Goal: Task Accomplishment & Management: Use online tool/utility

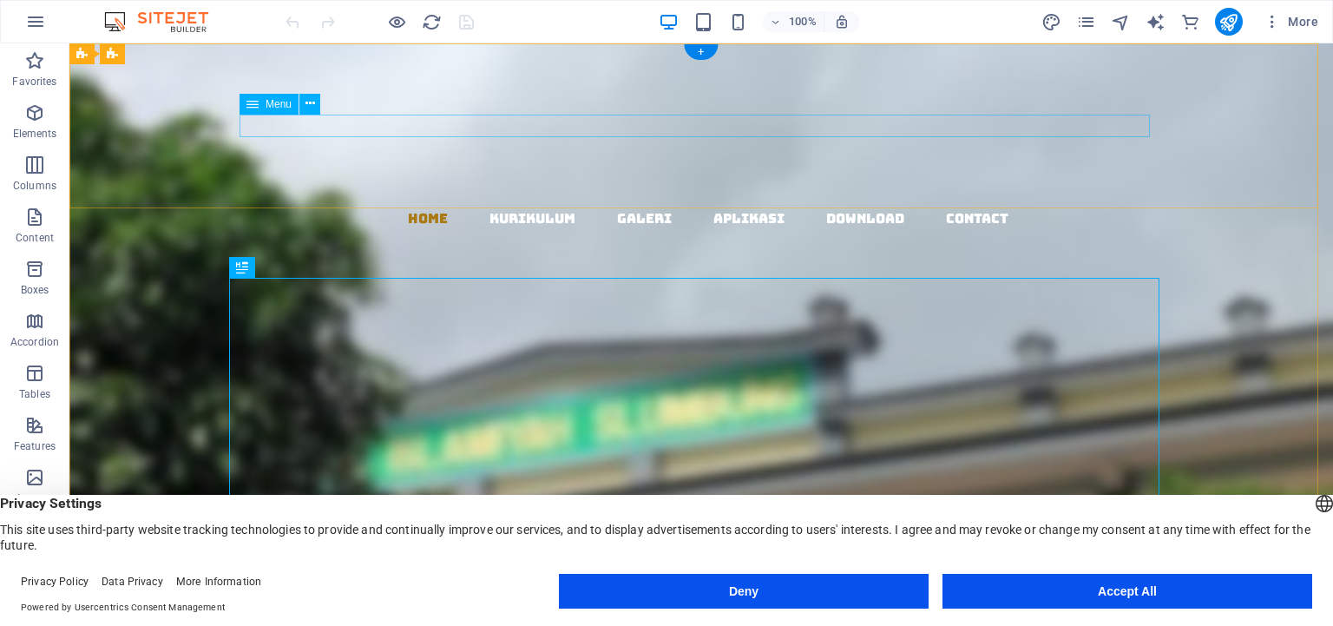
click at [499, 207] on nav "Home KURIKULUM GALERI APLIKASI DOWNLOAD Contact" at bounding box center [708, 218] width 1250 height 23
click at [408, 207] on nav "Home KURIKULUM GALERI APLIKASI DOWNLOAD Contact" at bounding box center [708, 218] width 1250 height 23
click at [960, 207] on nav "Home KURIKULUM GALERI APLIKASI DOWNLOAD Contact" at bounding box center [708, 218] width 1250 height 23
click at [307, 103] on icon at bounding box center [310, 104] width 10 height 18
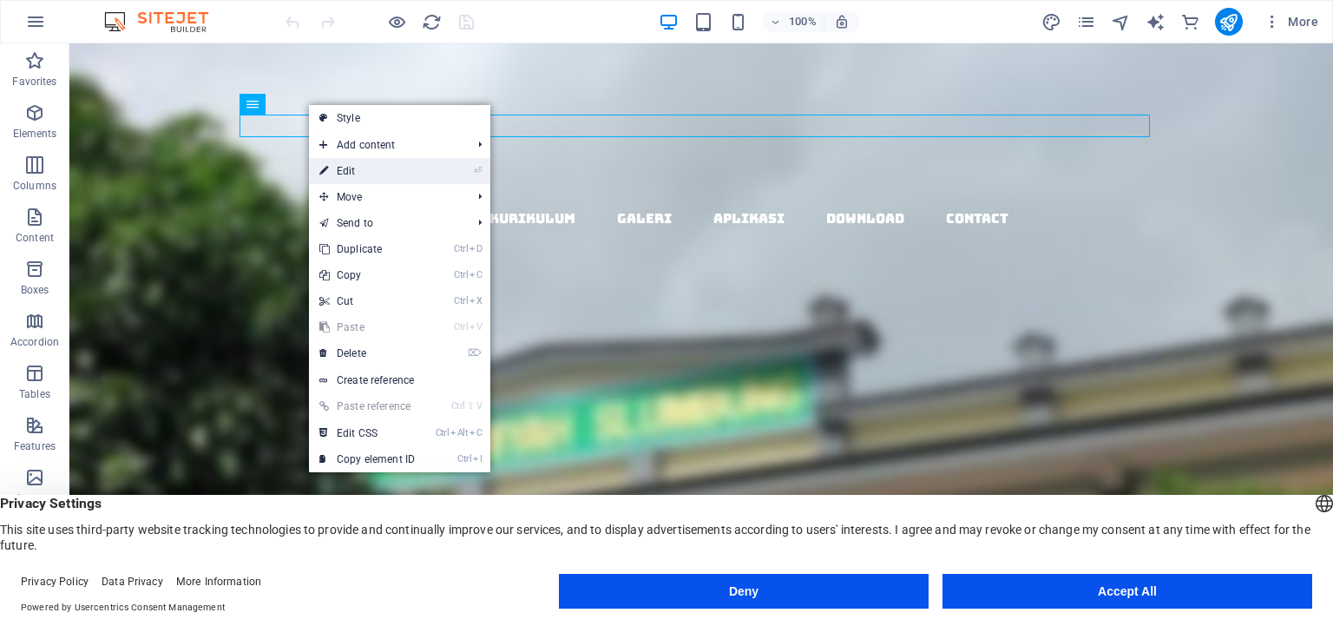
click at [370, 172] on link "⏎ Edit" at bounding box center [367, 171] width 116 height 26
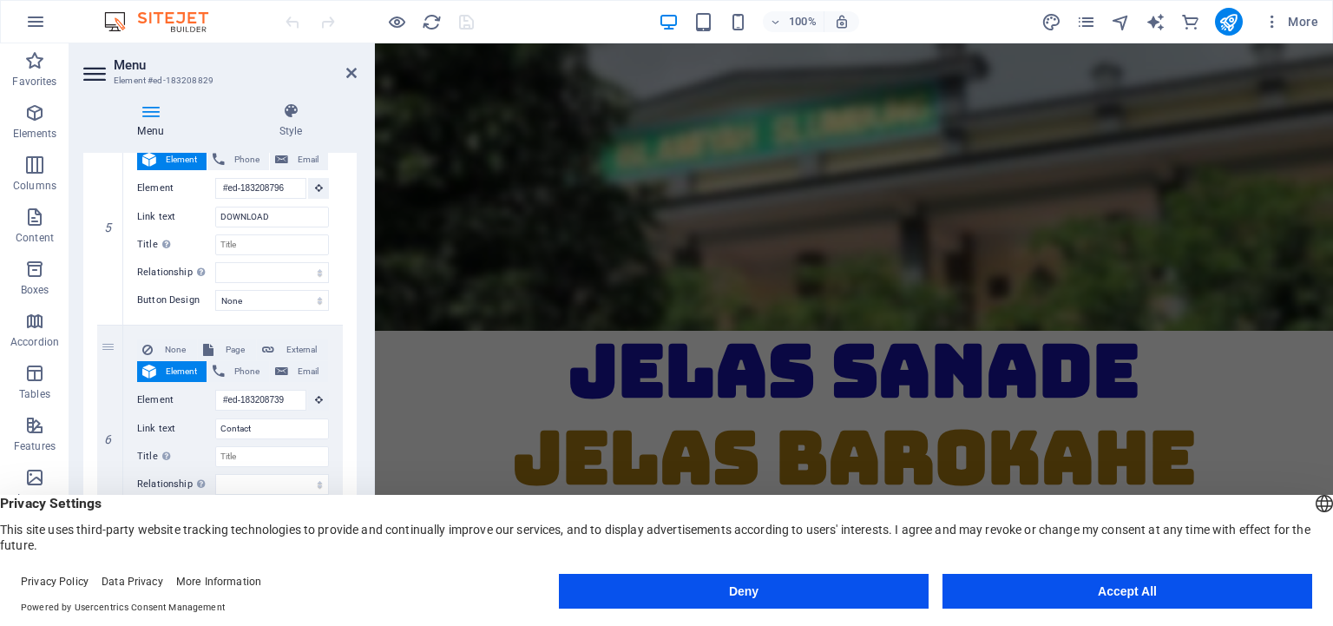
scroll to position [279, 0]
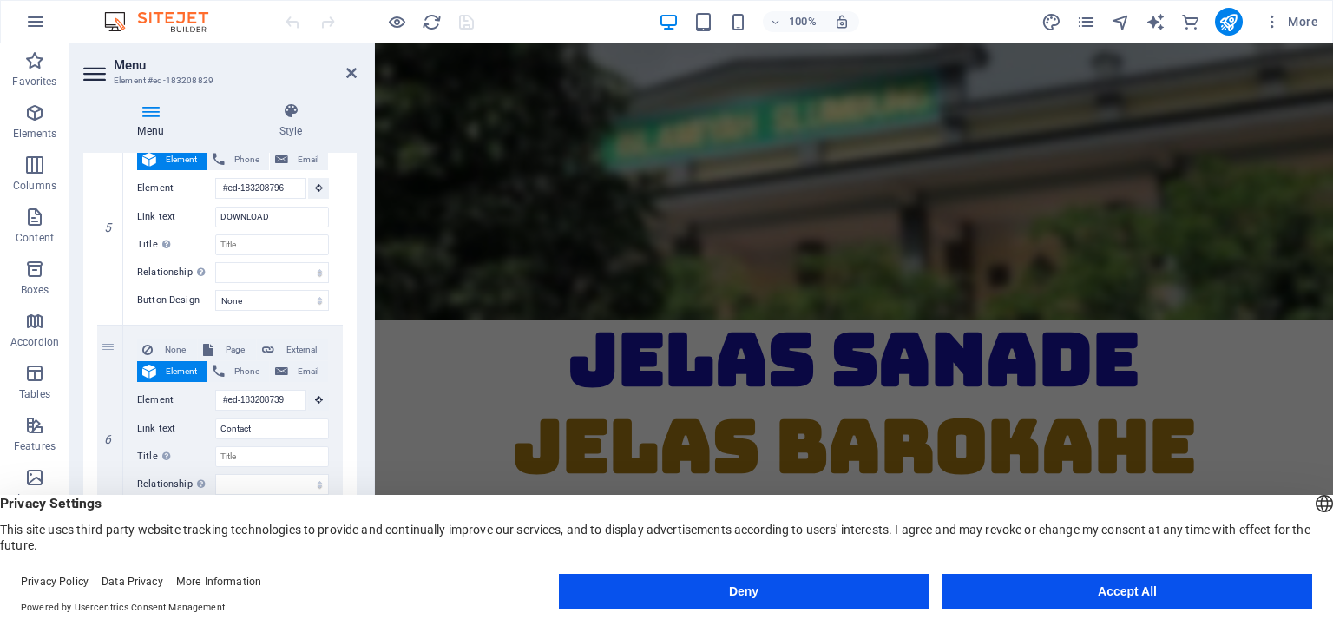
click at [1312, 505] on div "English Deutsch" at bounding box center [1324, 505] width 24 height 29
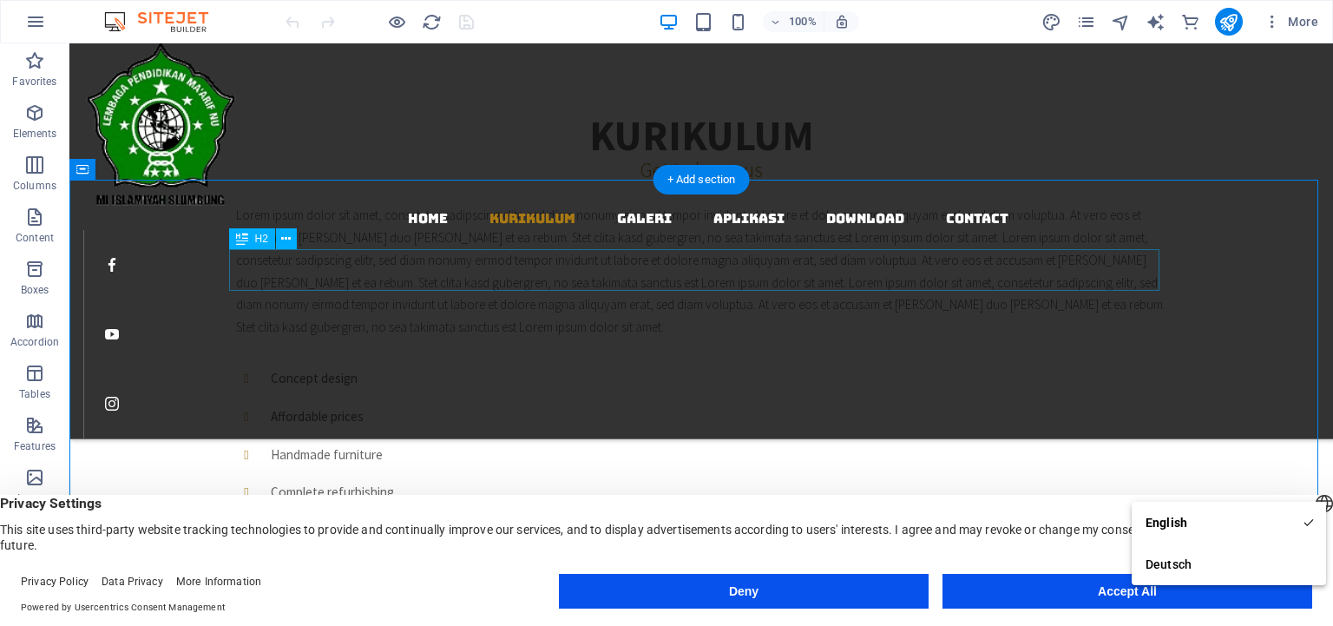
scroll to position [554, 0]
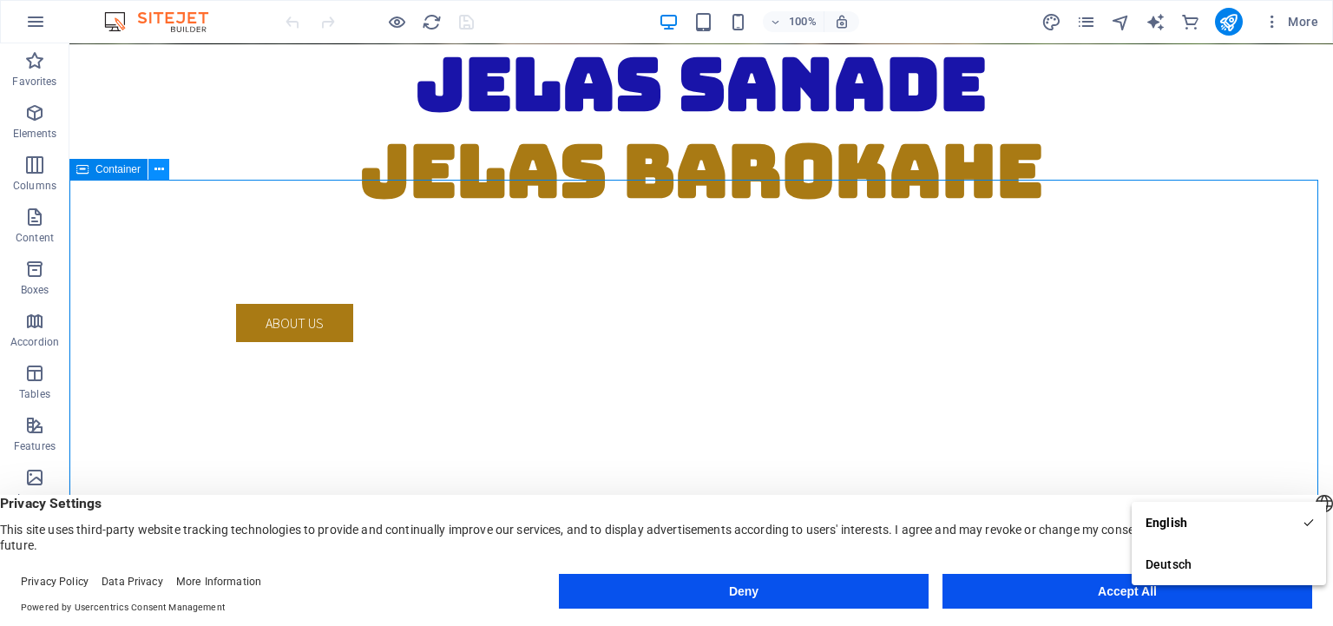
click at [151, 167] on button at bounding box center [158, 169] width 21 height 21
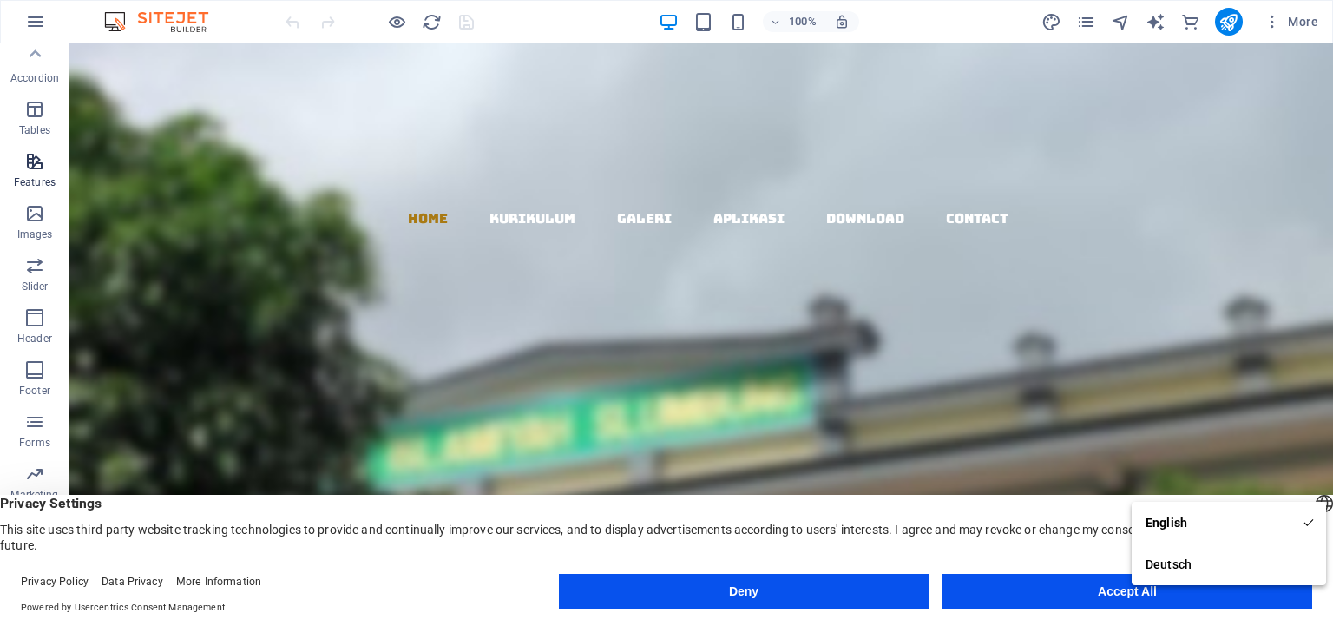
scroll to position [279, 0]
click at [33, 310] on icon "button" at bounding box center [34, 302] width 21 height 21
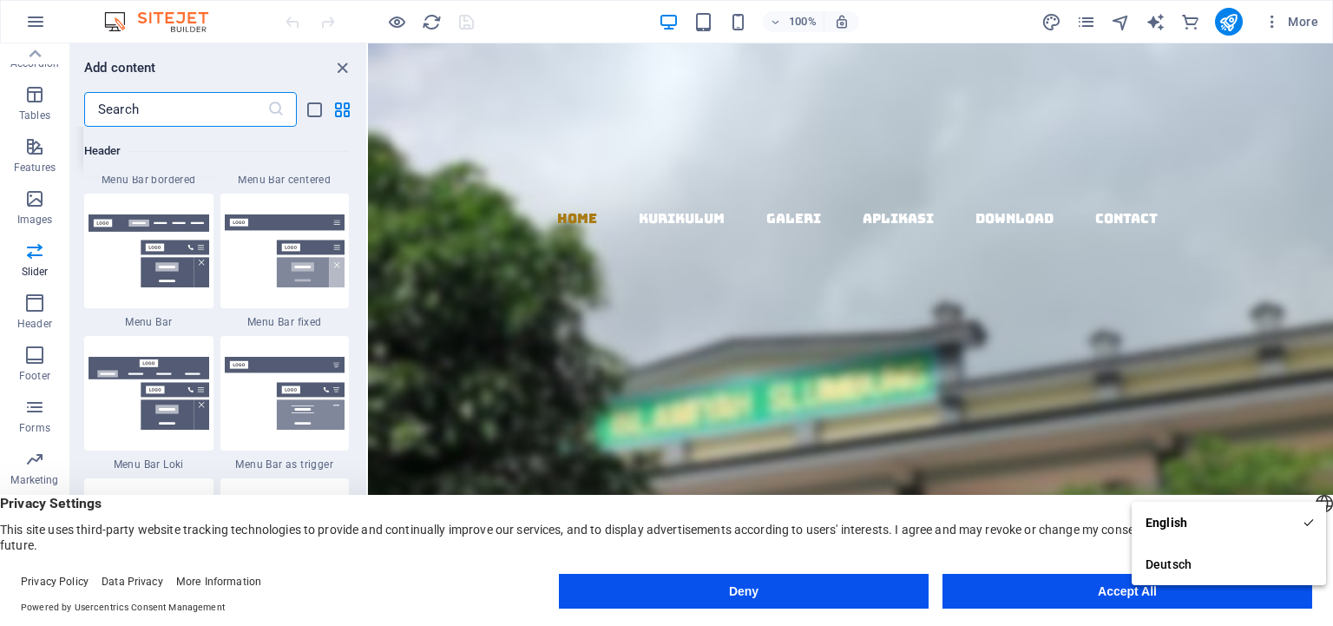
scroll to position [10607, 0]
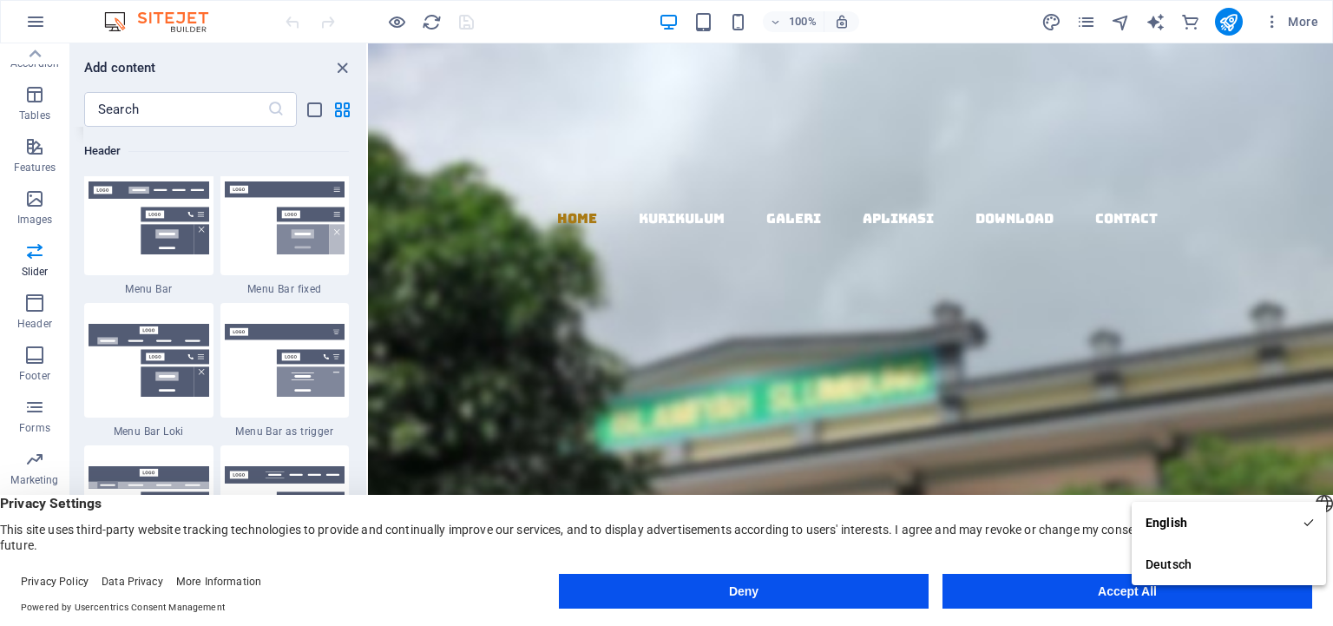
click at [165, 112] on img at bounding box center [149, 75] width 121 height 73
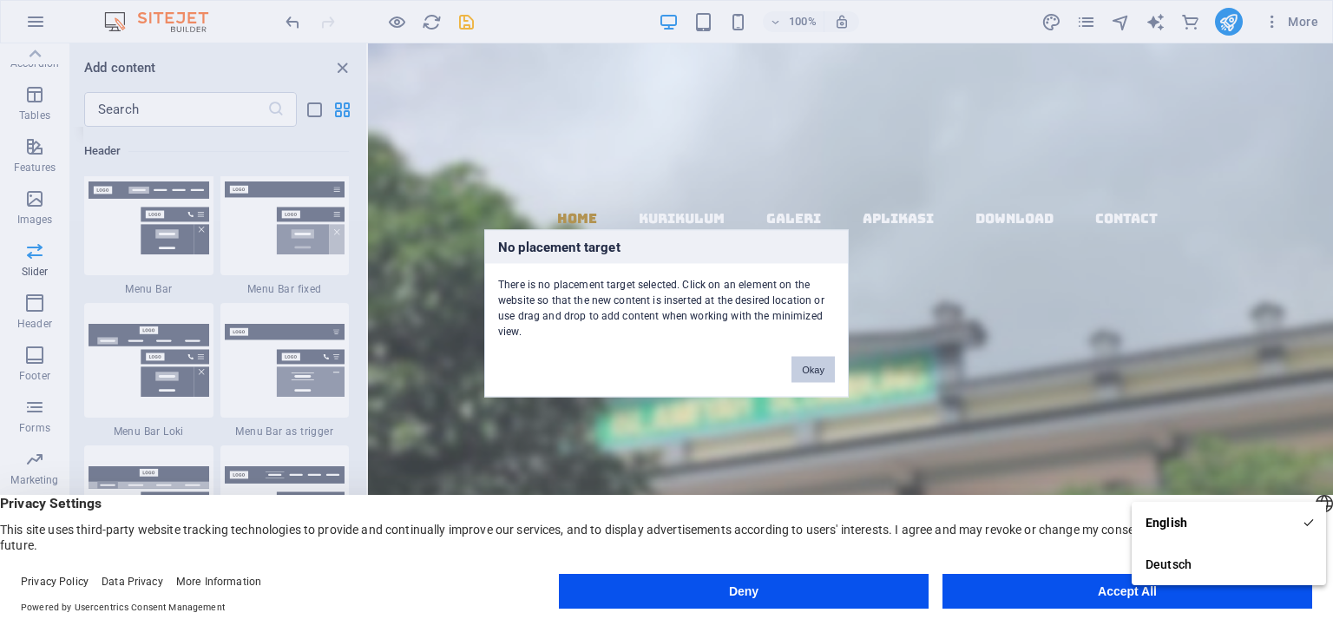
click at [797, 358] on button "Okay" at bounding box center [812, 369] width 43 height 26
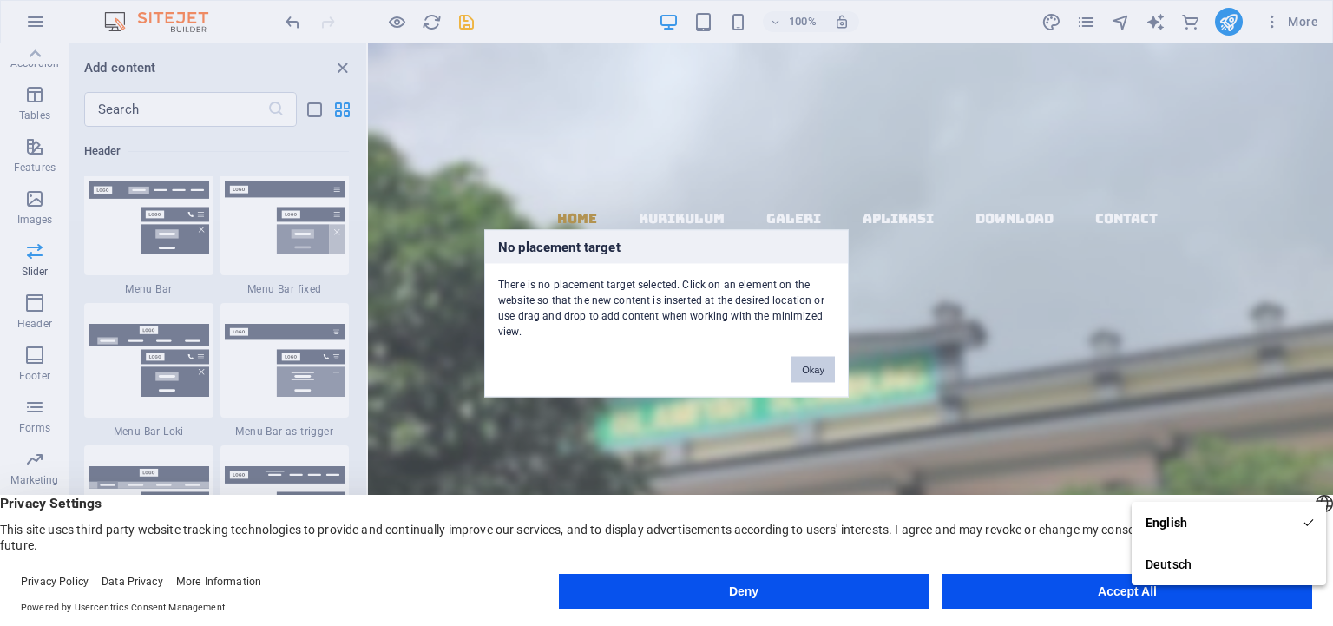
click at [810, 372] on button "Okay" at bounding box center [812, 369] width 43 height 26
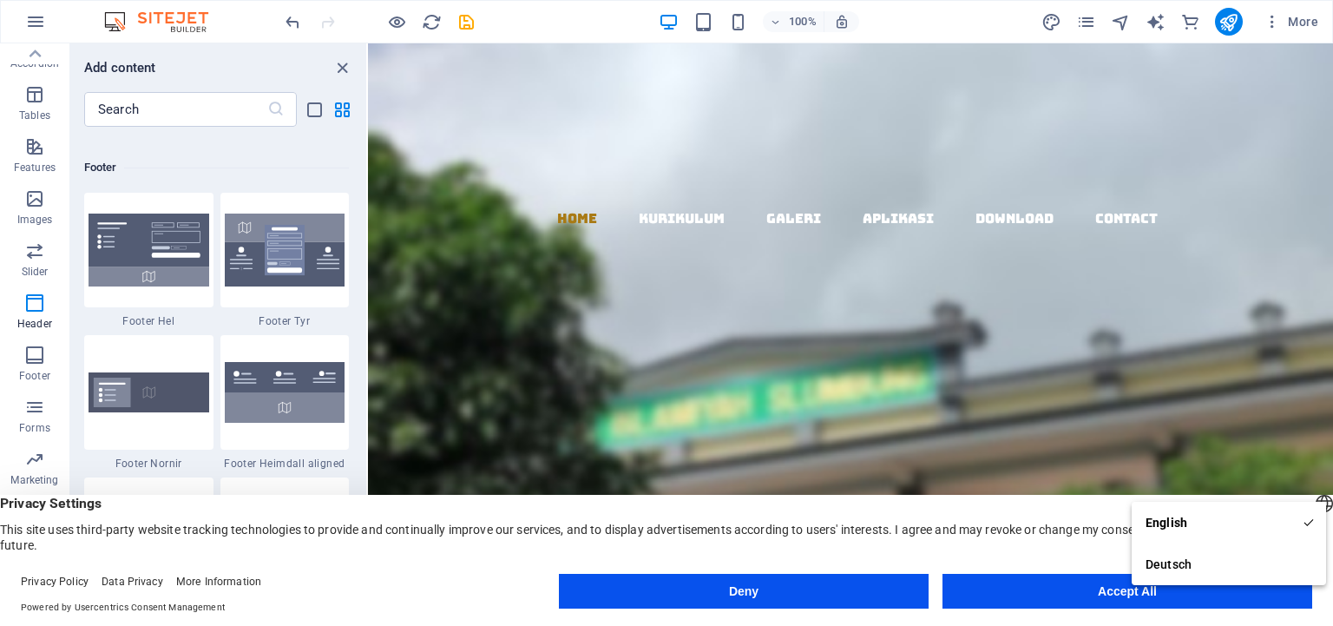
scroll to position [11635, 0]
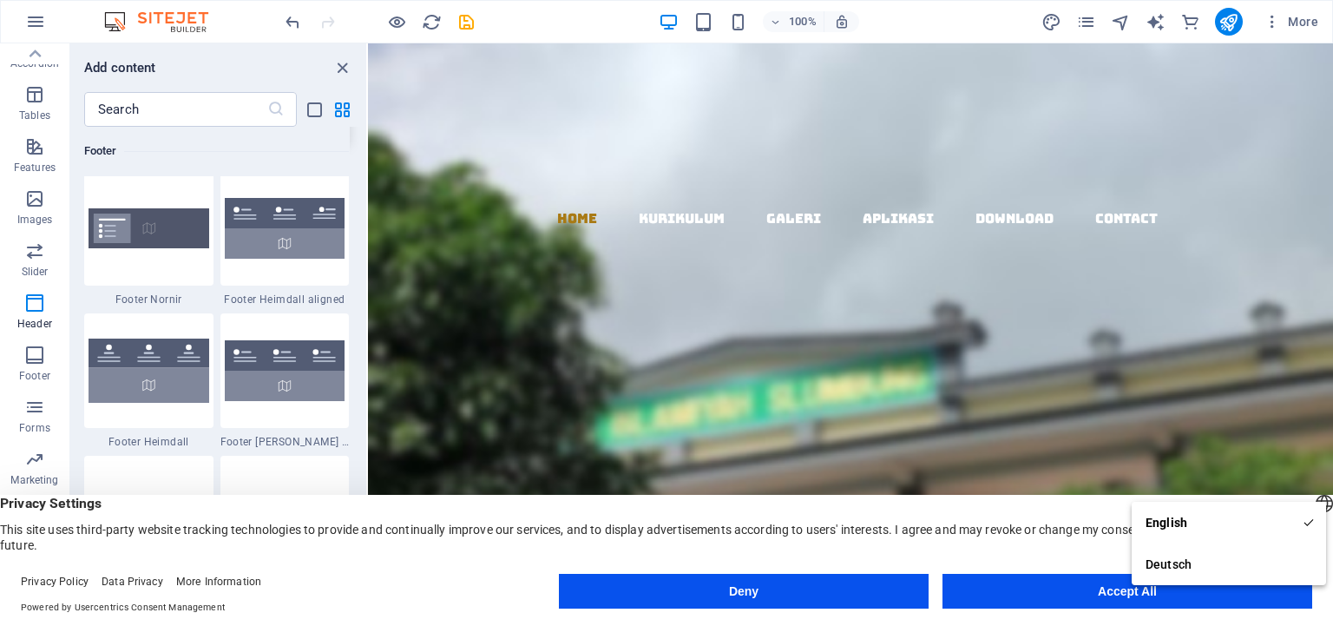
click at [264, 122] on img at bounding box center [285, 85] width 121 height 73
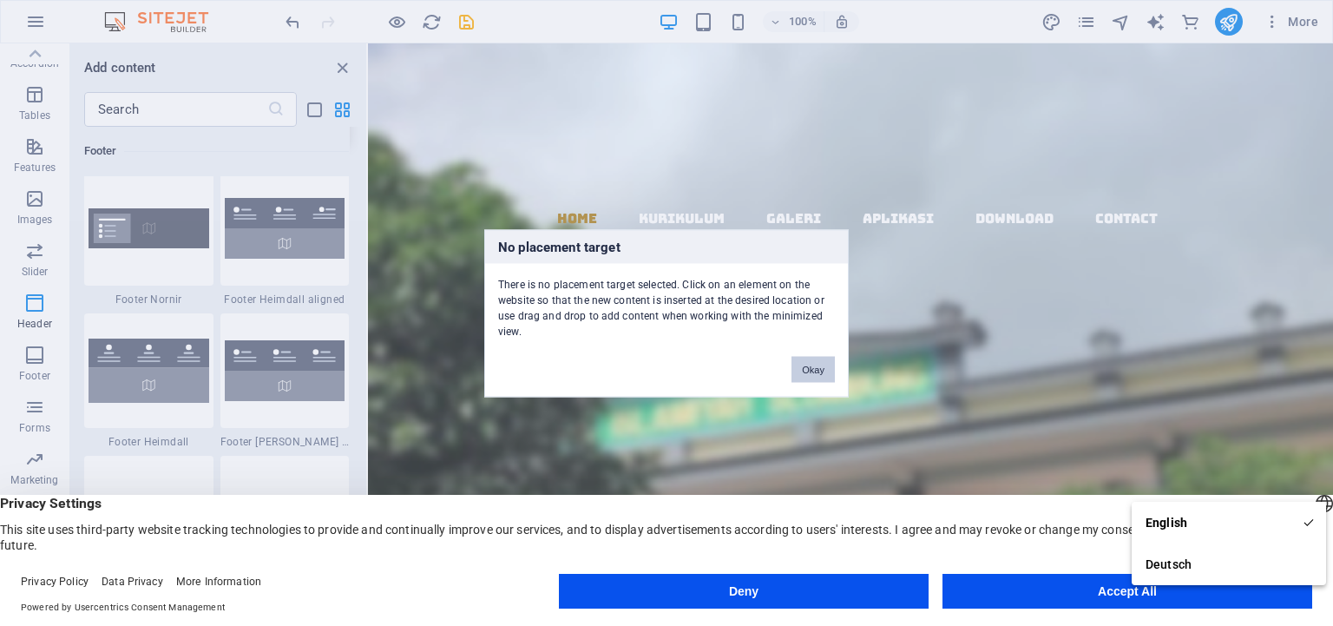
click at [817, 370] on button "Okay" at bounding box center [812, 369] width 43 height 26
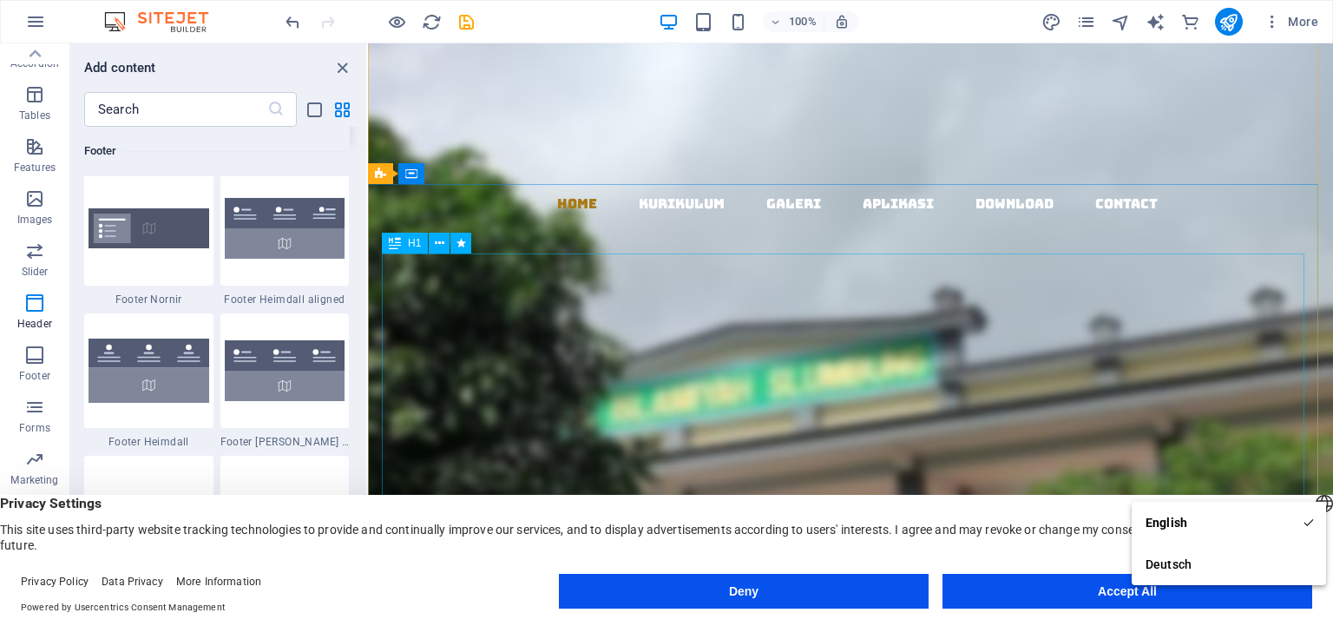
scroll to position [0, 0]
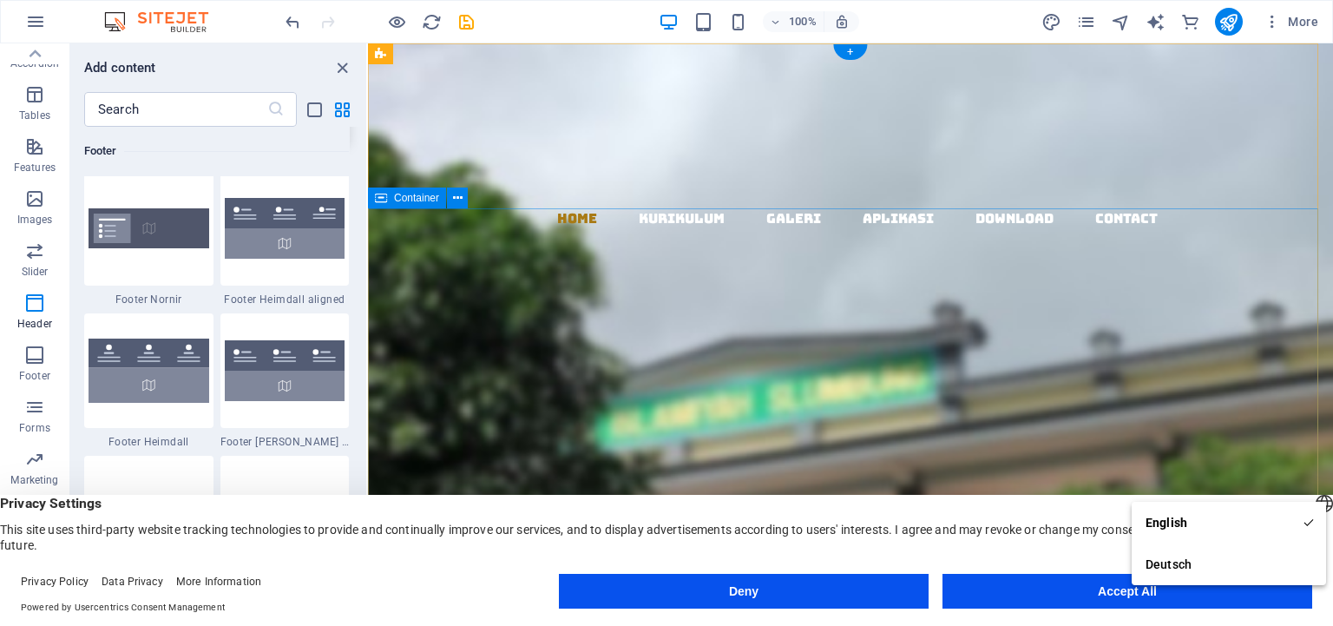
drag, startPoint x: 620, startPoint y: 232, endPoint x: 609, endPoint y: 234, distance: 11.6
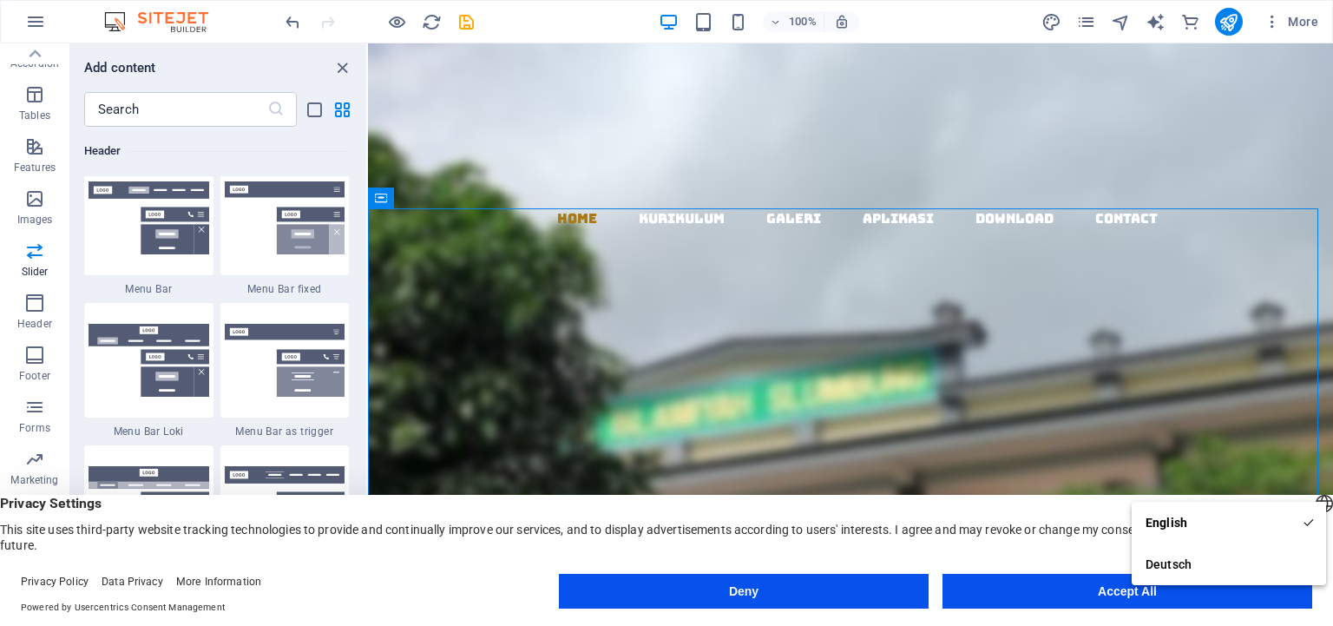
scroll to position [10211, 0]
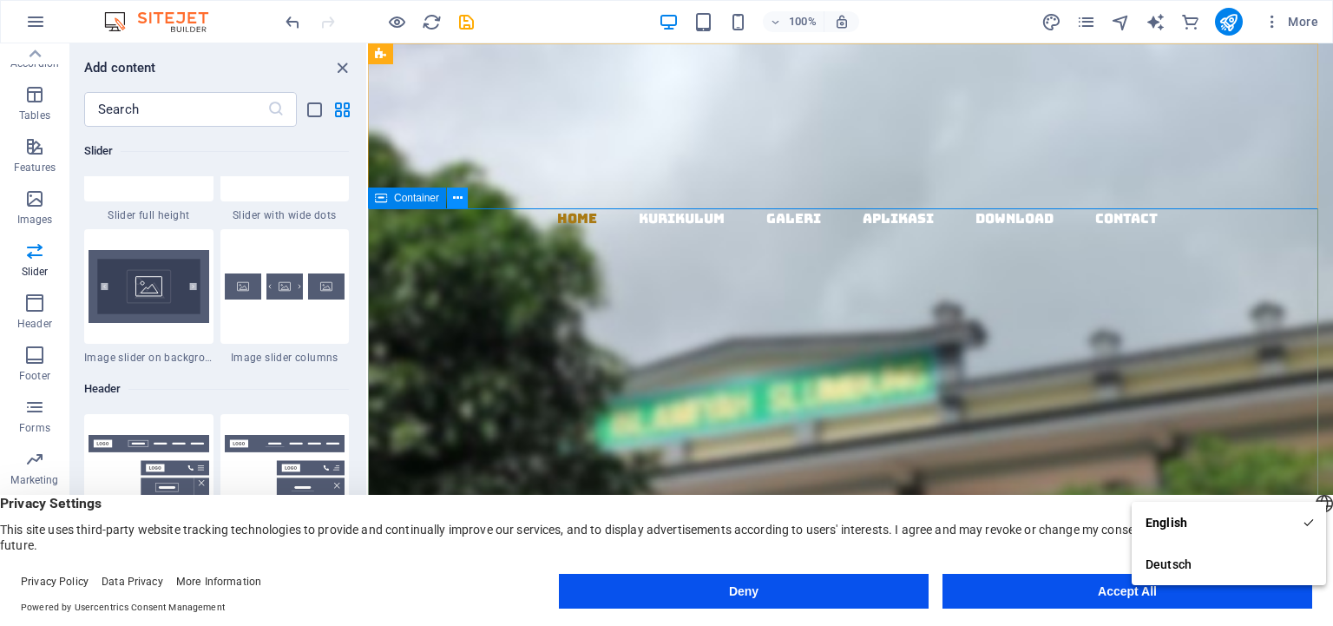
click at [449, 196] on button at bounding box center [457, 197] width 21 height 21
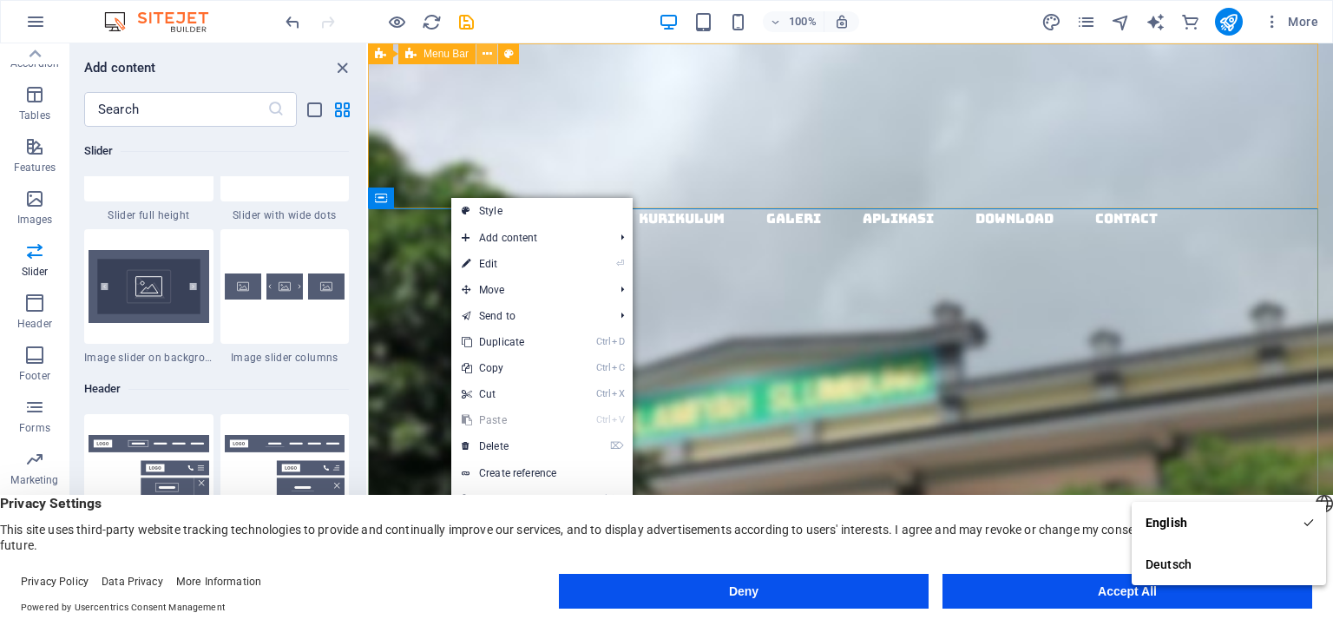
click at [488, 47] on icon at bounding box center [487, 54] width 10 height 18
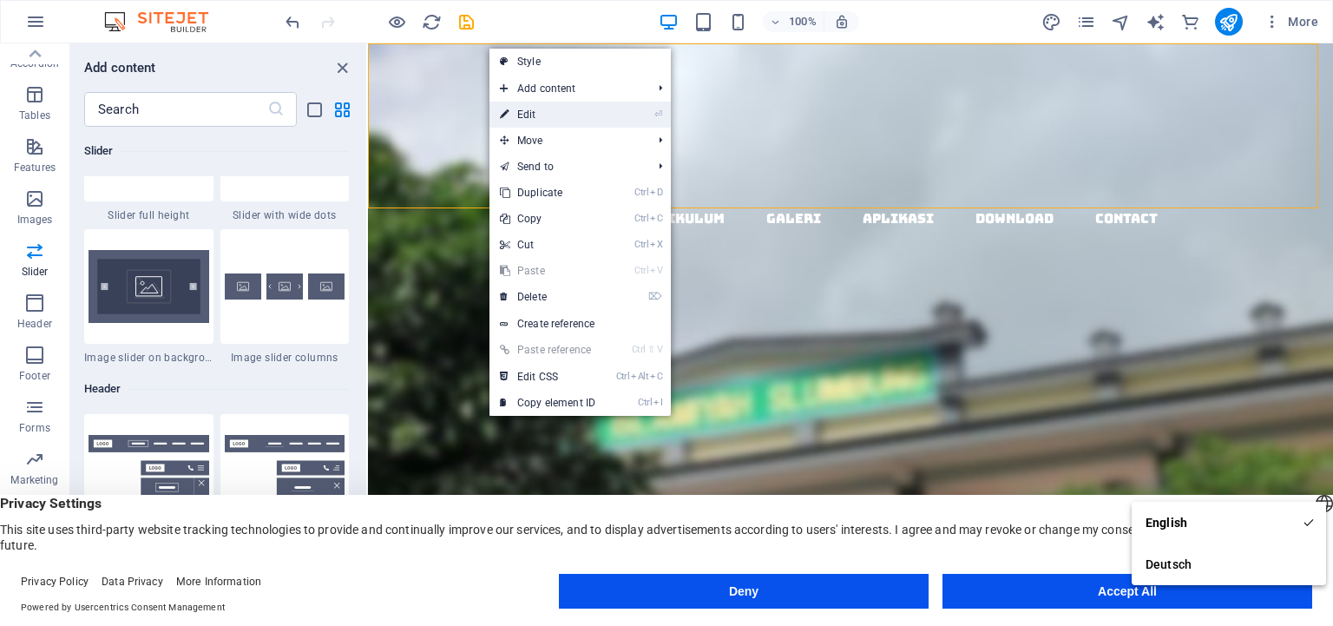
click at [520, 113] on link "⏎ Edit" at bounding box center [547, 115] width 116 height 26
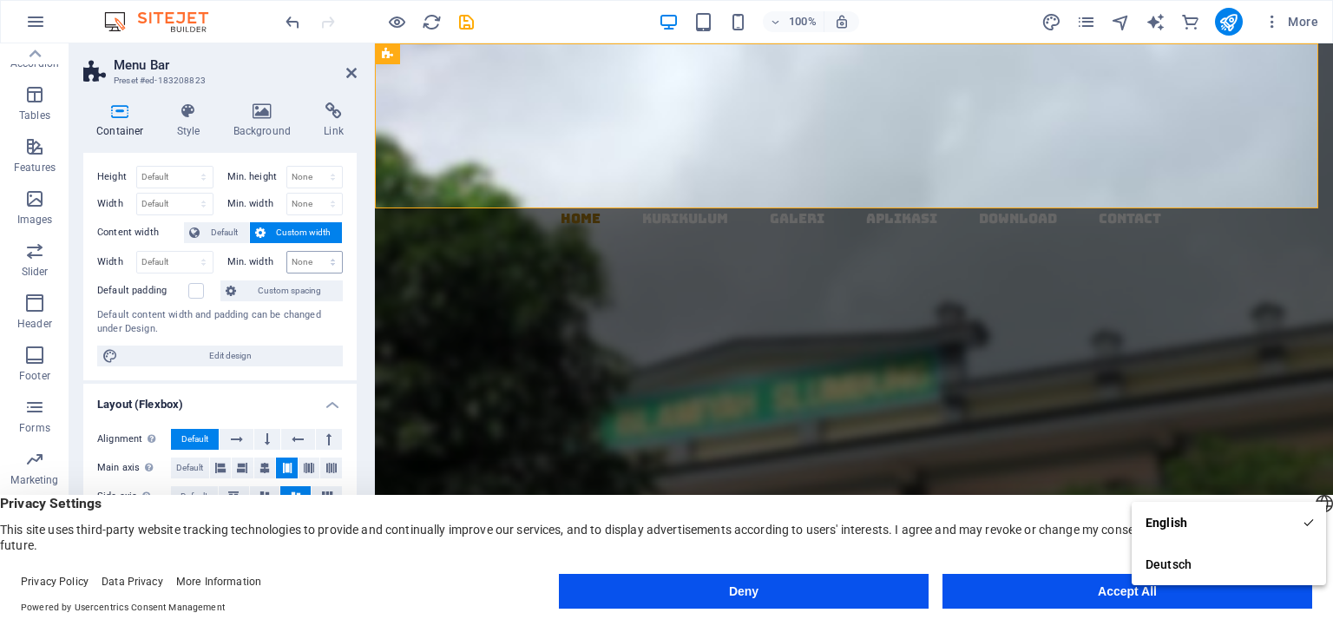
scroll to position [0, 0]
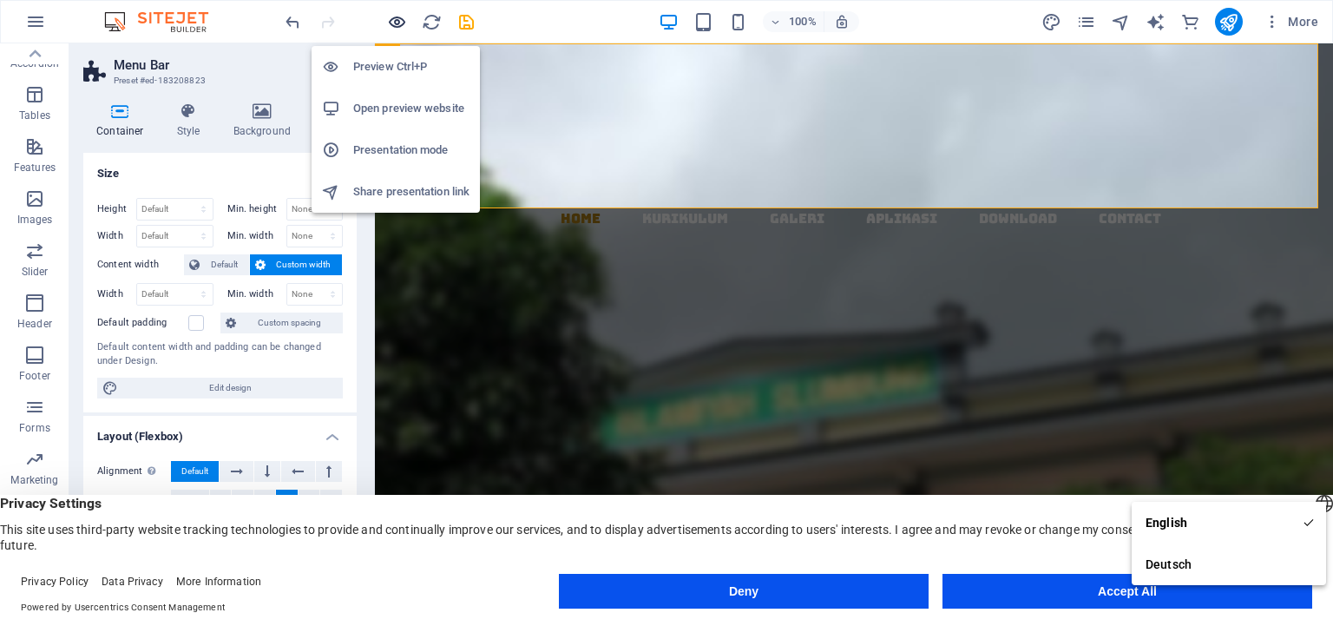
click at [397, 20] on icon "button" at bounding box center [397, 22] width 20 height 20
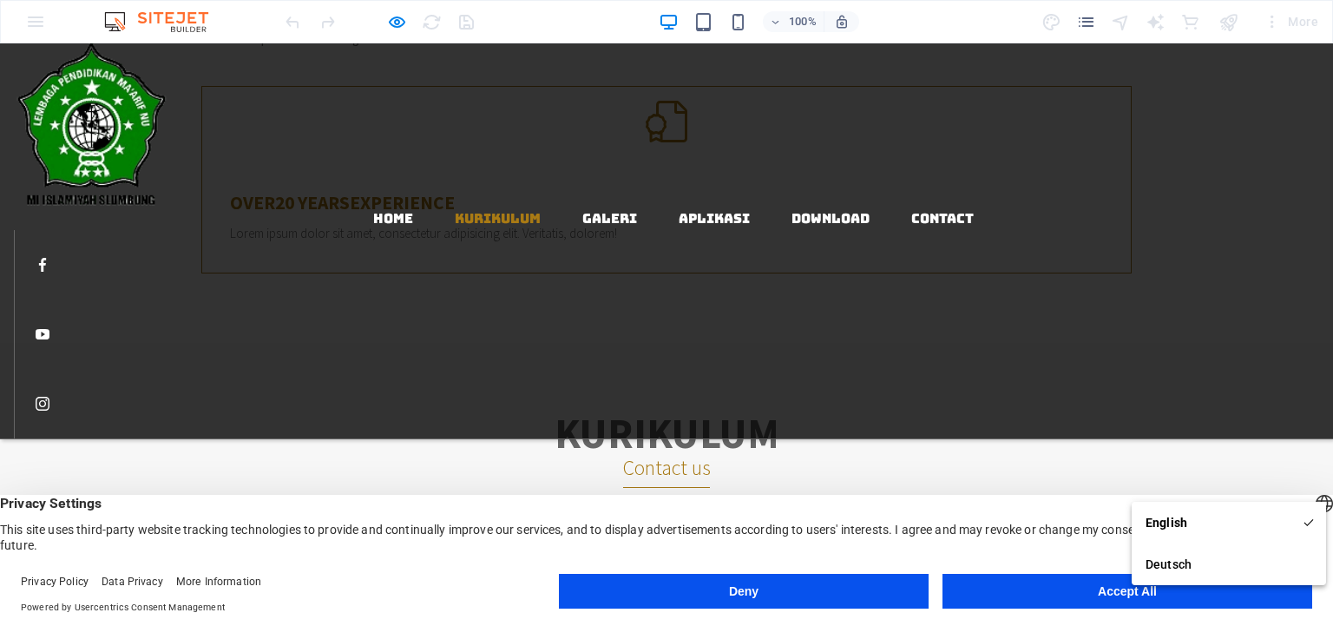
scroll to position [1099, 0]
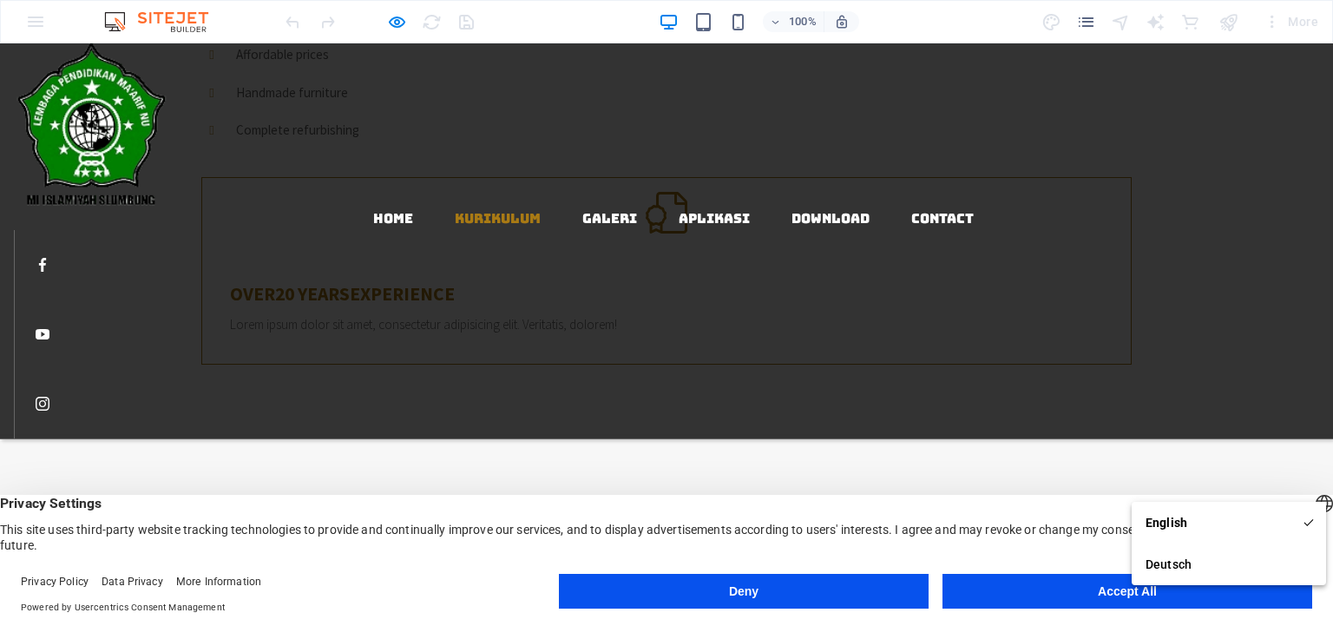
click at [123, 134] on img at bounding box center [92, 125] width 156 height 164
click at [374, 212] on link "Home" at bounding box center [393, 218] width 40 height 13
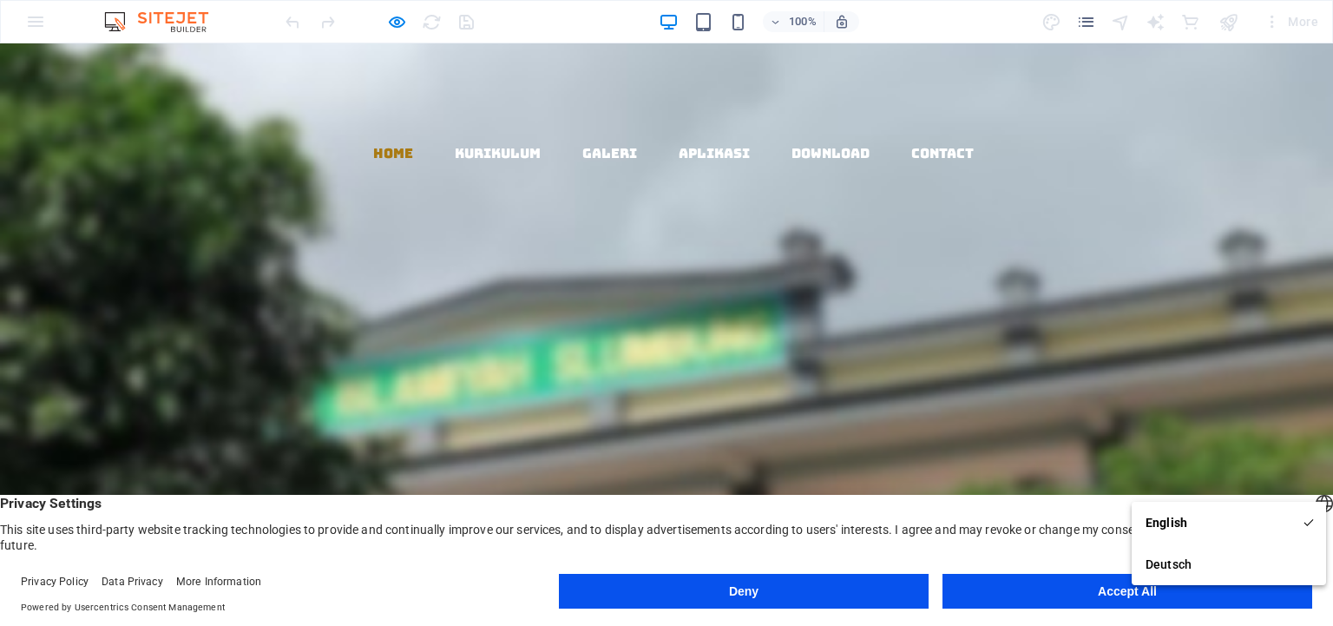
scroll to position [274, 0]
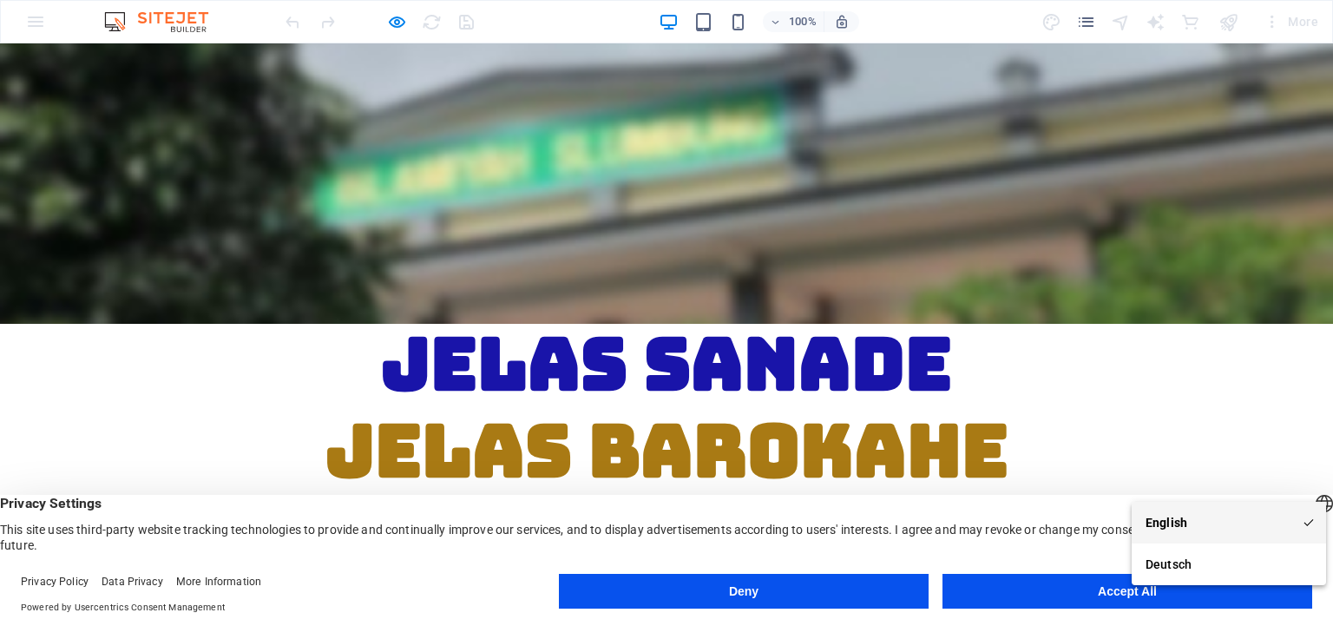
click at [1170, 505] on li "English" at bounding box center [1229, 523] width 194 height 42
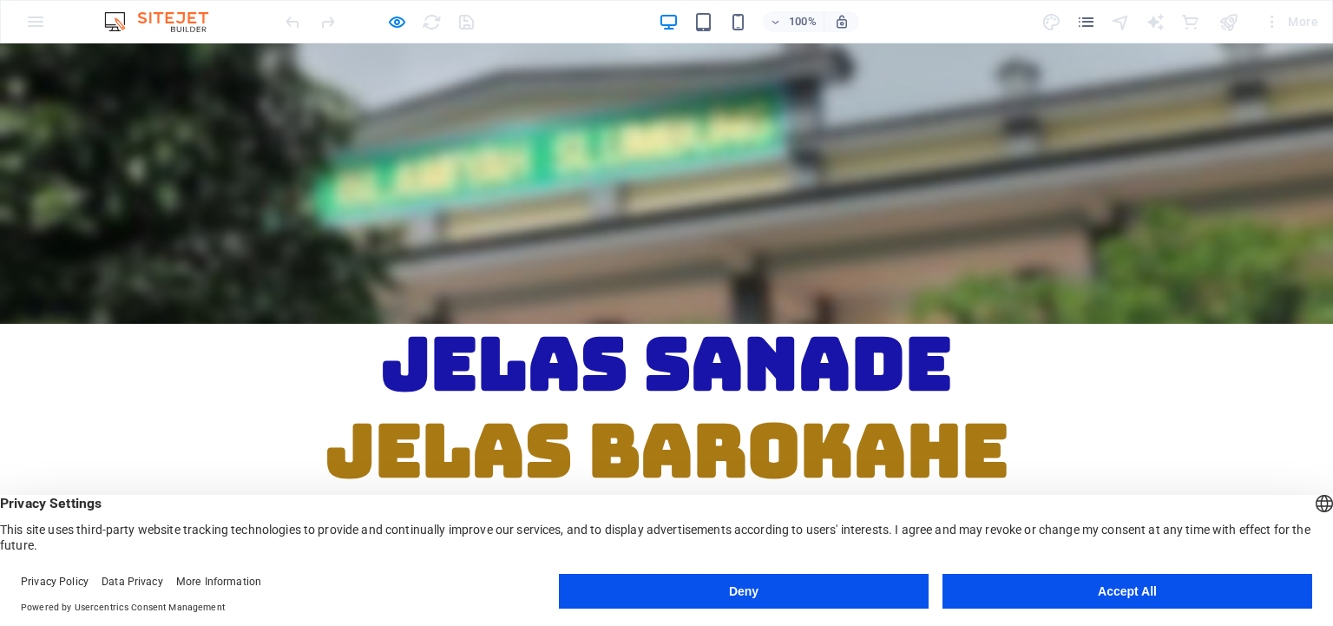
click at [1016, 508] on span "Privacy Settings" at bounding box center [666, 503] width 1333 height 17
click at [1087, 588] on button "Accept All" at bounding box center [1127, 591] width 370 height 35
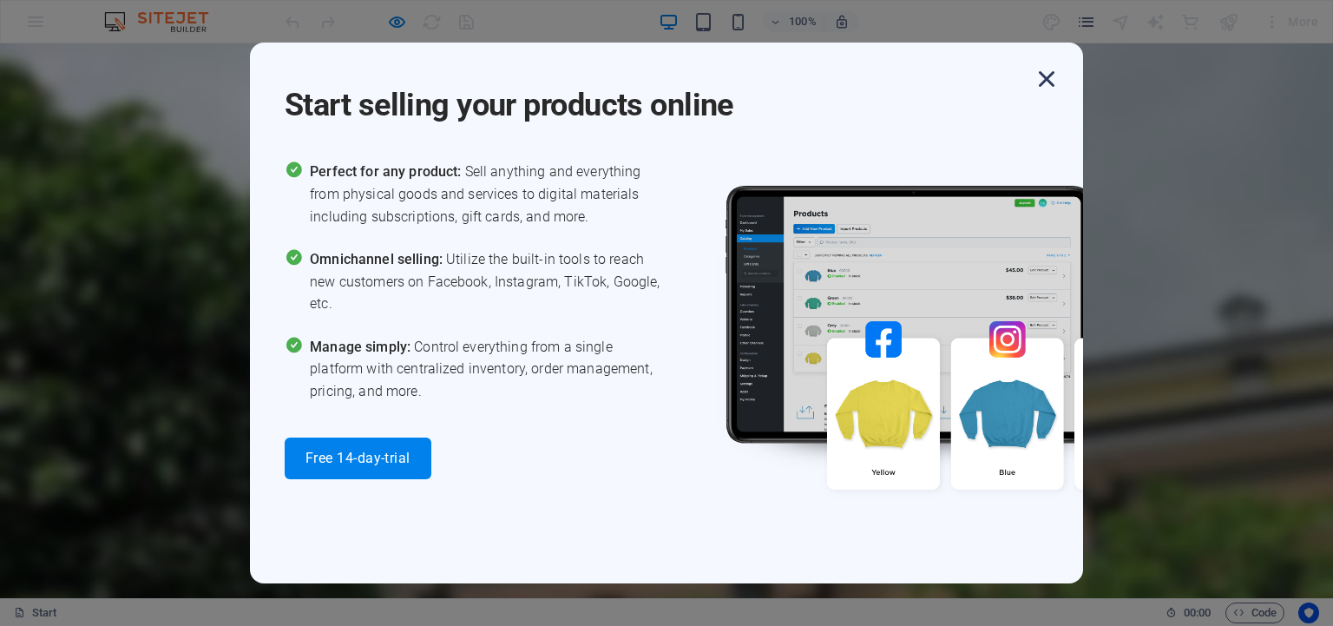
click at [1046, 82] on icon "button" at bounding box center [1046, 78] width 31 height 31
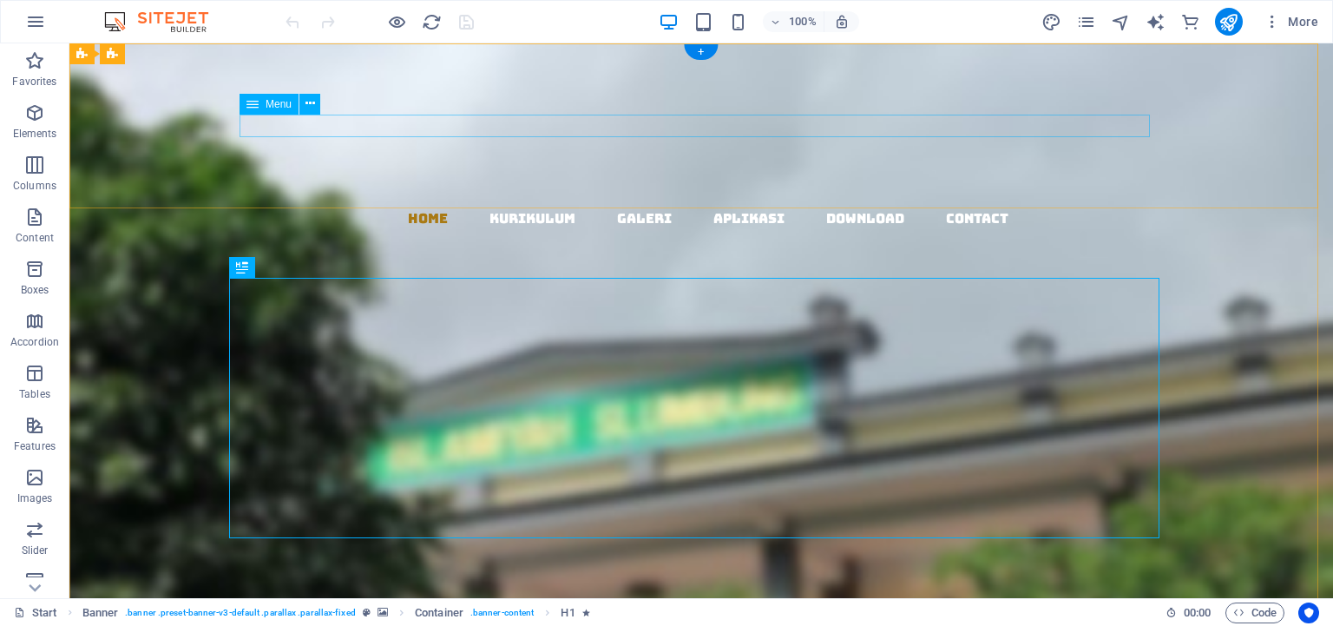
click at [391, 207] on nav "Home KURIKULUM GALERI APLIKASI DOWNLOAD Contact" at bounding box center [708, 218] width 1250 height 23
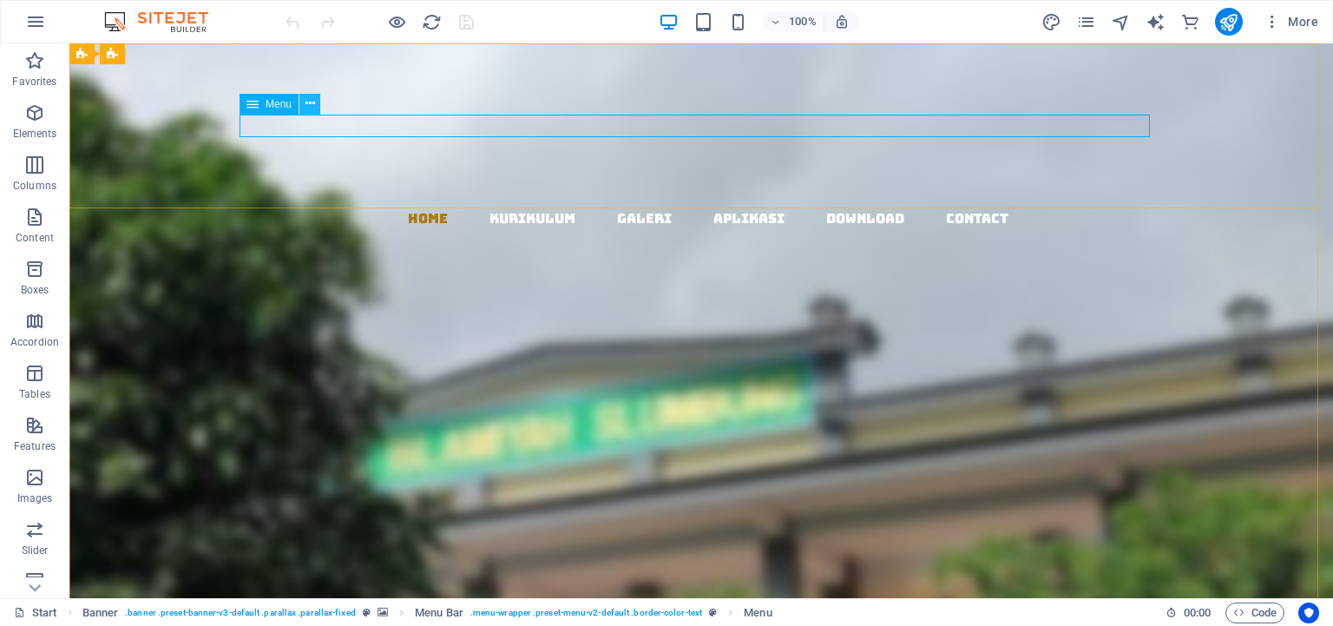
click at [312, 102] on icon at bounding box center [310, 104] width 10 height 18
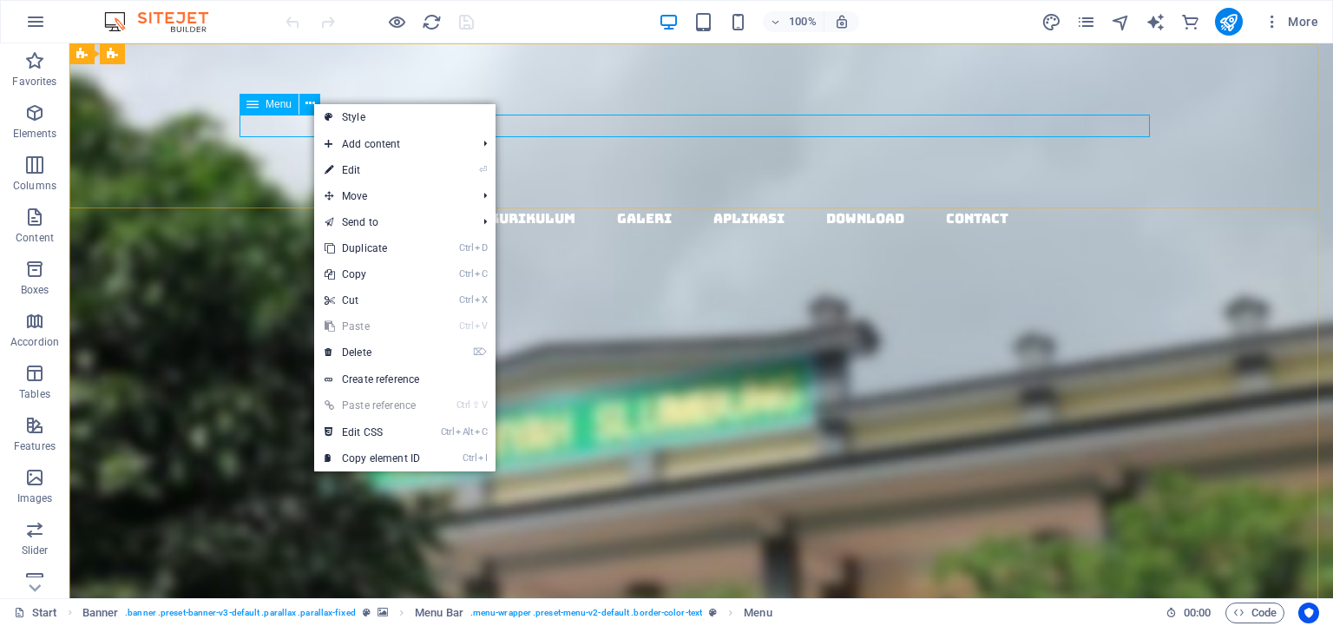
click at [255, 104] on icon at bounding box center [252, 104] width 12 height 21
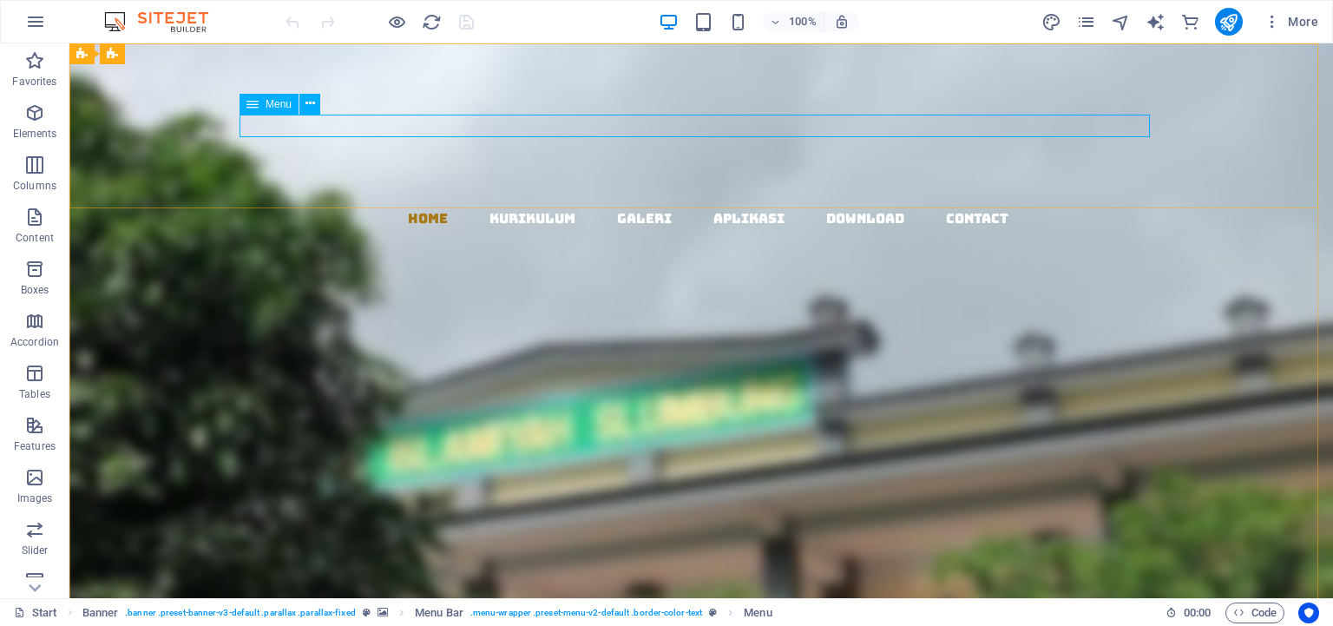
click at [255, 104] on icon at bounding box center [252, 104] width 12 height 21
click at [307, 105] on icon at bounding box center [310, 104] width 10 height 18
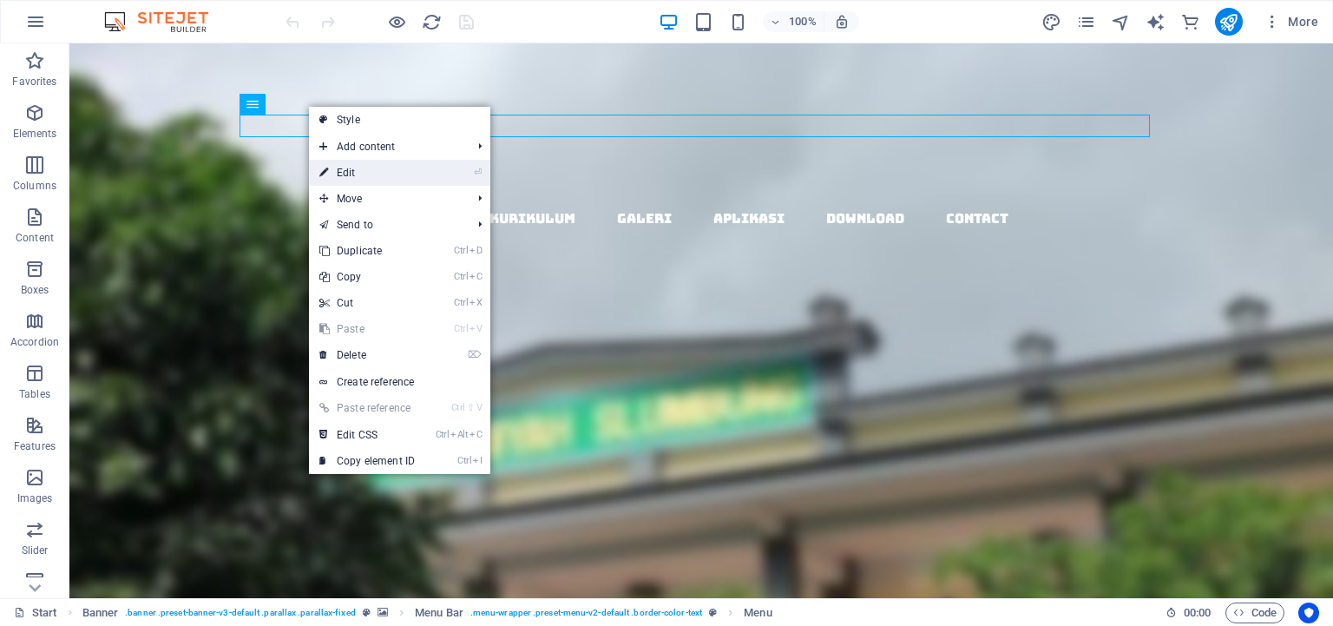
click at [351, 168] on link "⏎ Edit" at bounding box center [367, 173] width 116 height 26
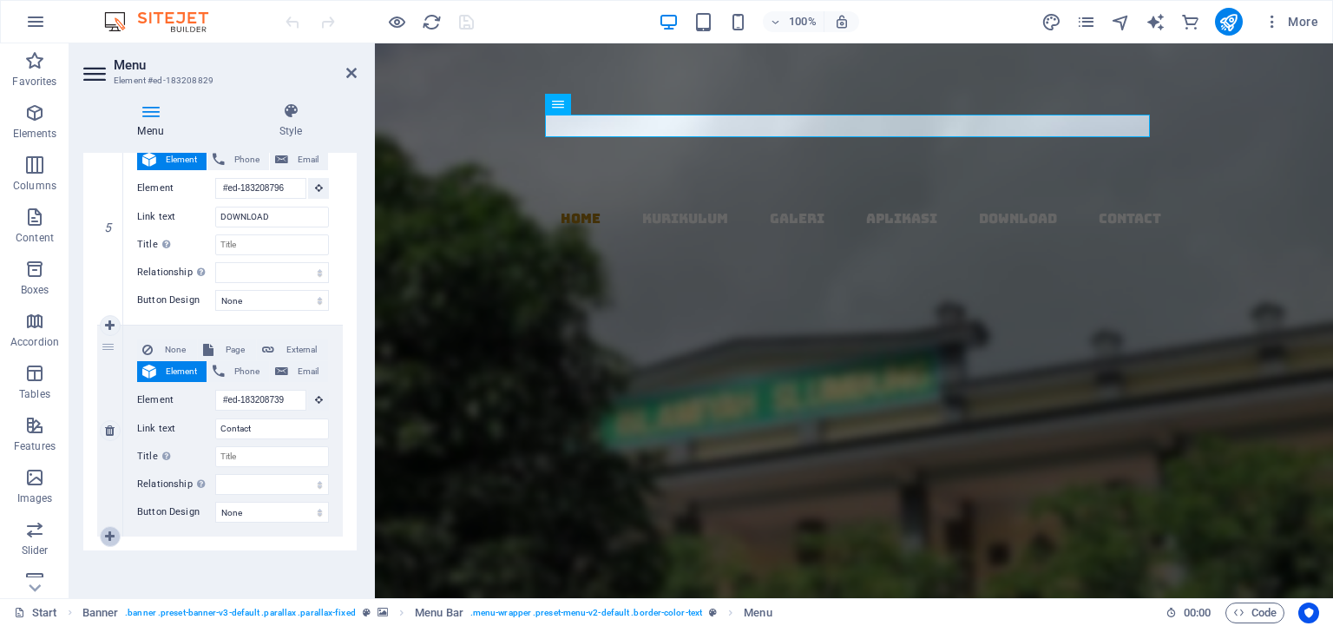
click at [108, 541] on icon at bounding box center [110, 536] width 10 height 12
select select
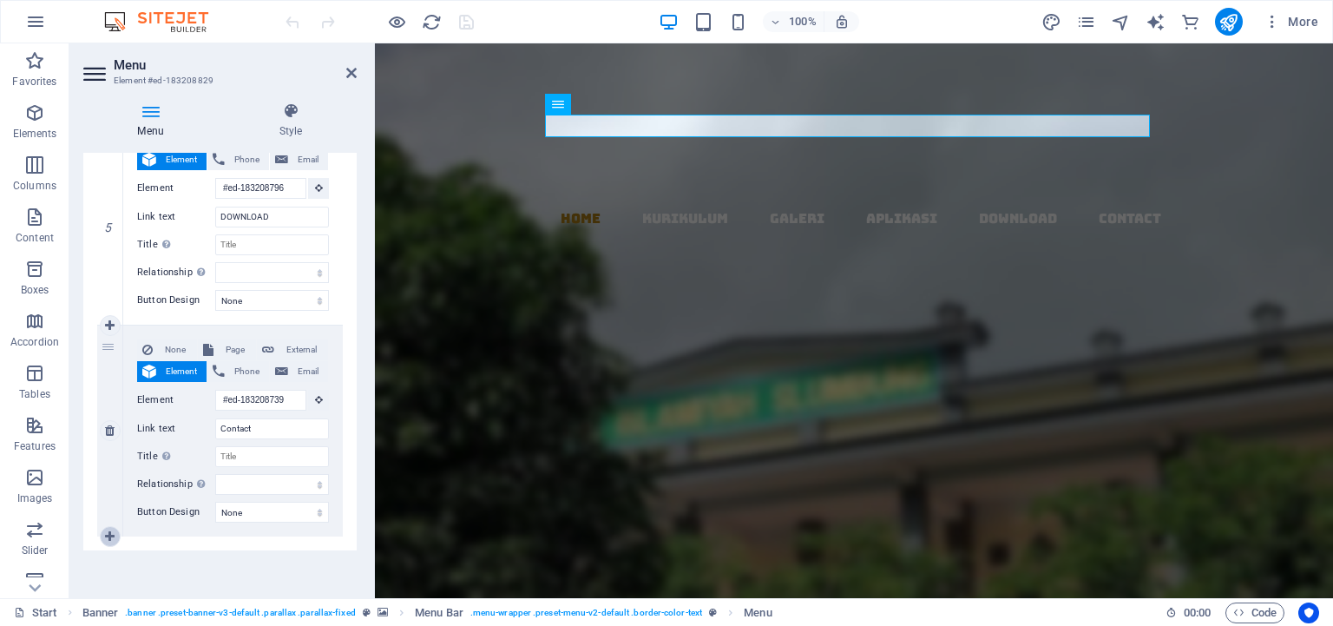
select select
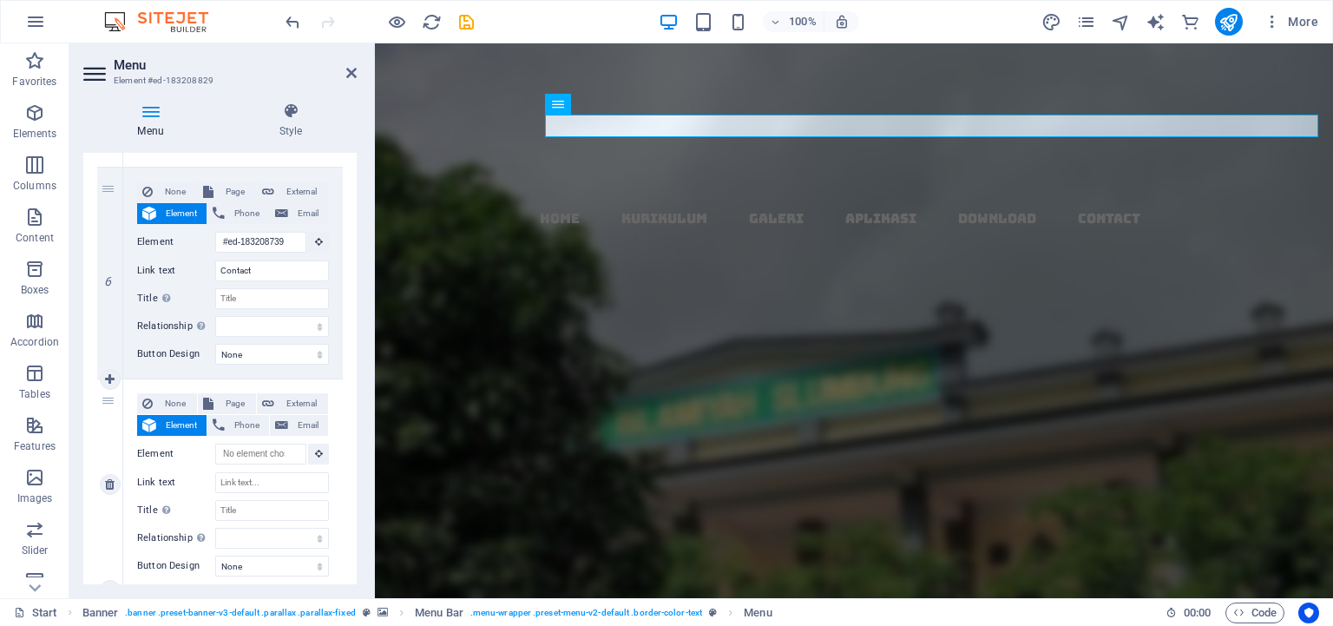
scroll to position [1263, 0]
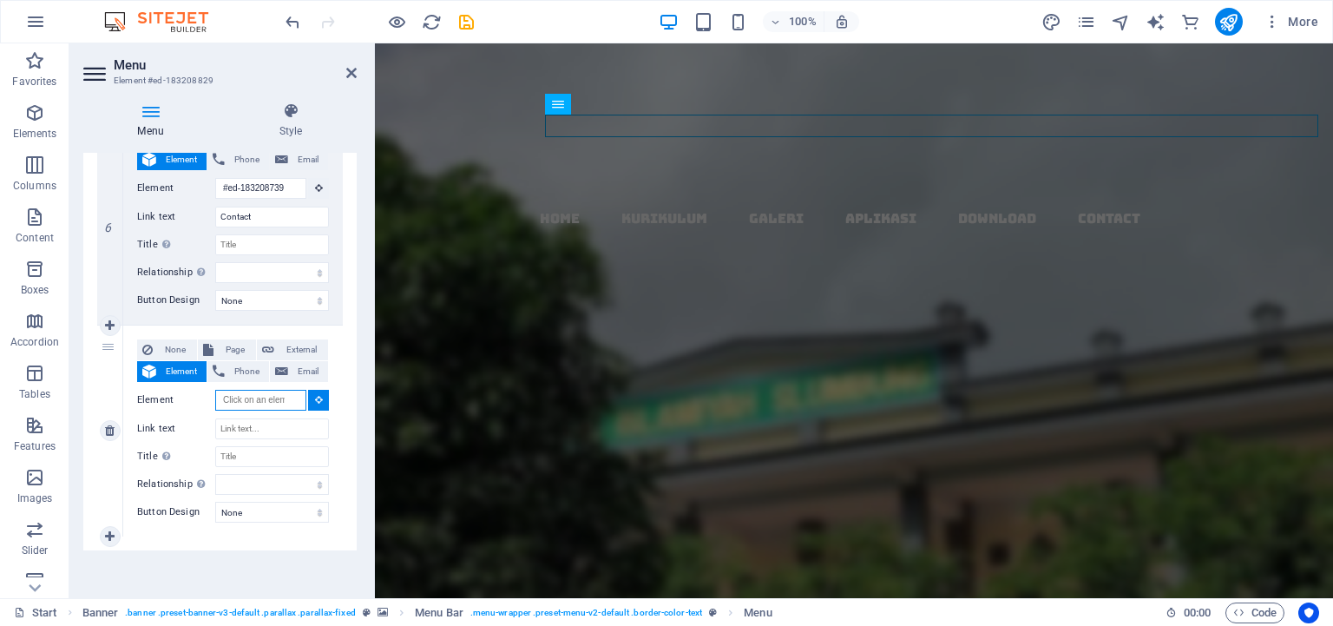
click at [254, 394] on input "Element" at bounding box center [260, 400] width 91 height 21
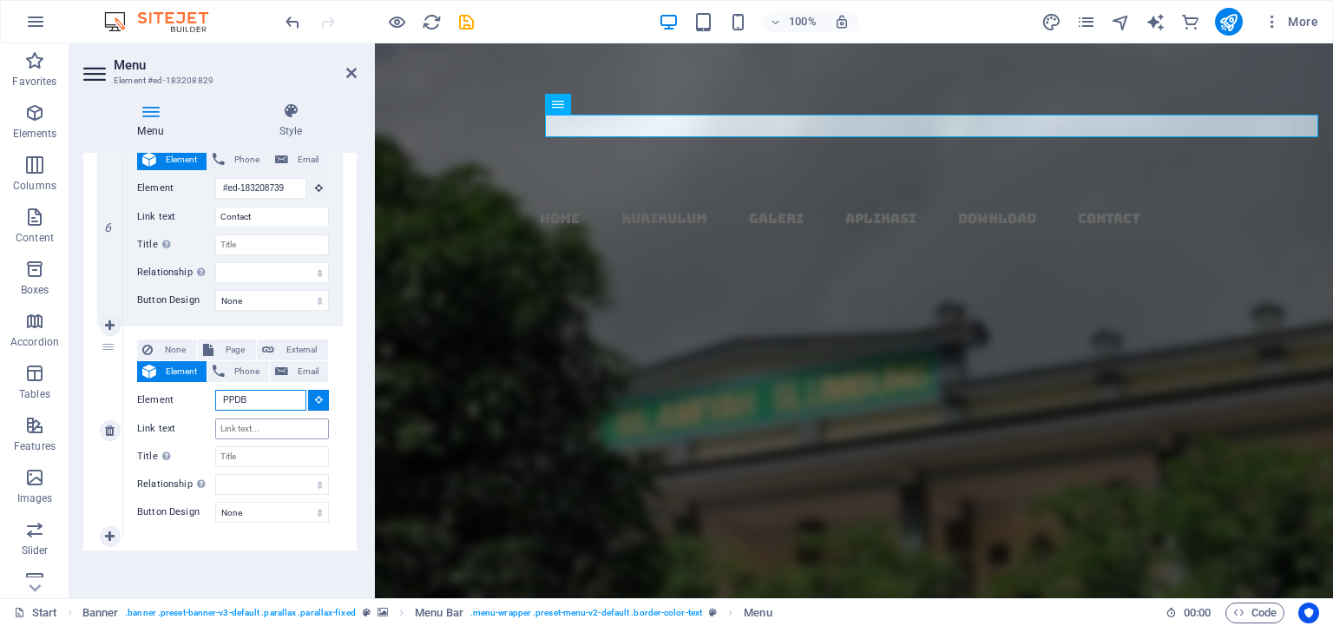
type input "PPDB"
click at [259, 429] on input "Link text" at bounding box center [272, 428] width 114 height 21
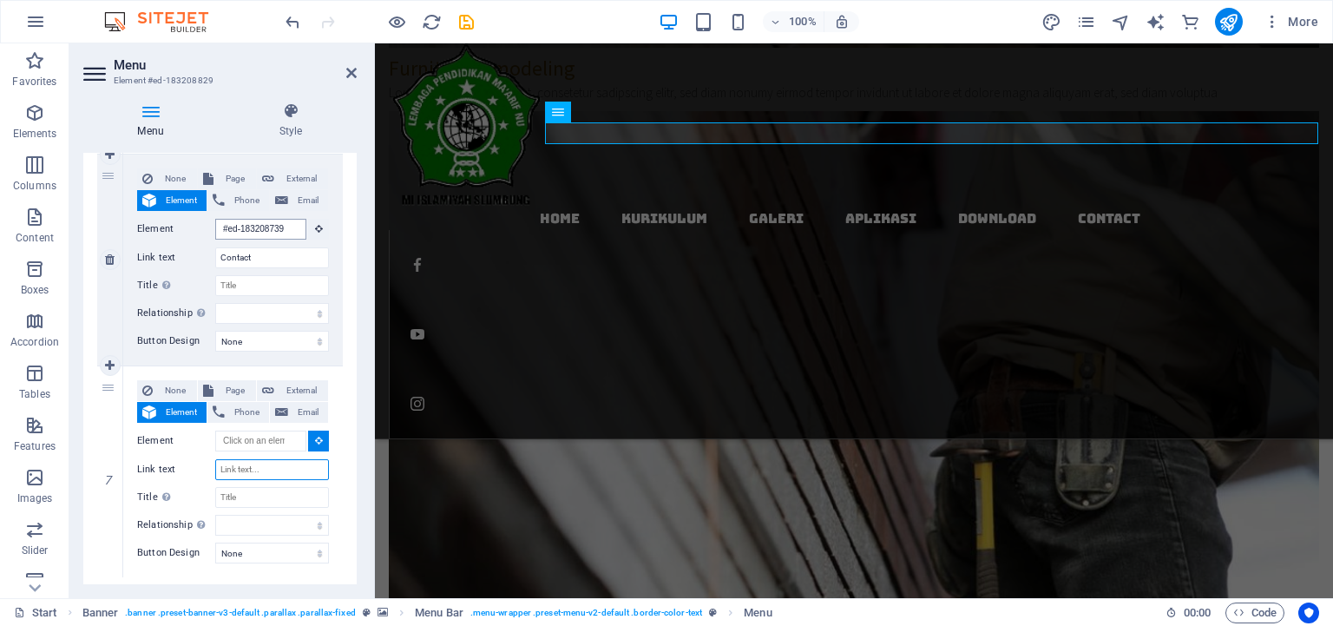
scroll to position [0, 0]
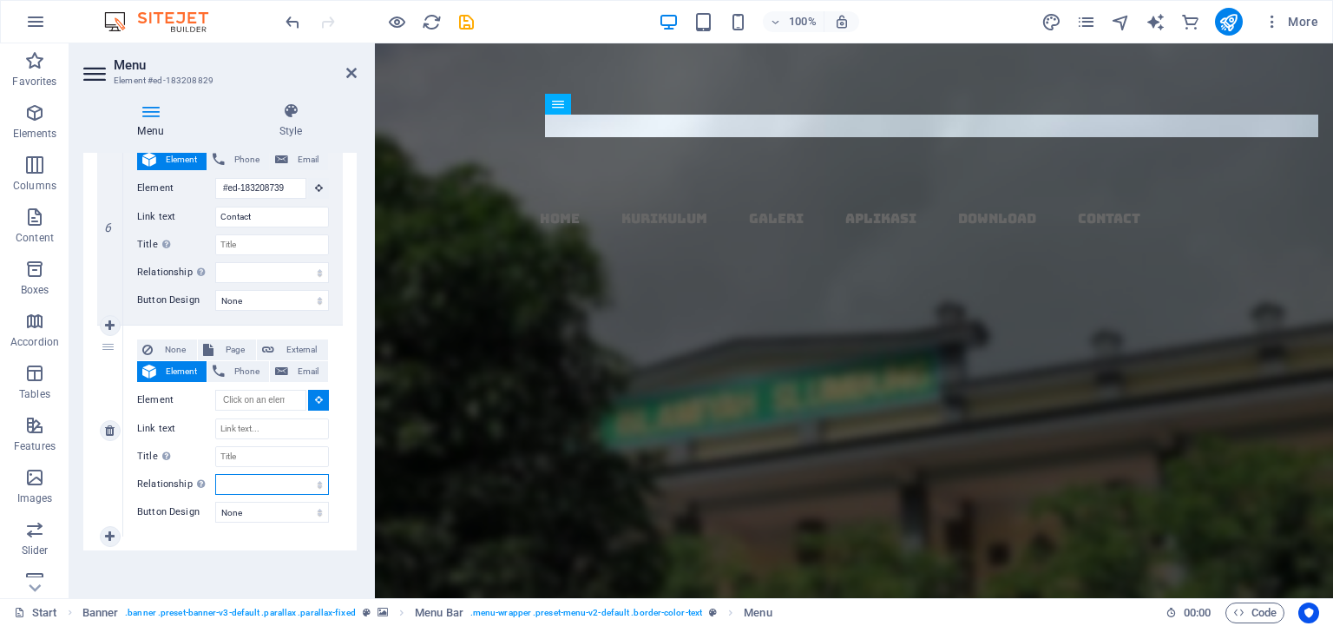
click at [215, 474] on select "alternate author bookmark external help license next nofollow noreferrer noopen…" at bounding box center [272, 484] width 114 height 21
click at [274, 483] on select "alternate author bookmark external help license next nofollow noreferrer noopen…" at bounding box center [272, 484] width 114 height 21
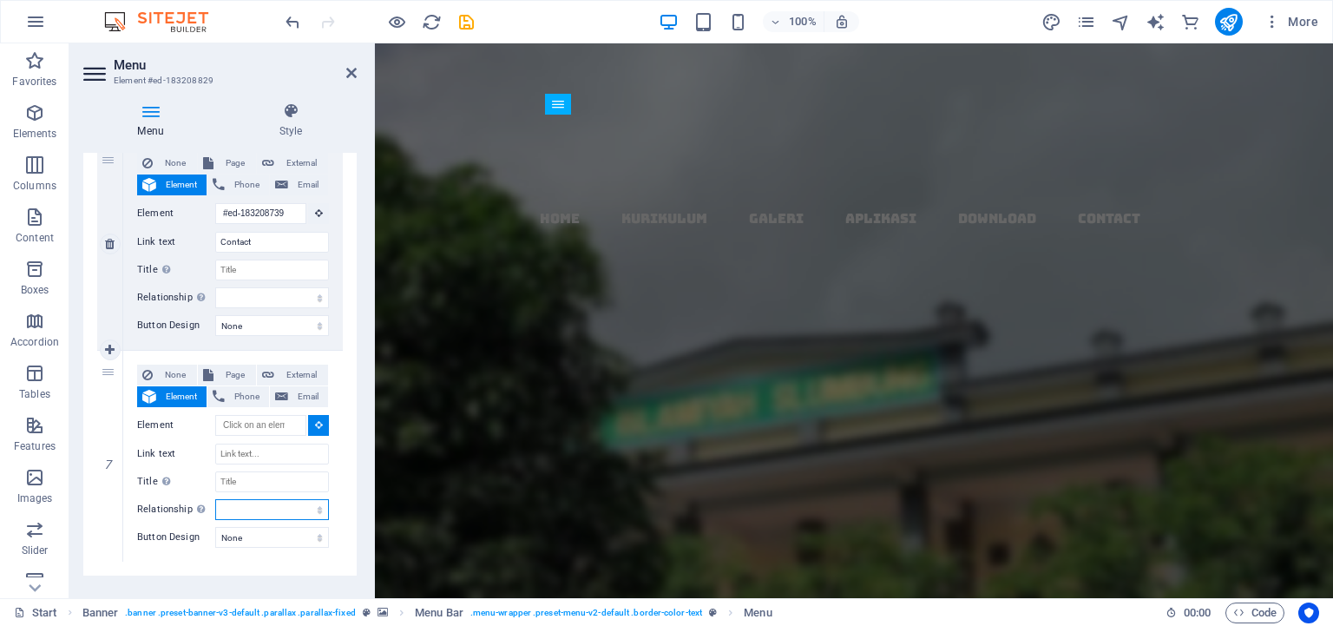
scroll to position [1263, 0]
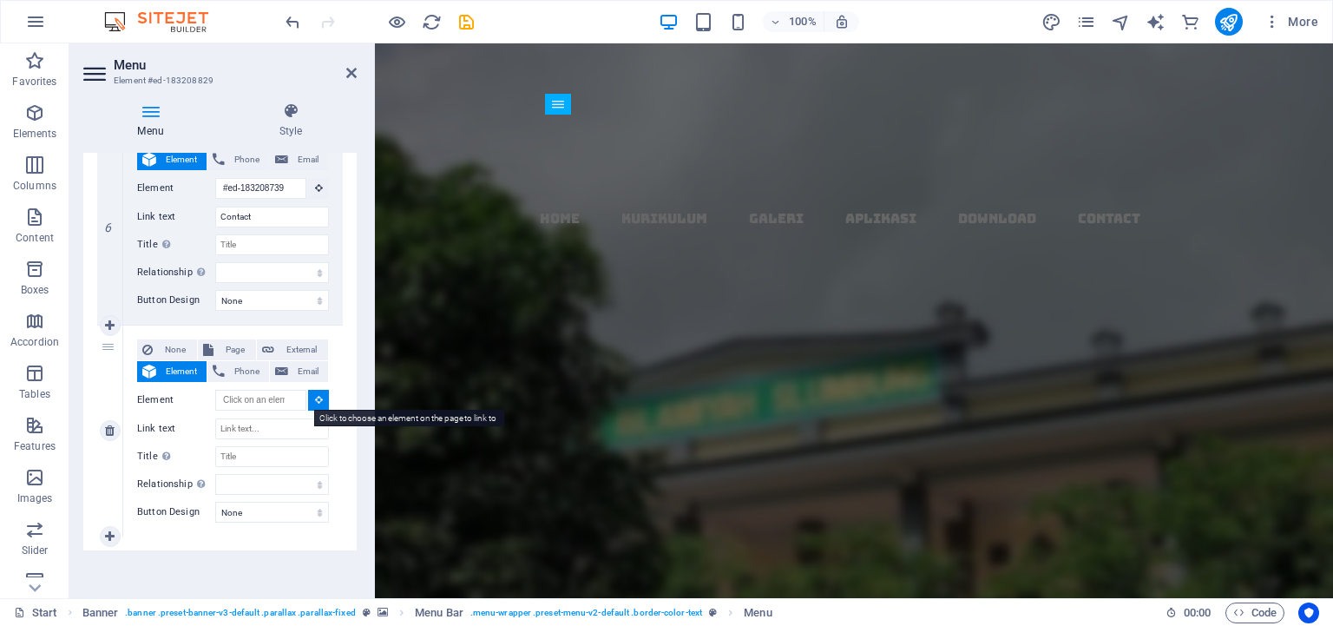
click at [315, 397] on icon at bounding box center [319, 399] width 8 height 9
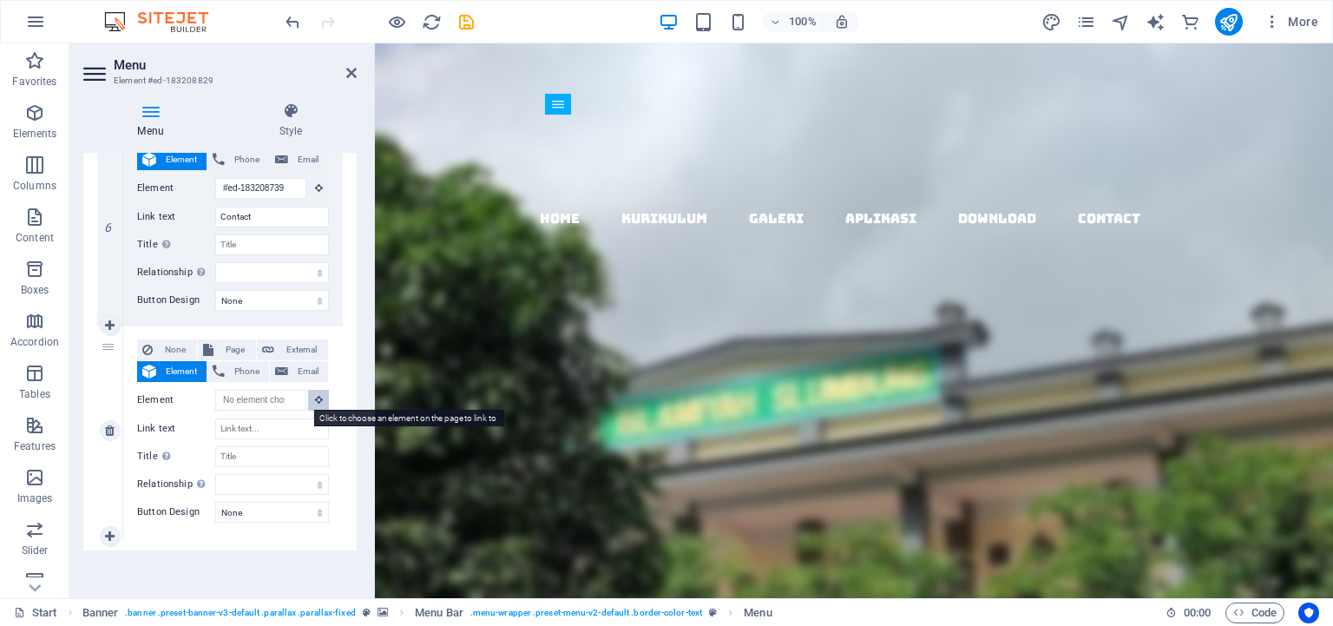
click at [315, 397] on icon at bounding box center [319, 399] width 8 height 9
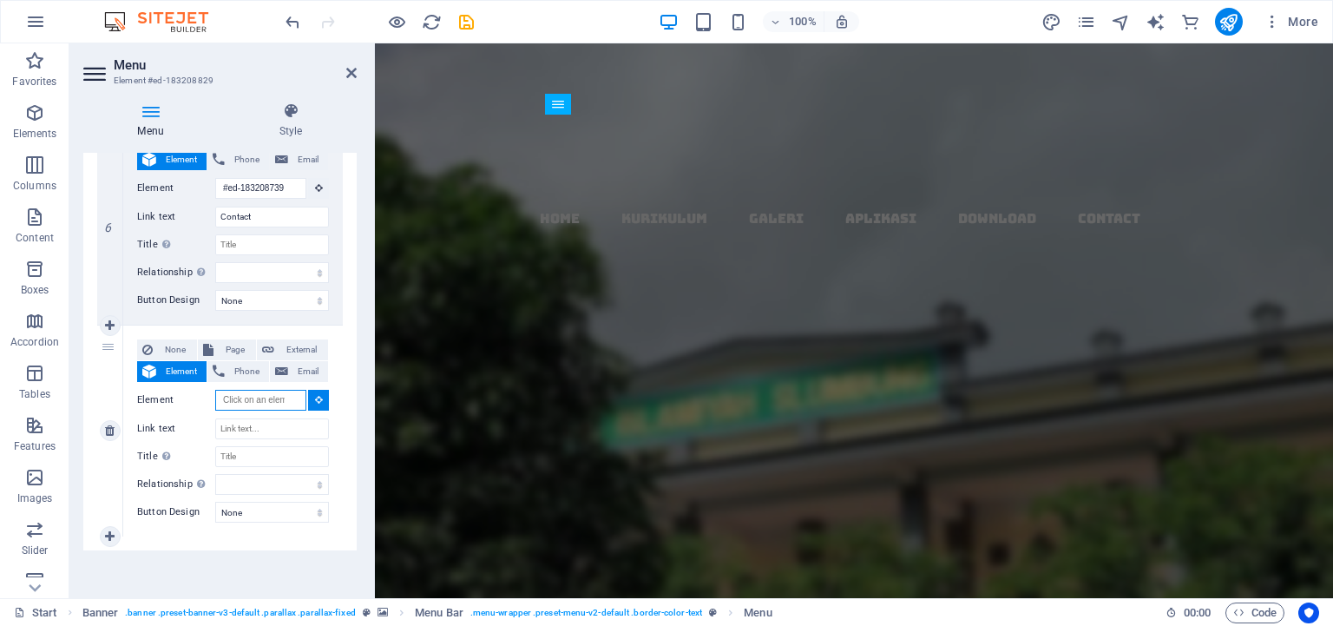
click at [264, 395] on input "Element" at bounding box center [260, 400] width 91 height 21
click at [231, 429] on input "Link text" at bounding box center [272, 428] width 114 height 21
paste input "[URL][DOMAIN_NAME]"
type input "[URL][DOMAIN_NAME]"
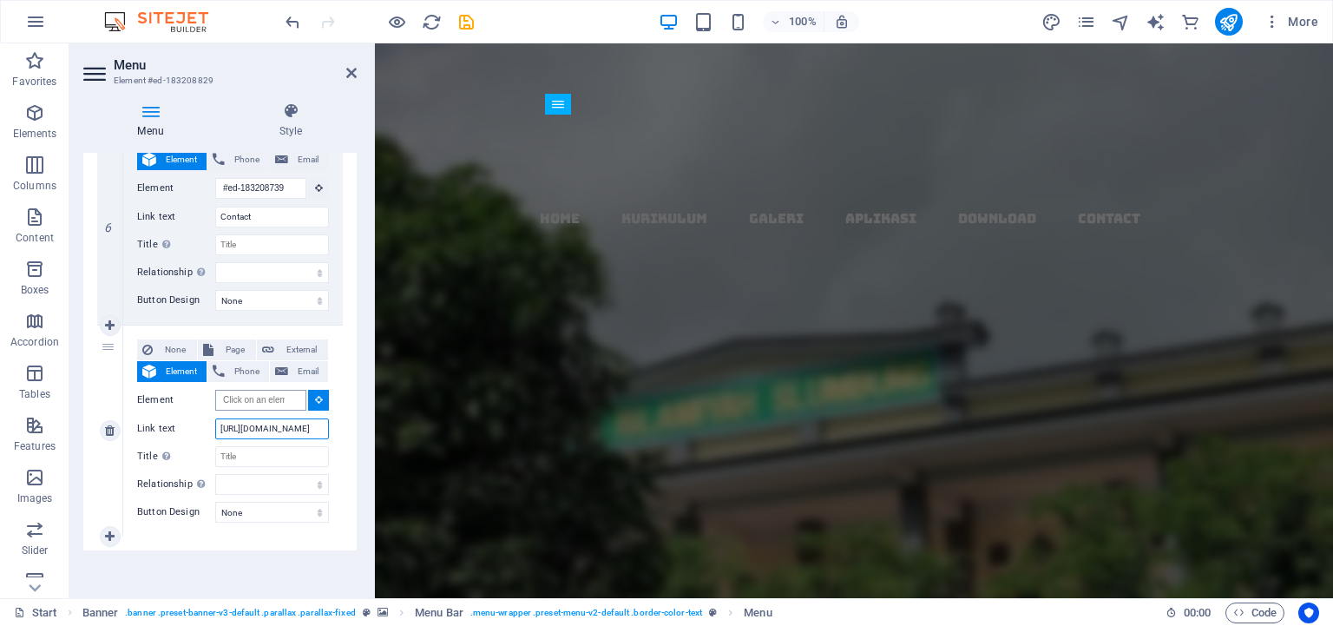
select select
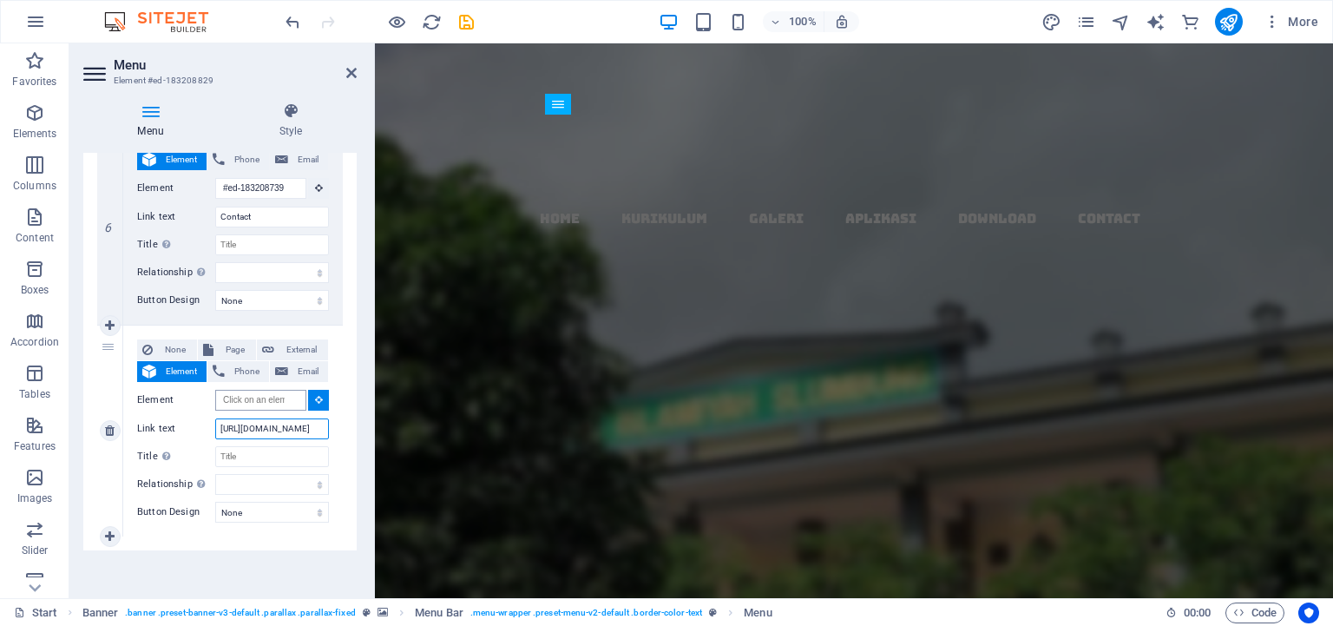
select select
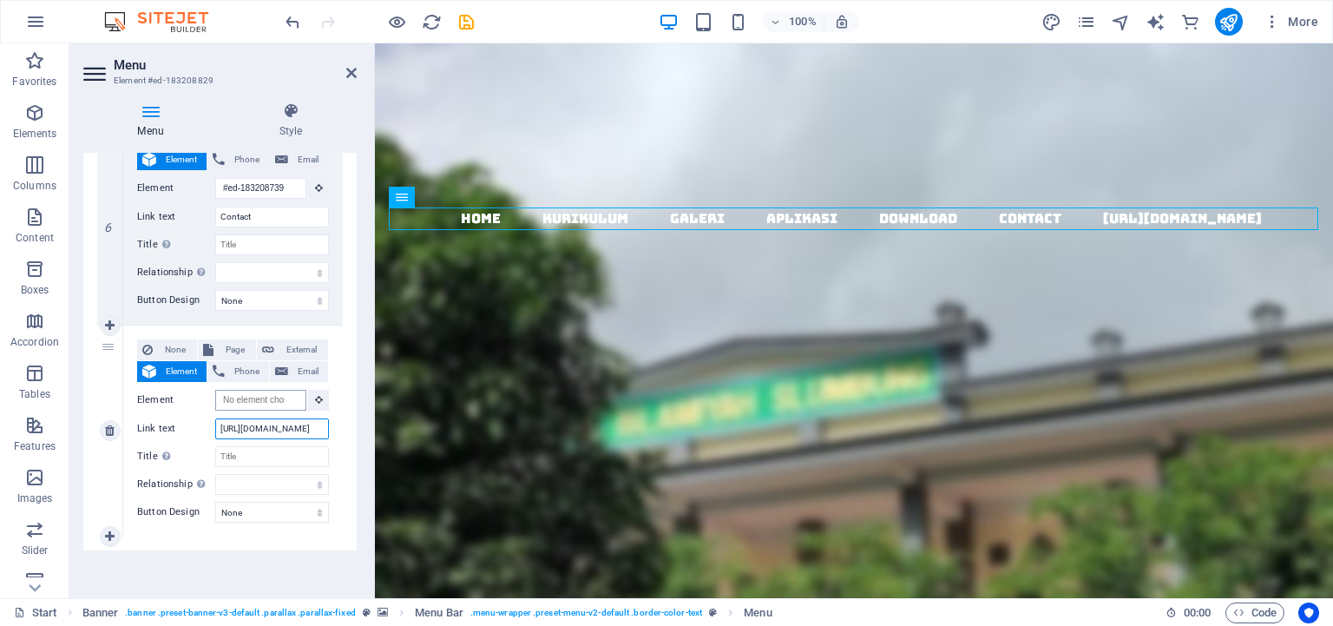
type input "[URL][DOMAIN_NAME]"
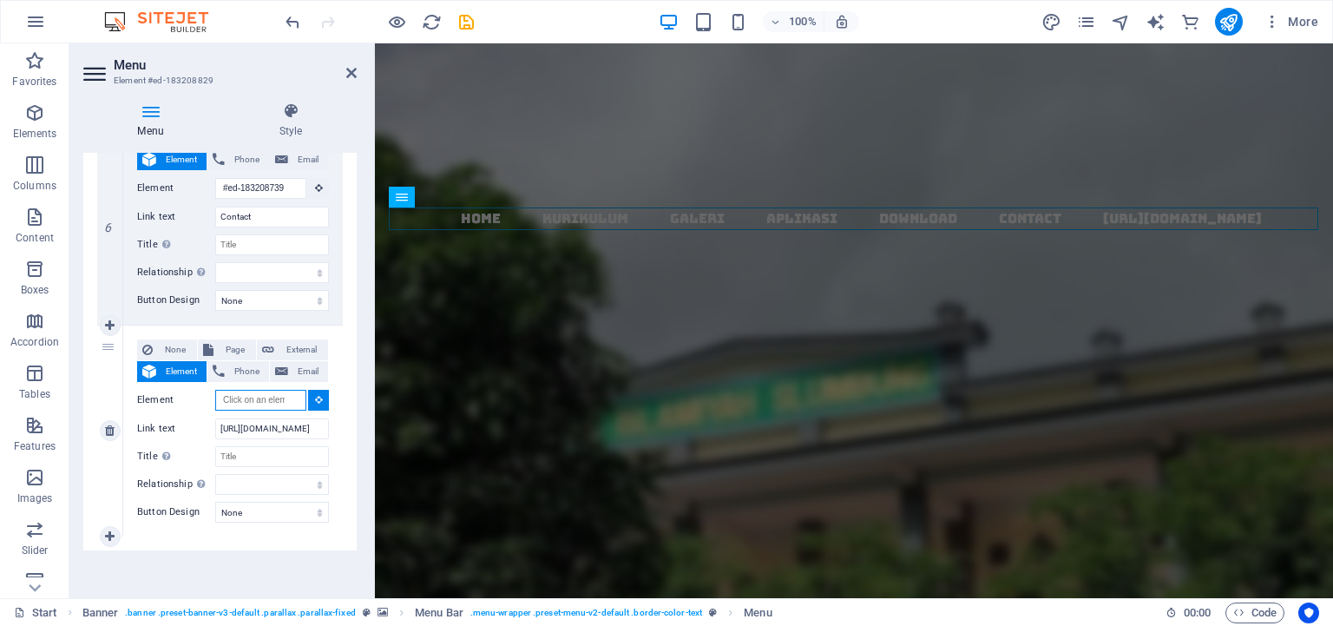
click at [257, 395] on input "Element" at bounding box center [260, 400] width 91 height 21
type input "p"
type input "PPDB 2025"
click at [265, 457] on input "Title Additional link description, should not be the same as the link text. The…" at bounding box center [272, 456] width 114 height 21
click at [253, 429] on input "[URL][DOMAIN_NAME]" at bounding box center [272, 428] width 114 height 21
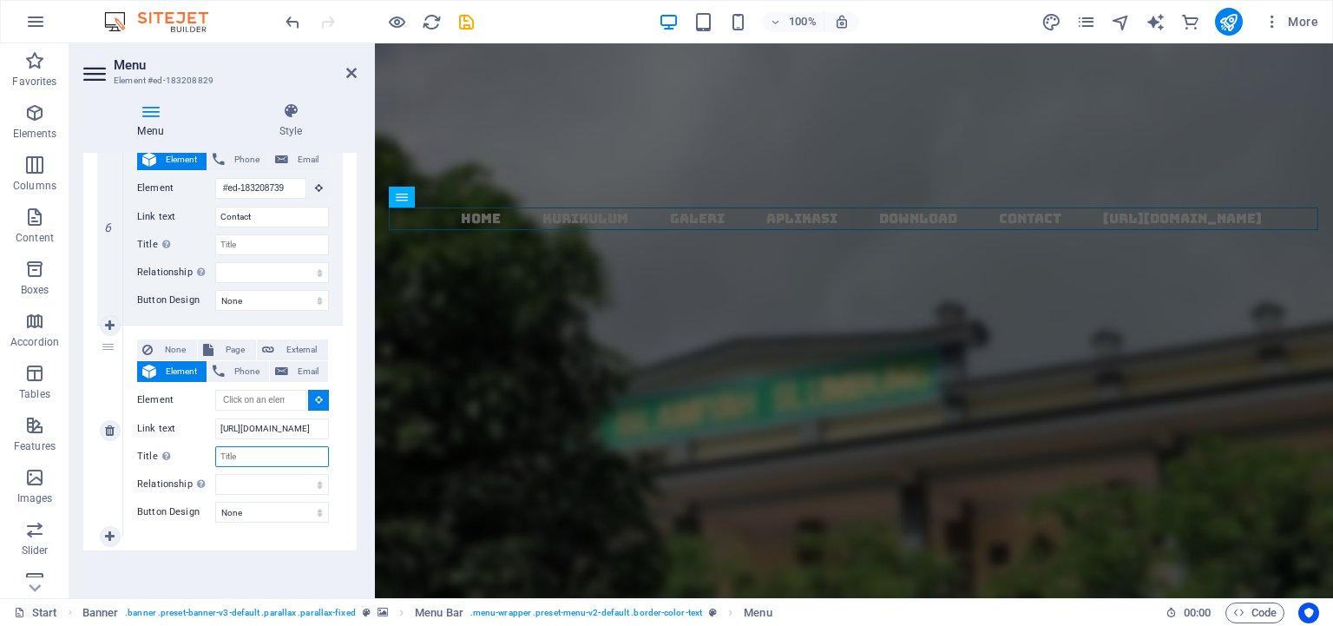
click at [247, 446] on input "Title Additional link description, should not be the same as the link text. The…" at bounding box center [272, 456] width 114 height 21
click at [255, 425] on input "[URL][DOMAIN_NAME]" at bounding box center [272, 428] width 114 height 21
click at [217, 424] on input "[URL][DOMAIN_NAME]" at bounding box center [272, 428] width 114 height 21
click at [234, 455] on input "Title Additional link description, should not be the same as the link text. The…" at bounding box center [272, 456] width 114 height 21
click at [311, 428] on input "[URL][DOMAIN_NAME]" at bounding box center [272, 428] width 114 height 21
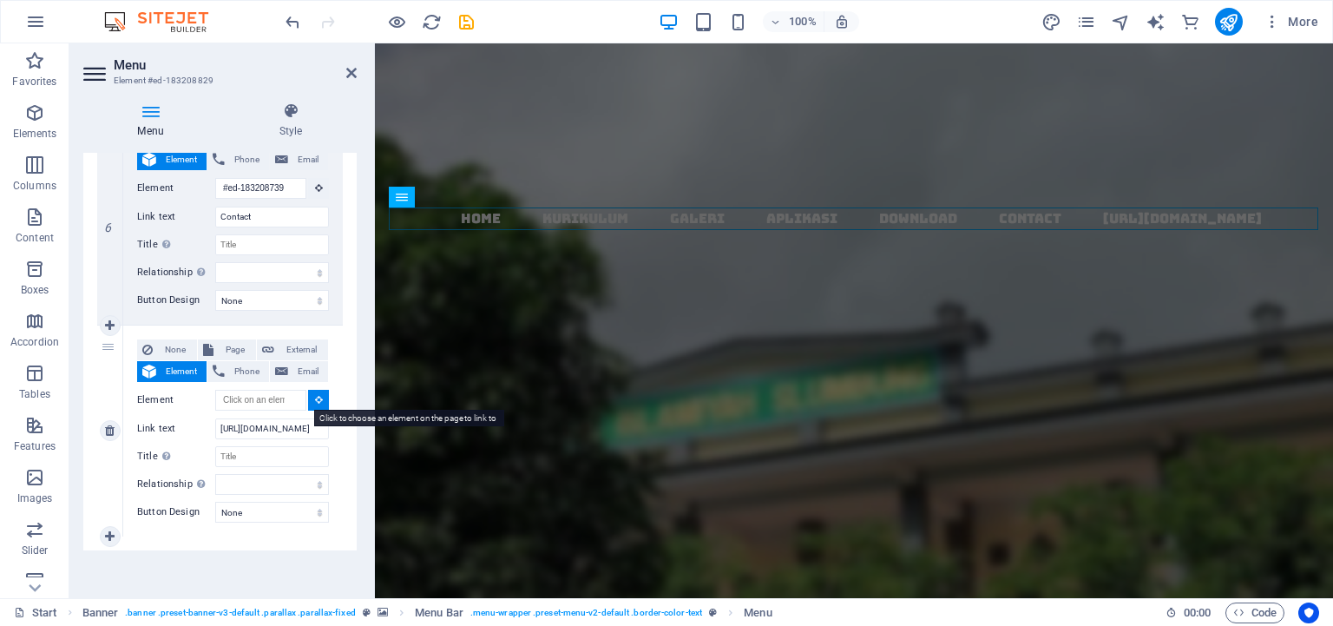
click at [308, 397] on button at bounding box center [318, 400] width 21 height 21
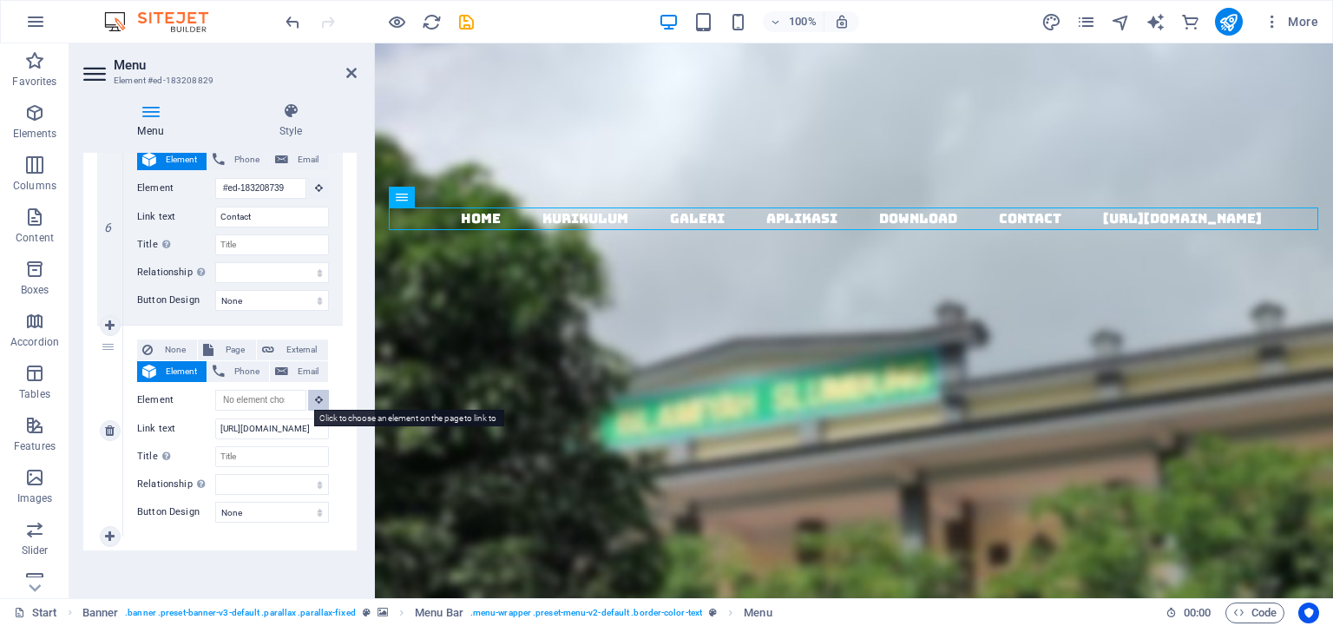
click at [308, 397] on button at bounding box center [318, 400] width 21 height 21
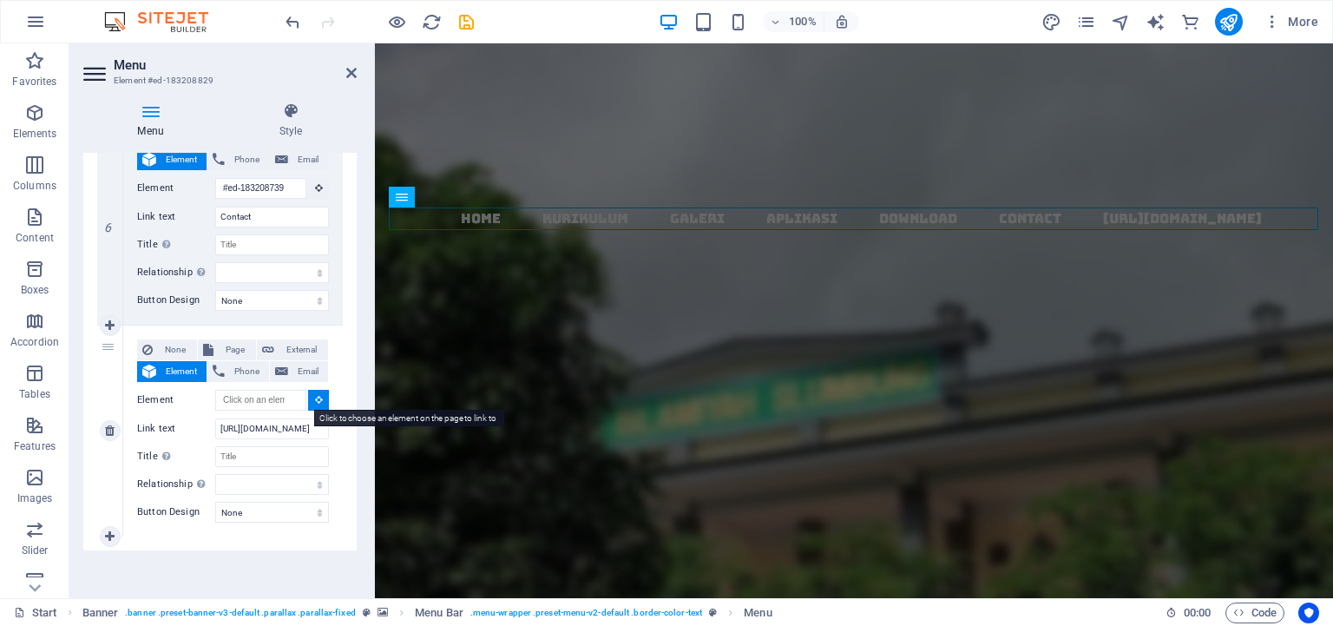
click at [308, 397] on button at bounding box center [318, 400] width 21 height 21
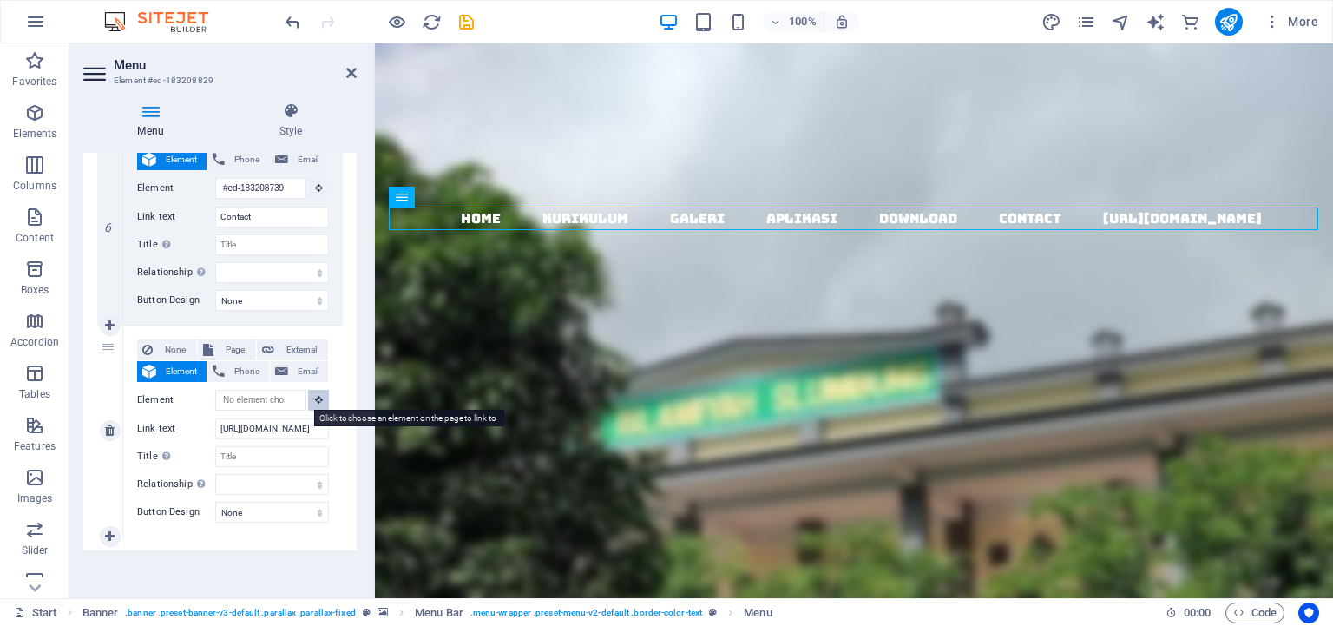
click at [308, 397] on button at bounding box center [318, 400] width 21 height 21
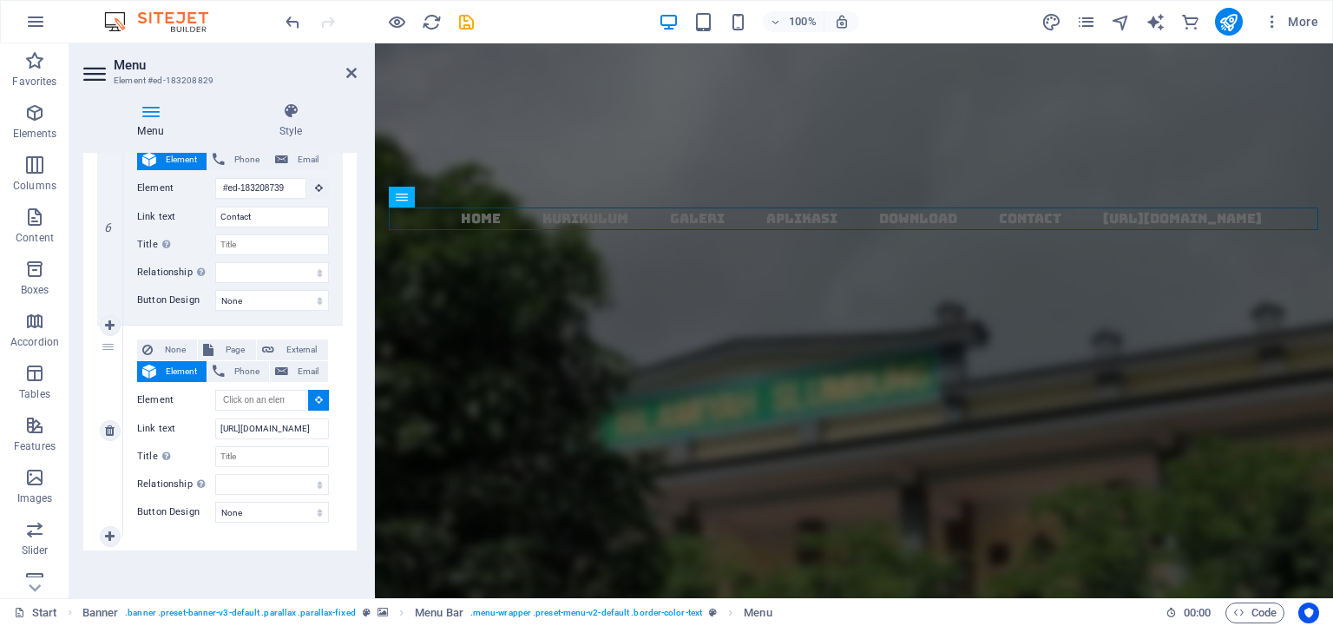
click at [308, 397] on button at bounding box center [318, 400] width 21 height 21
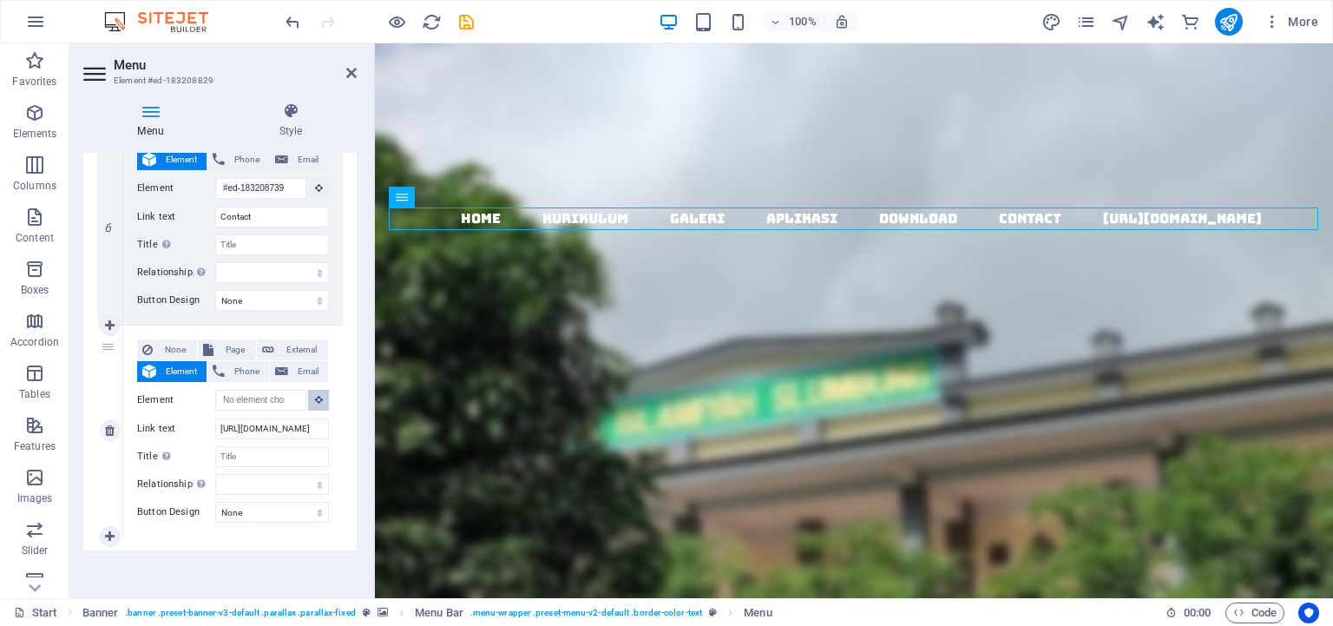
click at [308, 397] on button at bounding box center [318, 400] width 21 height 21
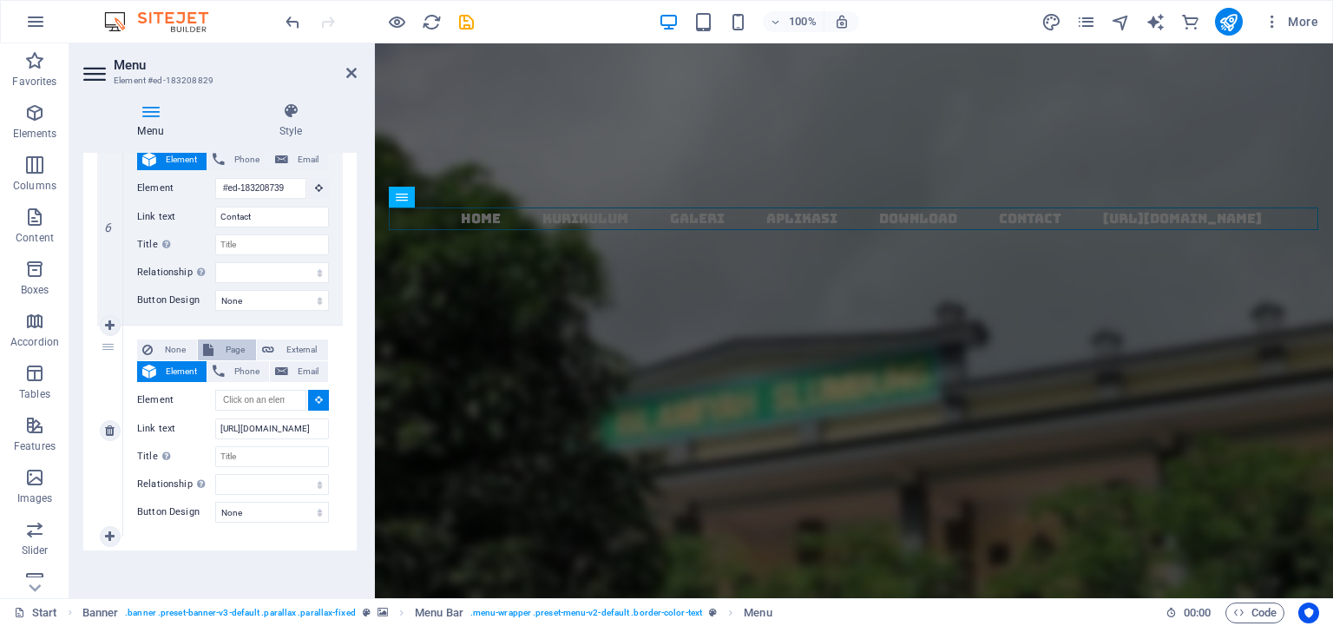
click at [213, 344] on button "Page" at bounding box center [227, 349] width 58 height 21
select select
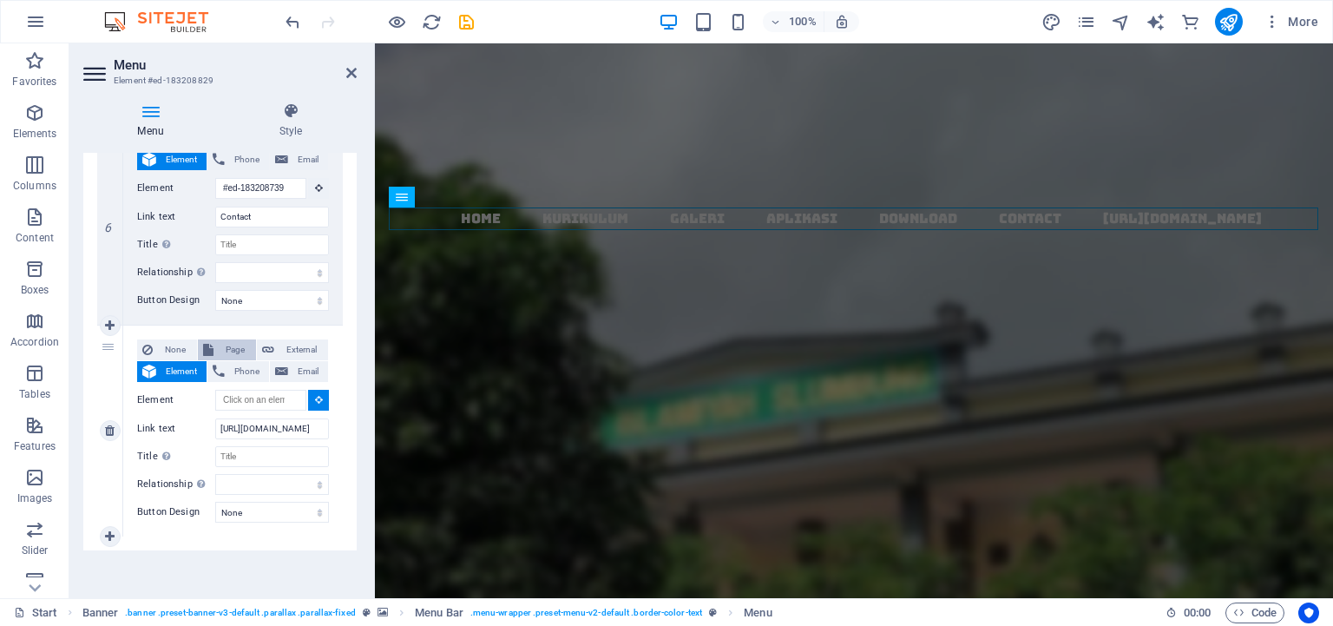
select select
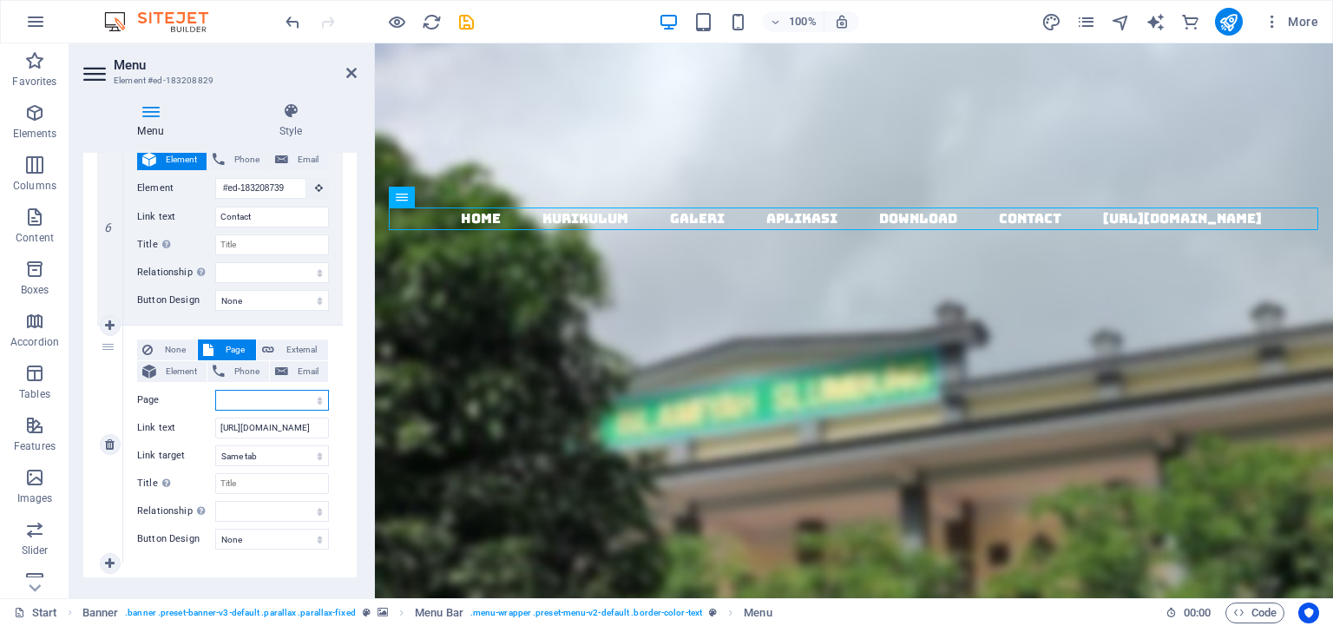
click at [215, 390] on select "Start Subpage Legal Notice Privacy" at bounding box center [272, 400] width 114 height 21
click at [245, 401] on select "Start Subpage Legal Notice Privacy" at bounding box center [272, 400] width 114 height 21
click at [270, 424] on input "[URL][DOMAIN_NAME]" at bounding box center [272, 427] width 114 height 21
click at [215, 445] on select "New tab Same tab Overlay" at bounding box center [272, 455] width 114 height 21
select select "blank"
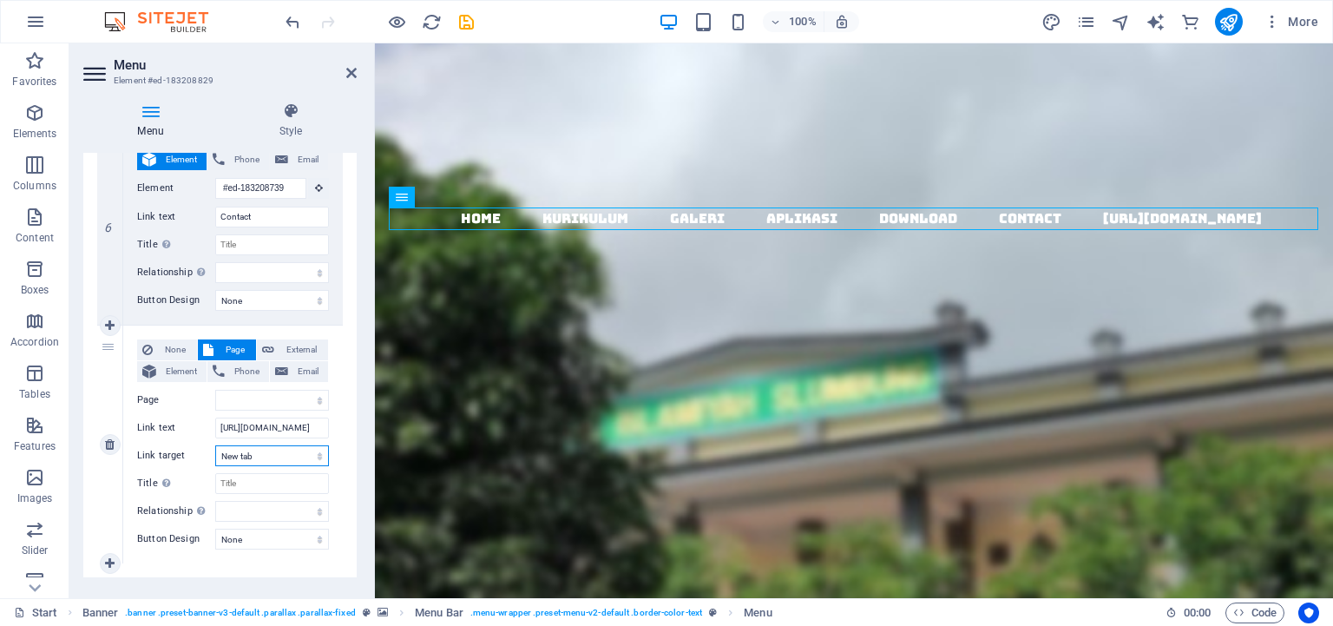
click option "New tab" at bounding box center [0, 0] width 0 height 0
select select
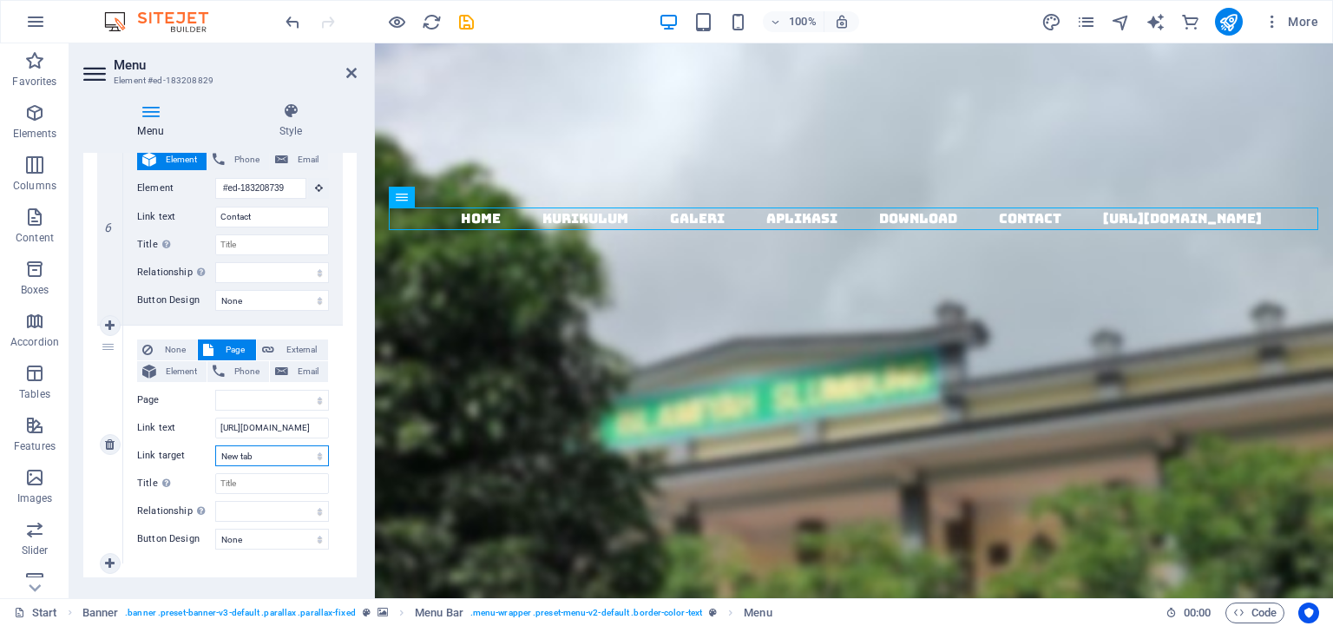
select select
click at [266, 422] on input "[URL][DOMAIN_NAME]" at bounding box center [272, 427] width 114 height 21
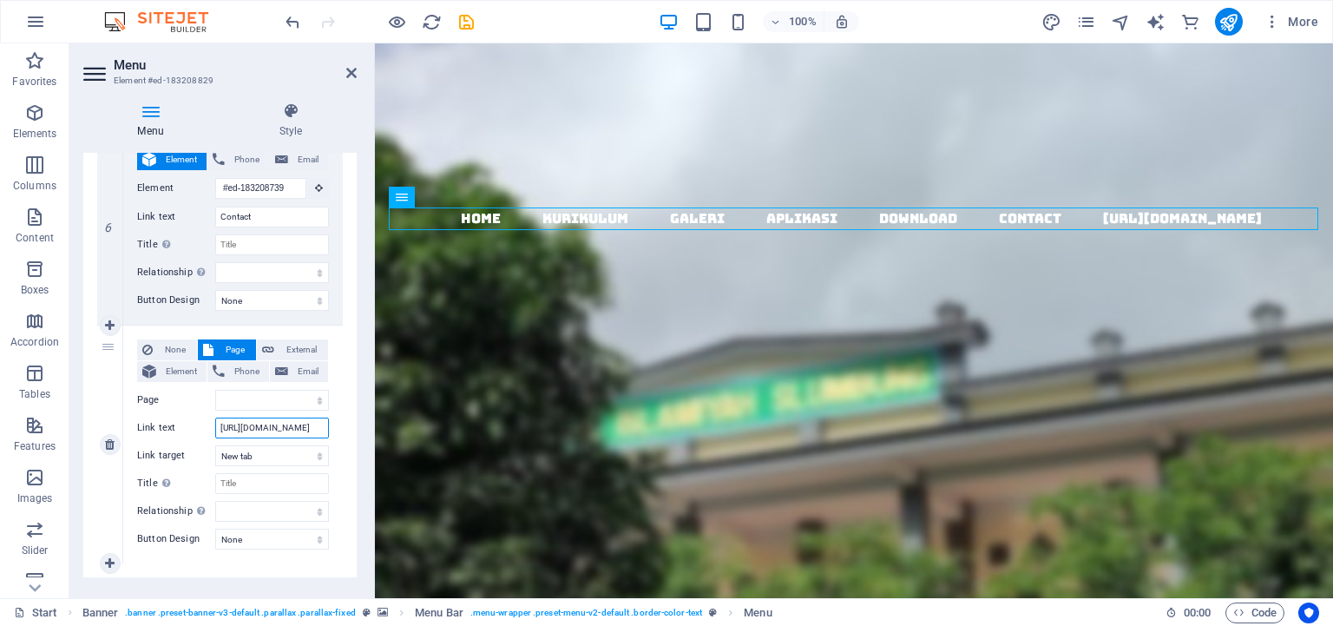
drag, startPoint x: 312, startPoint y: 423, endPoint x: 207, endPoint y: 428, distance: 105.1
click at [207, 428] on div "Link text https://ppdb.mislumbung.my.id/" at bounding box center [233, 427] width 192 height 21
type input "h"
select select
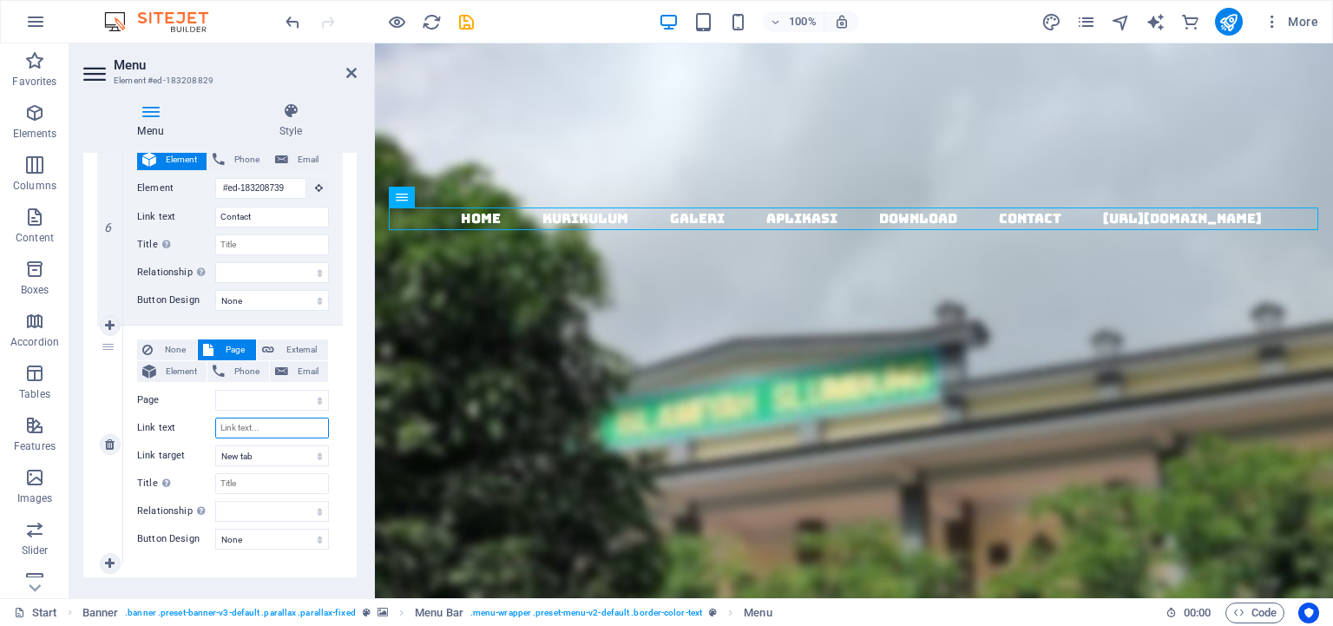
select select
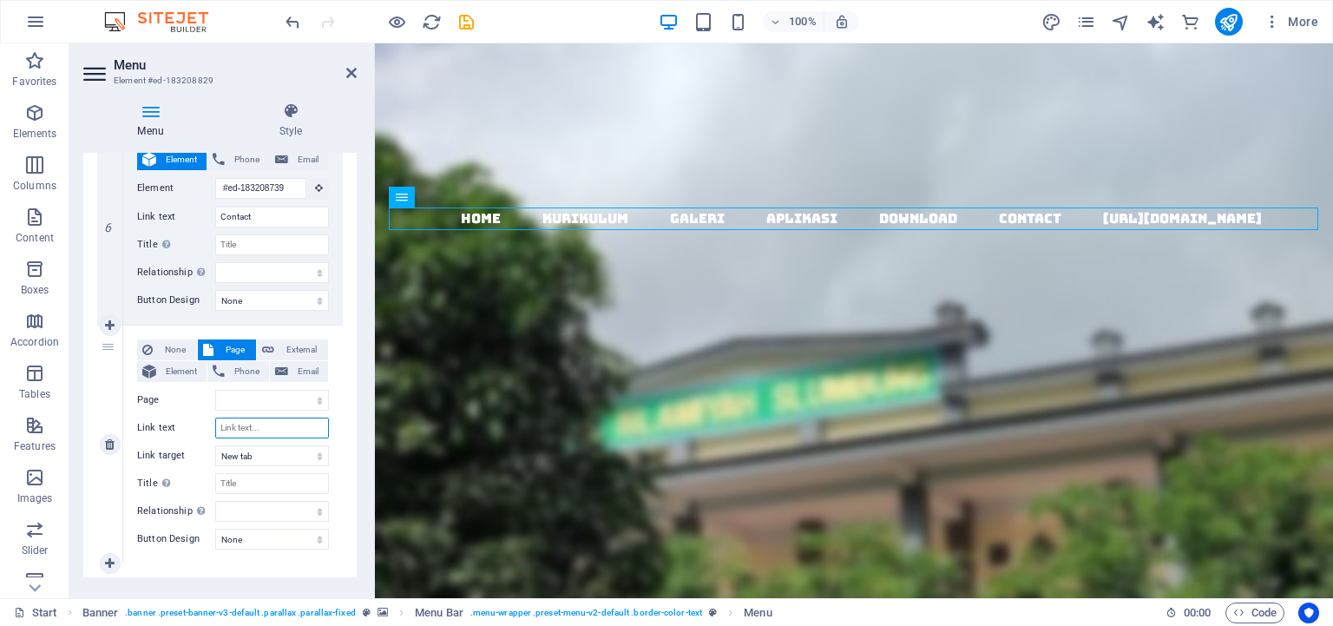
select select
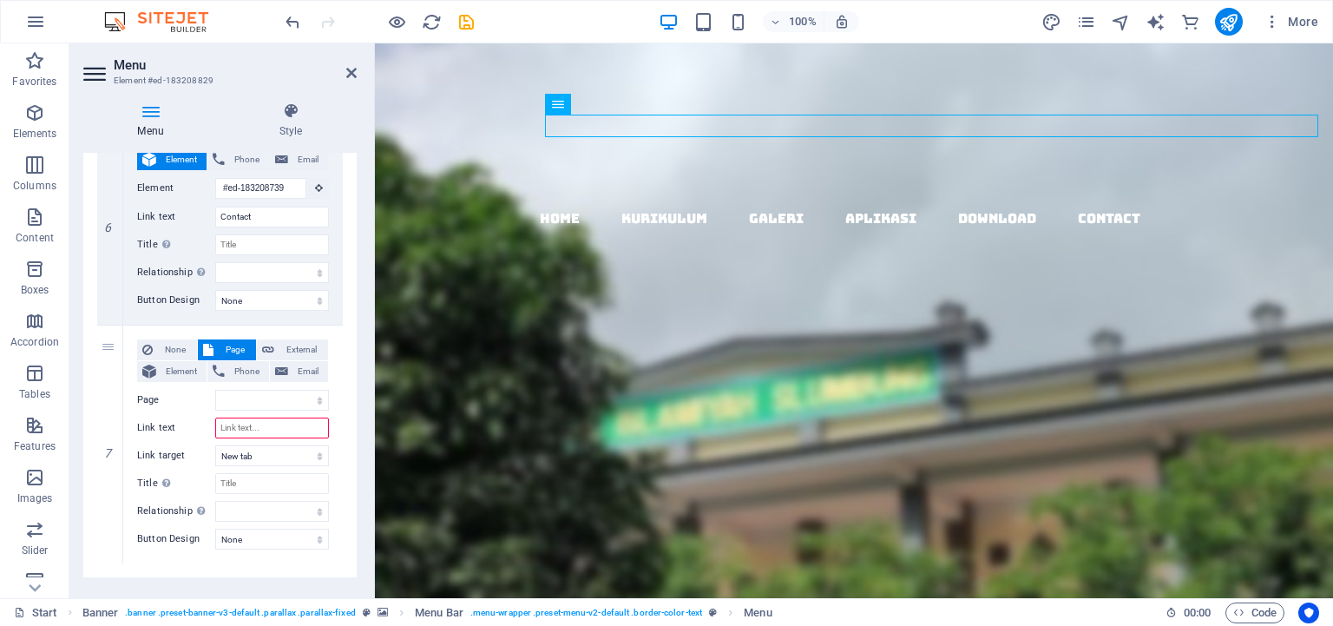
click at [233, 417] on input "Link text" at bounding box center [272, 427] width 114 height 21
type input "p"
select select
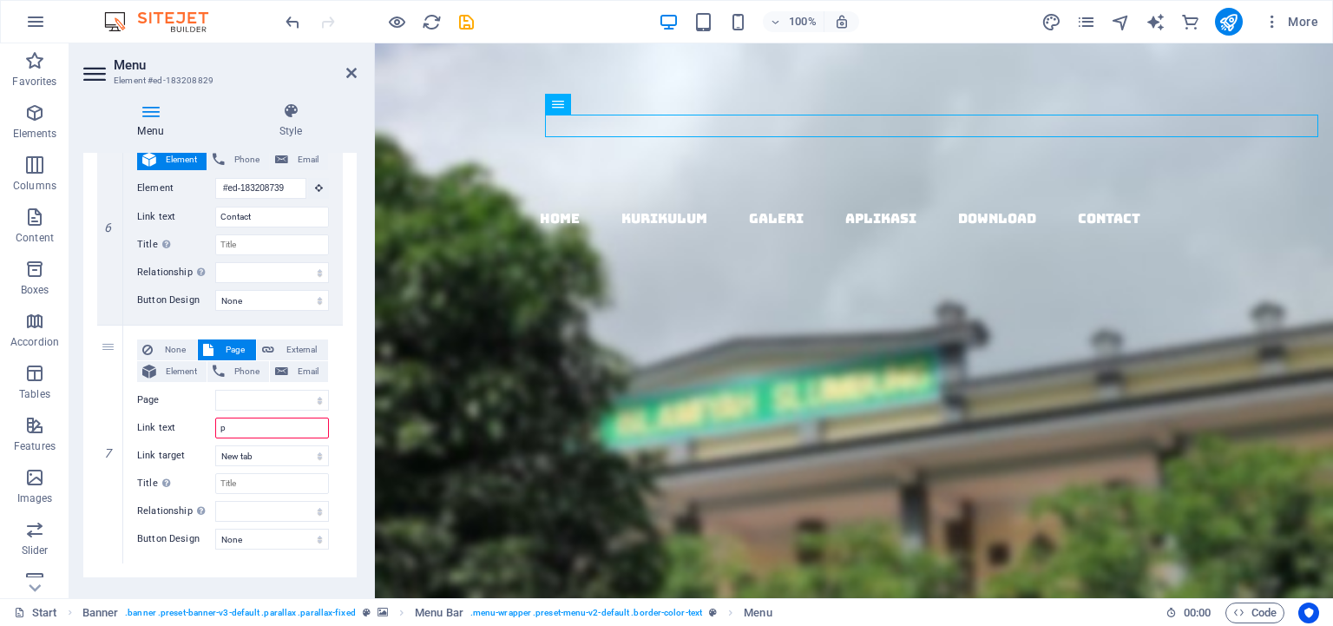
select select
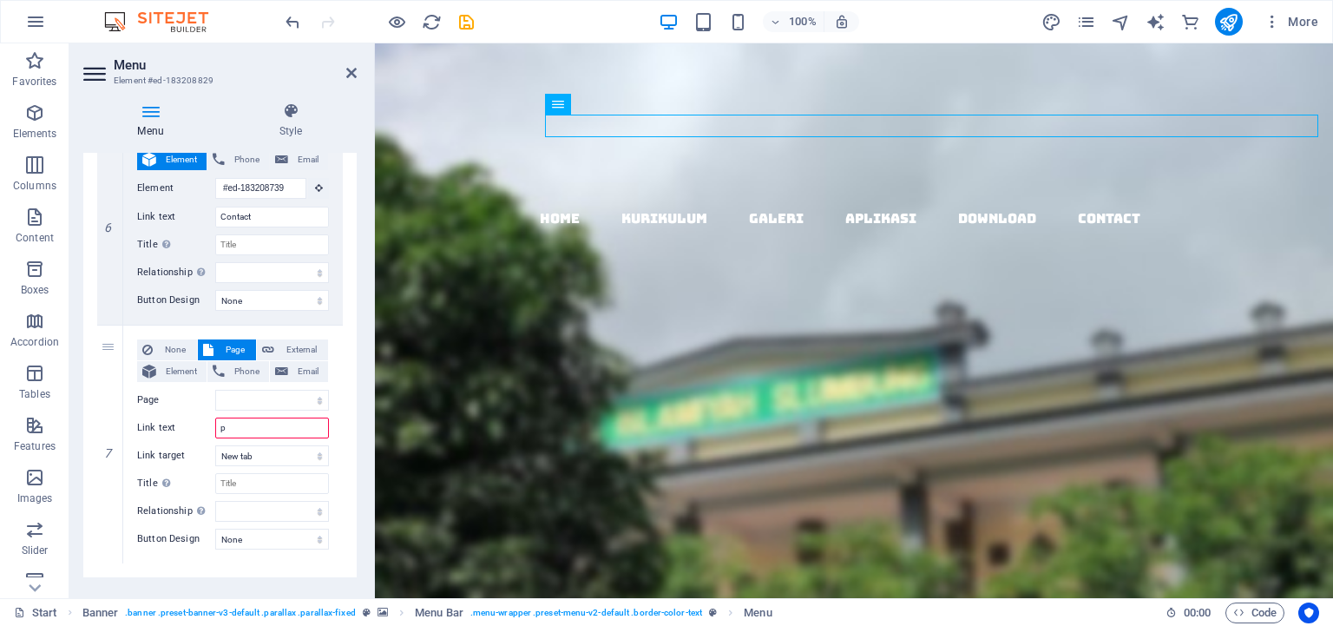
select select
type input "PPDB"
select select
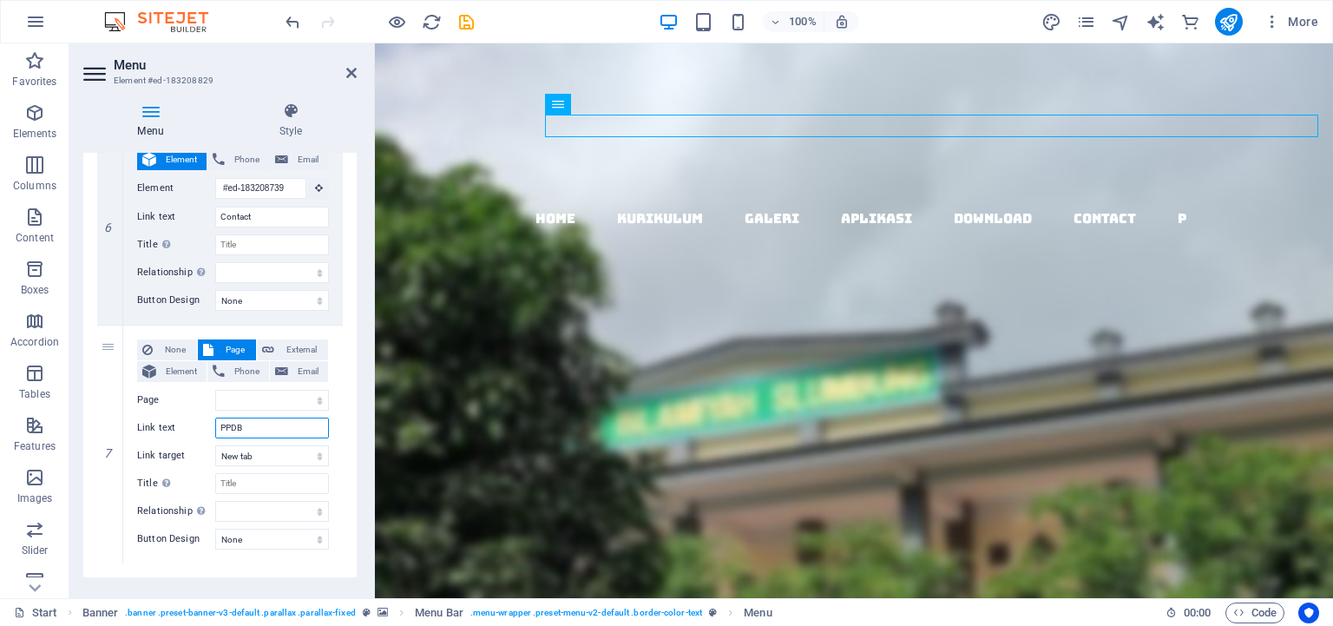
select select
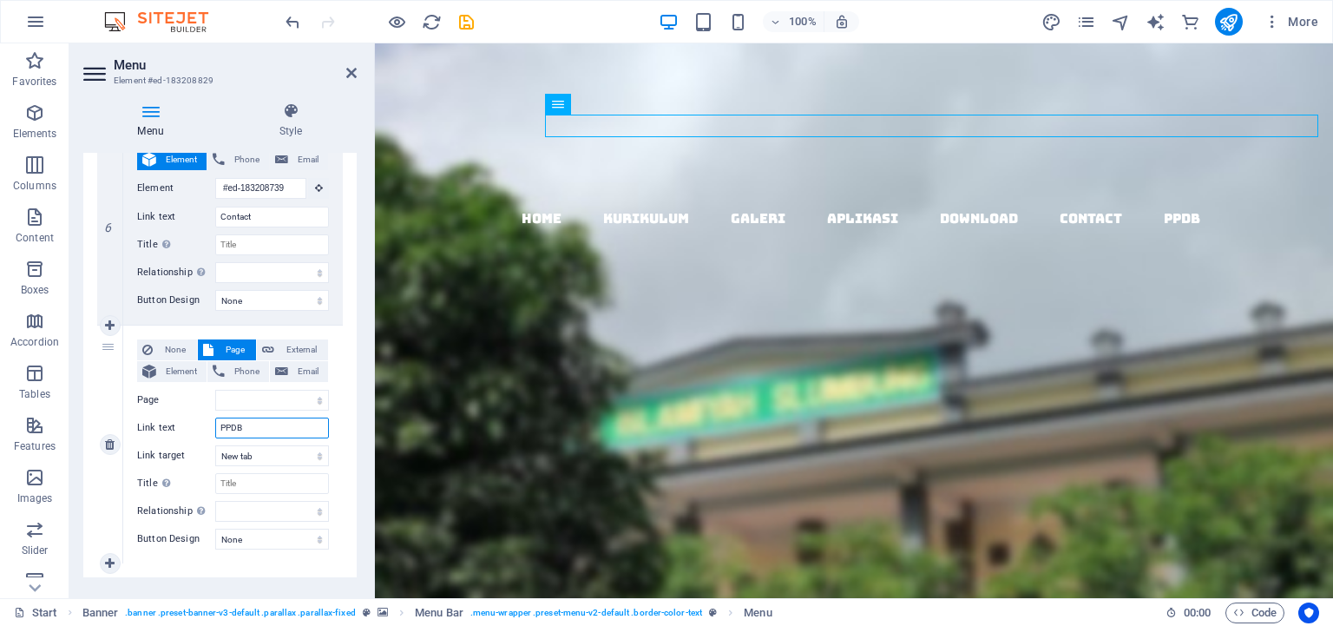
type input "PPDB"
click at [328, 410] on div "None Page External Element Phone Email Page Start Subpage Legal Notice Privacy …" at bounding box center [233, 444] width 220 height 238
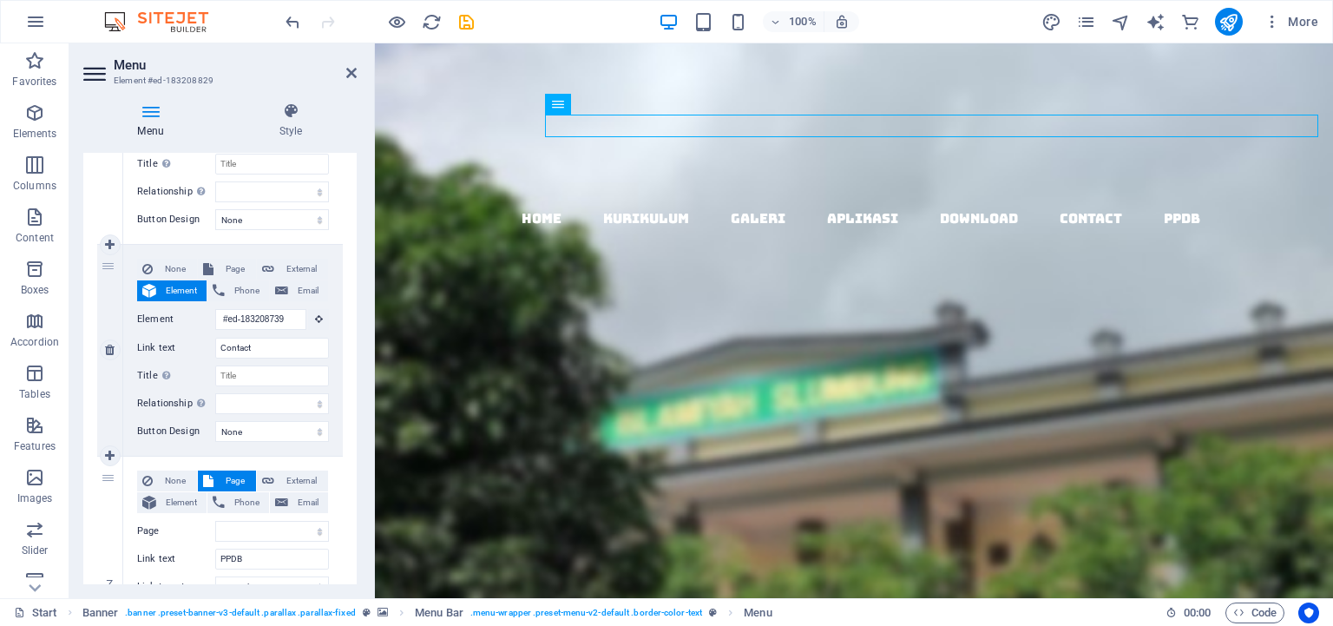
scroll to position [1104, 0]
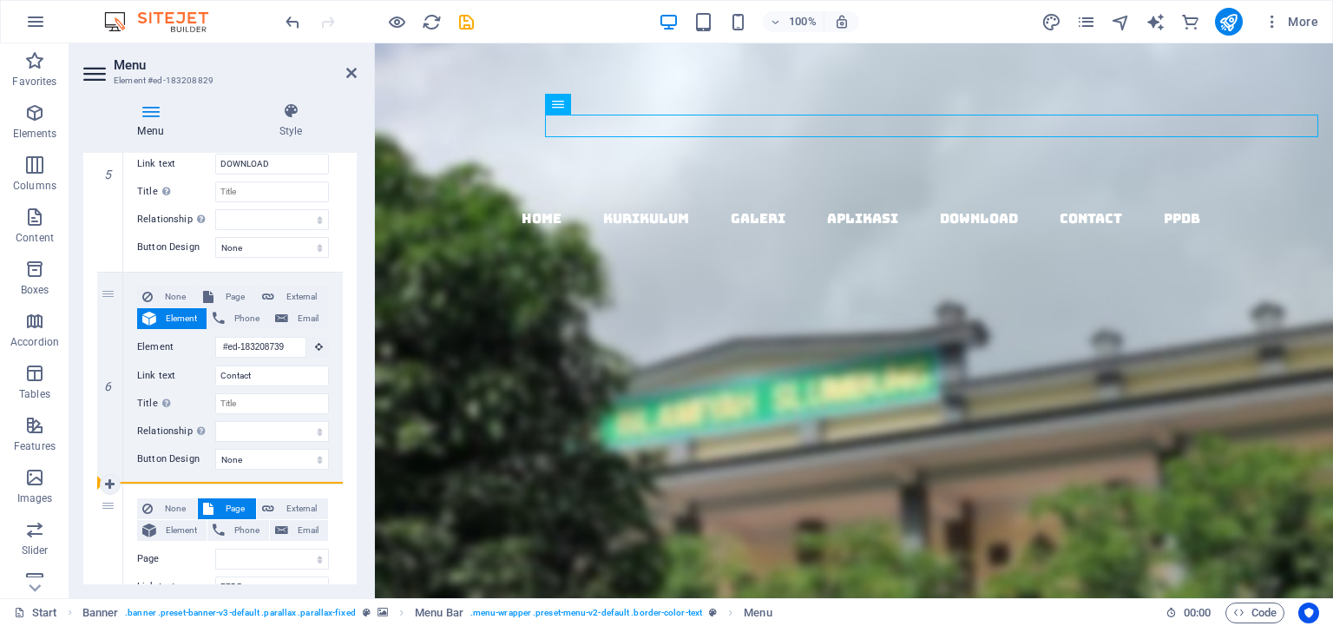
drag, startPoint x: 122, startPoint y: 275, endPoint x: 137, endPoint y: 495, distance: 220.0
select select
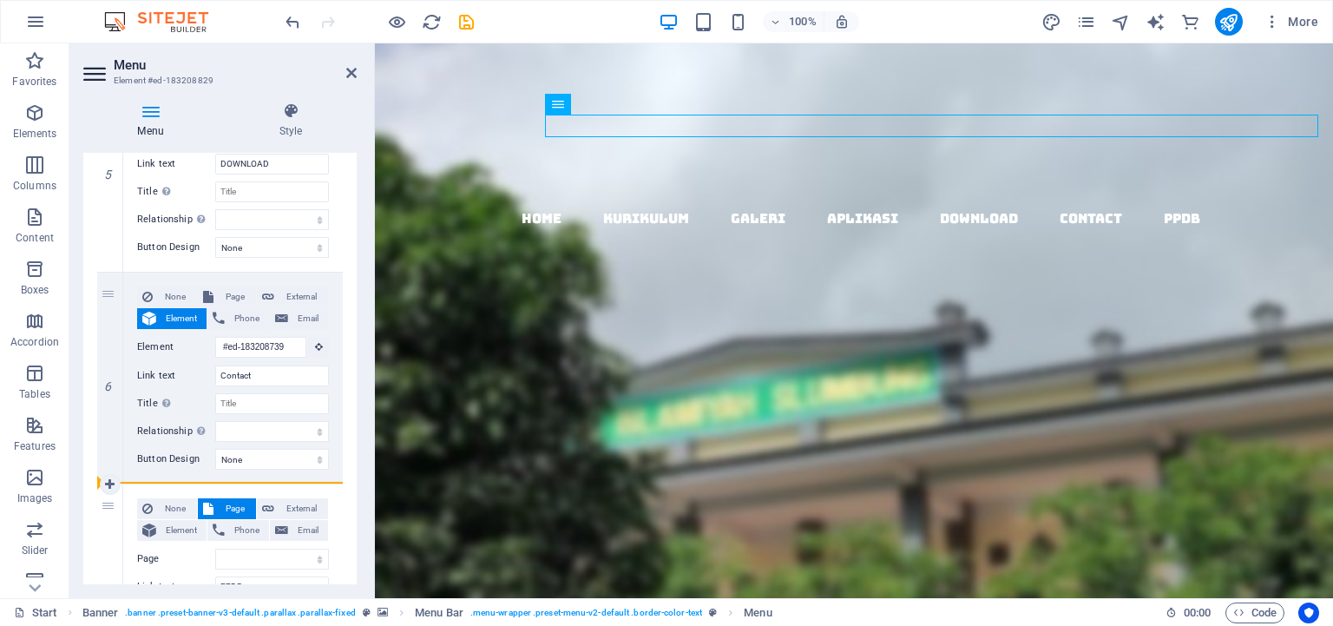
select select
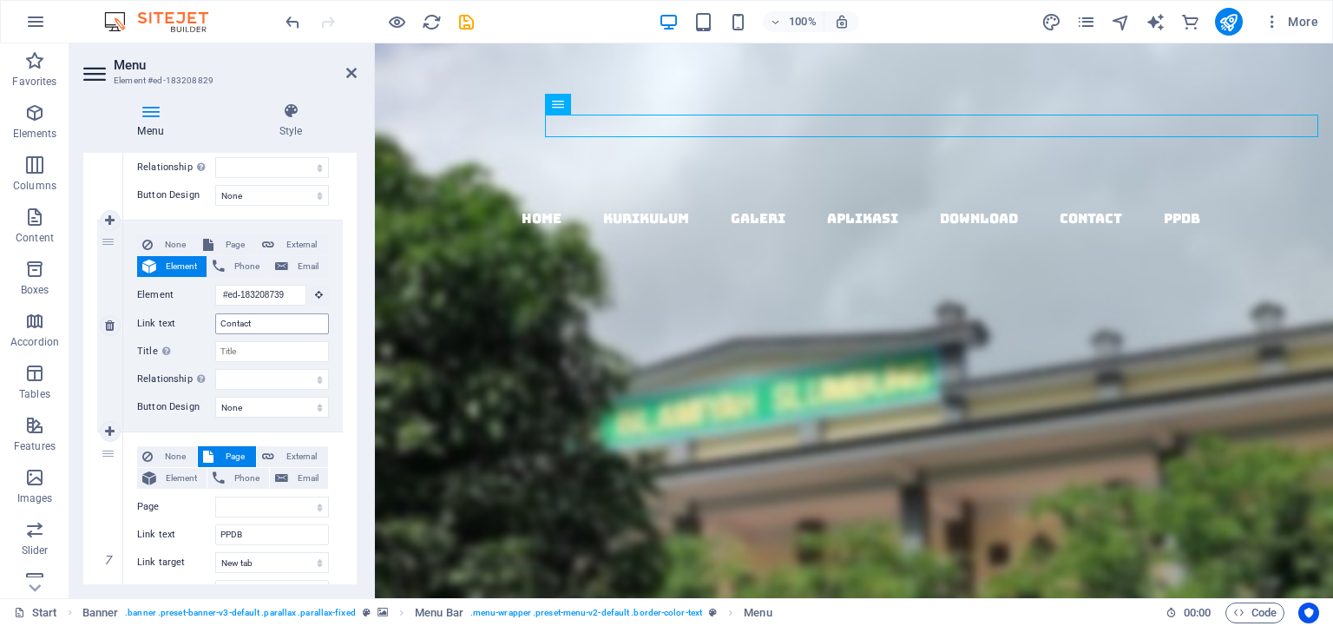
scroll to position [1263, 0]
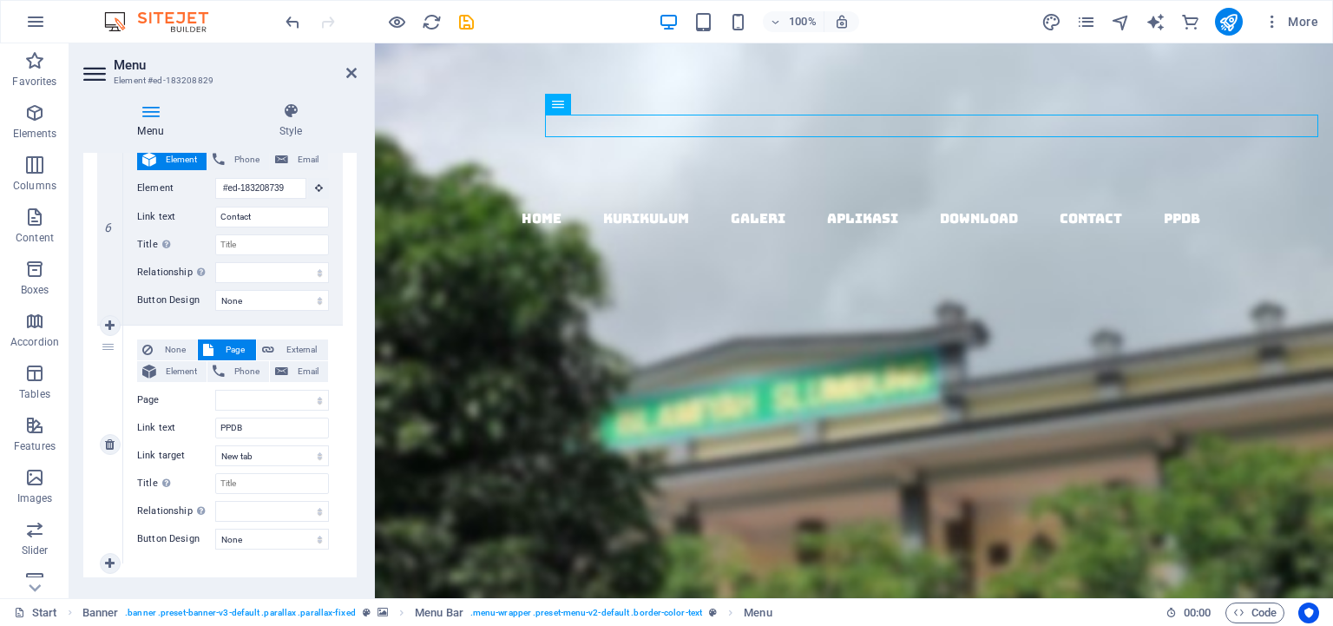
click at [180, 391] on label "Page" at bounding box center [176, 400] width 78 height 21
click at [215, 391] on select "Start Subpage Legal Notice Privacy" at bounding box center [272, 400] width 114 height 21
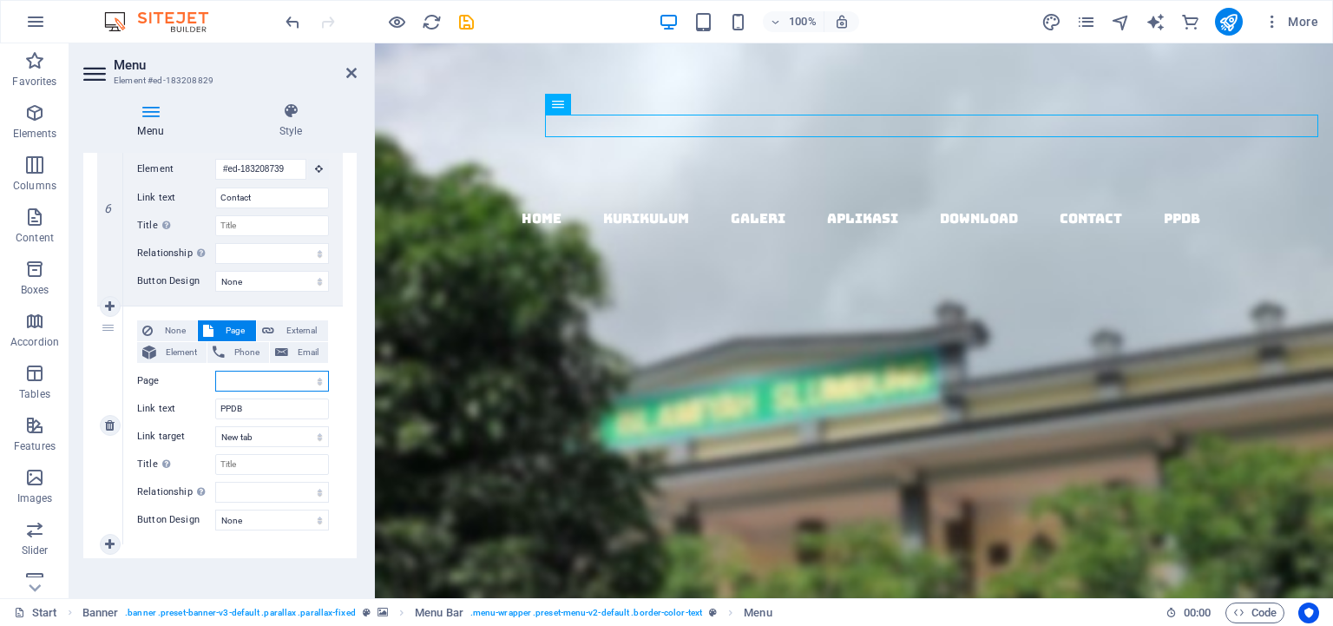
scroll to position [1289, 0]
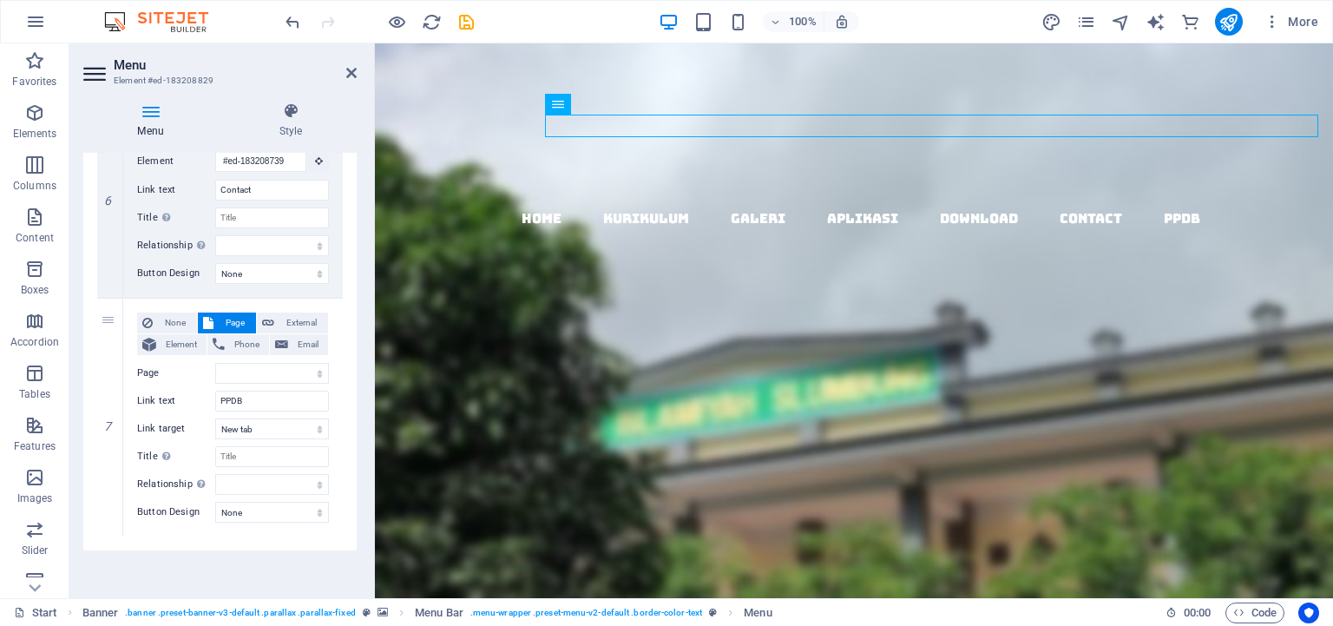
click at [215, 418] on select "New tab Same tab Overlay" at bounding box center [272, 428] width 114 height 21
select select "overlay"
click option "Overlay" at bounding box center [0, 0] width 0 height 0
select select
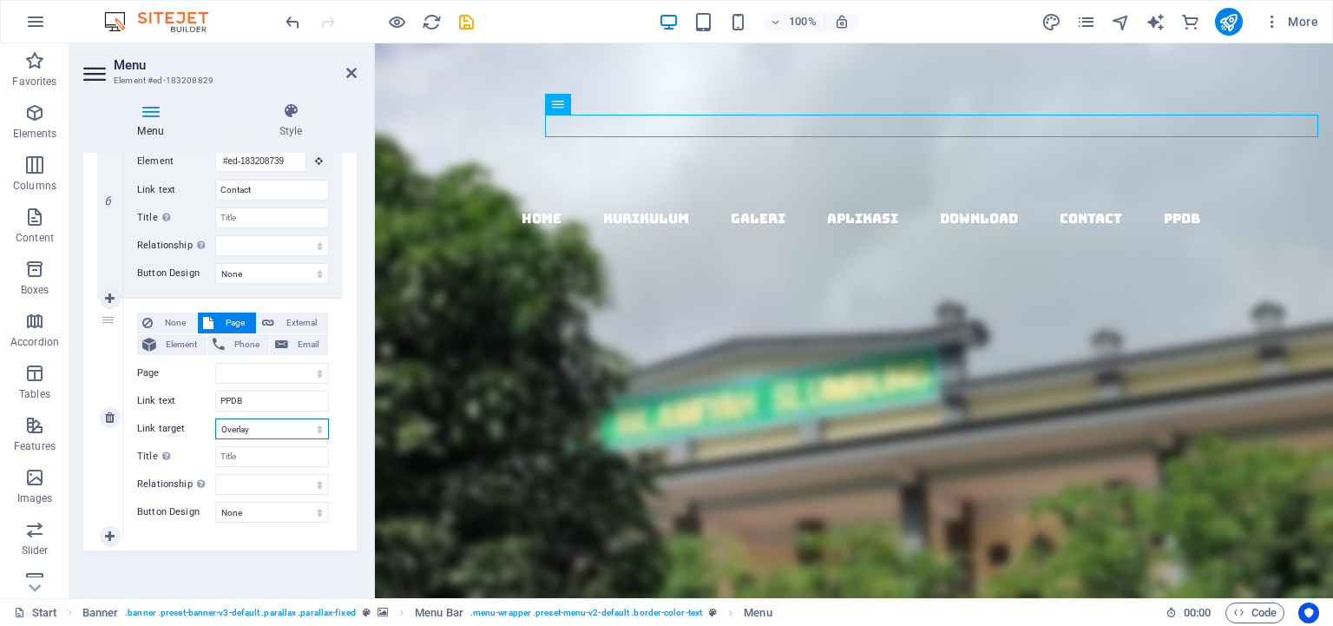
select select
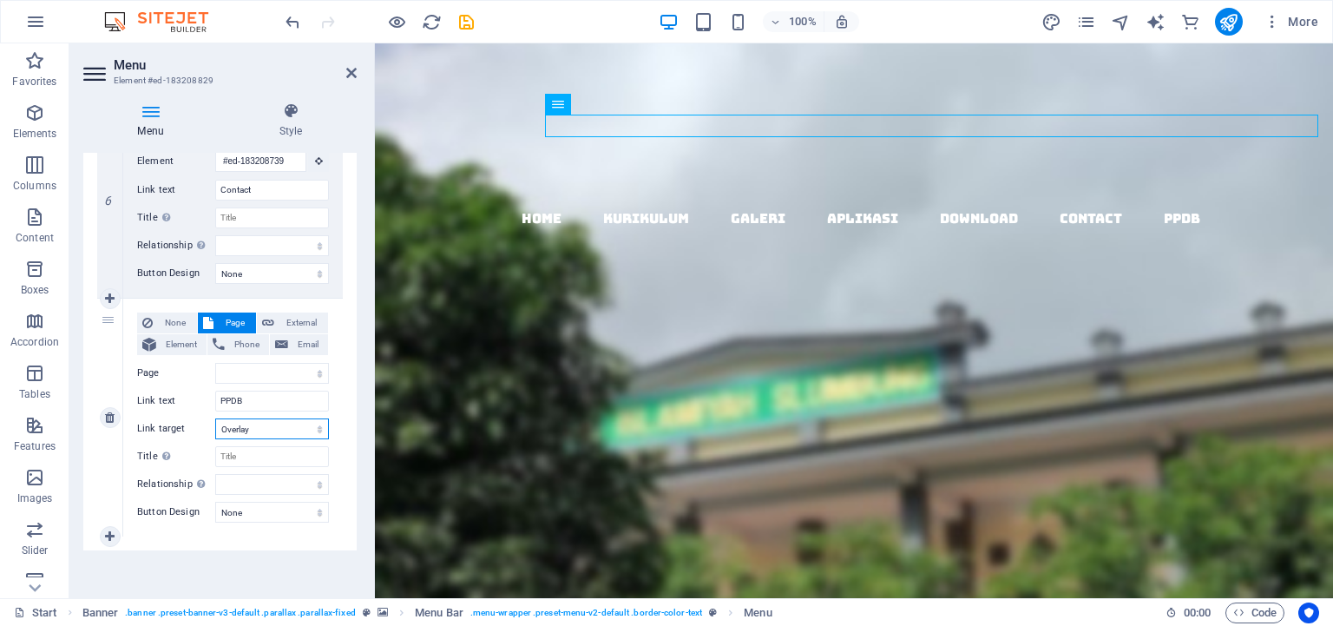
select select
click at [215, 418] on select "New tab Same tab Overlay" at bounding box center [272, 428] width 114 height 21
select select "blank"
click option "New tab" at bounding box center [0, 0] width 0 height 0
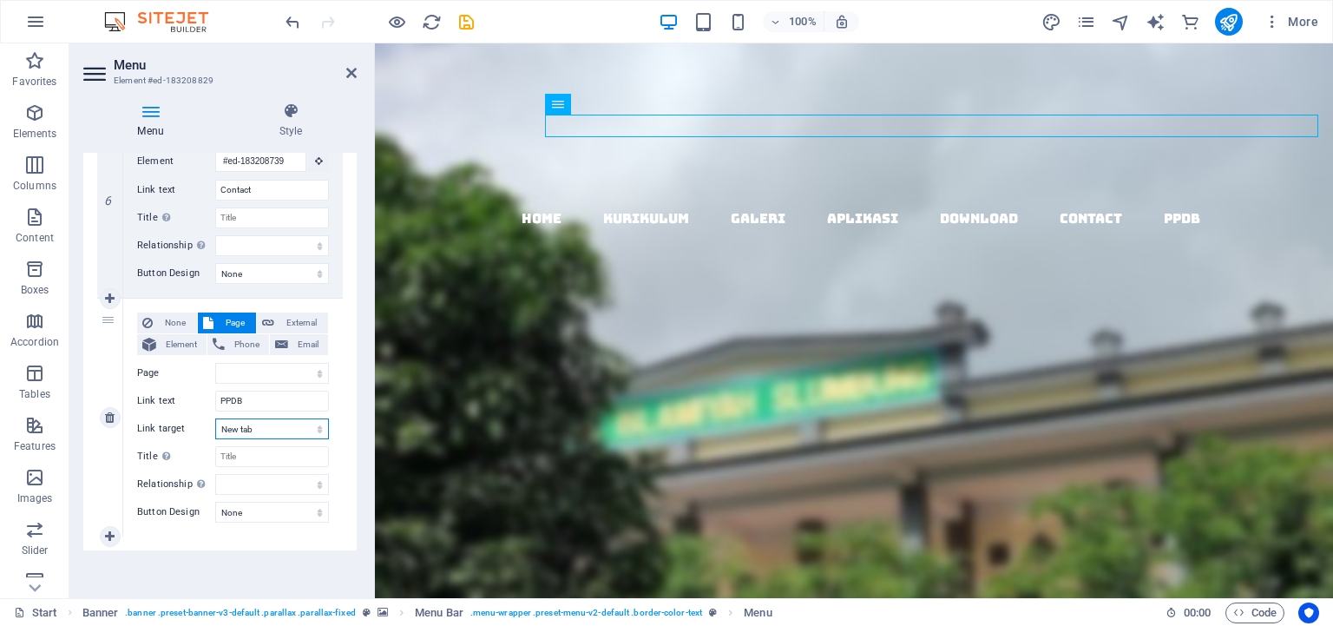
select select
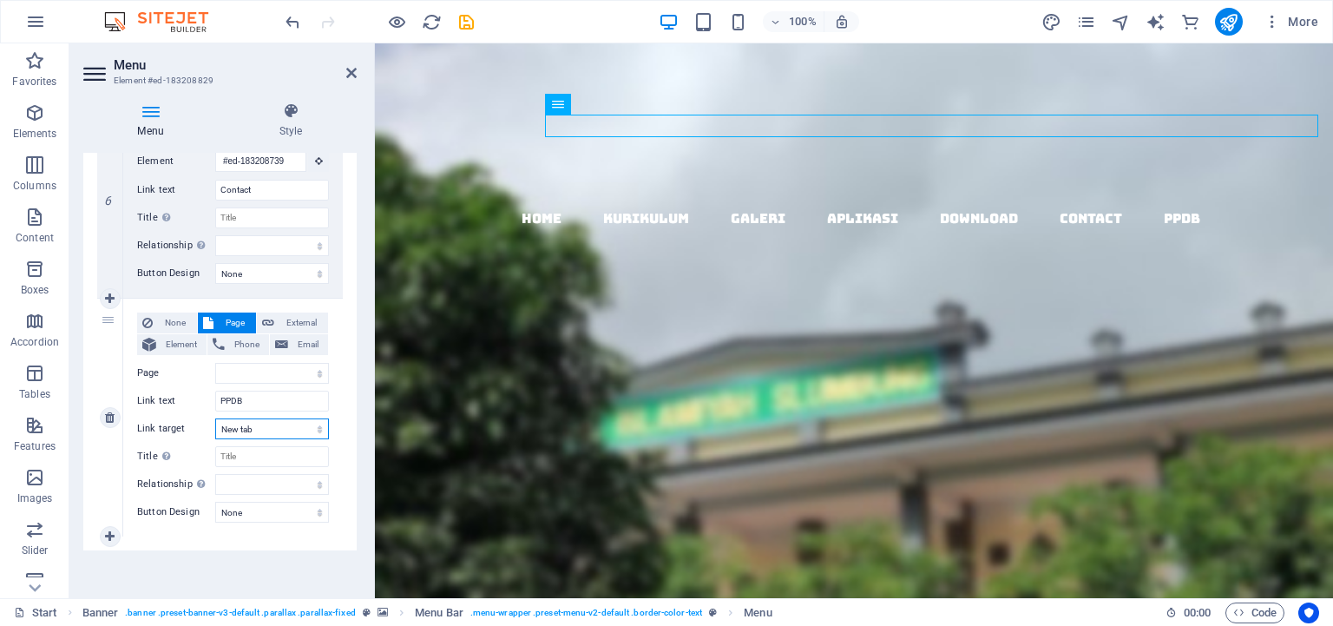
select select
click at [215, 418] on select "New tab Same tab Overlay" at bounding box center [272, 428] width 114 height 21
select select "overlay"
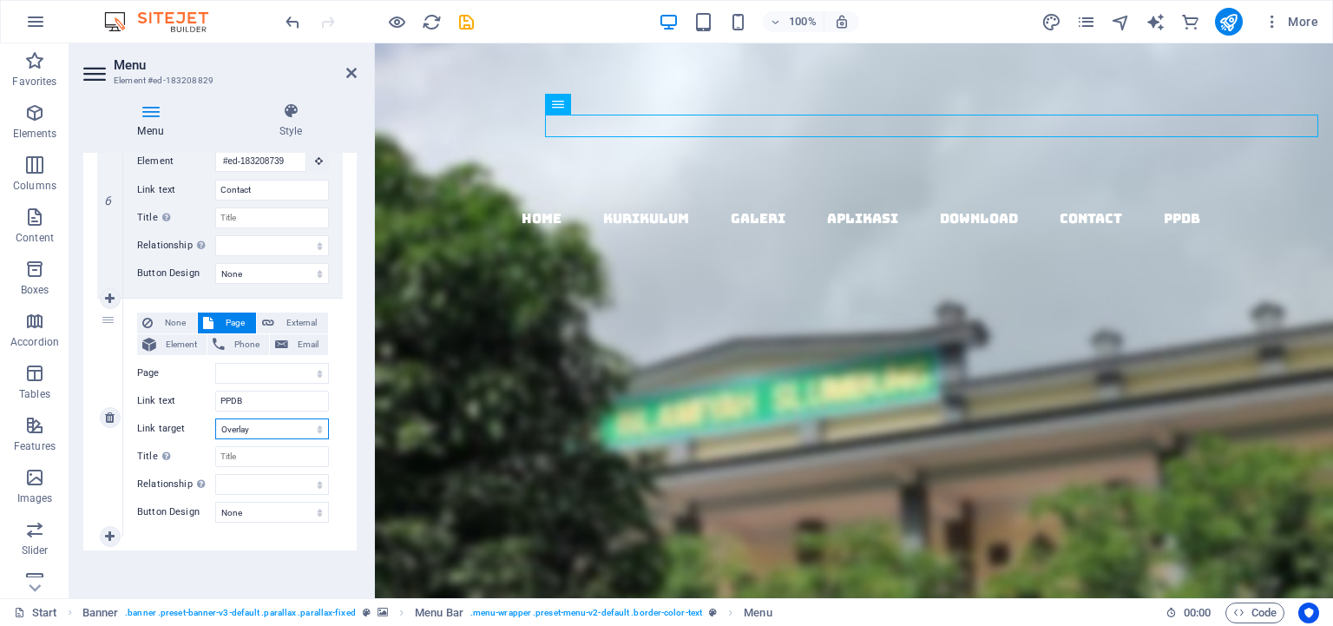
click option "Overlay" at bounding box center [0, 0] width 0 height 0
select select
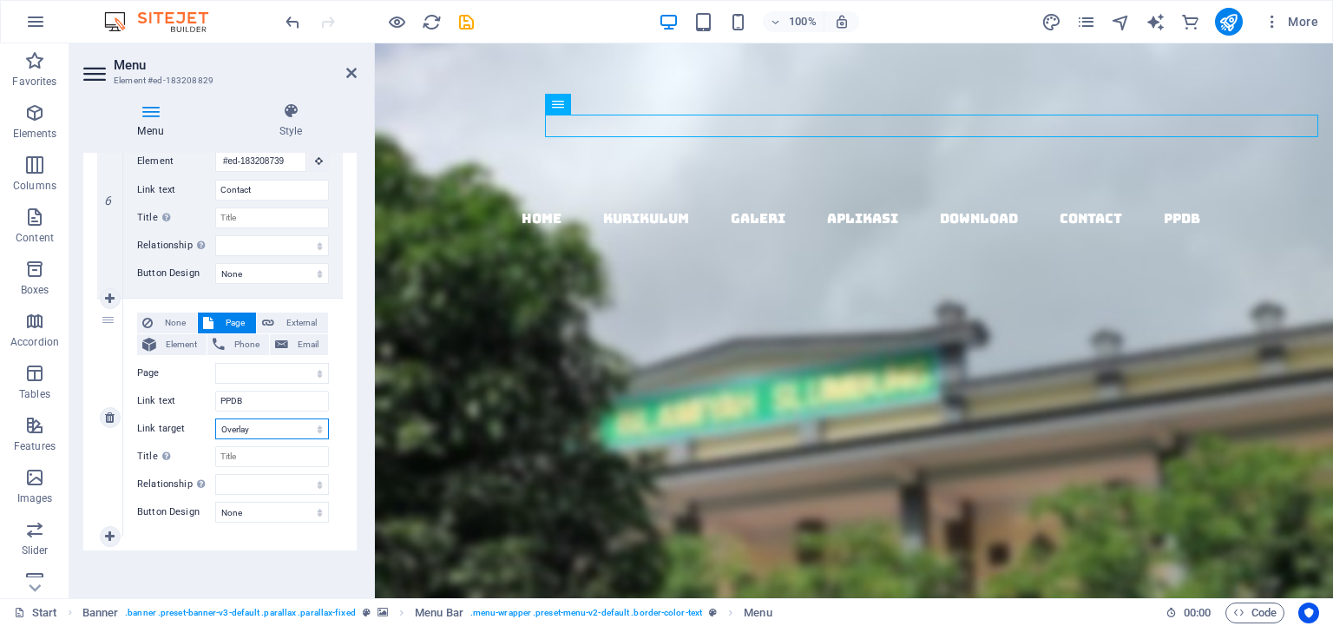
select select
click at [257, 452] on input "Title Additional link description, should not be the same as the link text. The…" at bounding box center [272, 456] width 114 height 21
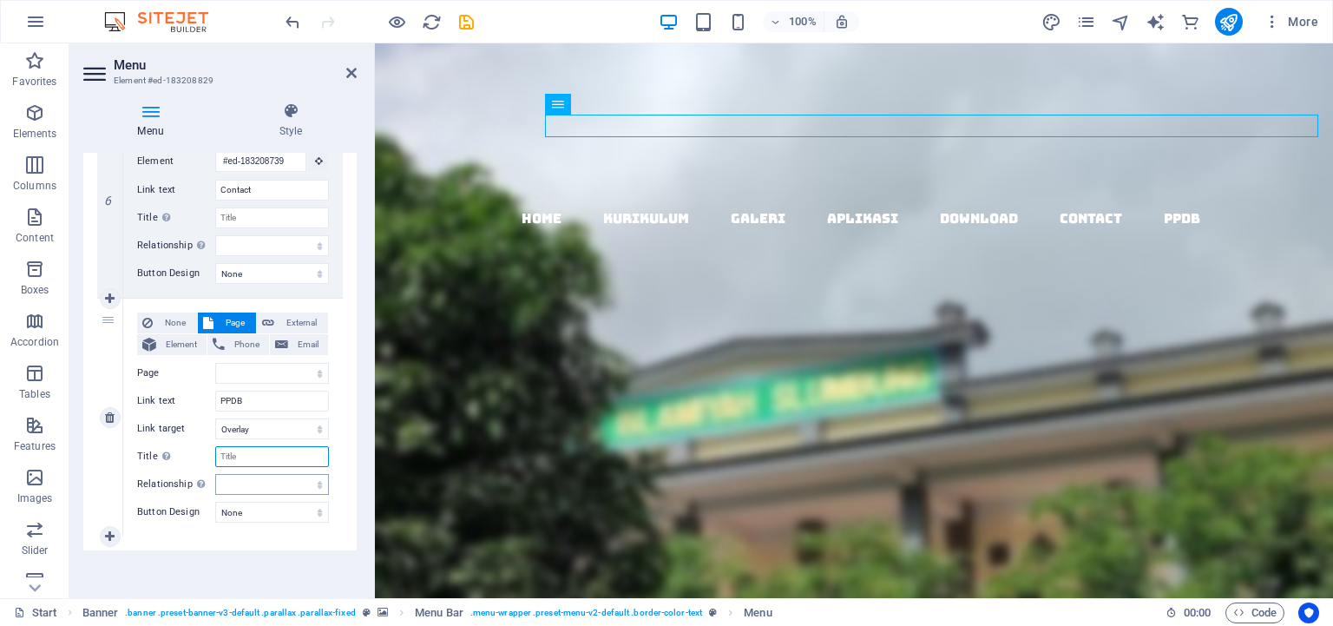
paste input "[URL][DOMAIN_NAME]"
select select
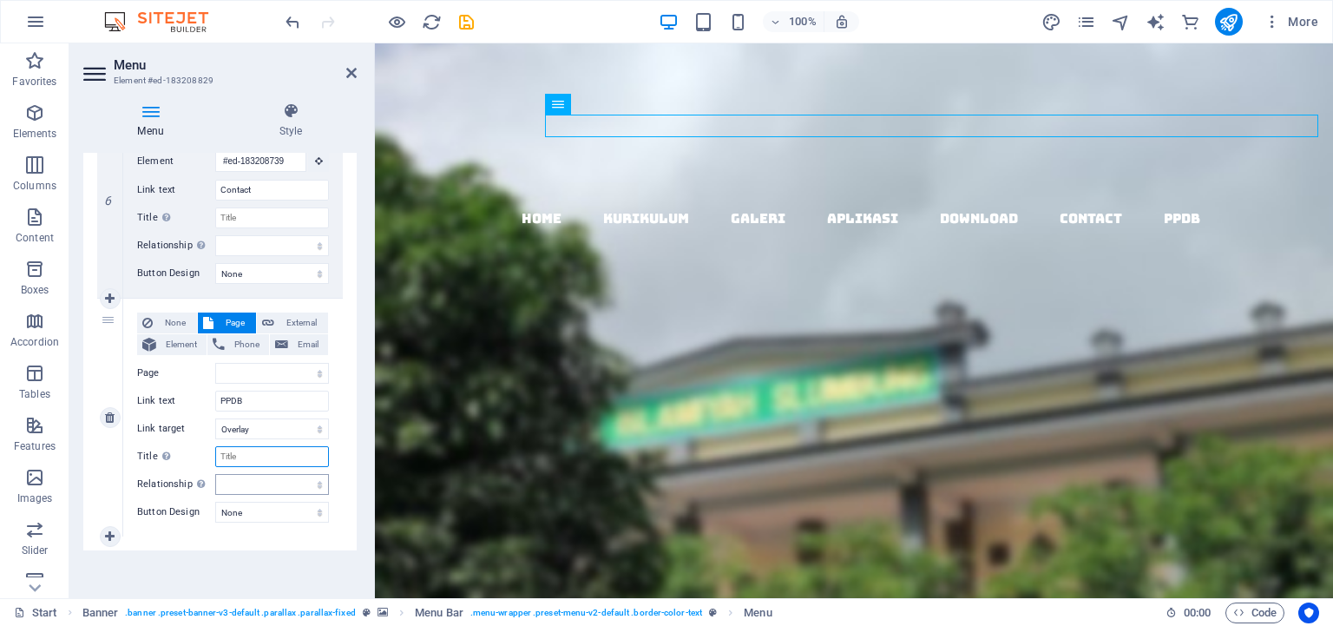
select select
type input "[URL][DOMAIN_NAME]"
select select
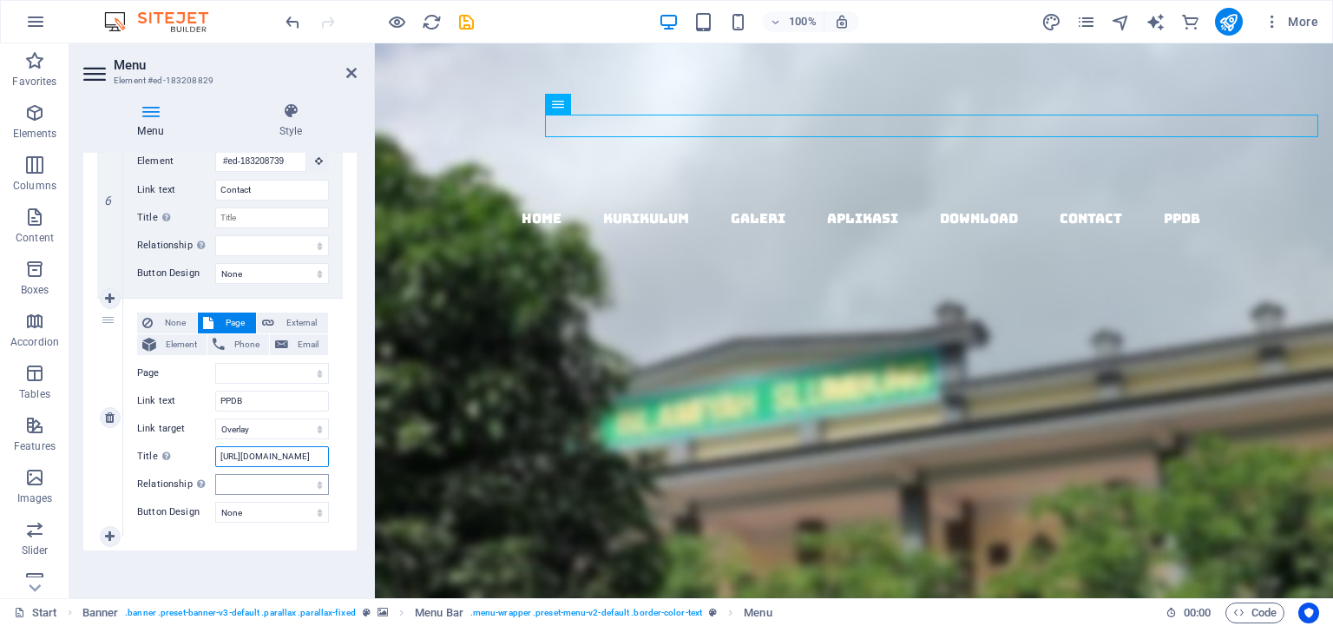
scroll to position [0, 35]
select select
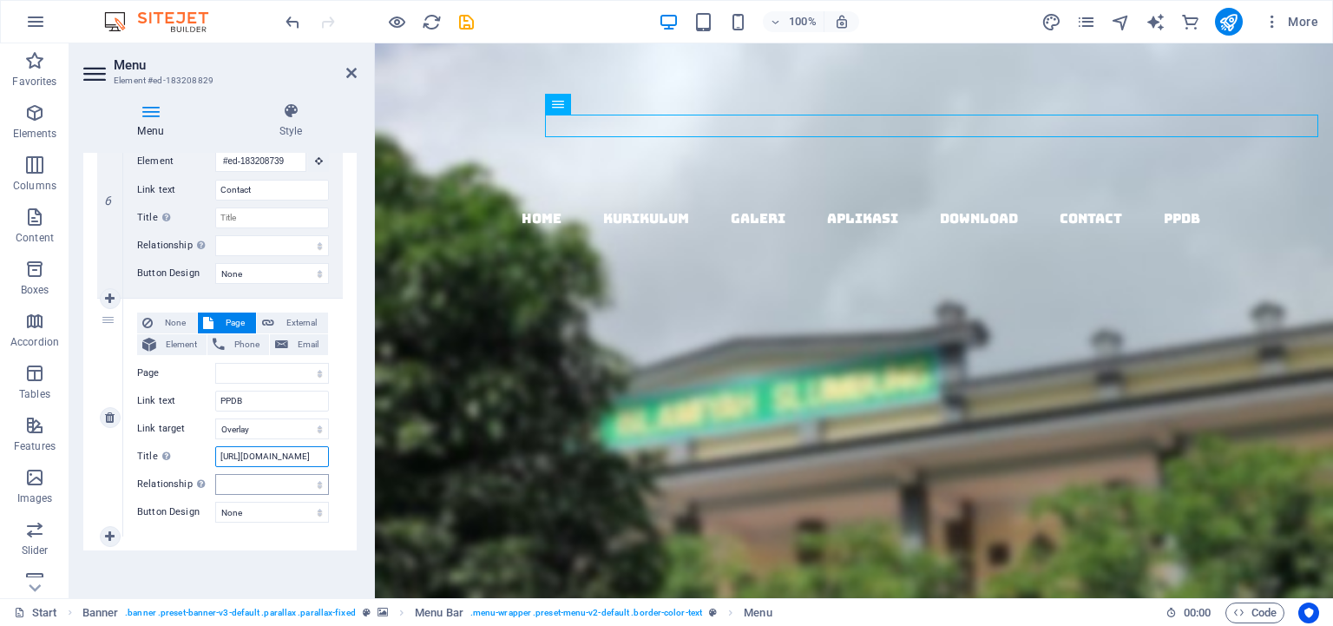
select select
type input "[URL][DOMAIN_NAME]"
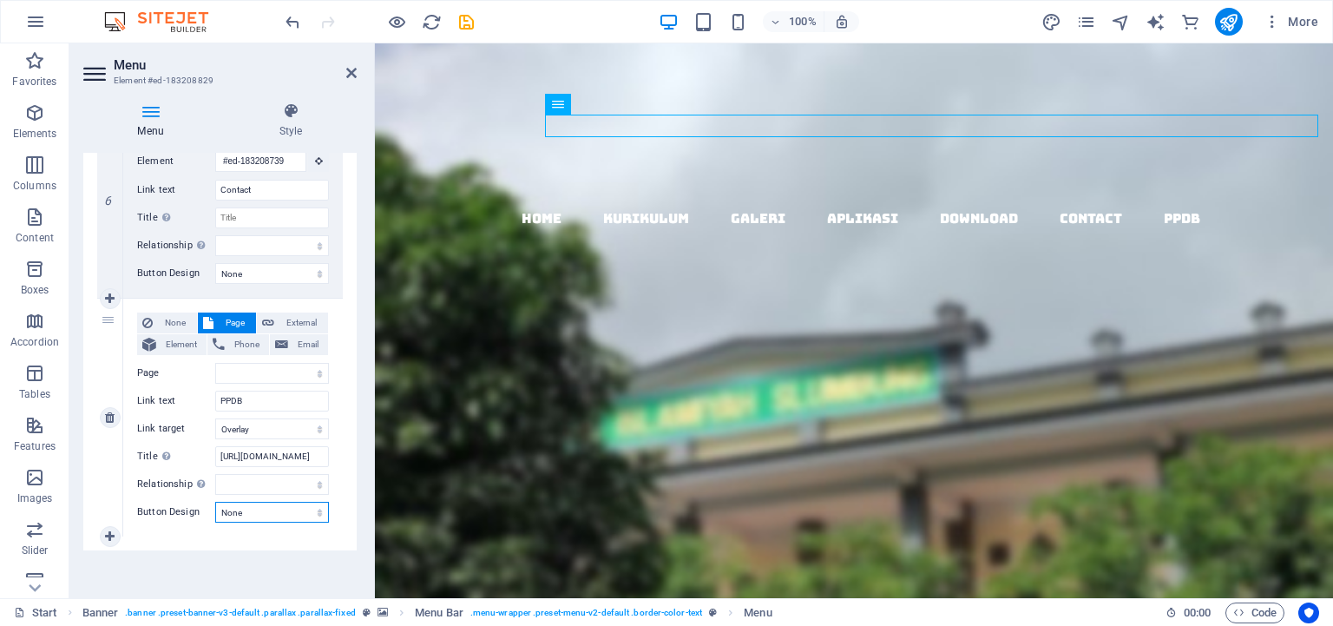
click at [215, 502] on select "None Default Primary Secondary" at bounding box center [272, 512] width 114 height 21
click at [172, 534] on div "None Page External Element Phone Email Page Start Subpage Legal Notice Privacy …" at bounding box center [233, 417] width 220 height 238
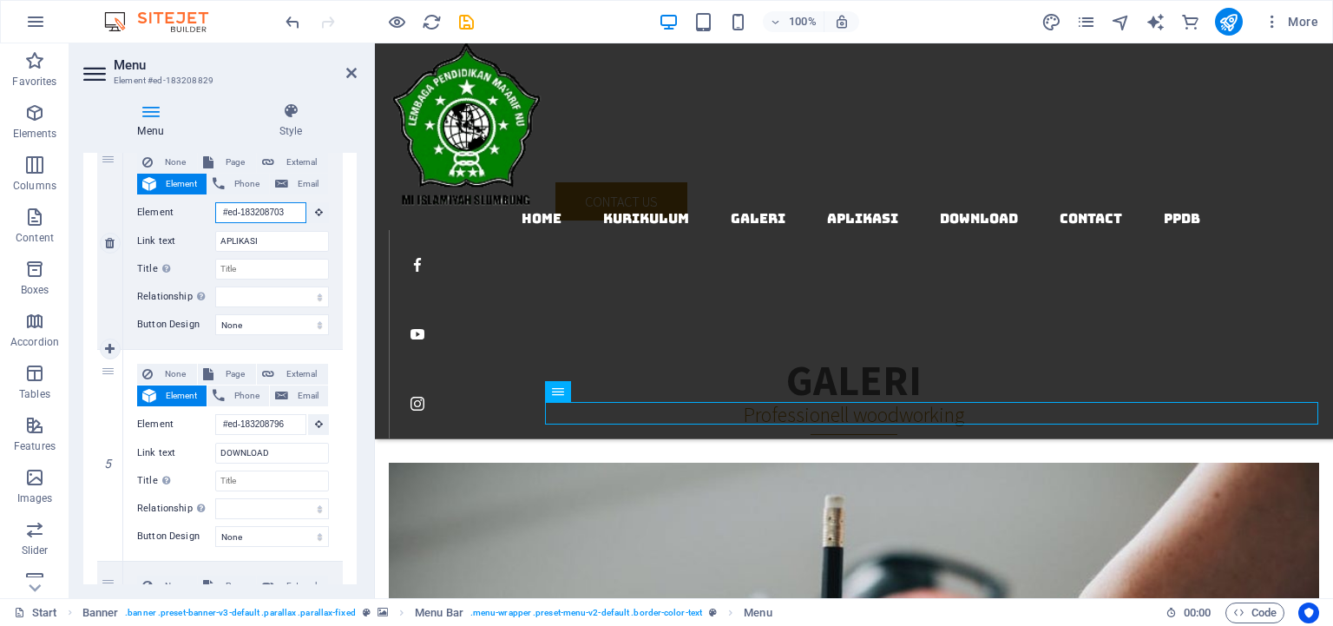
scroll to position [0, 0]
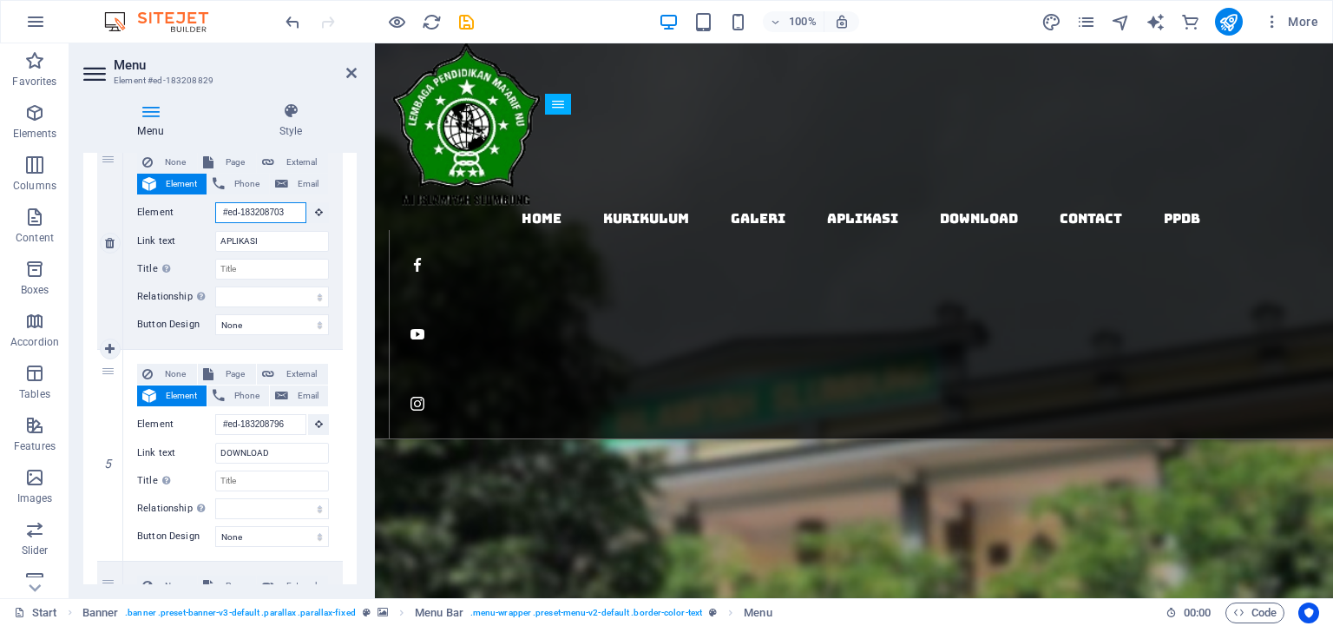
drag, startPoint x: 276, startPoint y: 207, endPoint x: 210, endPoint y: 207, distance: 65.9
click at [210, 207] on div "Element #ed-183208703" at bounding box center [233, 213] width 192 height 22
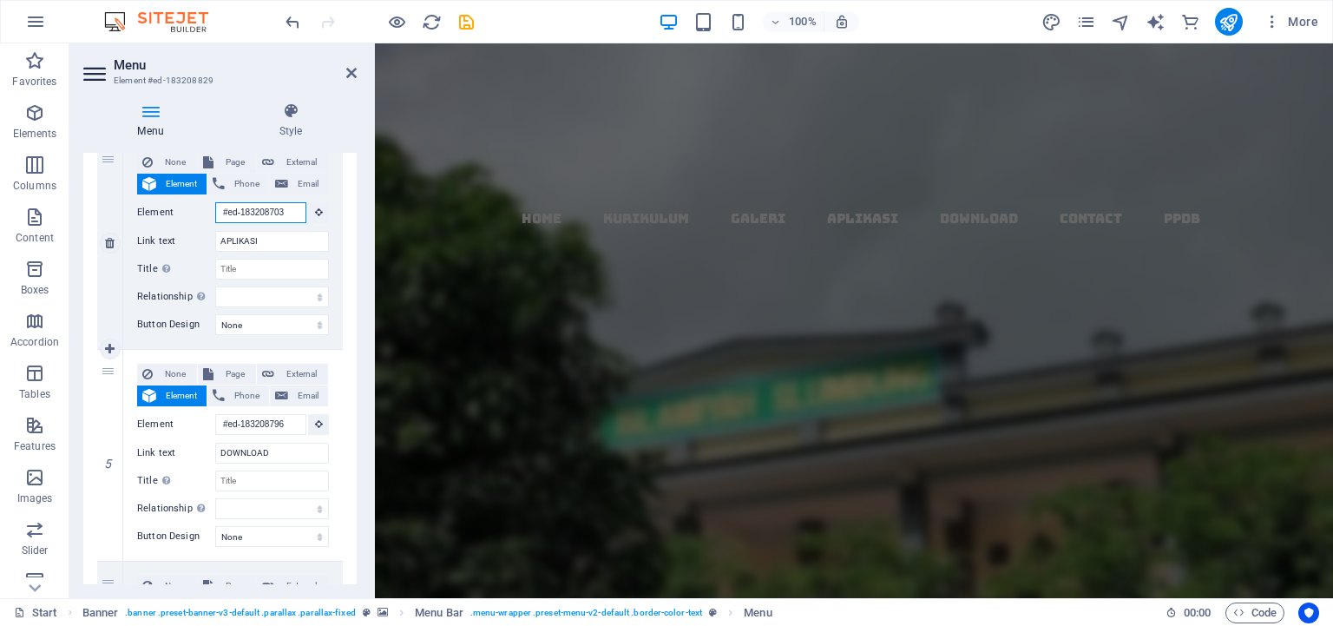
scroll to position [2772, 0]
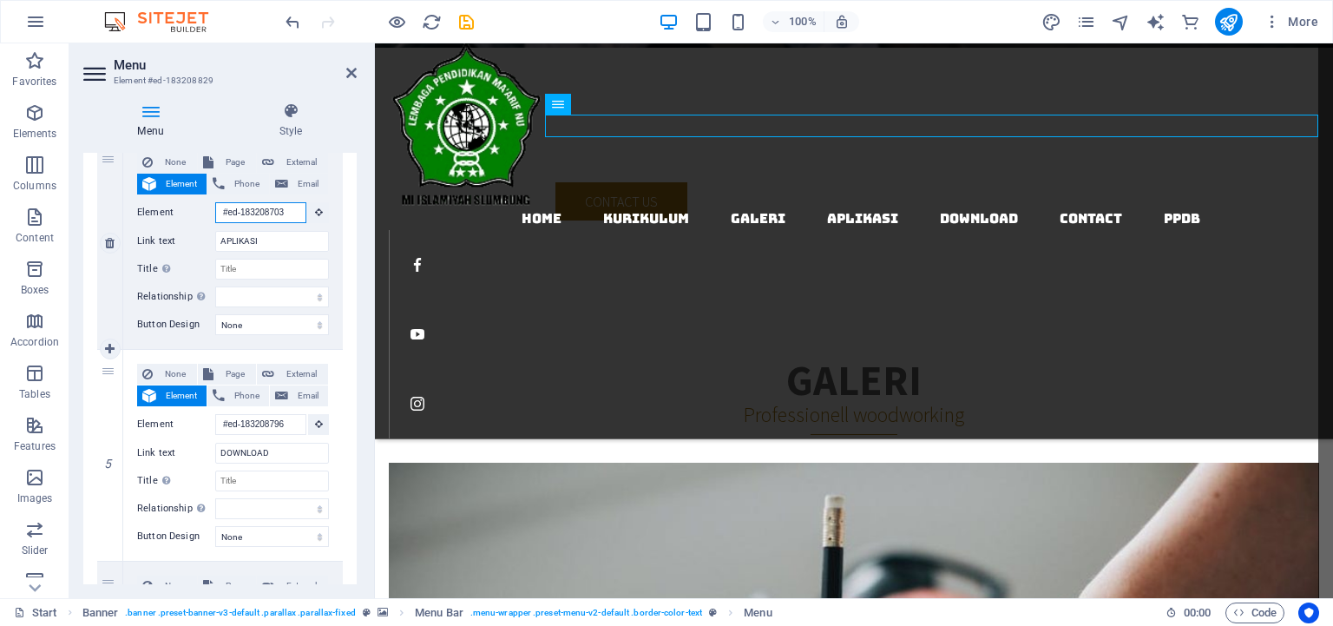
click at [220, 208] on input "#ed-183208703" at bounding box center [260, 212] width 91 height 21
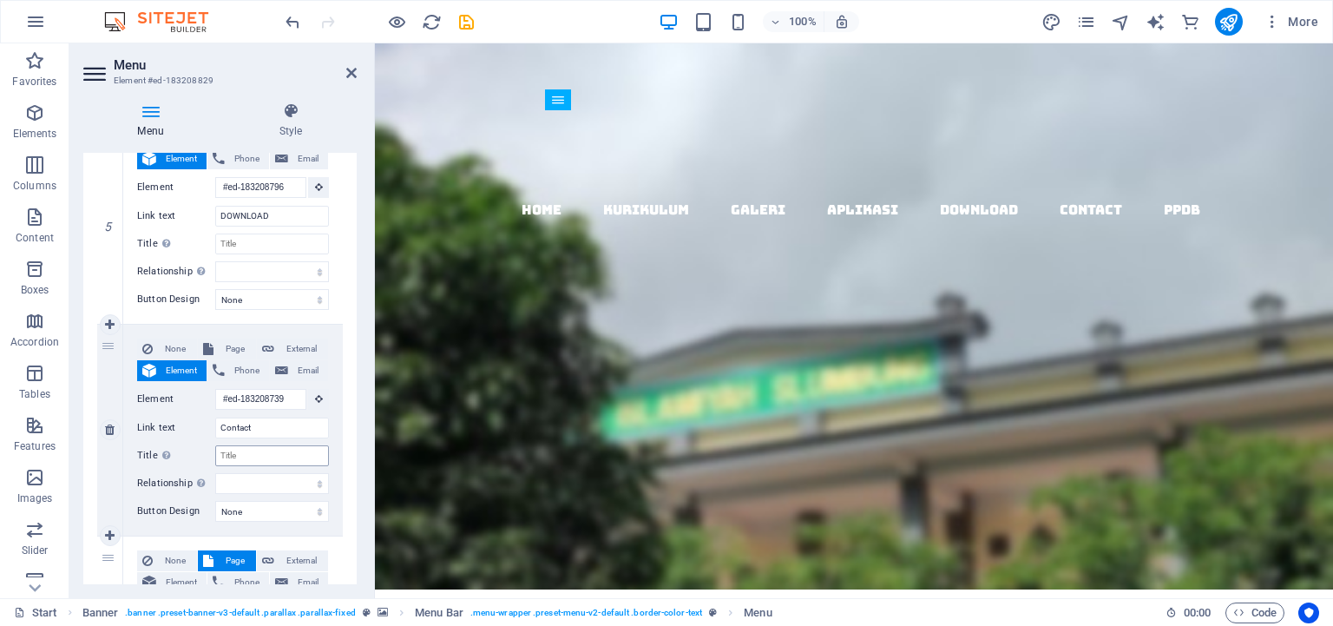
scroll to position [0, 0]
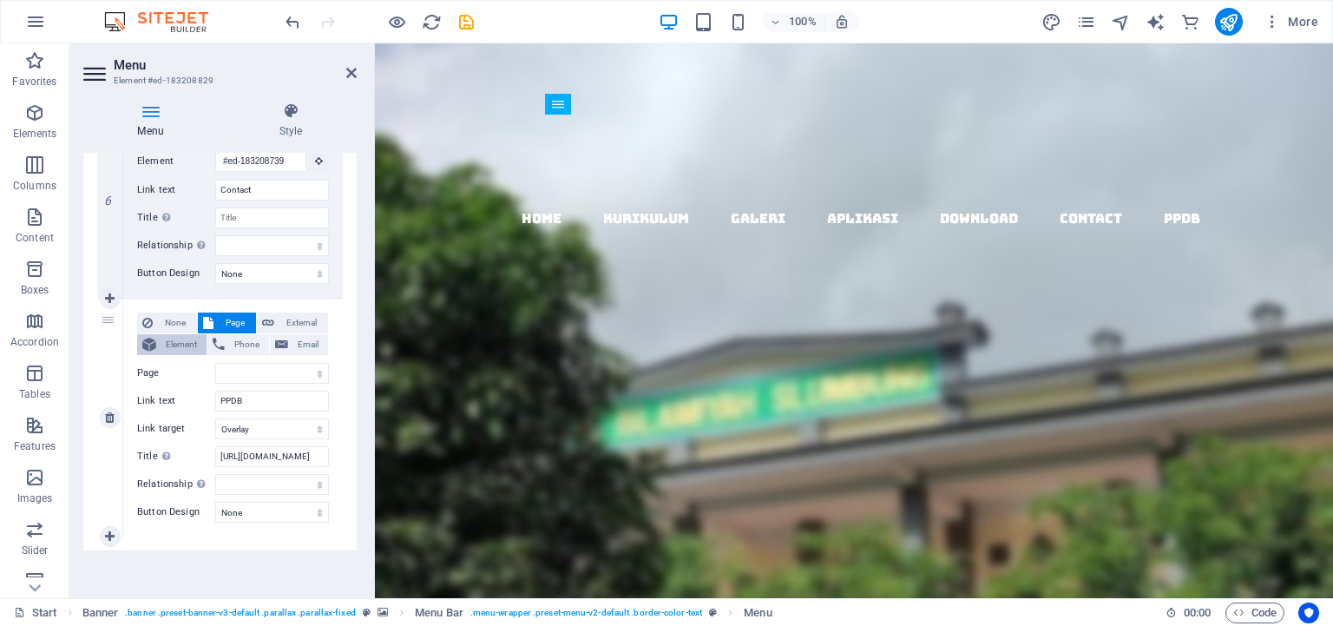
click at [175, 338] on span "Element" at bounding box center [181, 344] width 40 height 21
select select
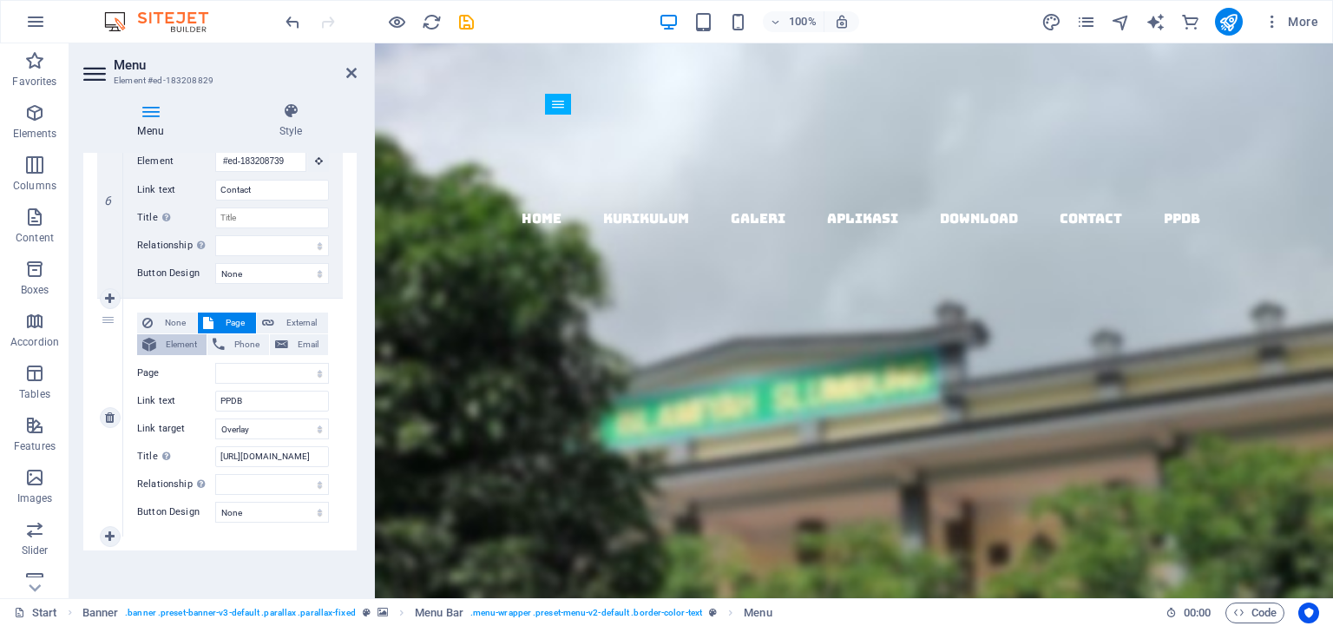
select select
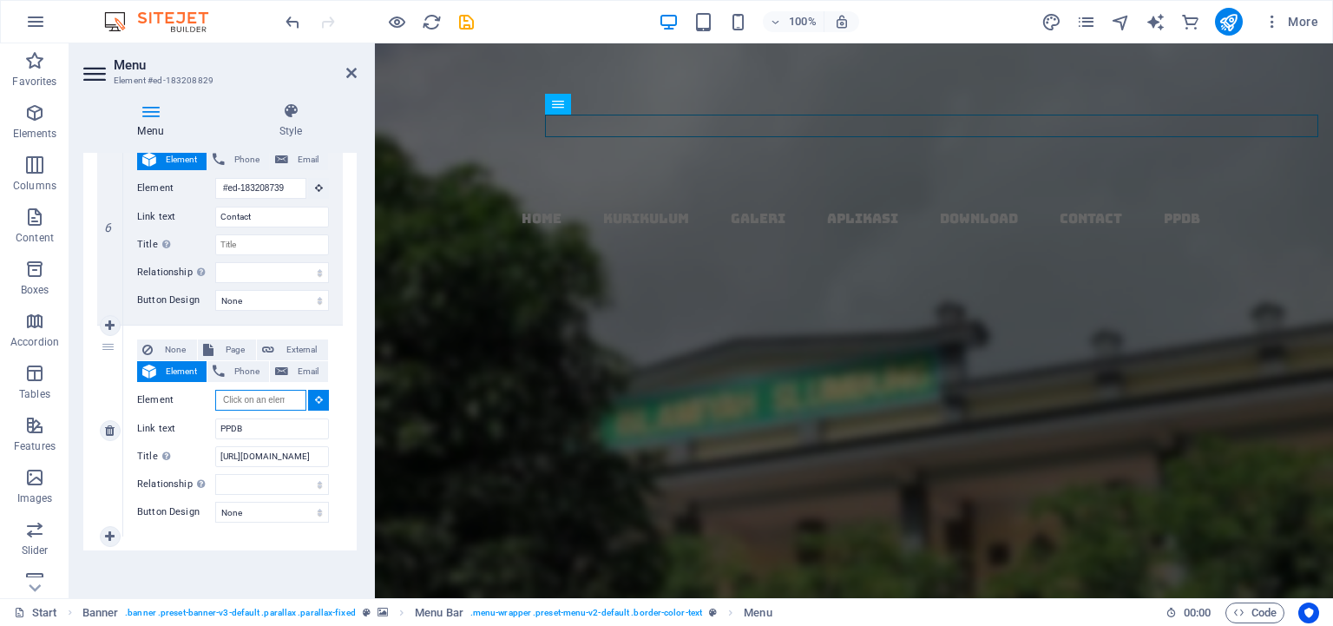
click at [235, 397] on input "Element" at bounding box center [260, 400] width 91 height 21
paste input "[URL][DOMAIN_NAME]"
type input "[URL][DOMAIN_NAME]"
click at [255, 401] on input "Element" at bounding box center [260, 400] width 91 height 21
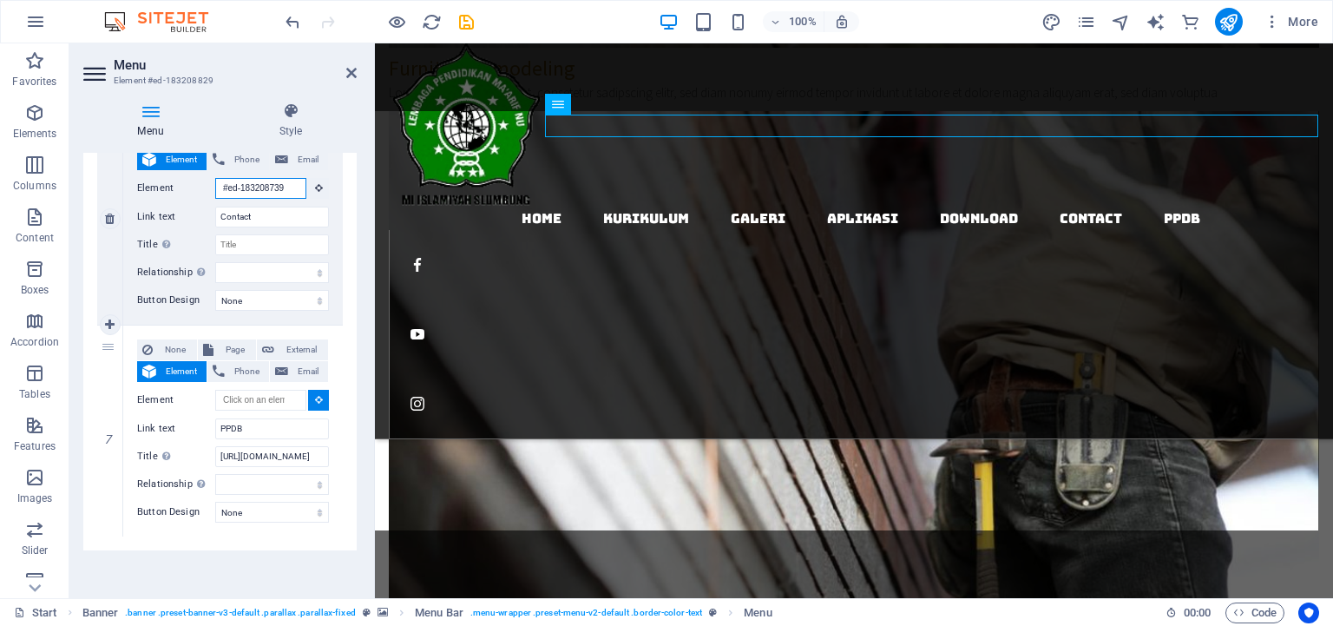
drag, startPoint x: 215, startPoint y: 186, endPoint x: 276, endPoint y: 187, distance: 60.7
click at [276, 187] on input "#ed-183208739" at bounding box center [260, 188] width 91 height 21
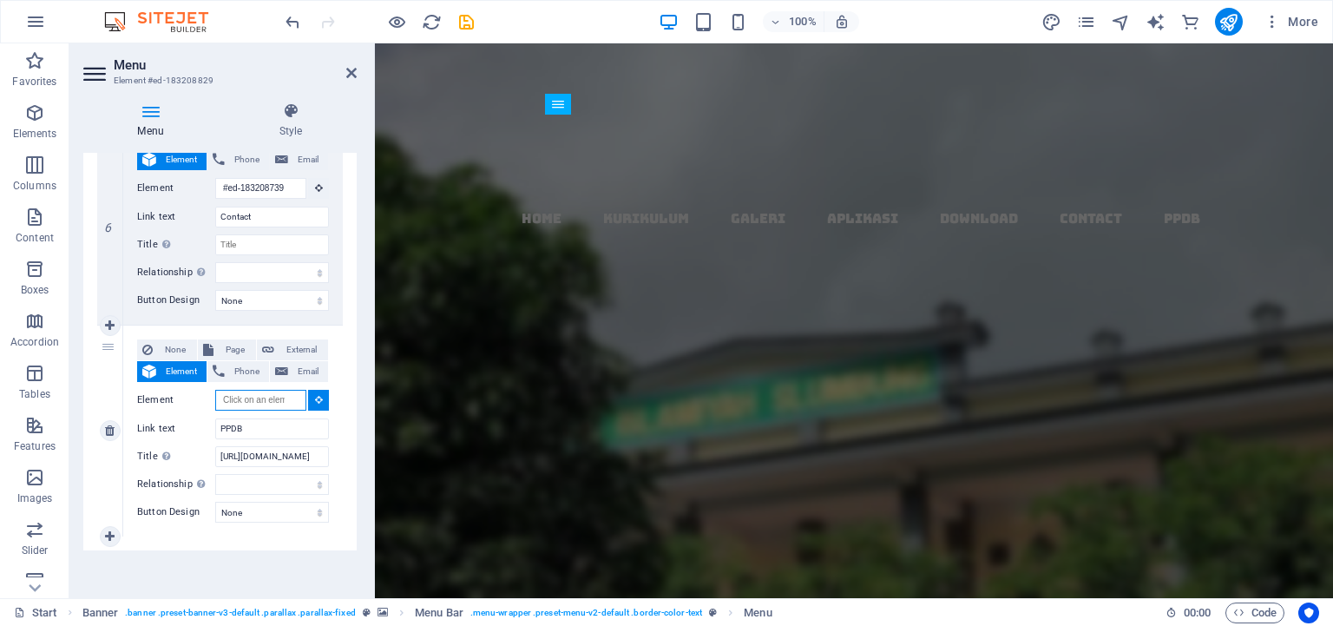
click at [234, 397] on input "Element" at bounding box center [260, 400] width 91 height 21
paste input "#ed-1832087"
type input "#ed-1832087"
click at [322, 435] on div "None Page External Element Phone Email Page Start Subpage Legal Notice Privacy …" at bounding box center [233, 430] width 220 height 211
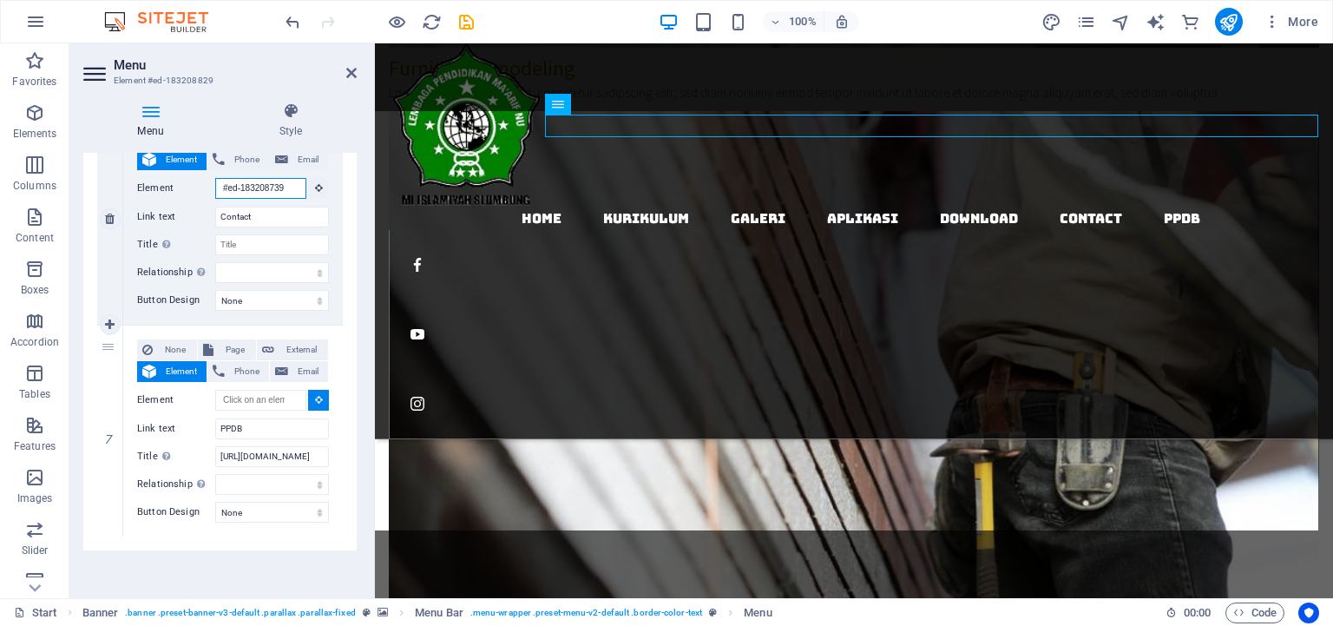
click at [263, 189] on input "#ed-183208739" at bounding box center [260, 188] width 91 height 21
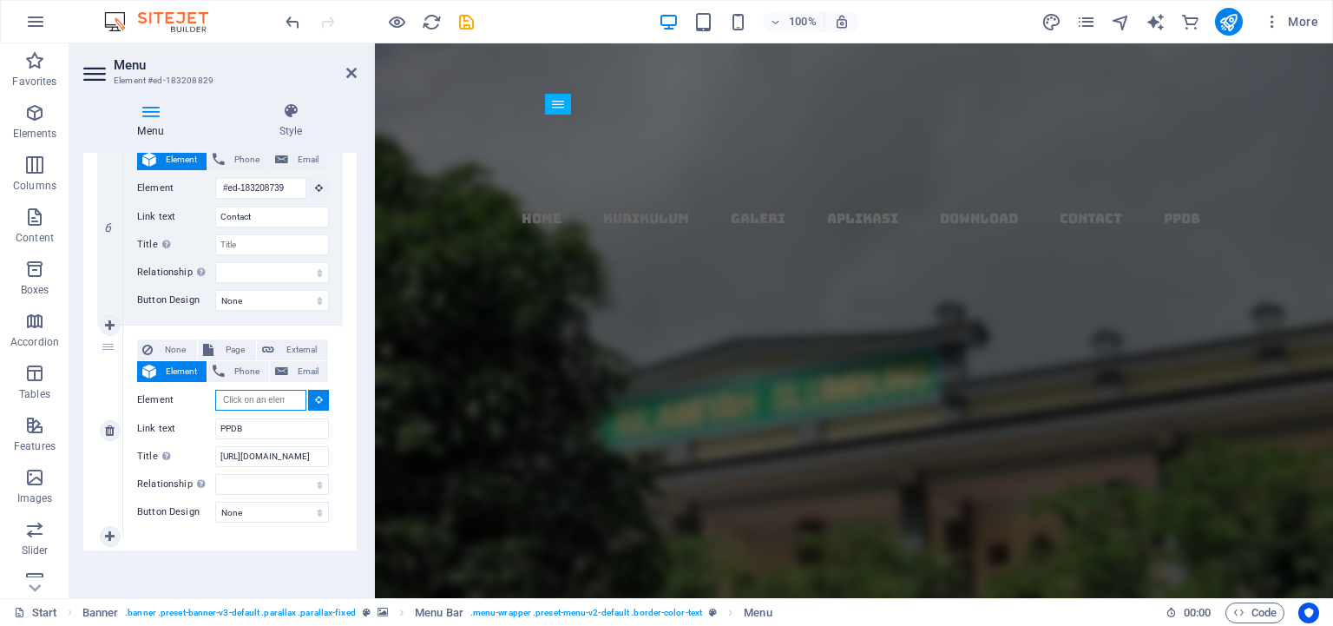
click at [243, 403] on input "Element" at bounding box center [260, 400] width 91 height 21
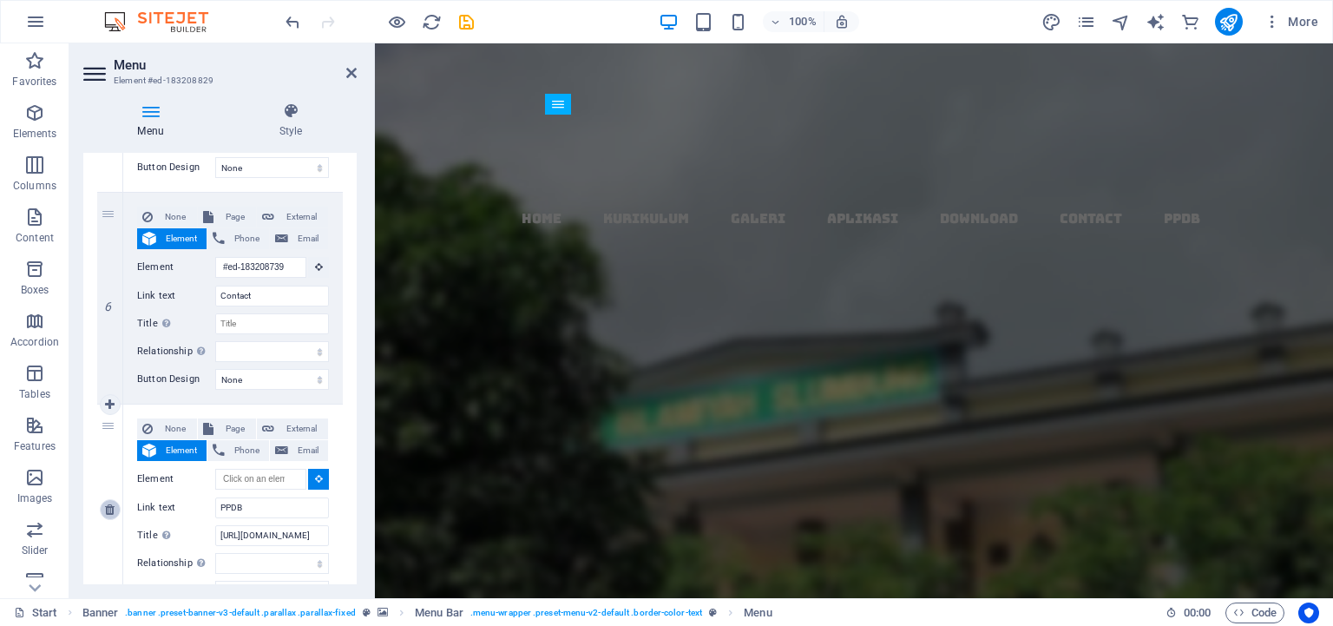
click at [106, 513] on icon at bounding box center [110, 509] width 10 height 12
select select
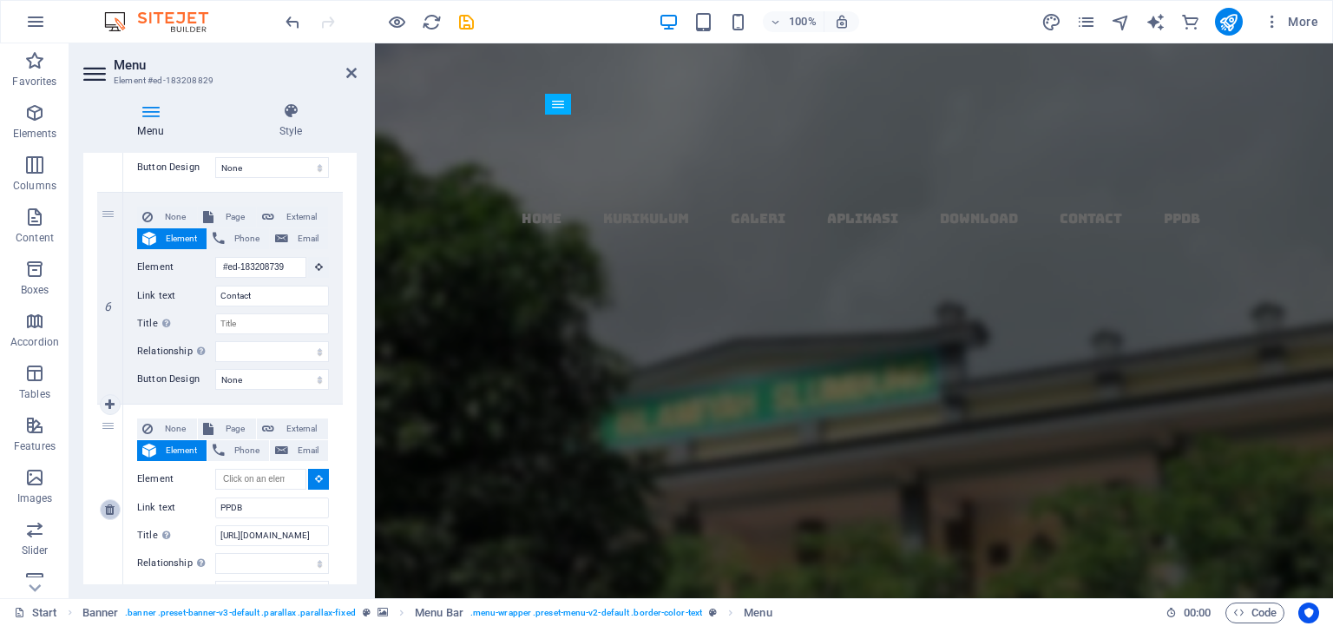
select select
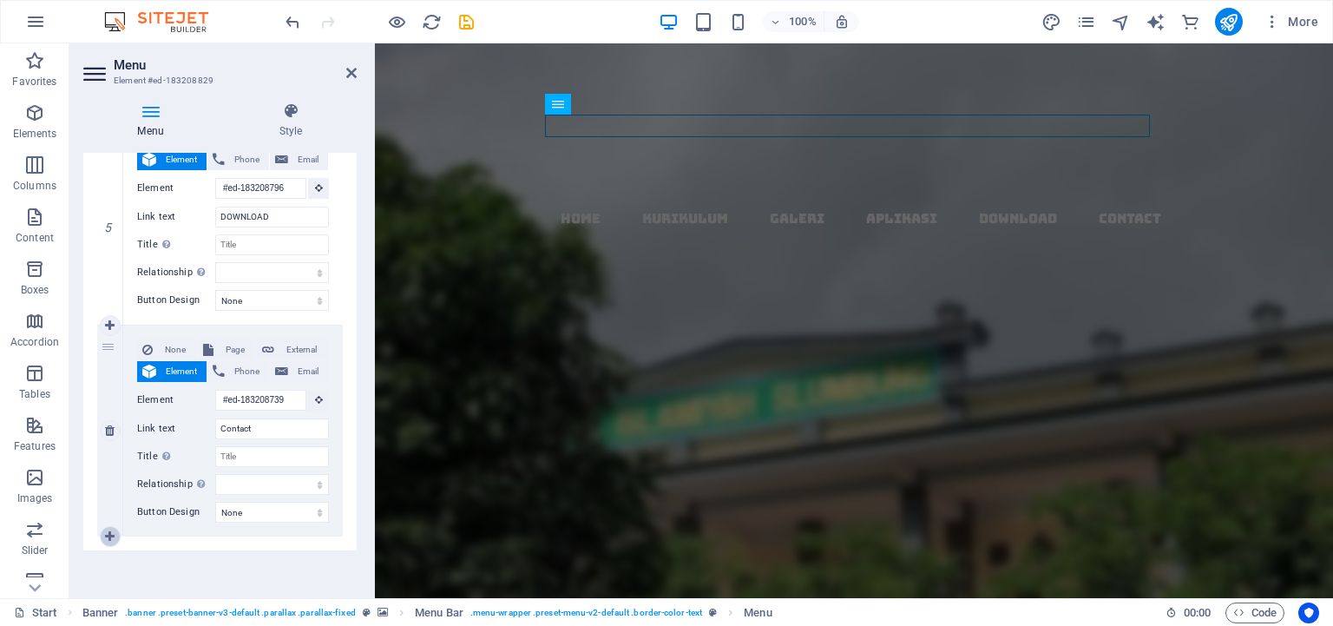
click at [105, 531] on link at bounding box center [110, 536] width 21 height 21
select select
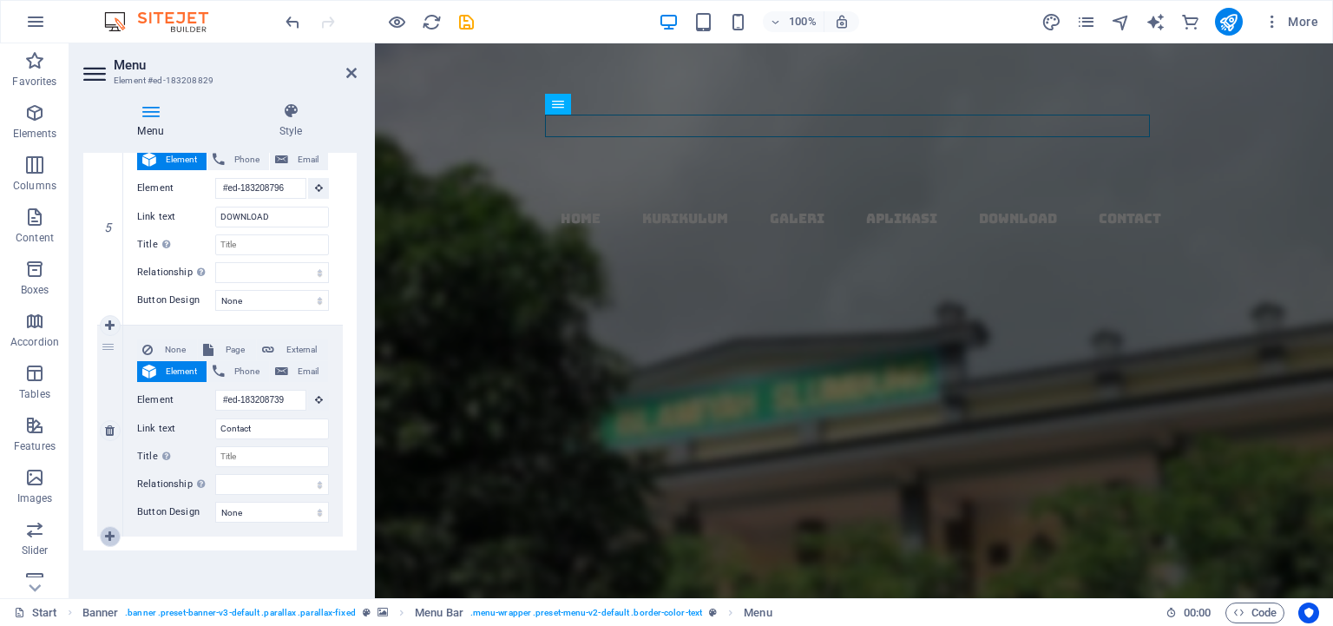
select select
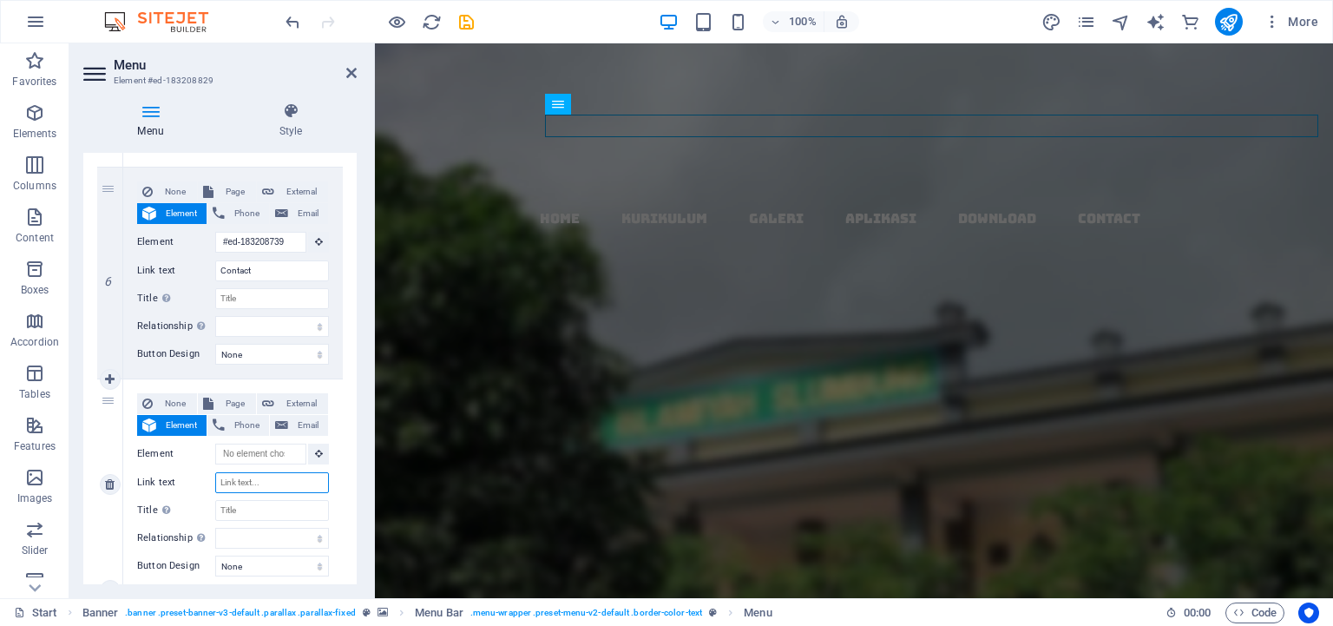
click at [245, 480] on input "Link text" at bounding box center [272, 482] width 114 height 21
type input "PPD"
select select
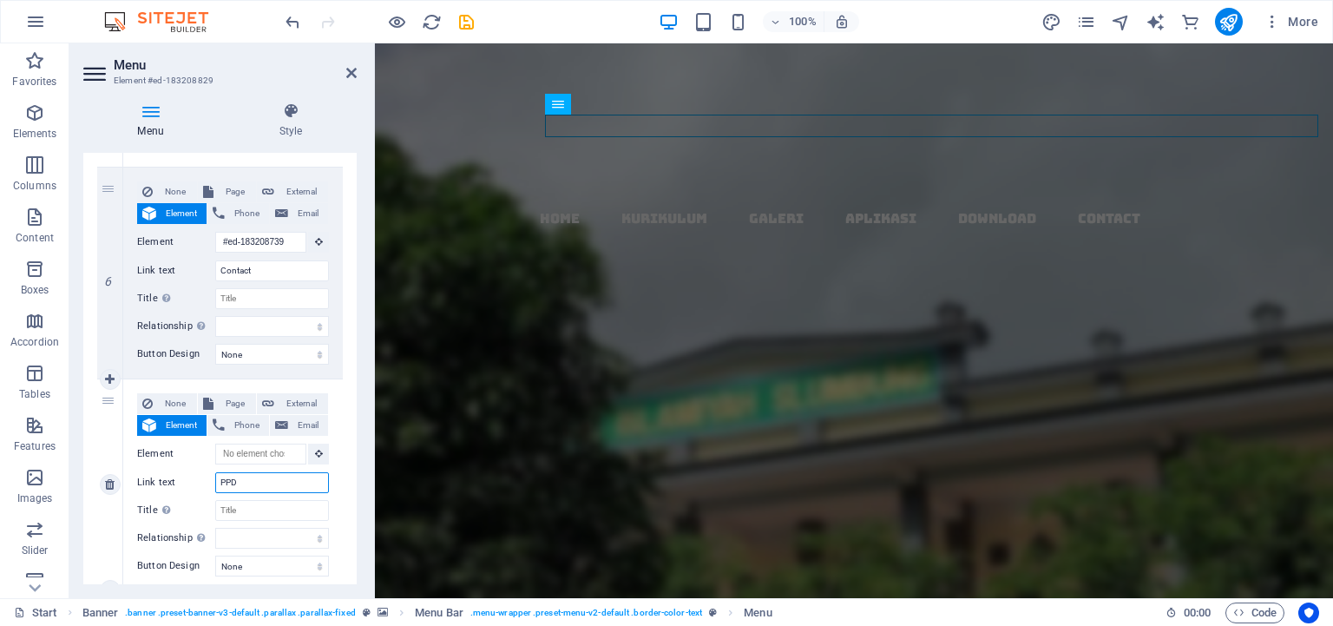
select select
type input "PPDB"
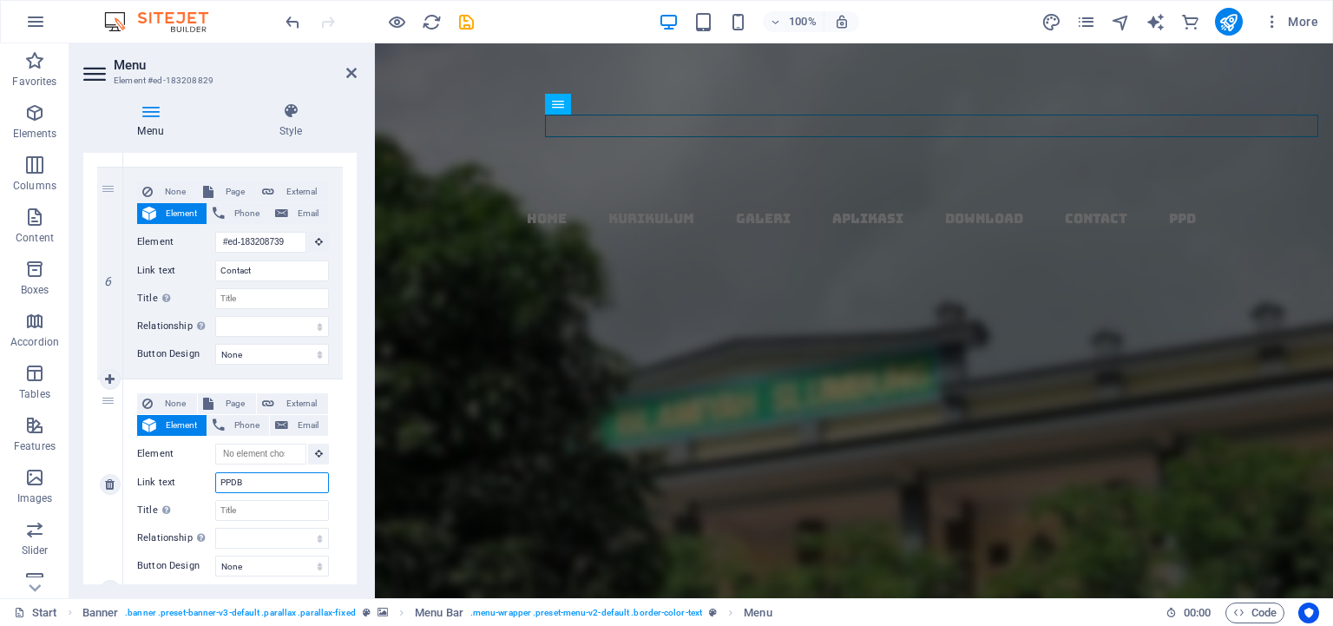
select select
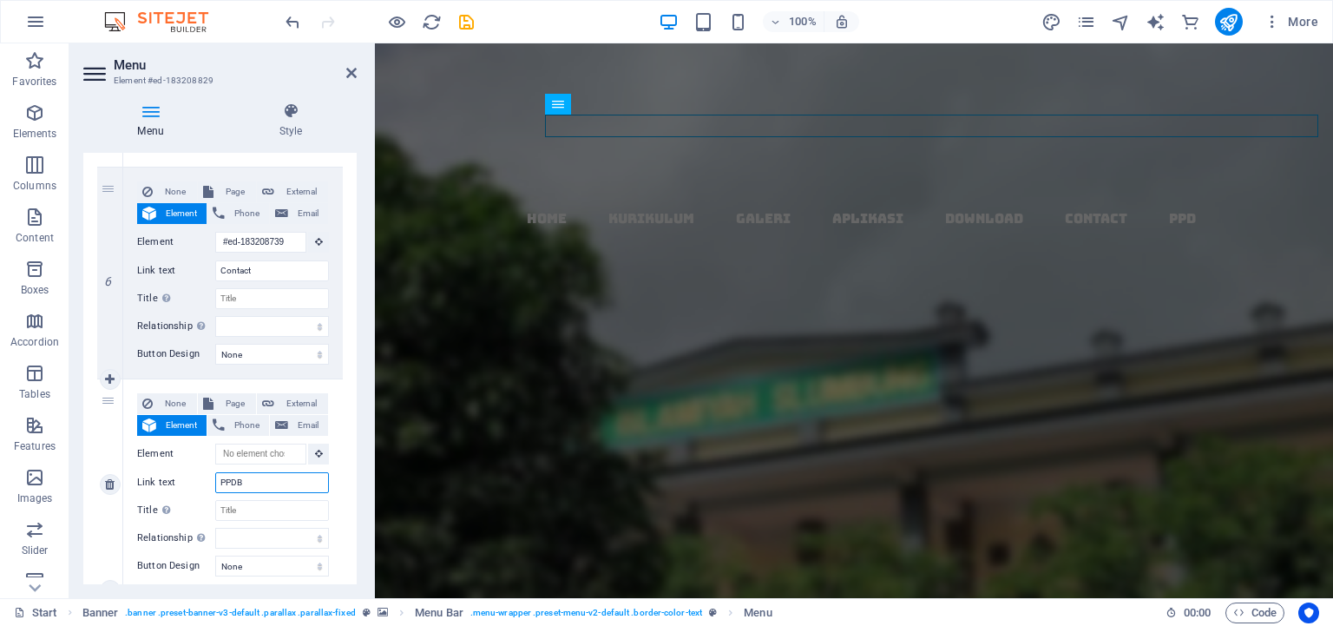
select select
type input "PPDB"
click at [259, 453] on input "Element" at bounding box center [260, 453] width 91 height 21
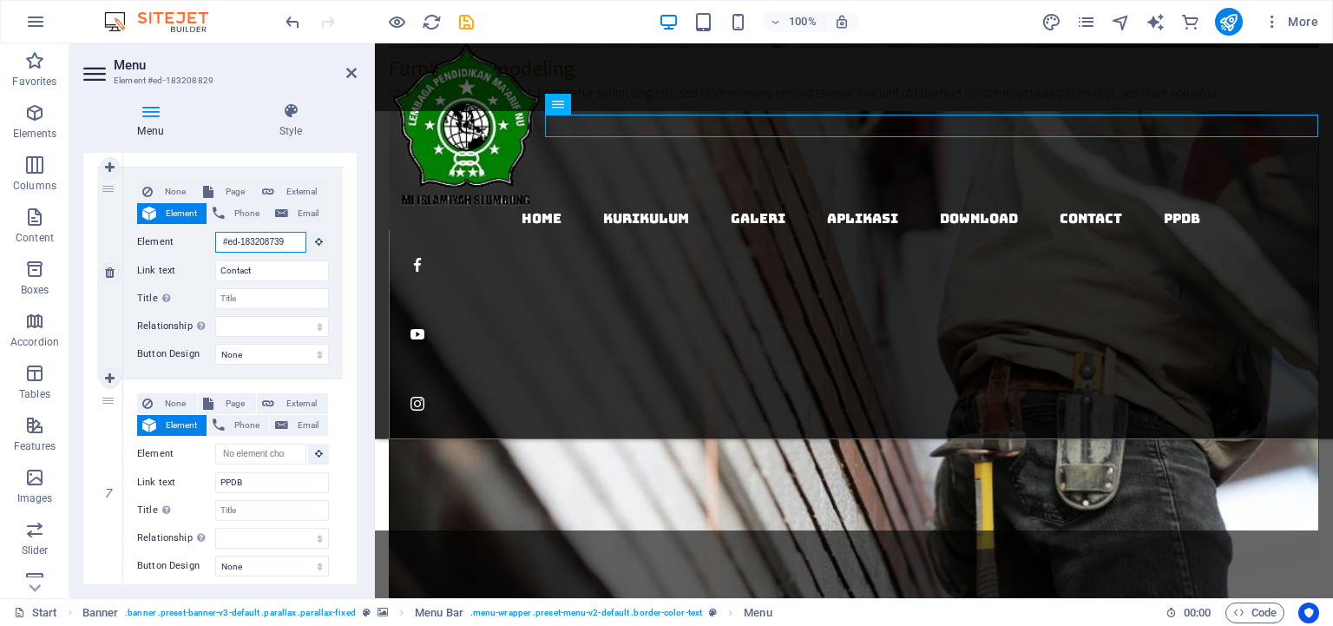
drag, startPoint x: 217, startPoint y: 241, endPoint x: 271, endPoint y: 241, distance: 53.8
click at [271, 241] on input "#ed-183208739" at bounding box center [260, 242] width 91 height 21
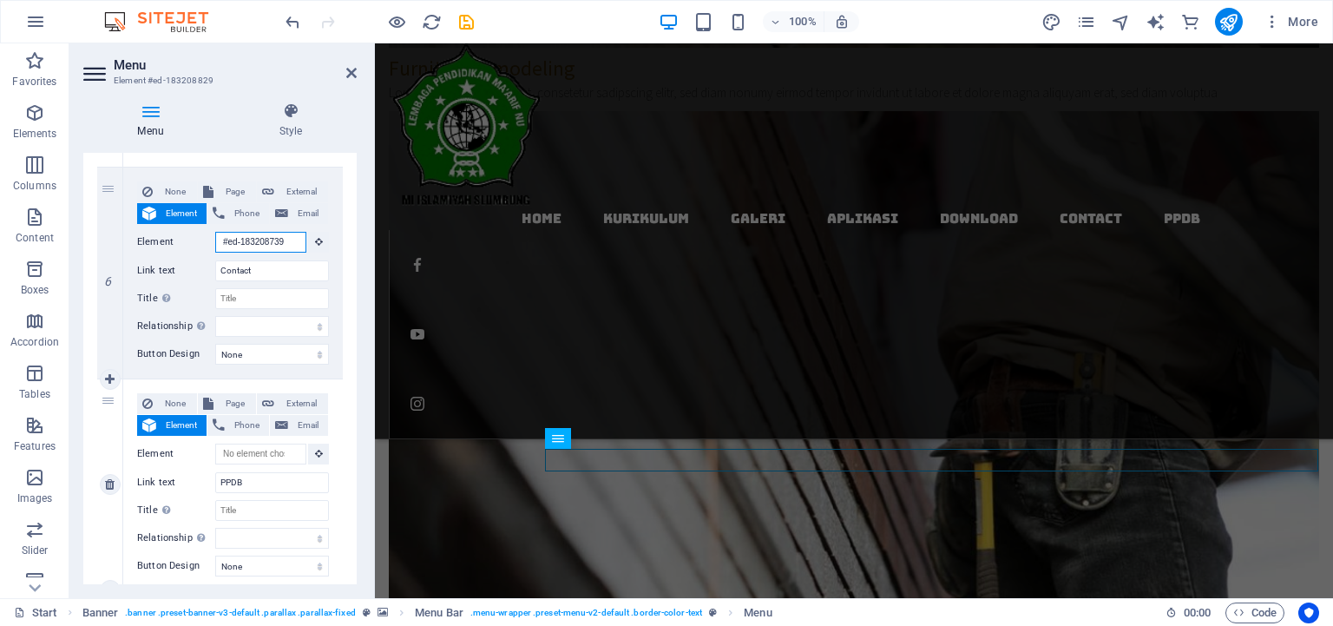
scroll to position [0, 0]
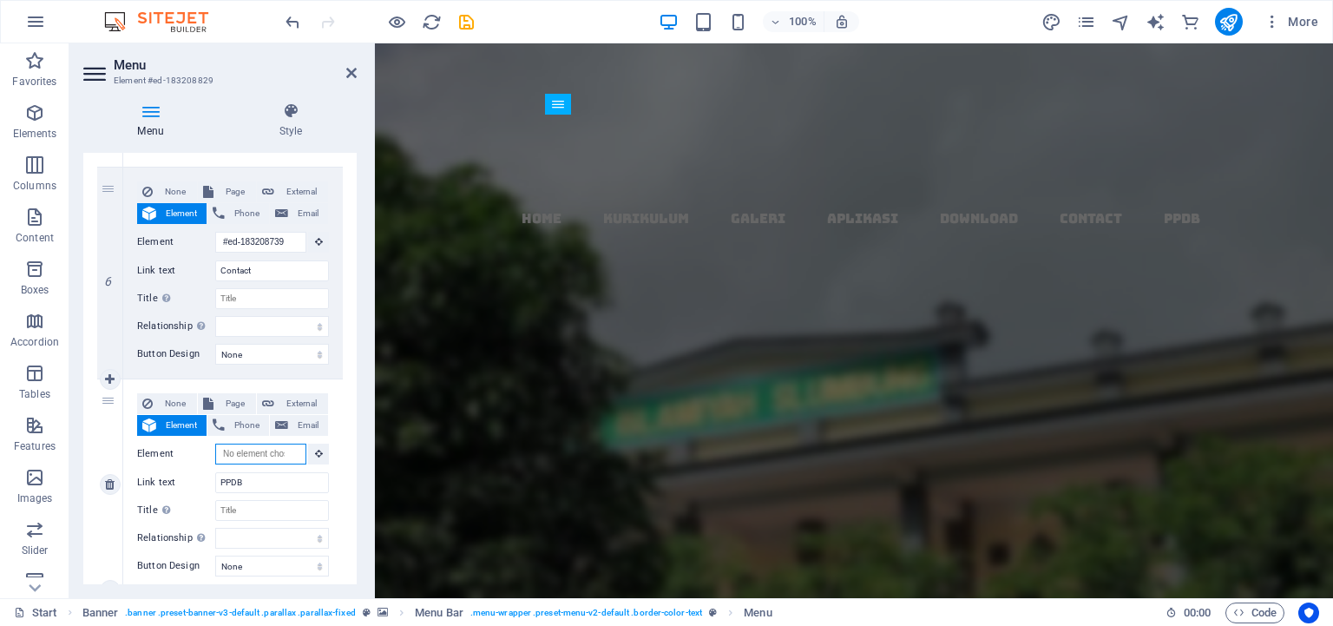
click at [222, 453] on input "Element" at bounding box center [260, 453] width 91 height 21
paste input "#ed-183208"
type input "#ed-183208"
click at [244, 505] on input "Title Additional link description, should not be the same as the link text. The…" at bounding box center [272, 510] width 114 height 21
click at [315, 452] on icon at bounding box center [319, 453] width 8 height 9
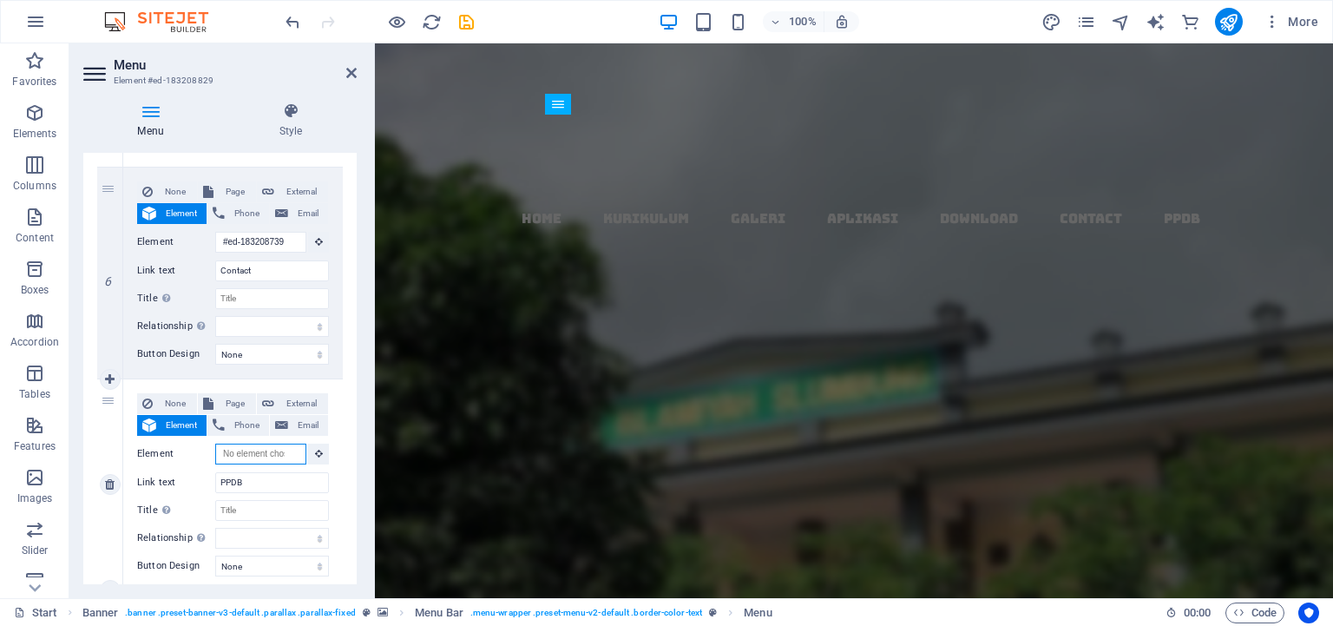
click at [271, 449] on input "Element" at bounding box center [260, 453] width 91 height 21
click at [291, 393] on span "External" at bounding box center [300, 403] width 43 height 21
select select
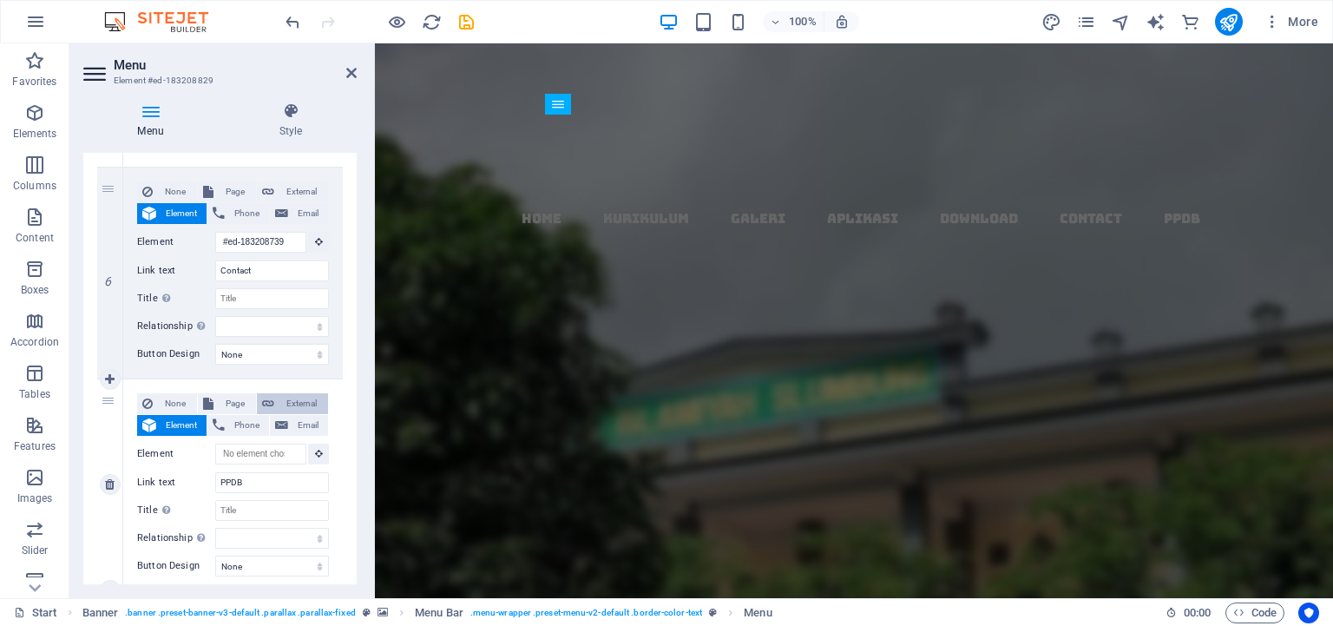
select select
select select "blank"
select select
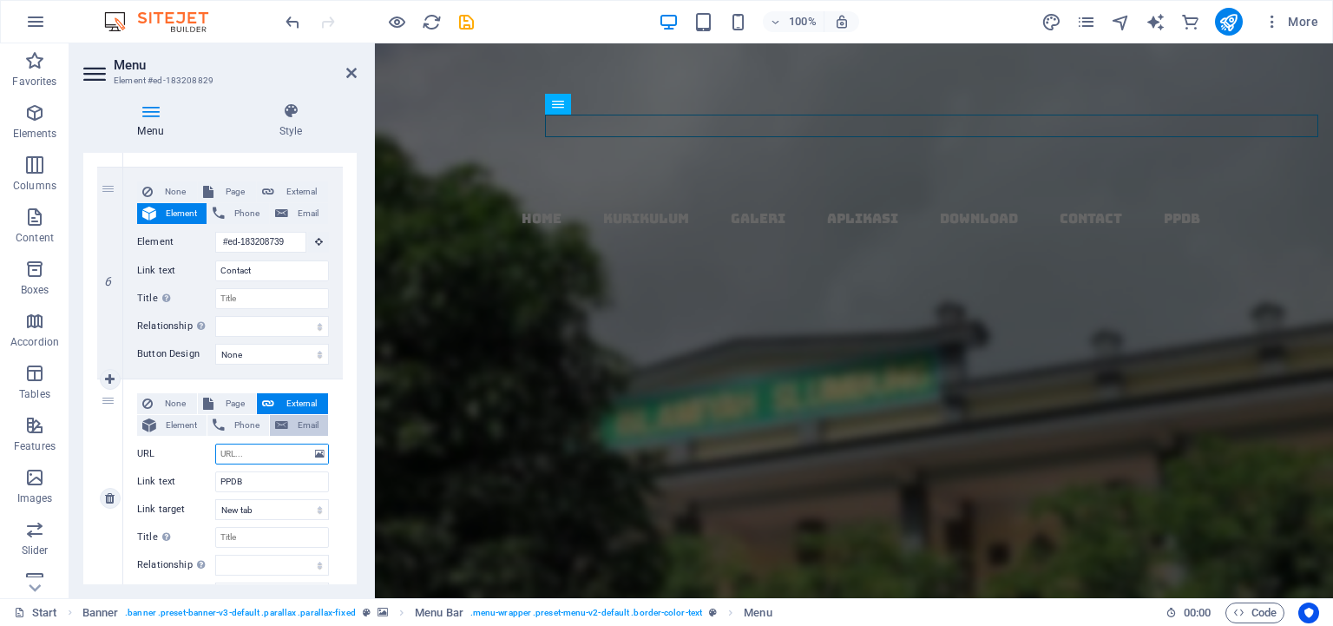
paste input "[URL][DOMAIN_NAME]"
type input "[URL][DOMAIN_NAME]"
select select
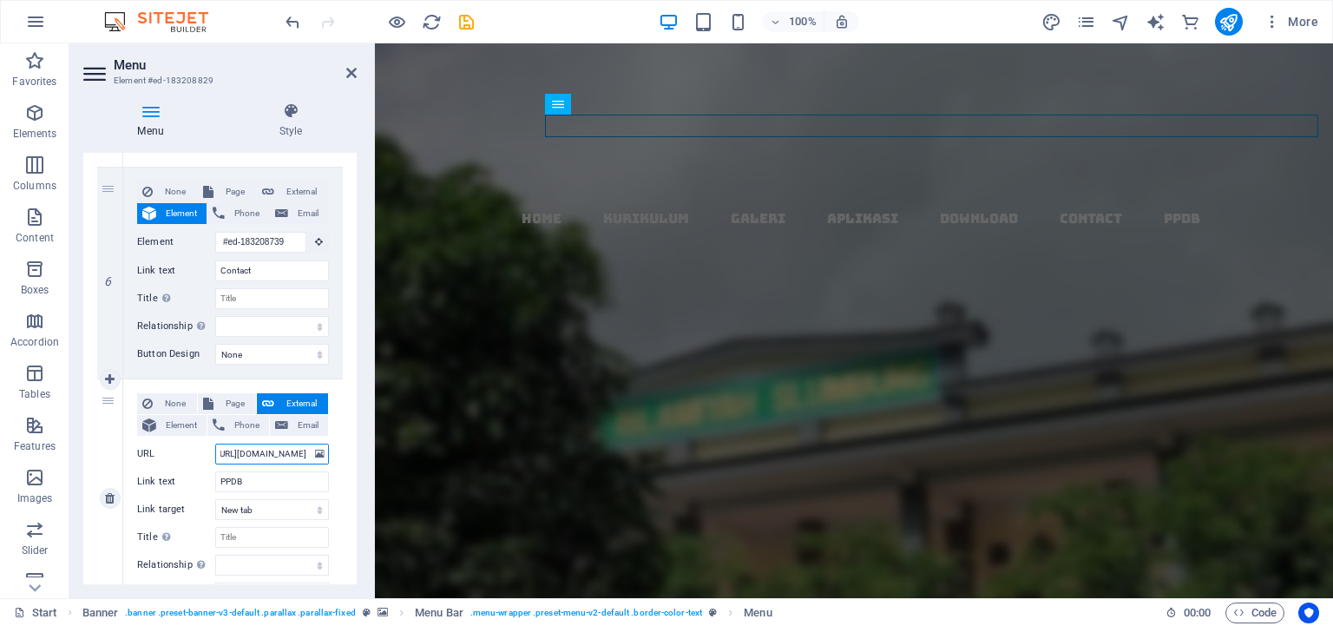
select select
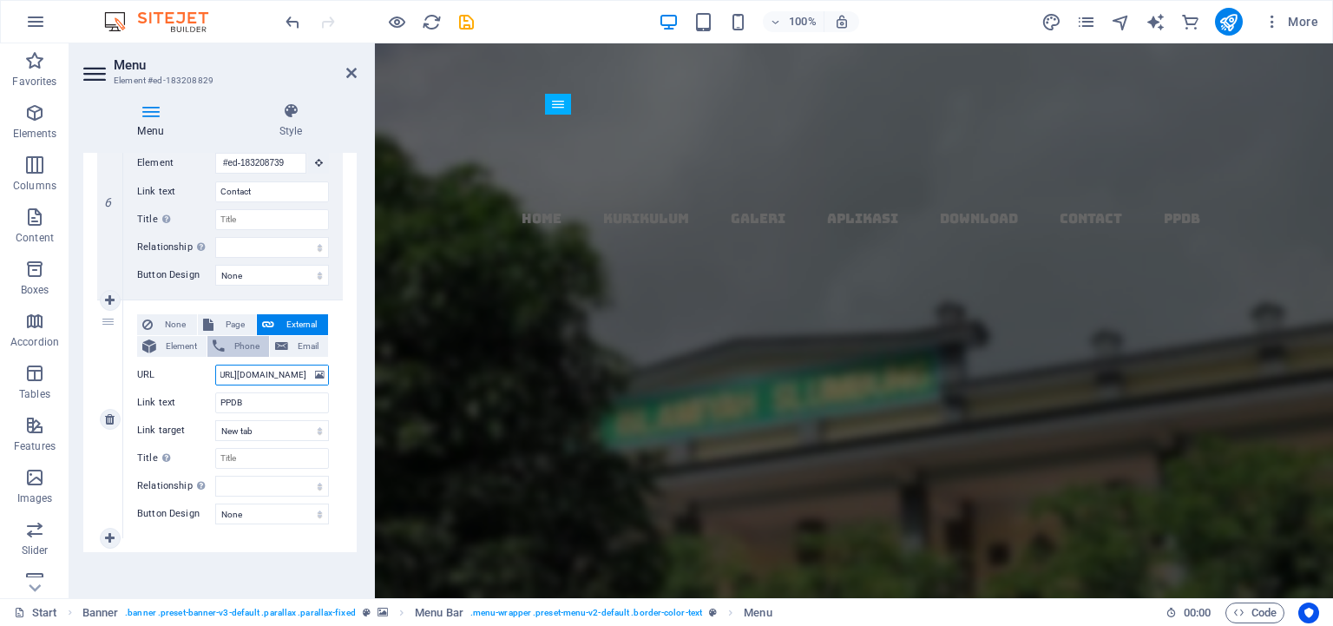
scroll to position [1289, 0]
type input "[URL][DOMAIN_NAME]"
click at [470, 17] on icon "save" at bounding box center [466, 22] width 20 height 20
checkbox input "false"
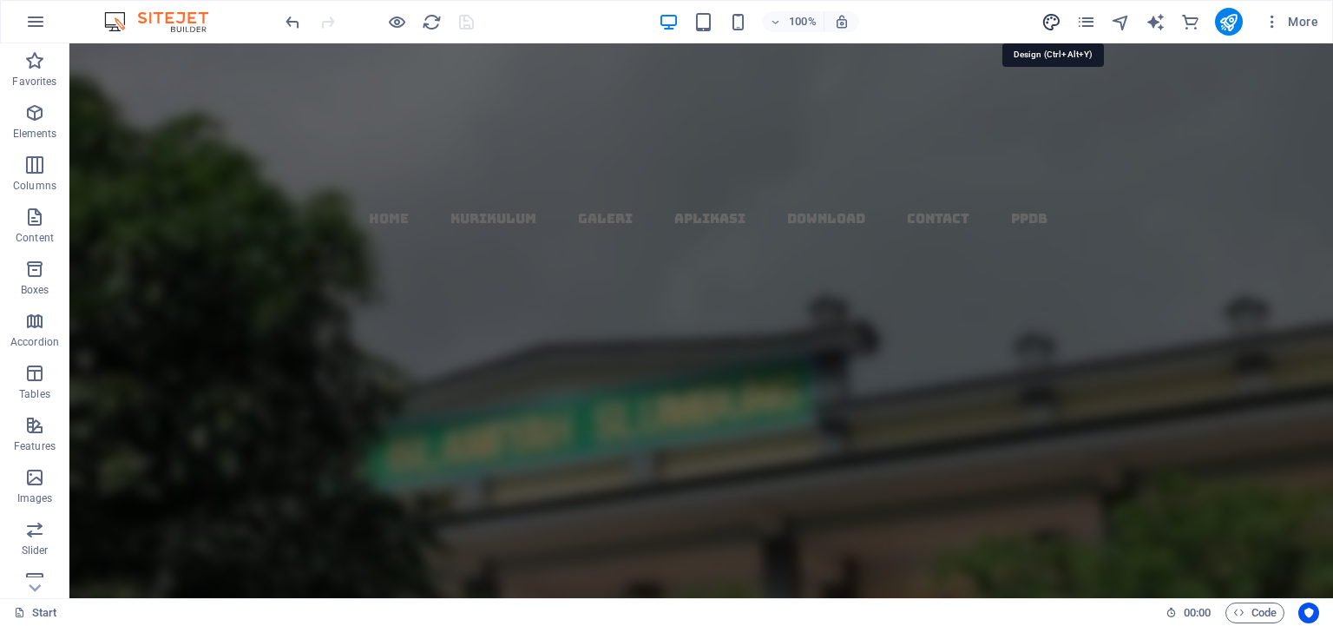
click at [1046, 23] on icon "design" at bounding box center [1051, 22] width 20 height 20
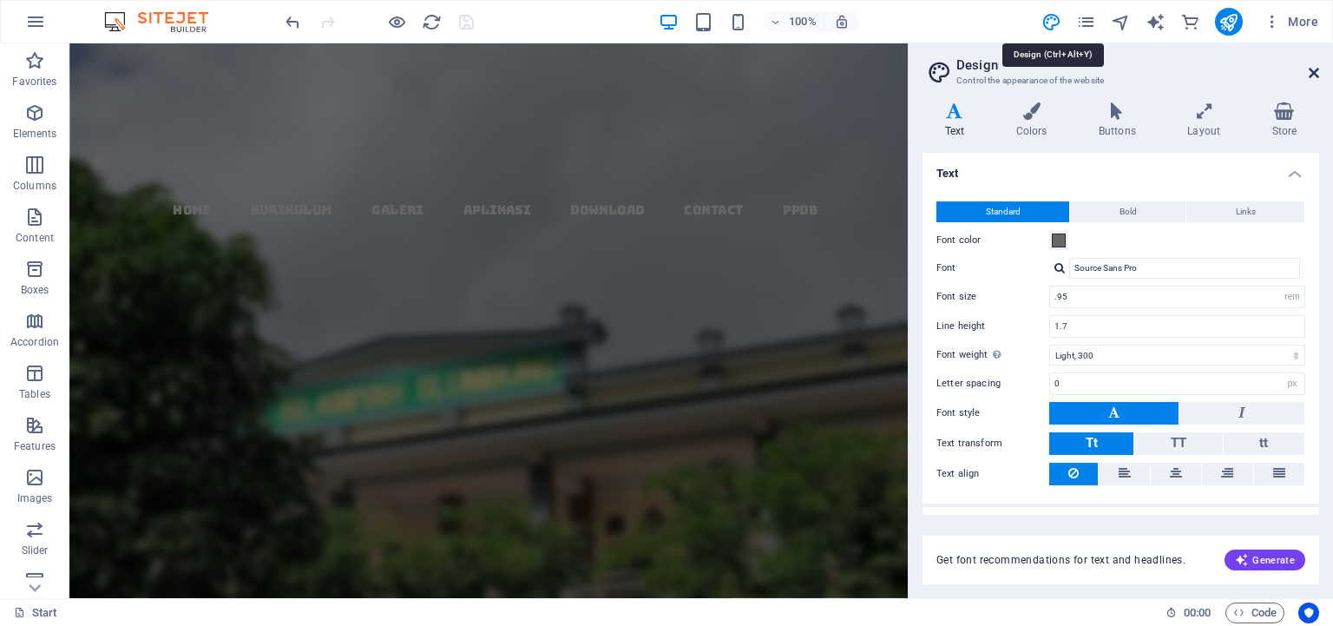
click at [1317, 69] on icon at bounding box center [1314, 73] width 10 height 14
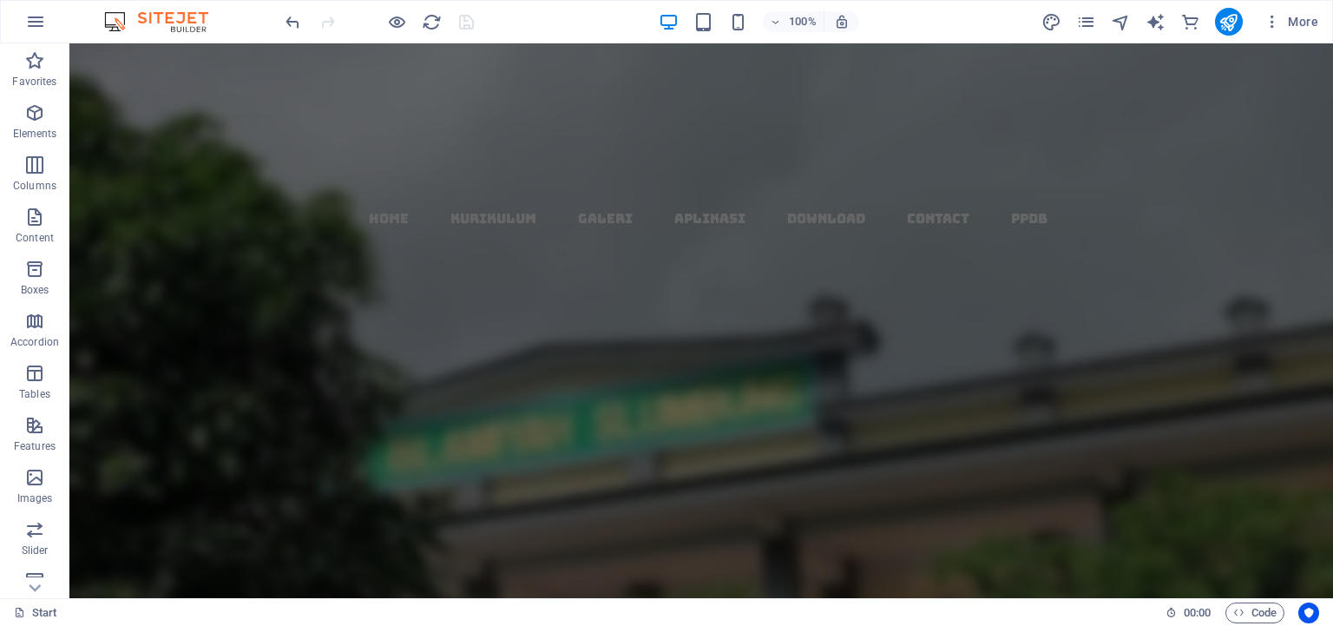
click at [547, 33] on div "100% More" at bounding box center [803, 22] width 1043 height 28
click at [1231, 24] on icon "publish" at bounding box center [1228, 22] width 20 height 20
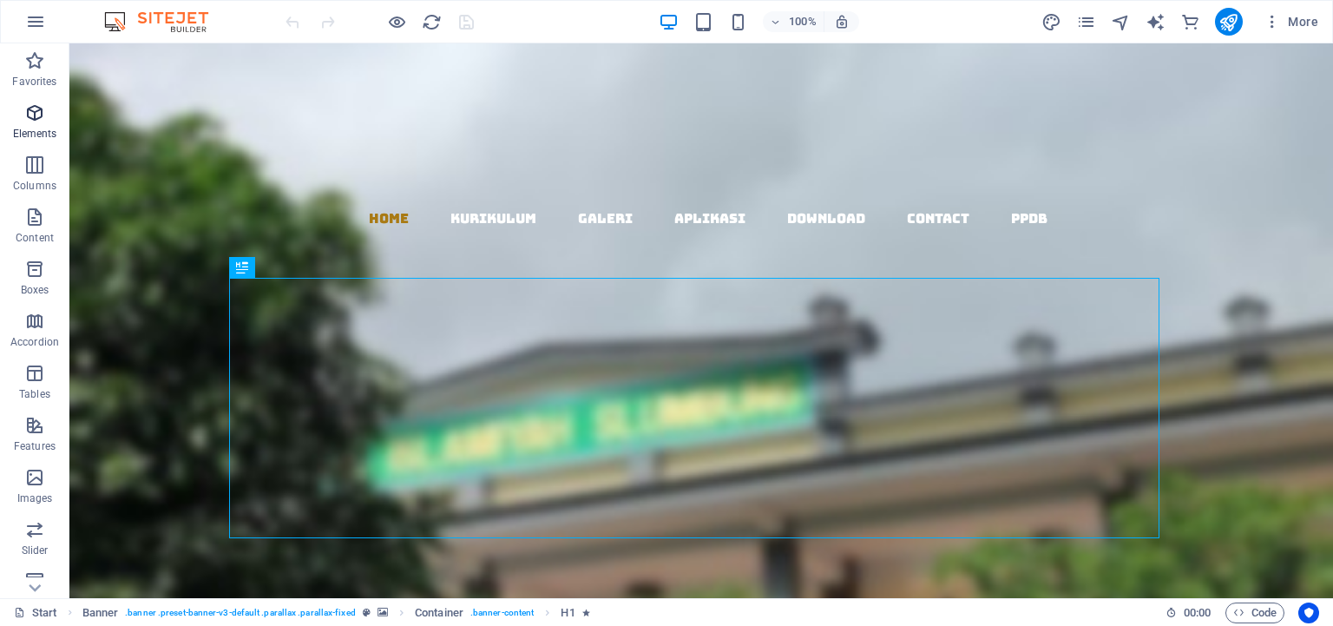
click at [26, 125] on span "Elements" at bounding box center [34, 123] width 69 height 42
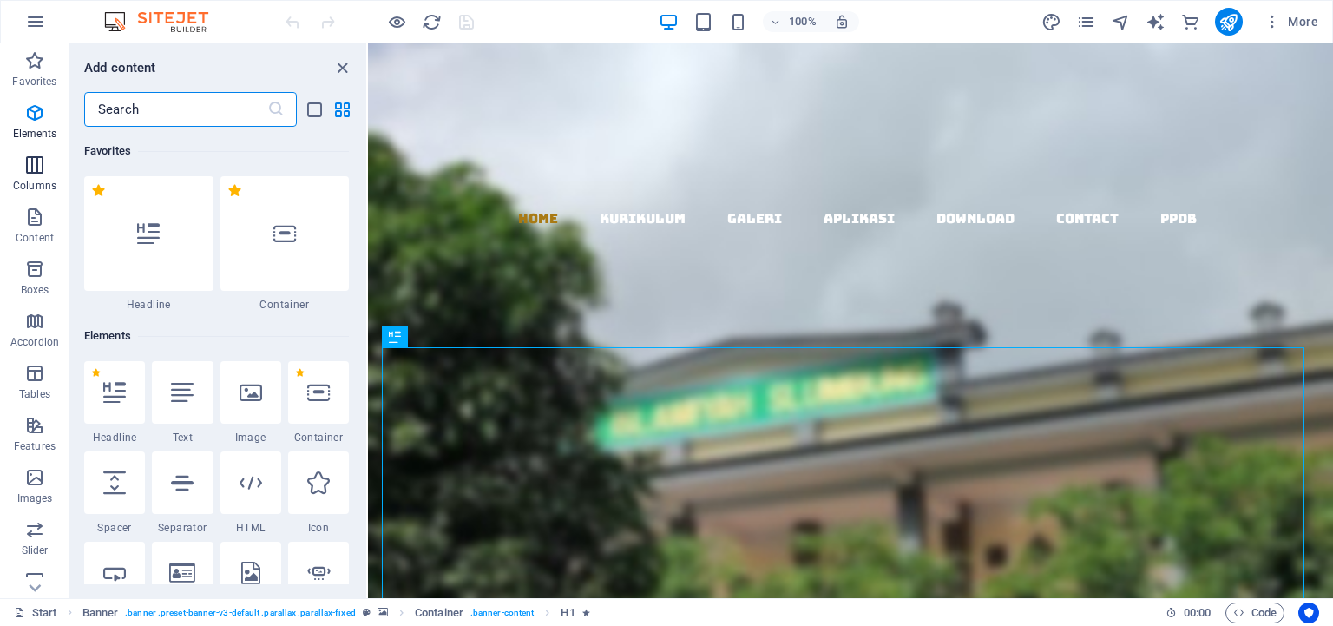
scroll to position [184, 0]
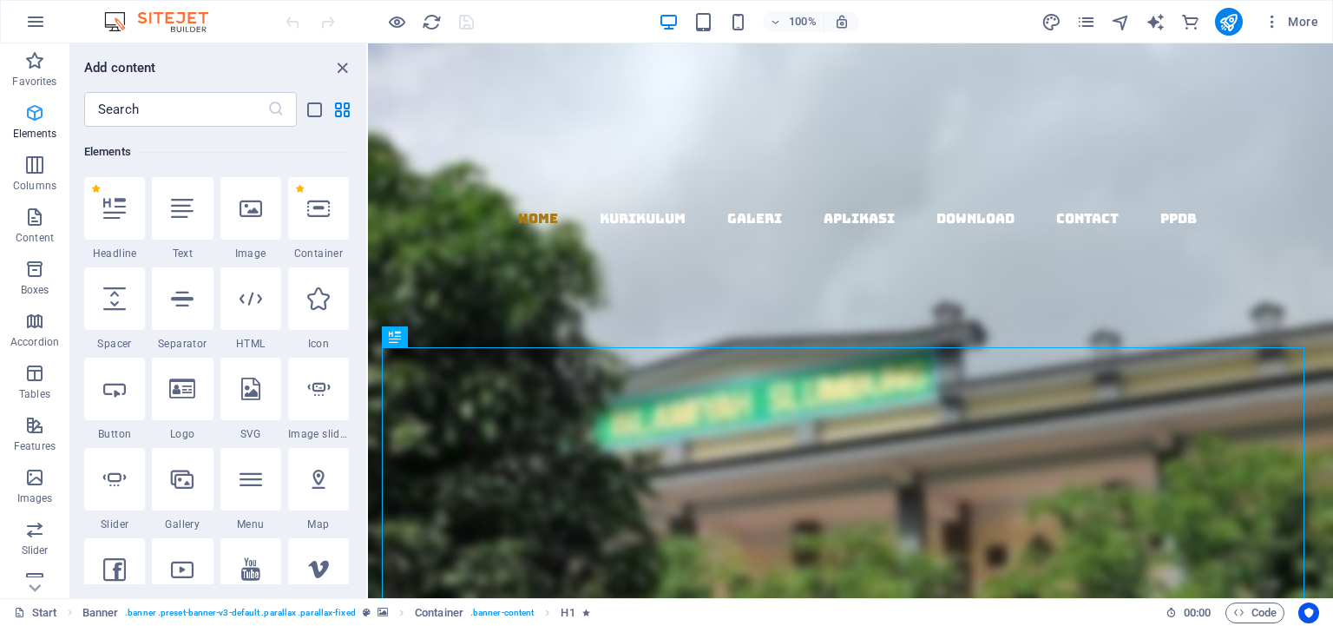
click at [30, 113] on icon "button" at bounding box center [34, 112] width 21 height 21
click at [1161, 207] on nav "Home KURIKULUM GALERI APLIKASI DOWNLOAD Contact PPDB" at bounding box center [857, 218] width 951 height 23
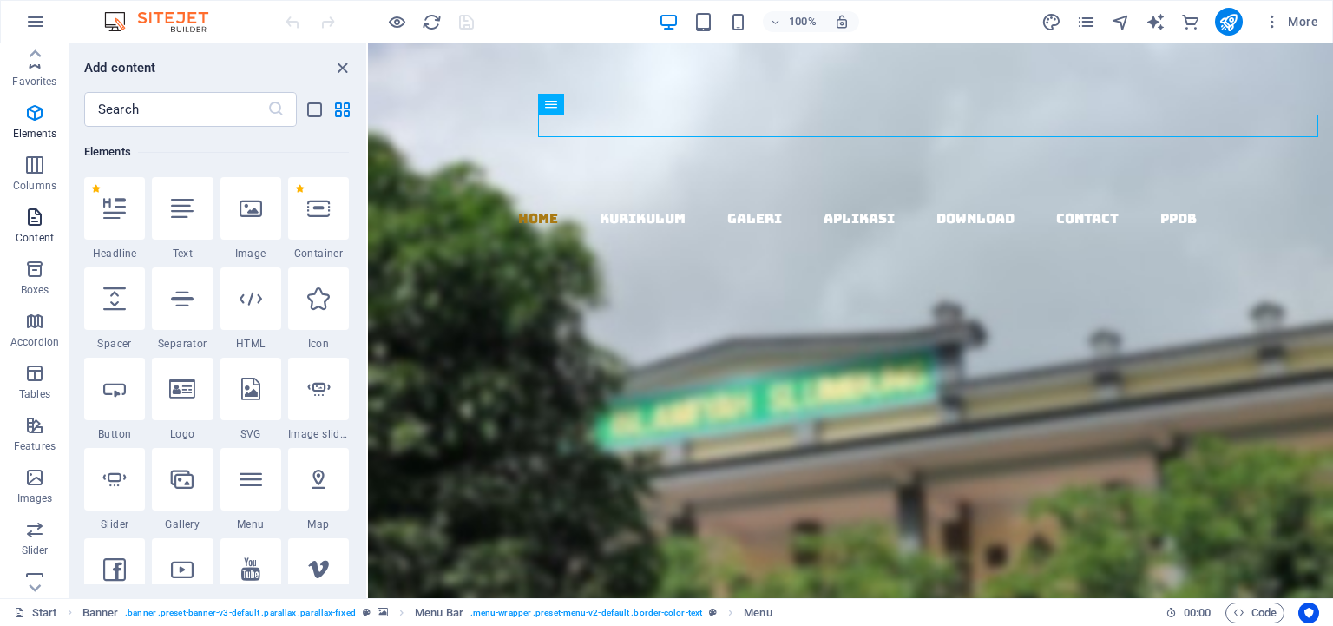
scroll to position [0, 0]
click at [33, 116] on icon "button" at bounding box center [34, 112] width 21 height 21
click at [43, 17] on icon "button" at bounding box center [35, 21] width 21 height 21
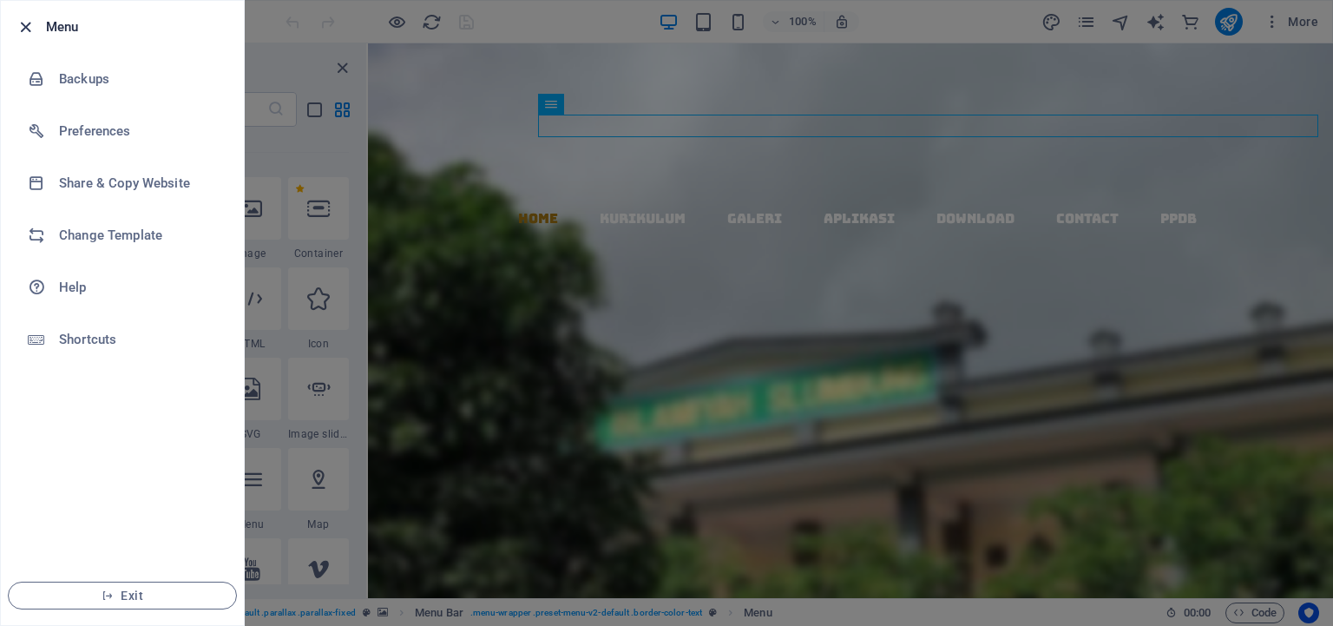
click at [22, 30] on icon "button" at bounding box center [26, 27] width 20 height 20
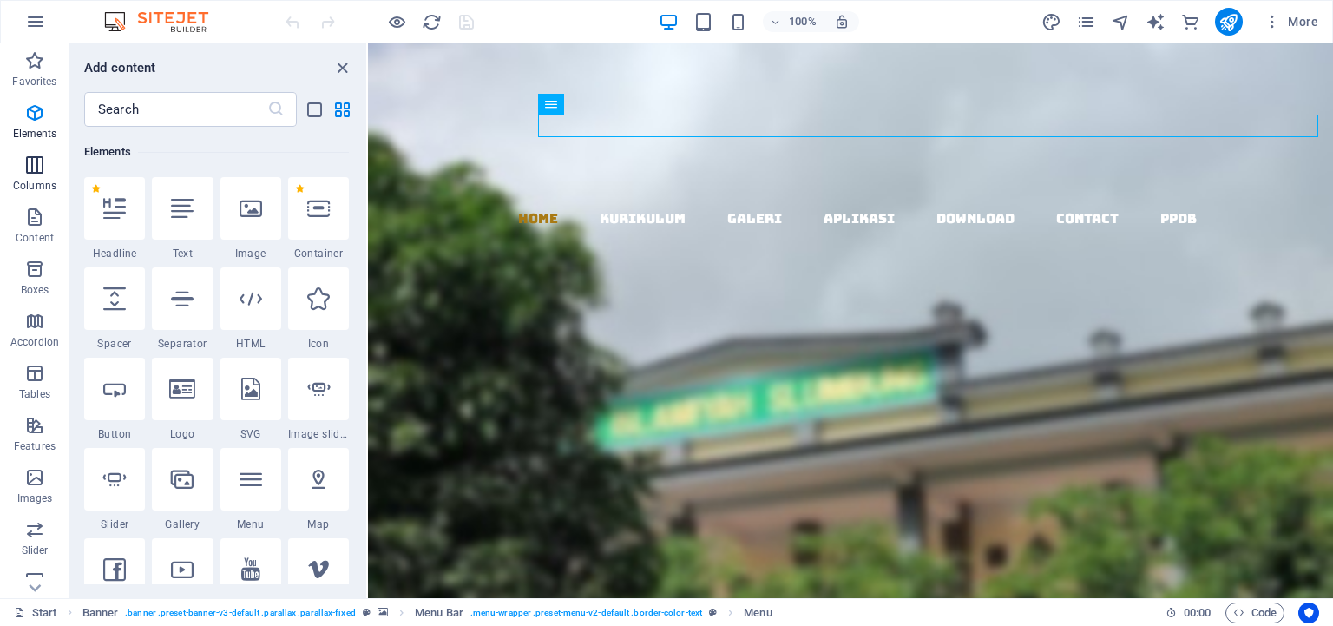
click at [30, 167] on icon "button" at bounding box center [34, 164] width 21 height 21
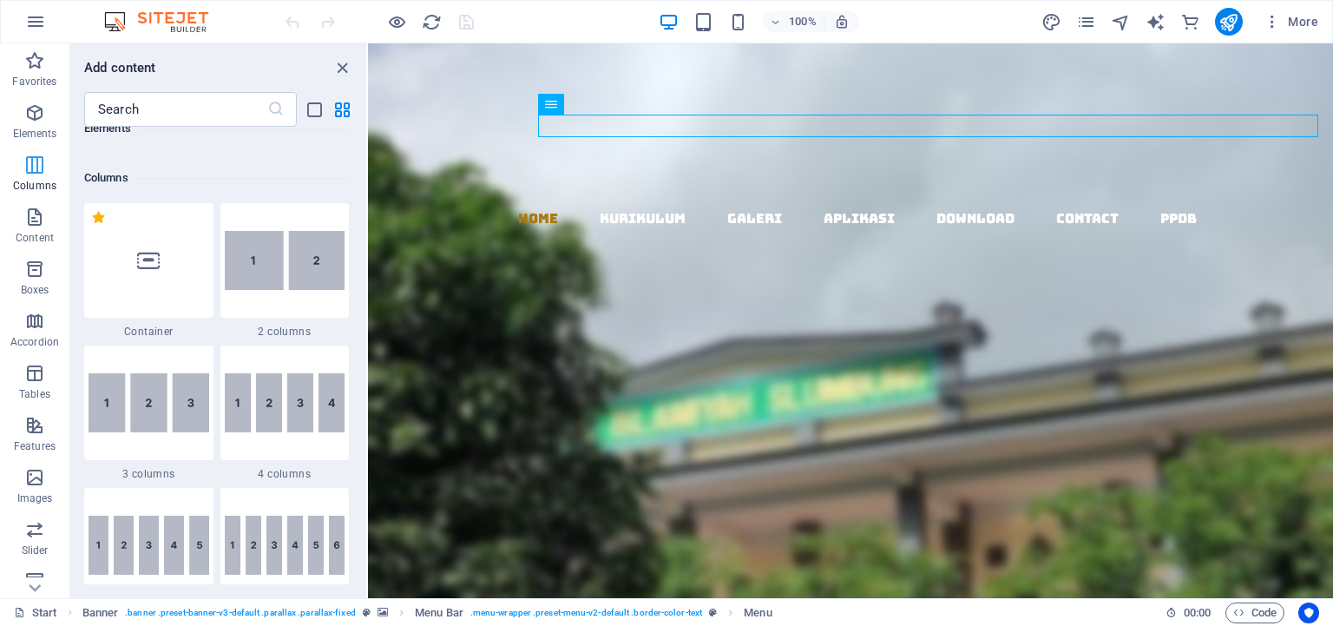
scroll to position [858, 0]
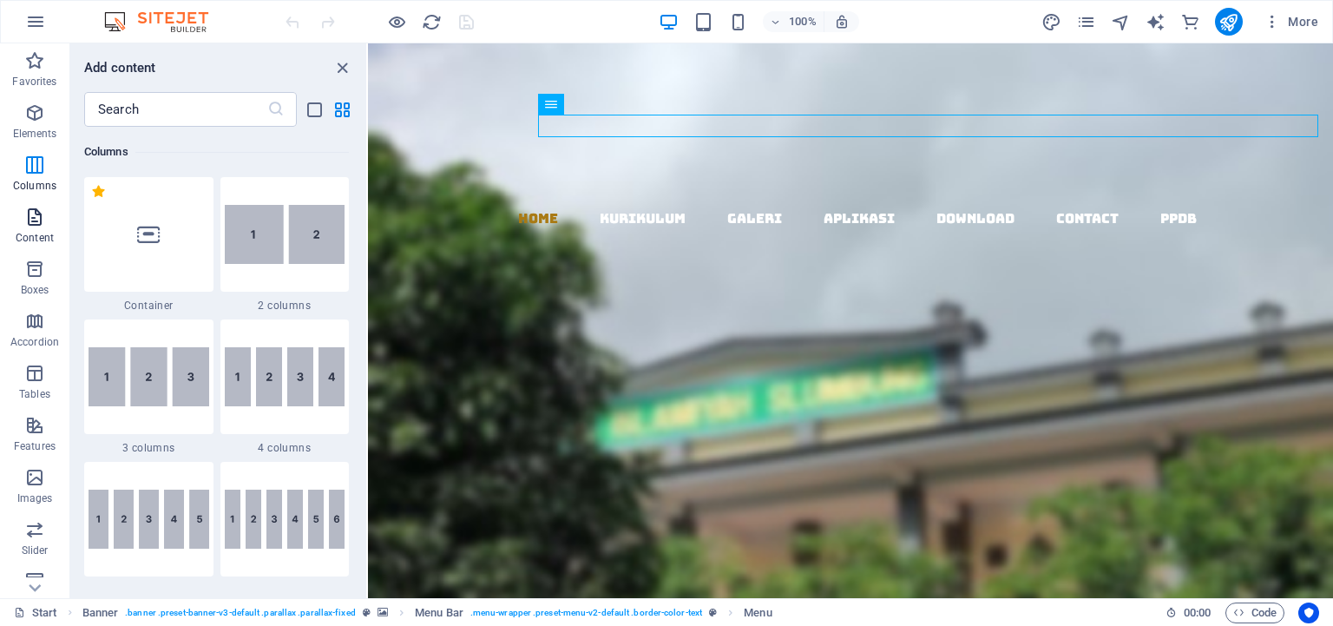
click at [36, 220] on icon "button" at bounding box center [34, 217] width 21 height 21
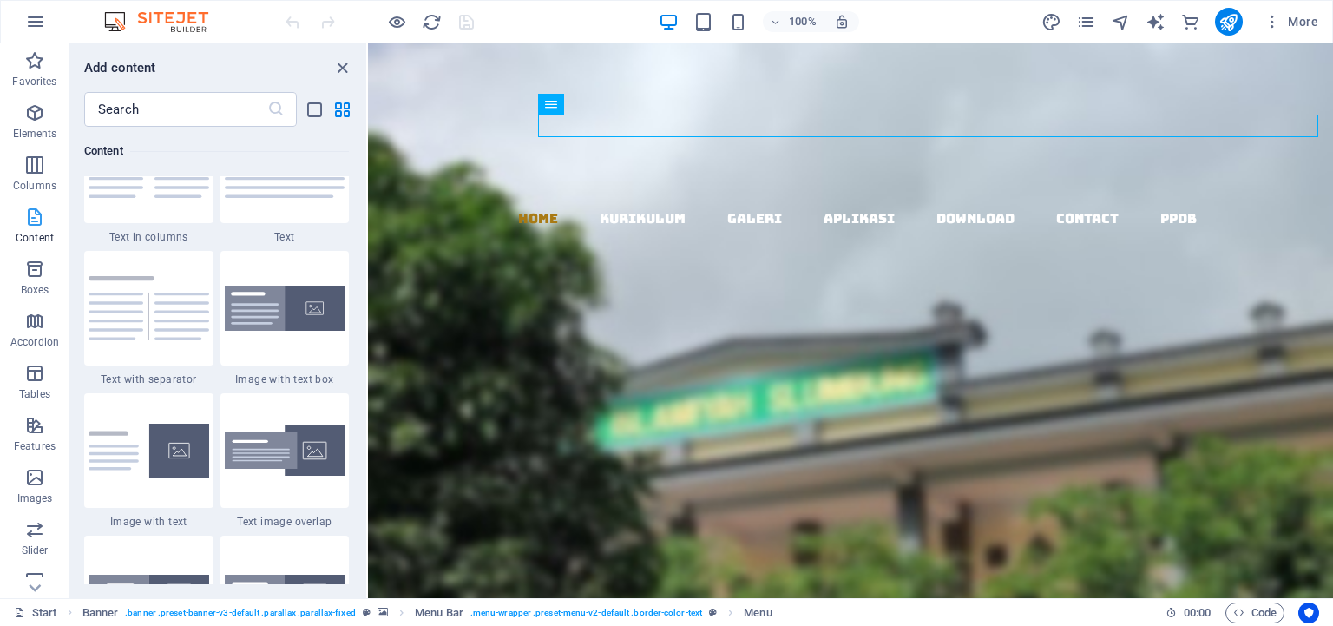
scroll to position [3106, 0]
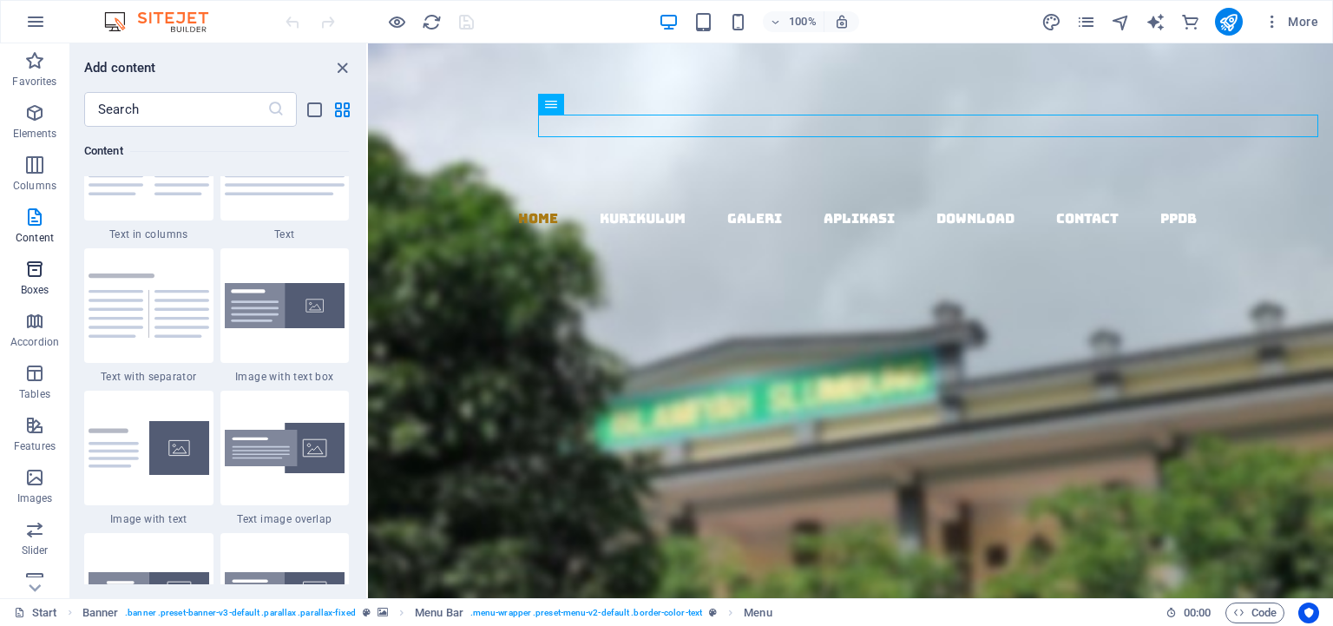
click at [36, 279] on span "Boxes" at bounding box center [34, 280] width 69 height 42
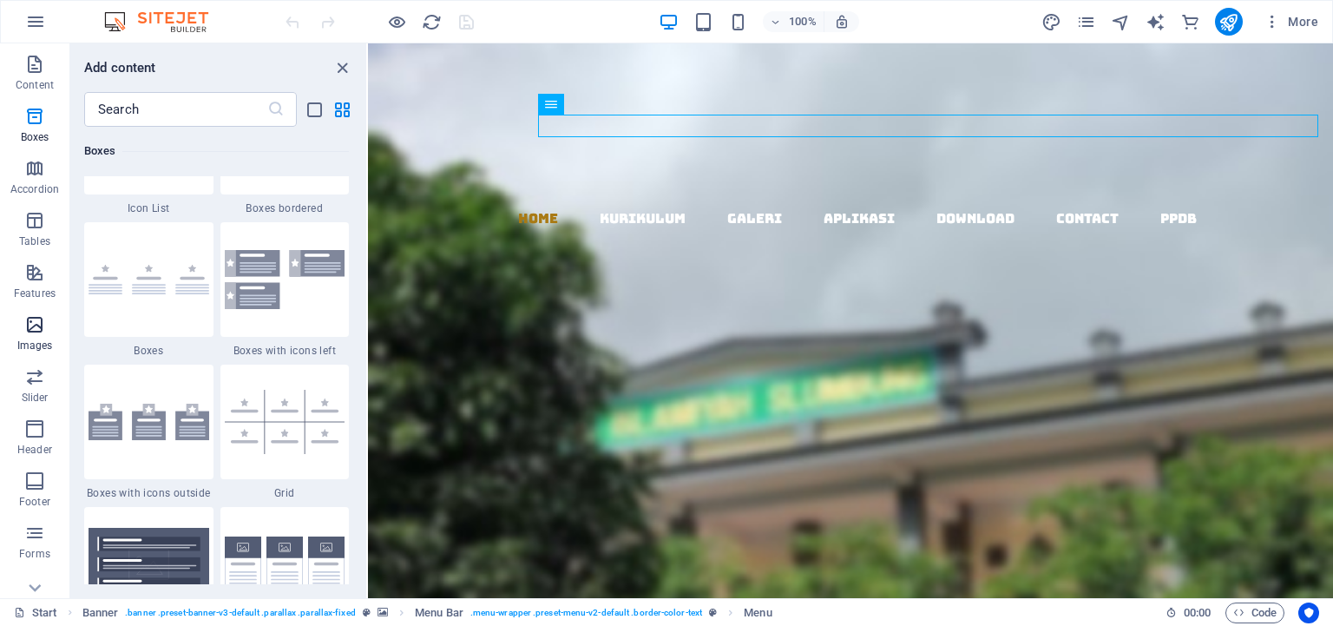
scroll to position [158, 0]
click at [33, 212] on icon "button" at bounding box center [34, 215] width 21 height 21
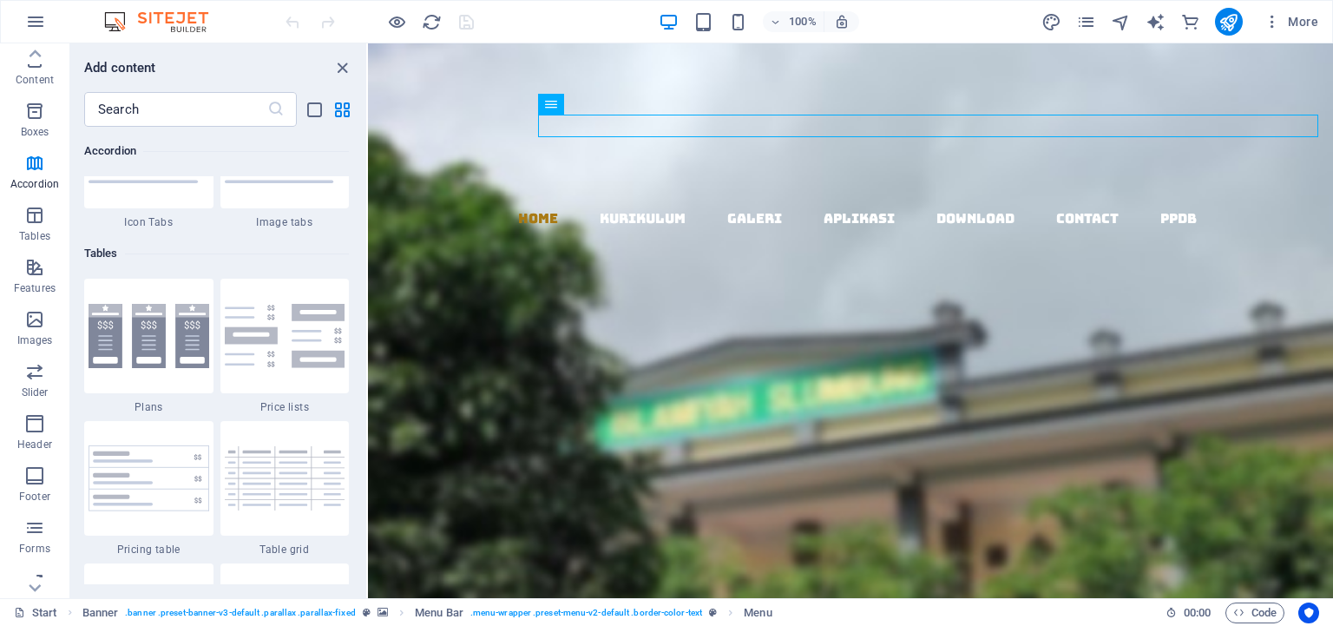
scroll to position [5904, 0]
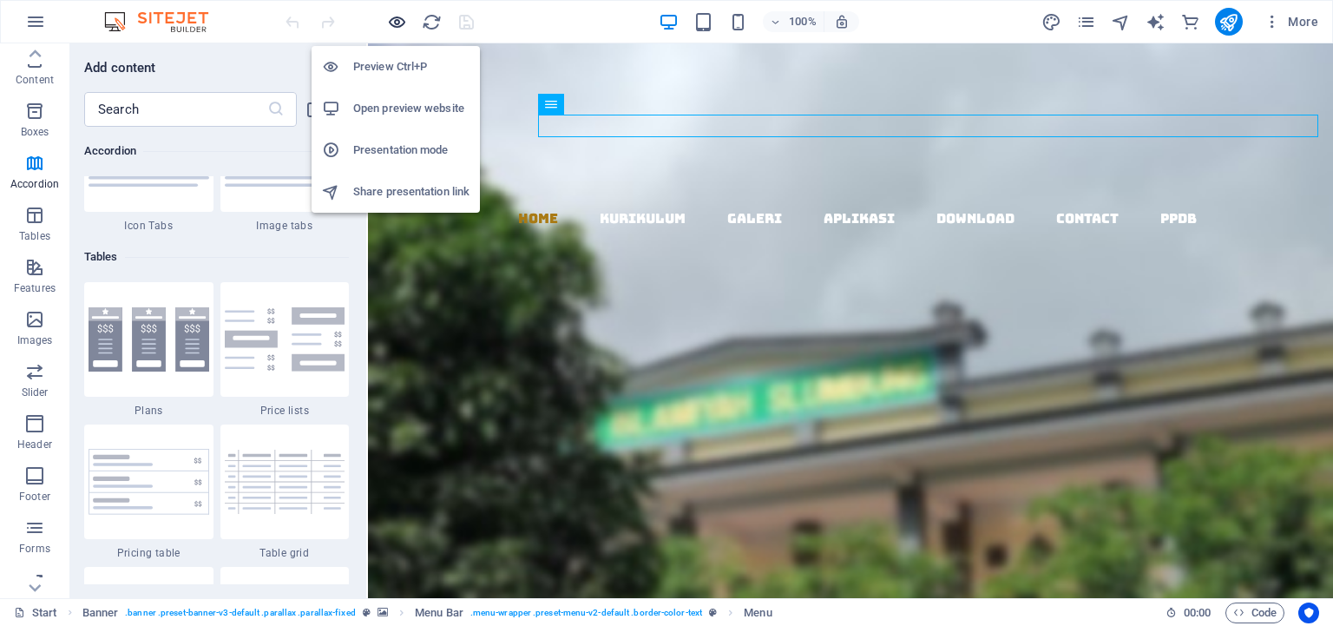
click at [397, 20] on icon "button" at bounding box center [397, 22] width 20 height 20
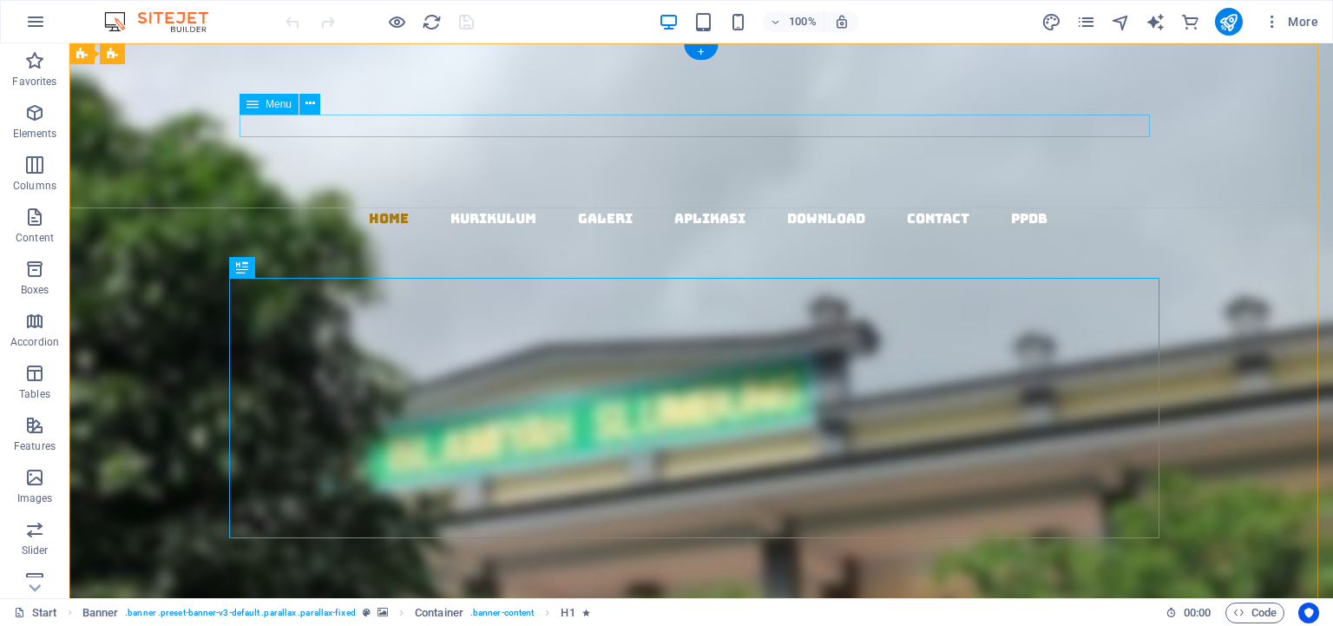
click at [370, 207] on nav "Home KURIKULUM GALERI APLIKASI DOWNLOAD Contact PPDB" at bounding box center [708, 218] width 1250 height 23
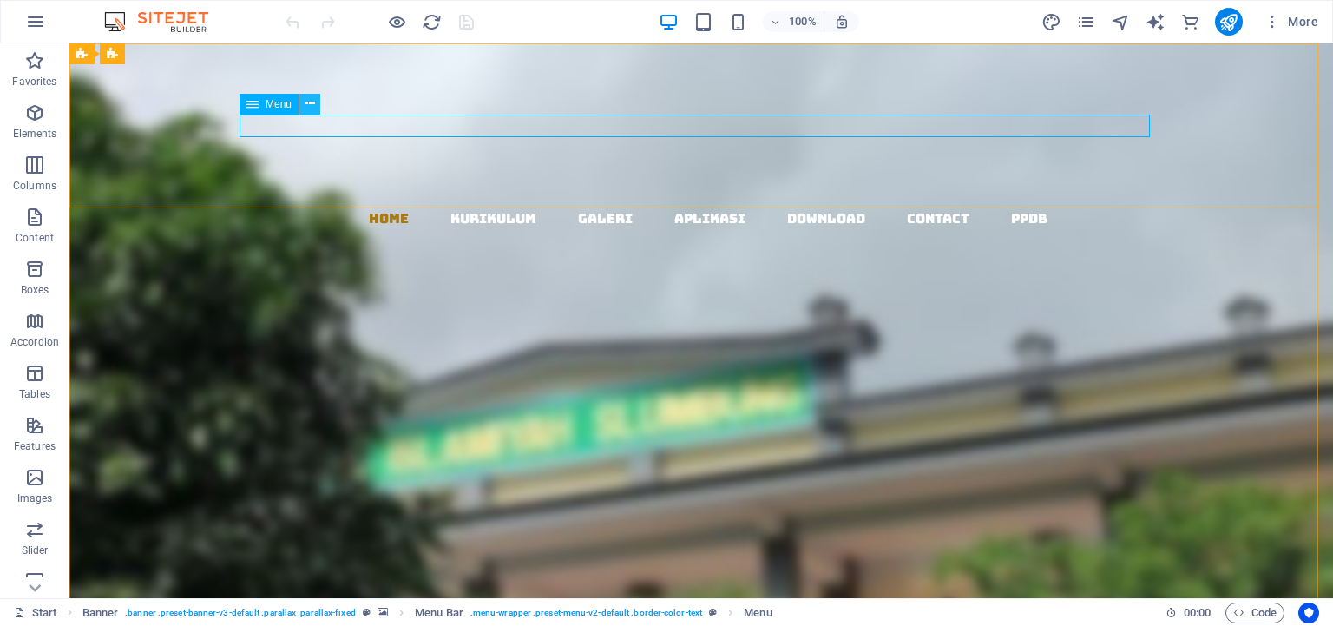
click at [312, 106] on icon at bounding box center [310, 104] width 10 height 18
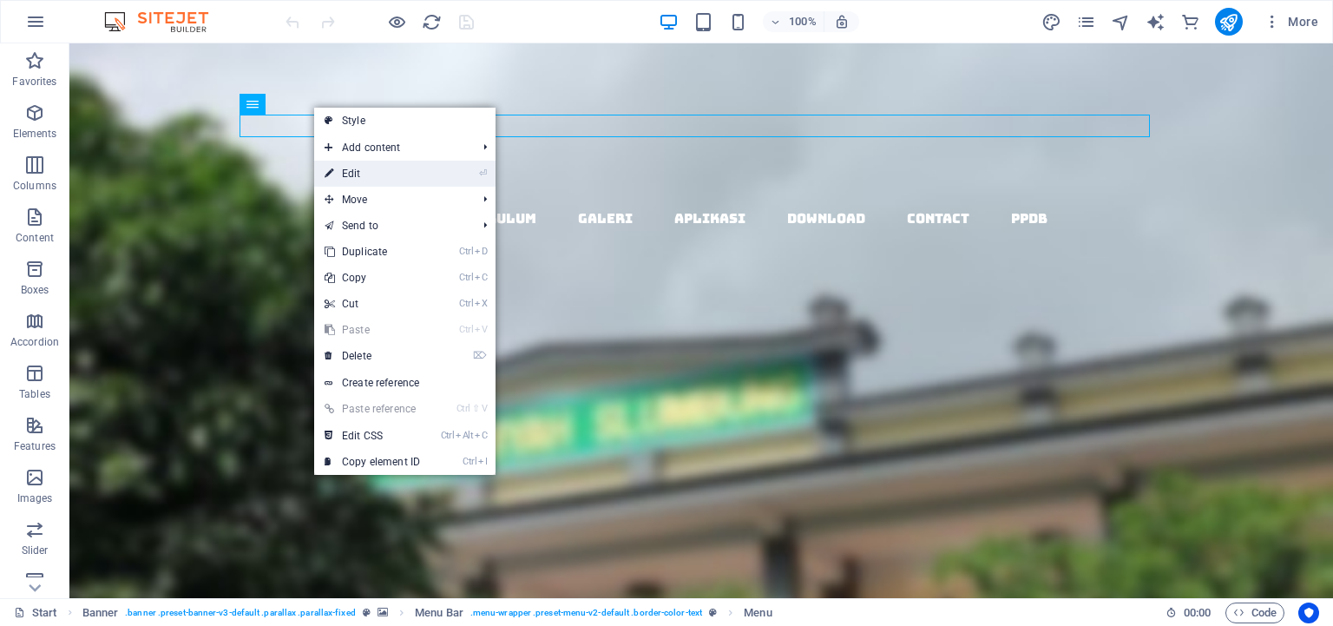
click at [343, 178] on link "⏎ Edit" at bounding box center [372, 174] width 116 height 26
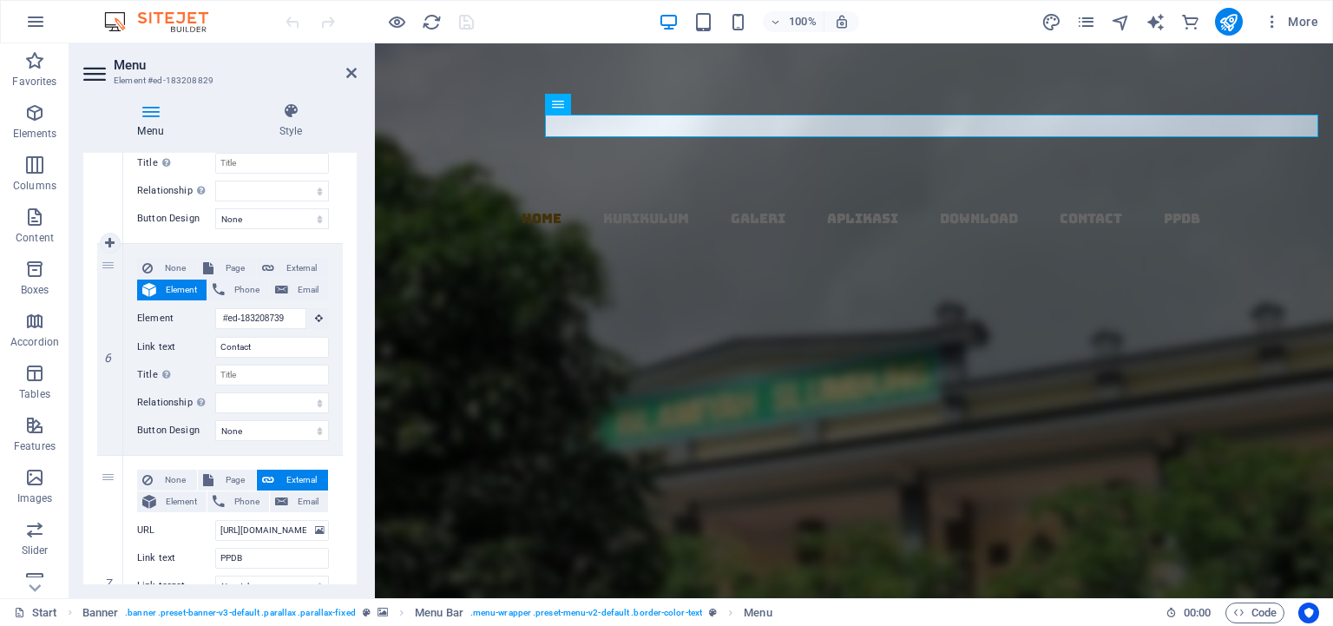
scroll to position [1132, 0]
drag, startPoint x: 165, startPoint y: 248, endPoint x: 170, endPoint y: 260, distance: 13.2
click at [172, 262] on div "None Page External Element Phone Email Page Start Subpage Legal Notice Privacy …" at bounding box center [233, 350] width 220 height 211
drag, startPoint x: 121, startPoint y: 460, endPoint x: 146, endPoint y: 246, distance: 214.8
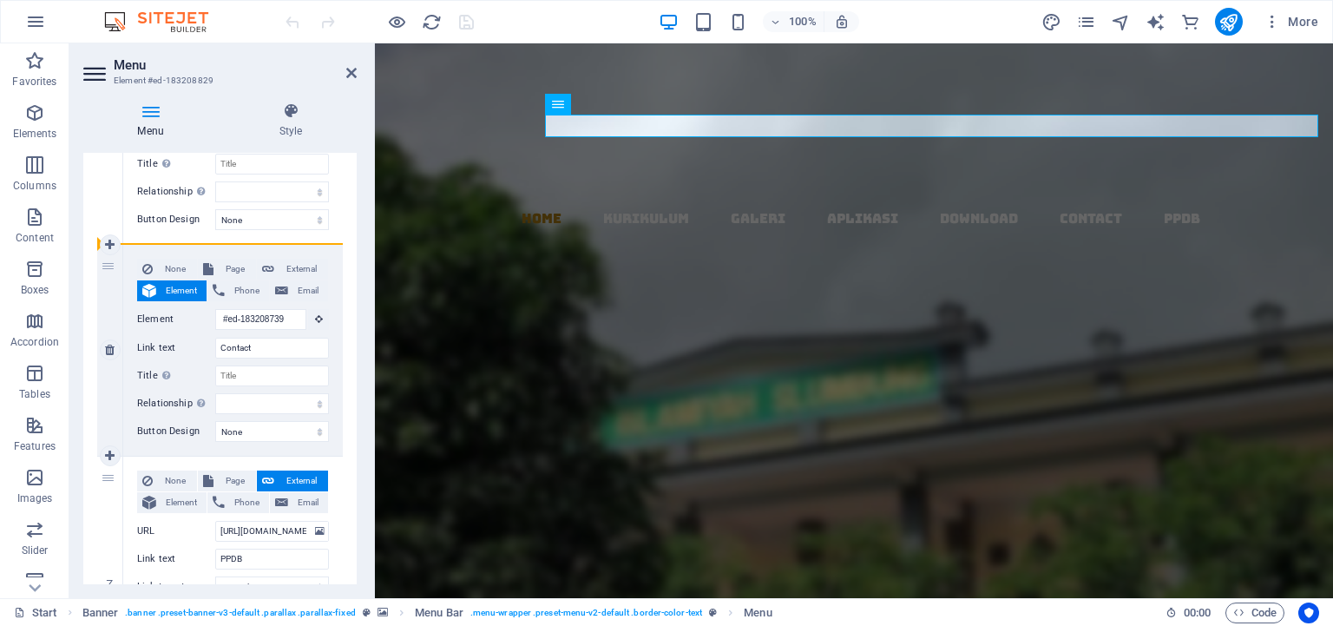
select select
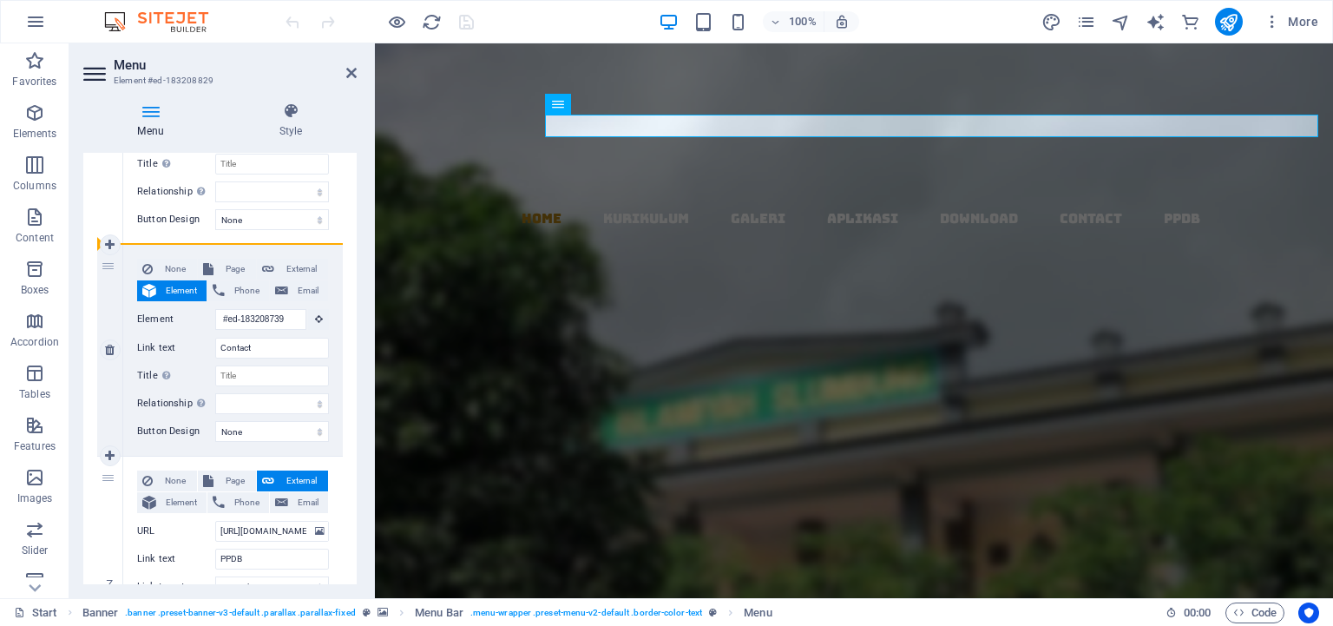
type input "[URL][DOMAIN_NAME]"
type input "PPDB"
select select "blank"
select select
type input "#ed-183208739"
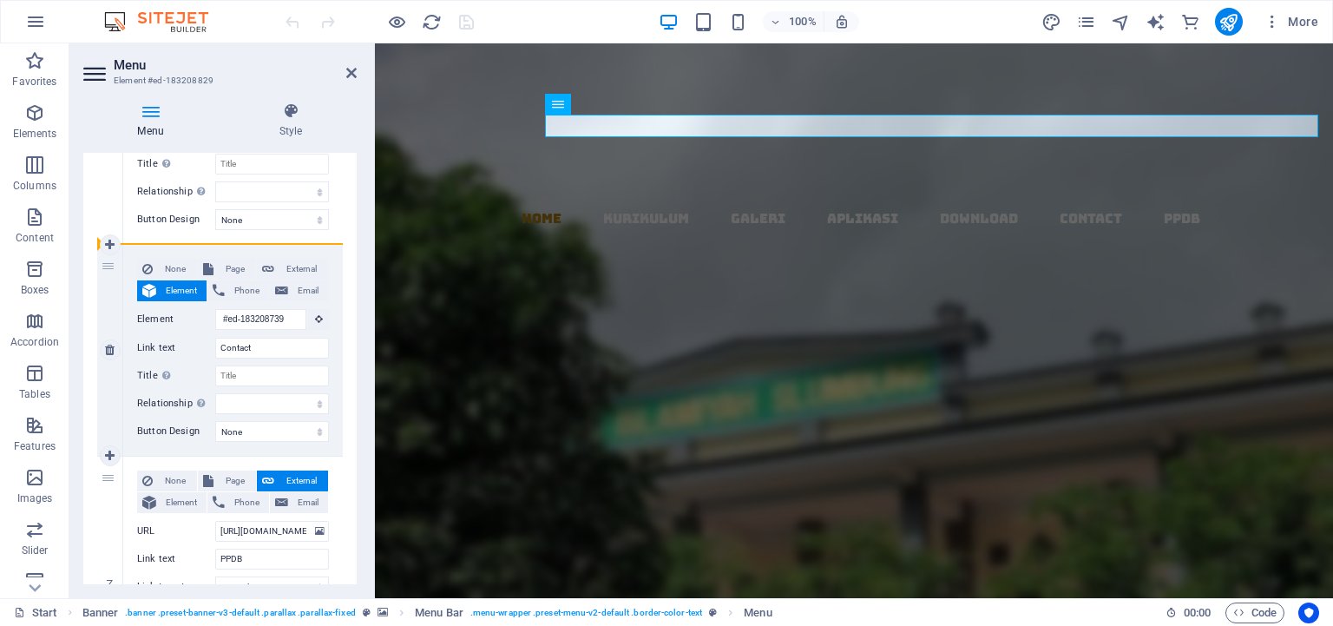
type input "Contact"
select select
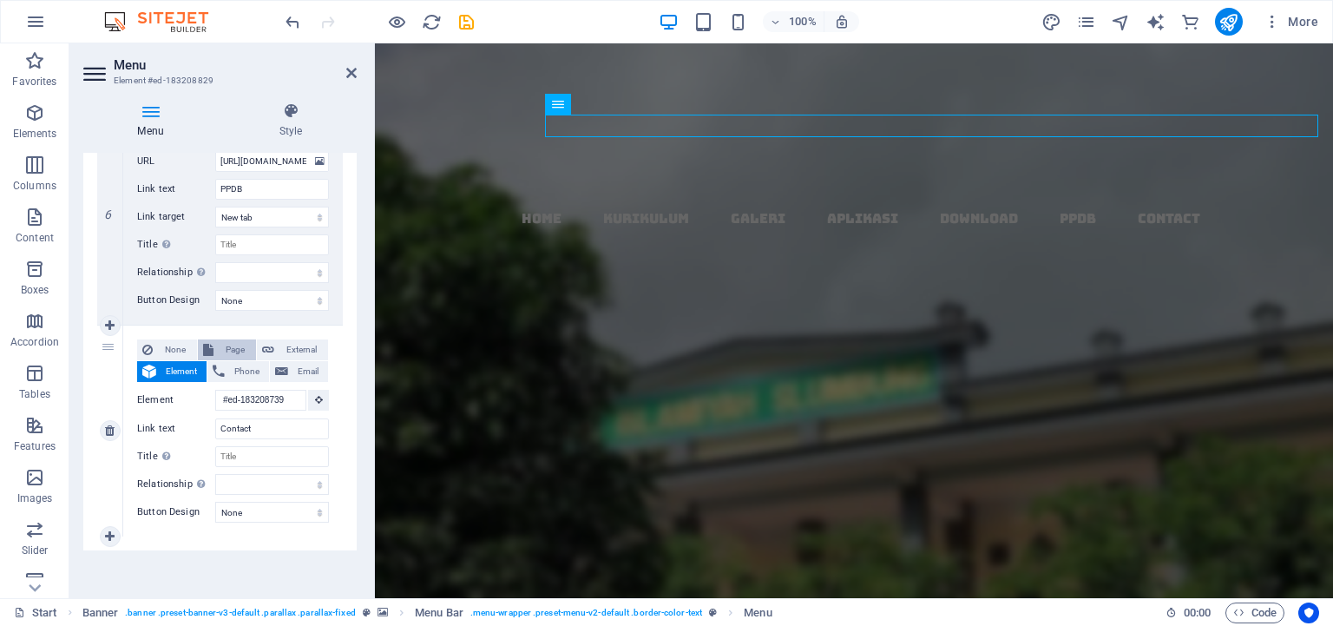
scroll to position [0, 0]
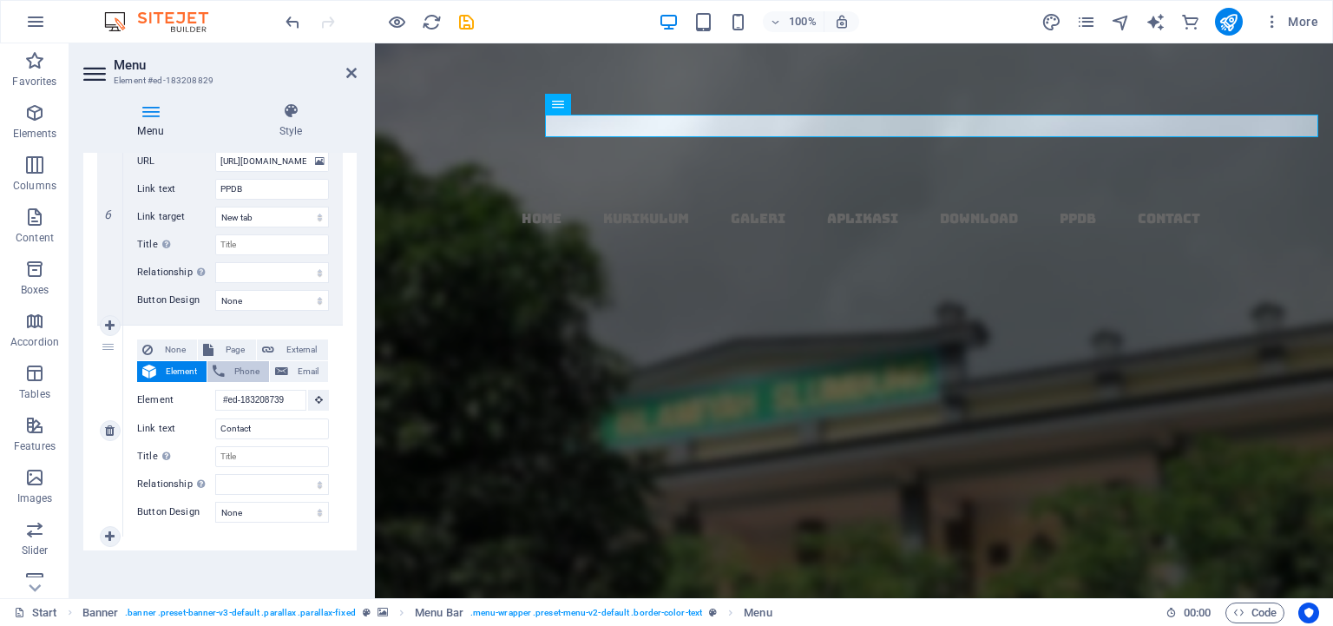
click at [230, 370] on span "Phone" at bounding box center [247, 371] width 34 height 21
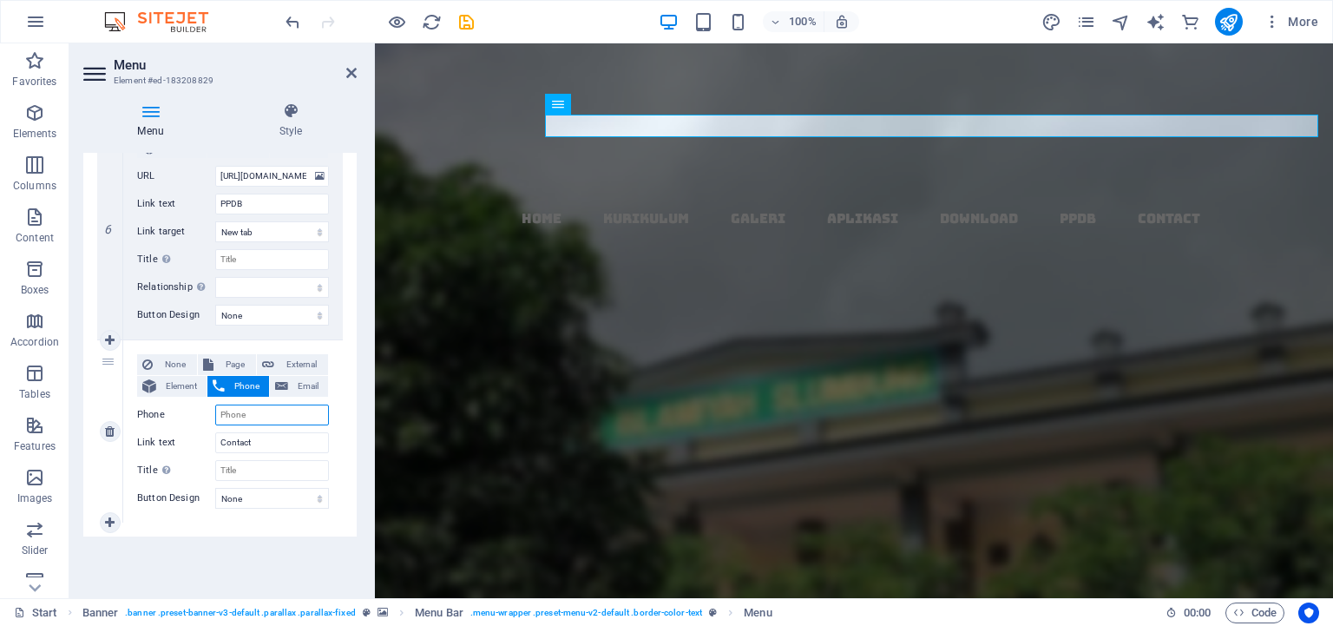
select select
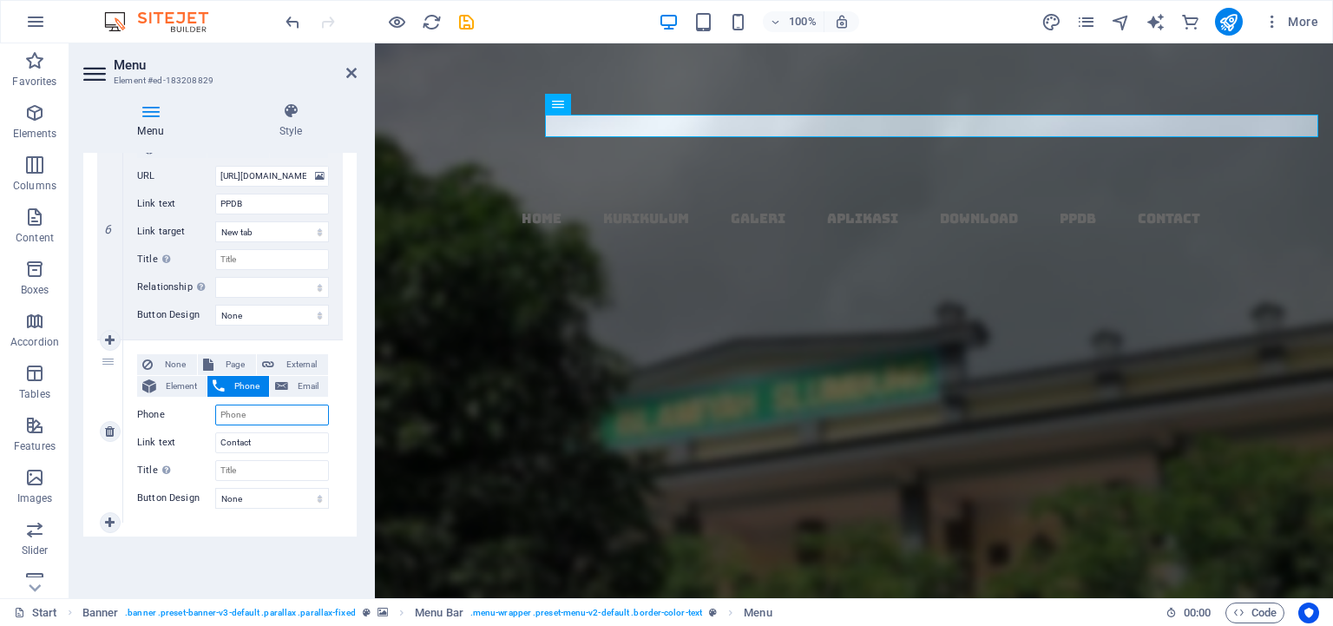
select select
click at [230, 387] on span "Phone" at bounding box center [247, 387] width 34 height 21
click at [280, 388] on button "Email" at bounding box center [299, 387] width 58 height 21
select select
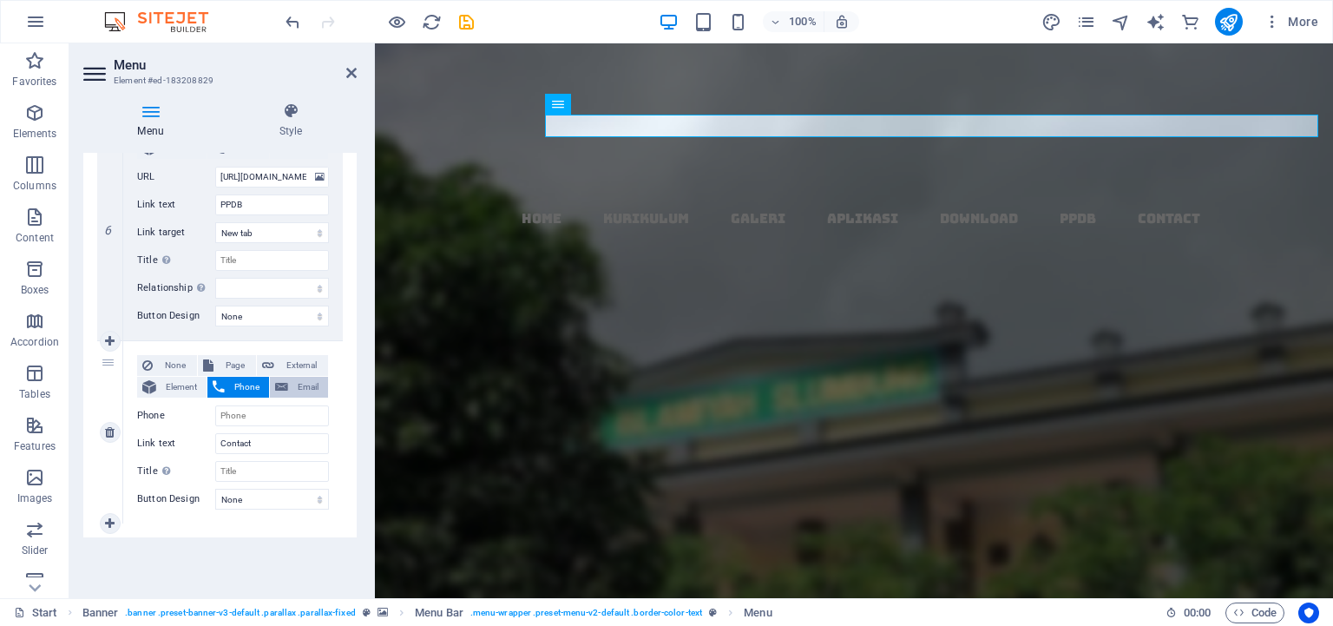
select select
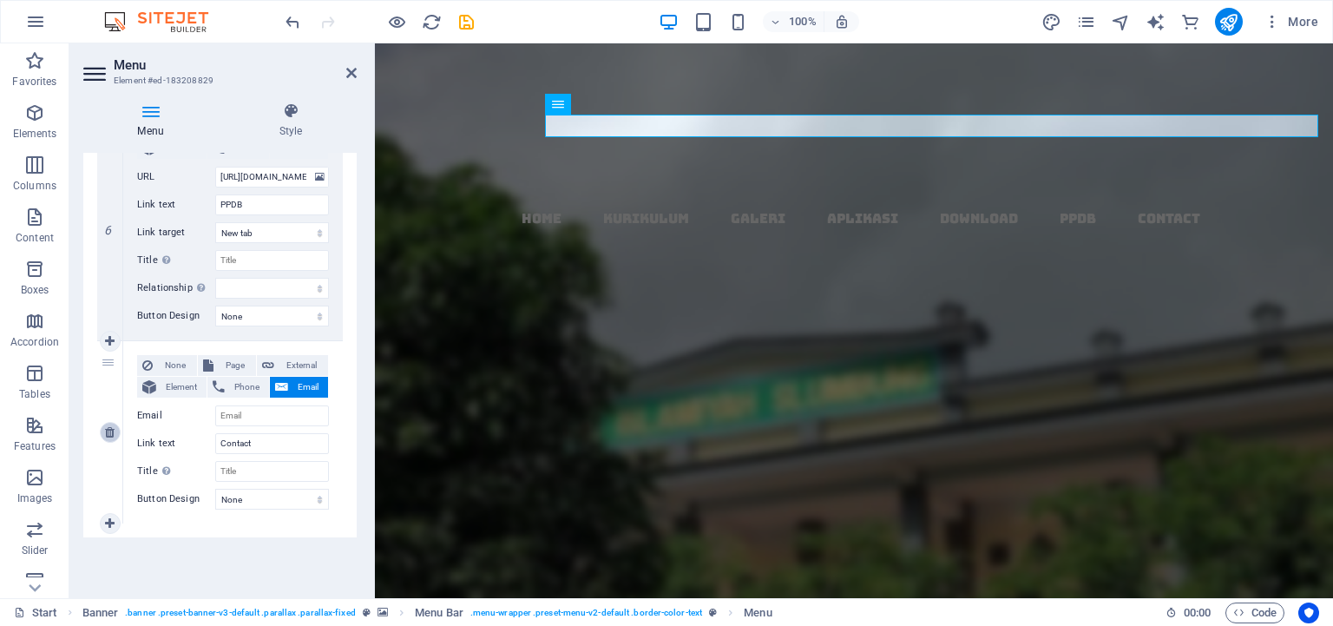
click at [111, 427] on icon at bounding box center [110, 432] width 10 height 12
select select
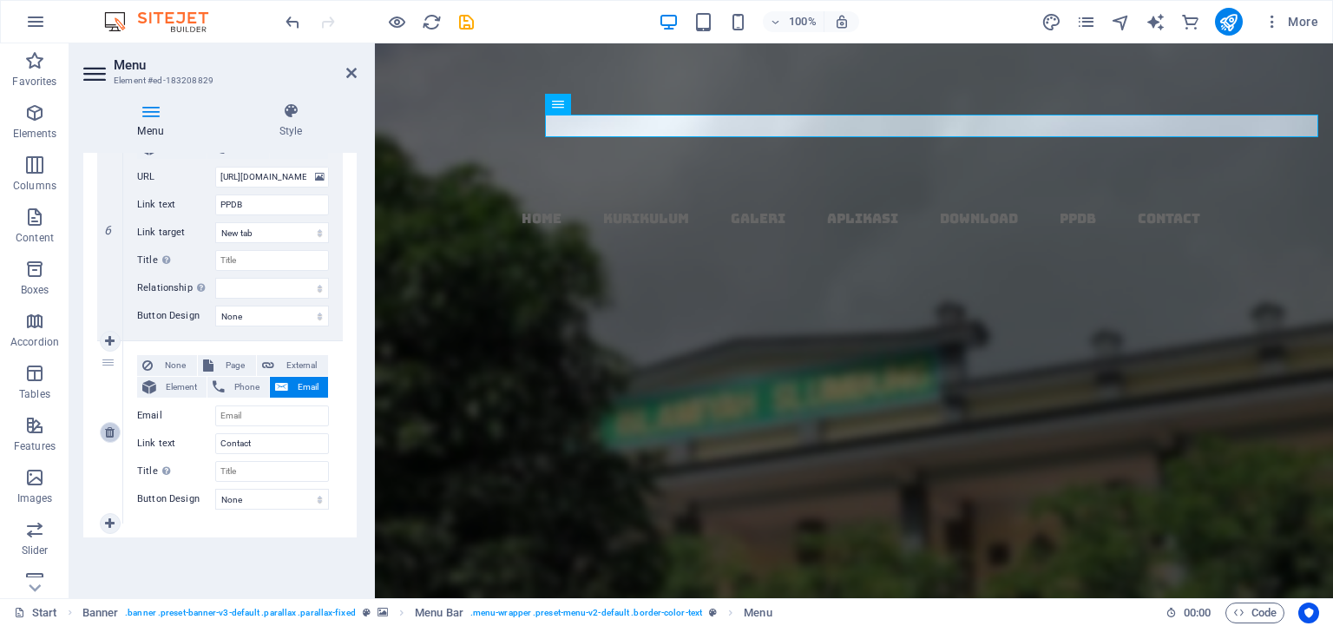
select select
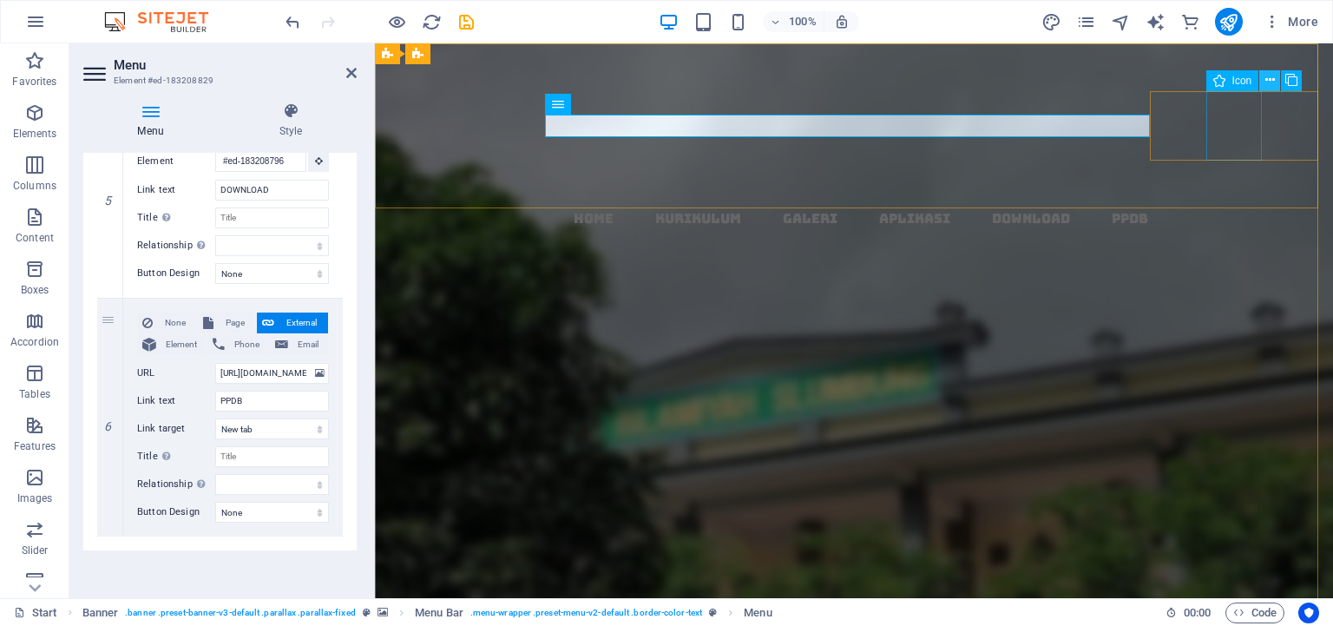
click at [1268, 75] on icon at bounding box center [1270, 80] width 10 height 18
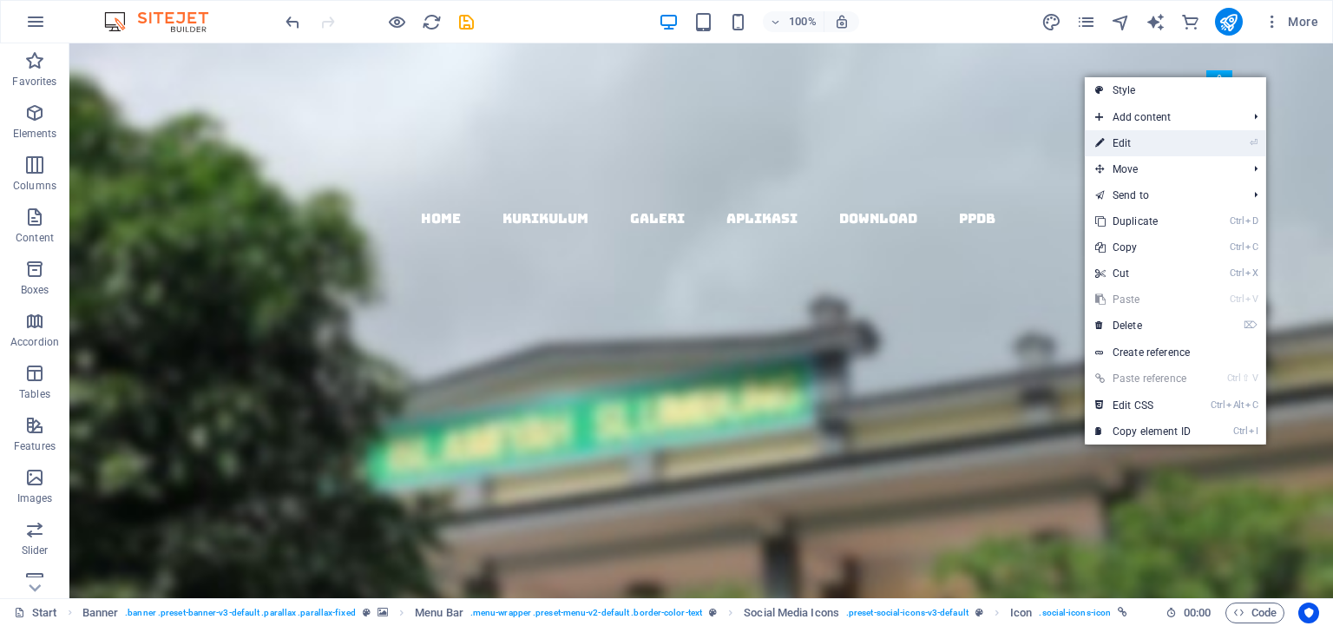
click at [1132, 141] on link "⏎ Edit" at bounding box center [1143, 143] width 116 height 26
select select "xMidYMid"
select select "px"
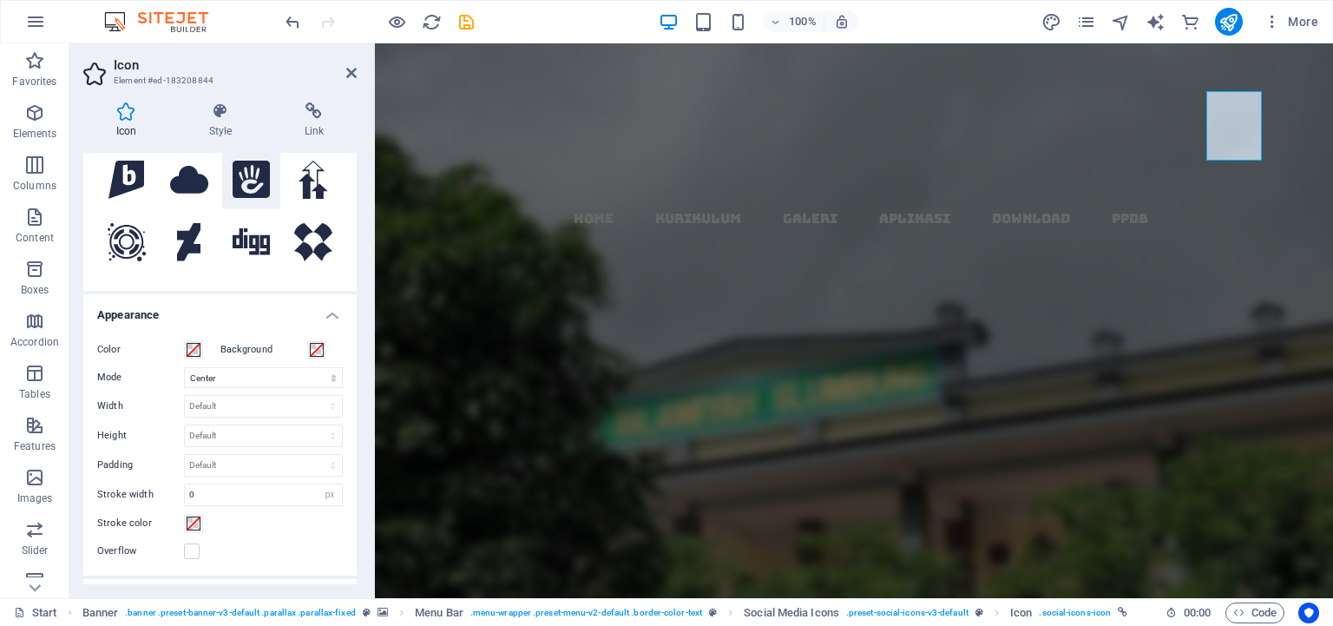
scroll to position [0, 0]
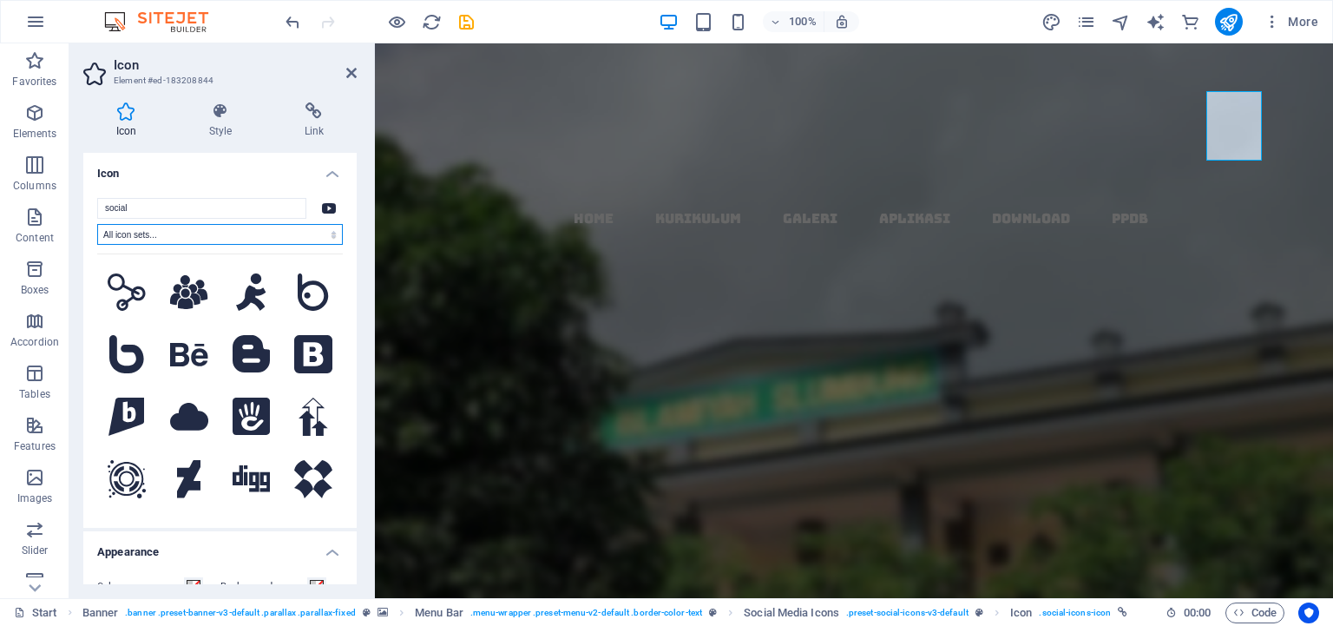
click at [97, 224] on select "All icon sets... IcoFont Ionicons FontAwesome Brands FontAwesome Duotone FontAw…" at bounding box center [220, 234] width 246 height 21
click at [263, 238] on select "All icon sets... IcoFont Ionicons FontAwesome Brands FontAwesome Duotone FontAw…" at bounding box center [220, 234] width 246 height 21
click at [310, 116] on icon at bounding box center [314, 110] width 85 height 17
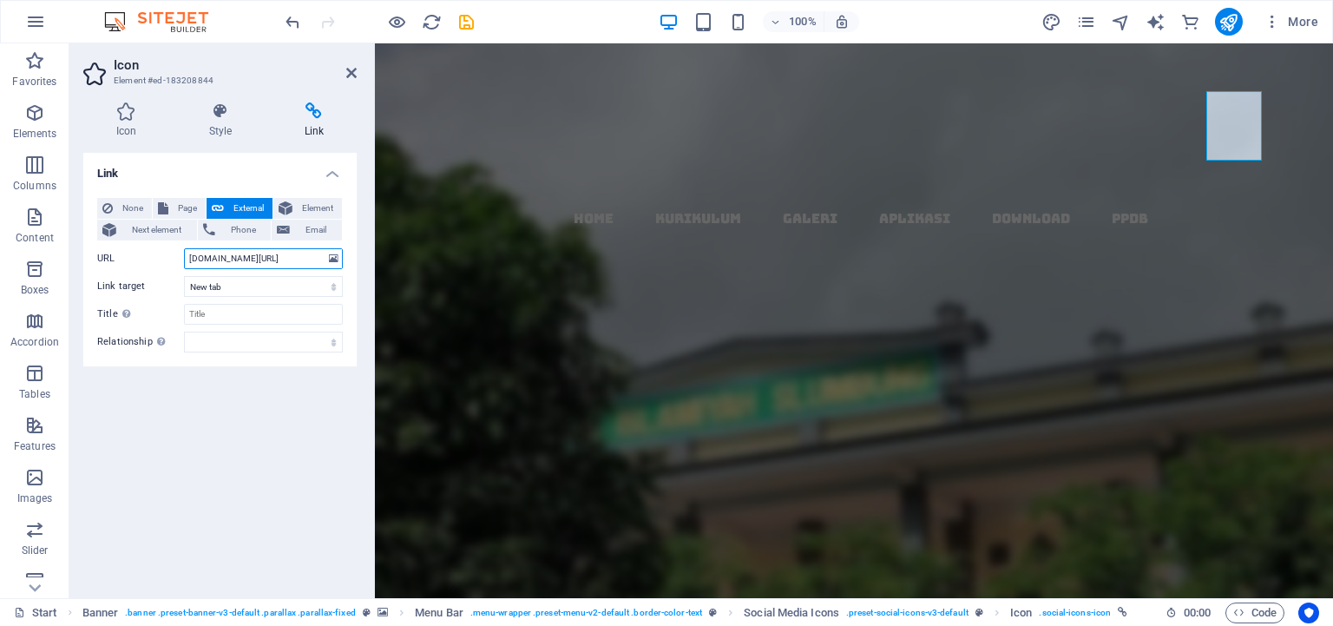
click at [311, 259] on input "[DOMAIN_NAME][URL]" at bounding box center [263, 258] width 159 height 21
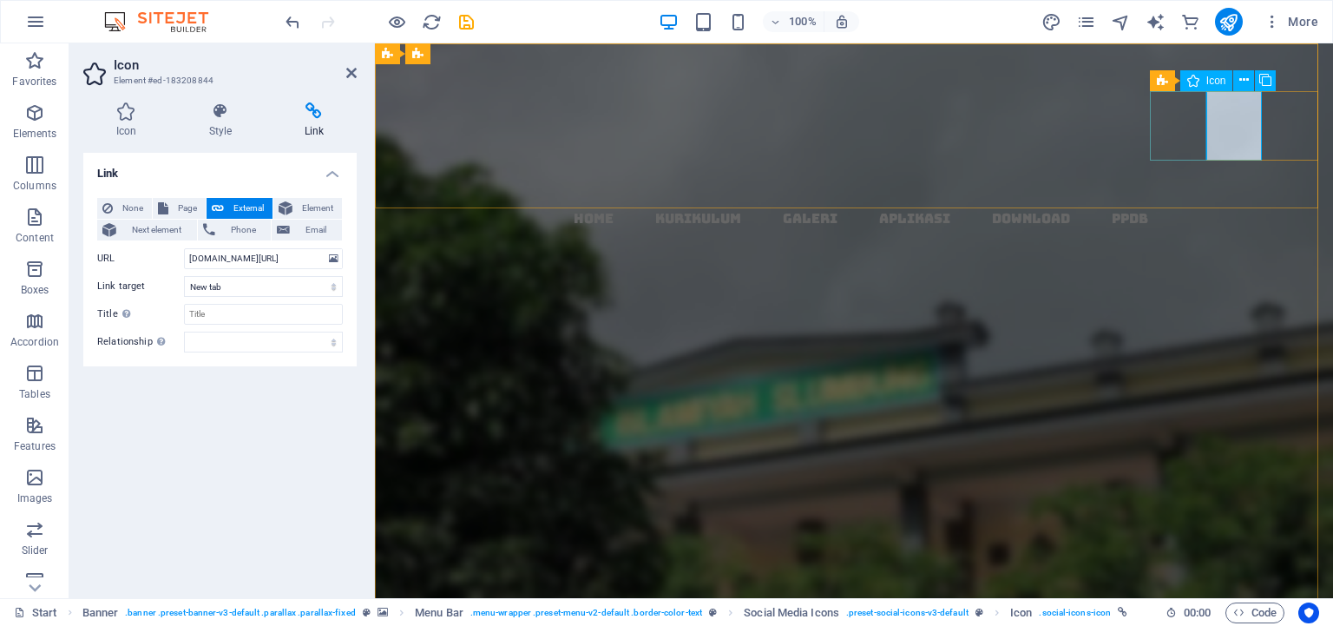
click at [1192, 230] on figure at bounding box center [861, 264] width 944 height 69
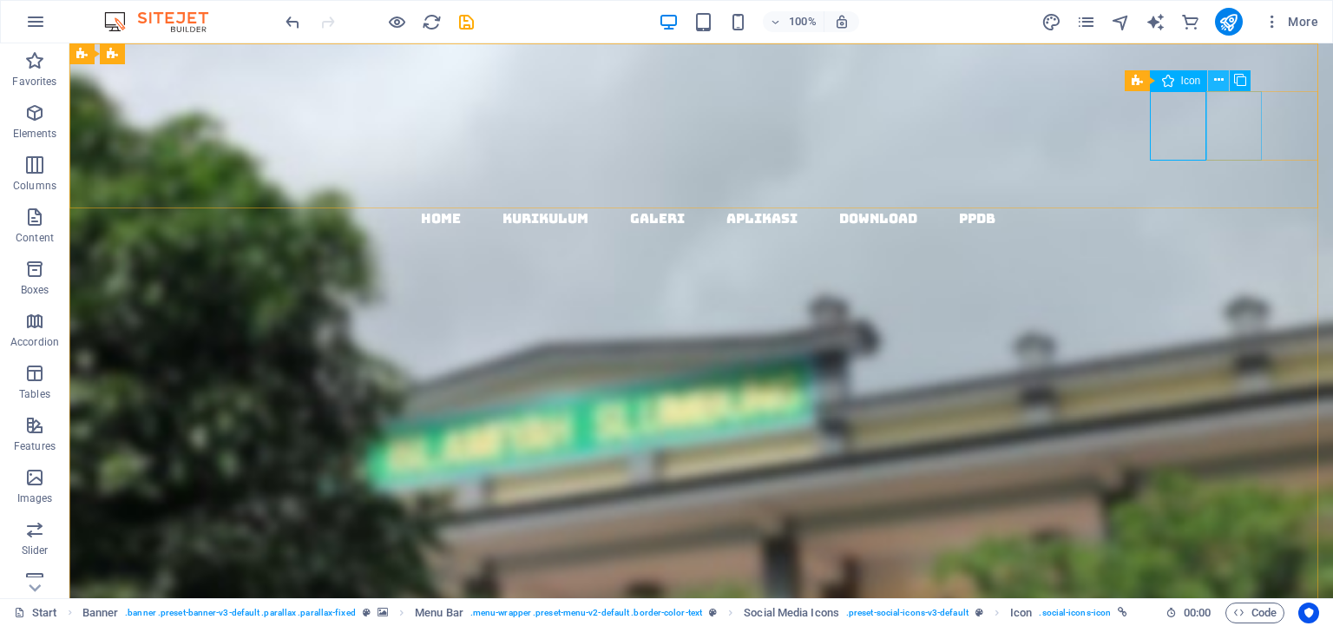
click at [1220, 81] on icon at bounding box center [1219, 80] width 10 height 18
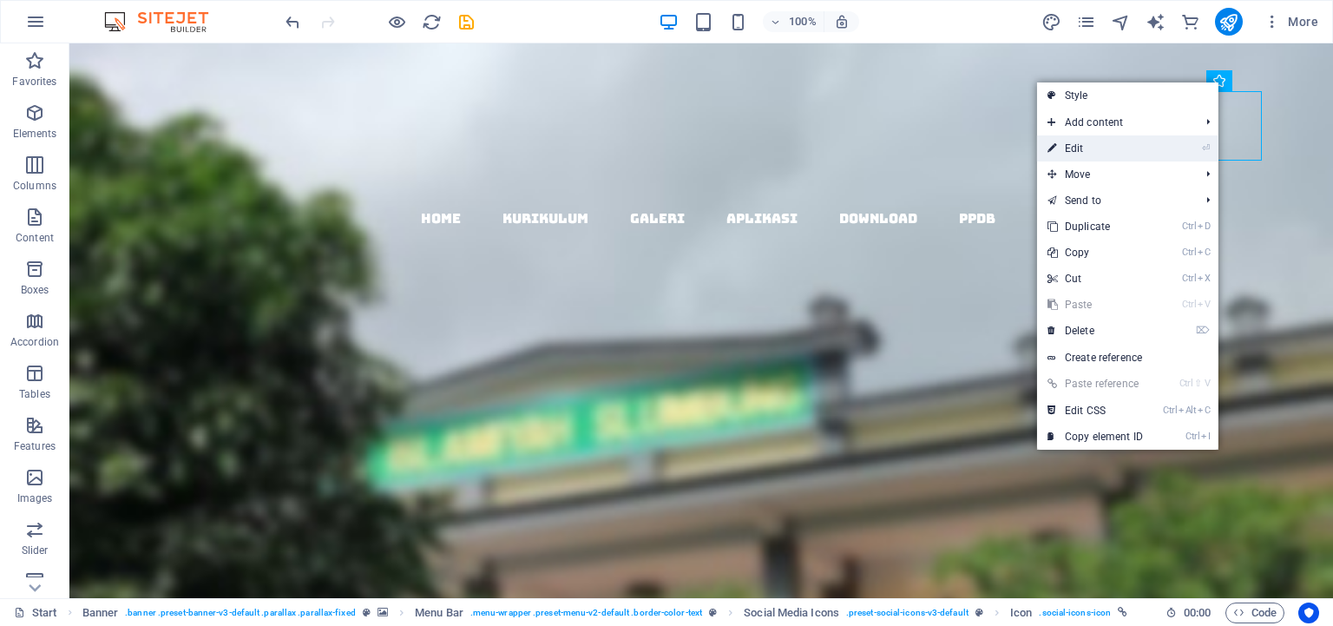
click at [1088, 154] on link "⏎ Edit" at bounding box center [1095, 148] width 116 height 26
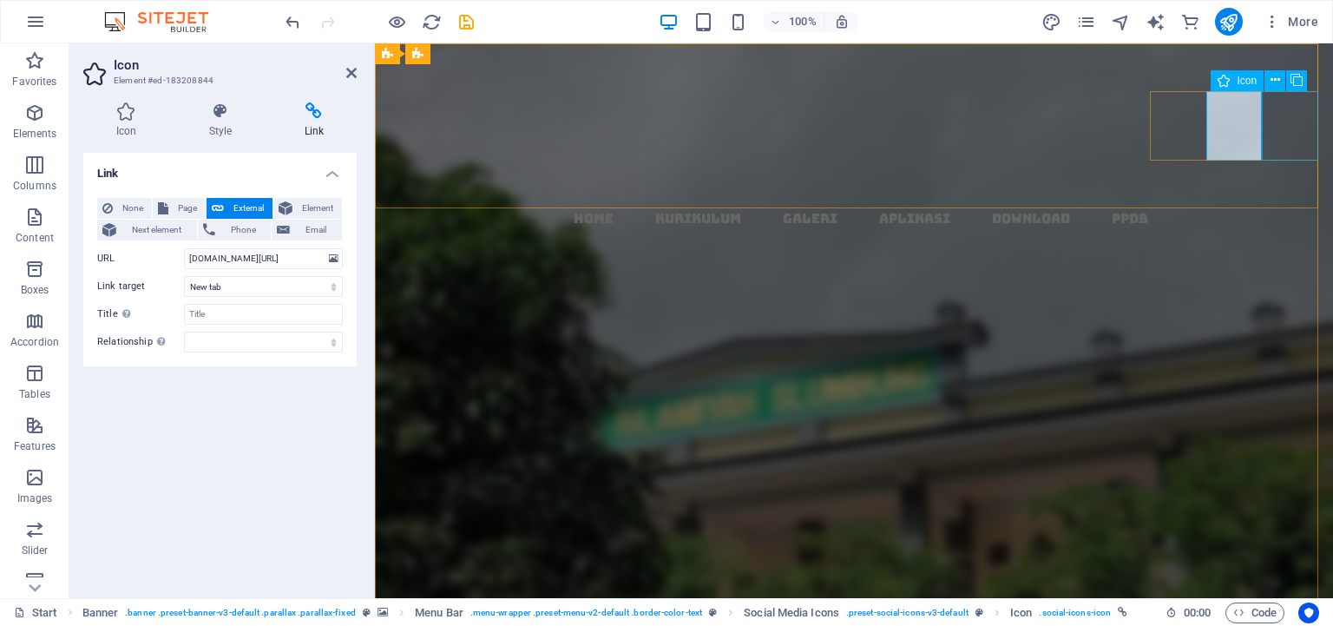
click at [1289, 369] on figure at bounding box center [861, 403] width 944 height 69
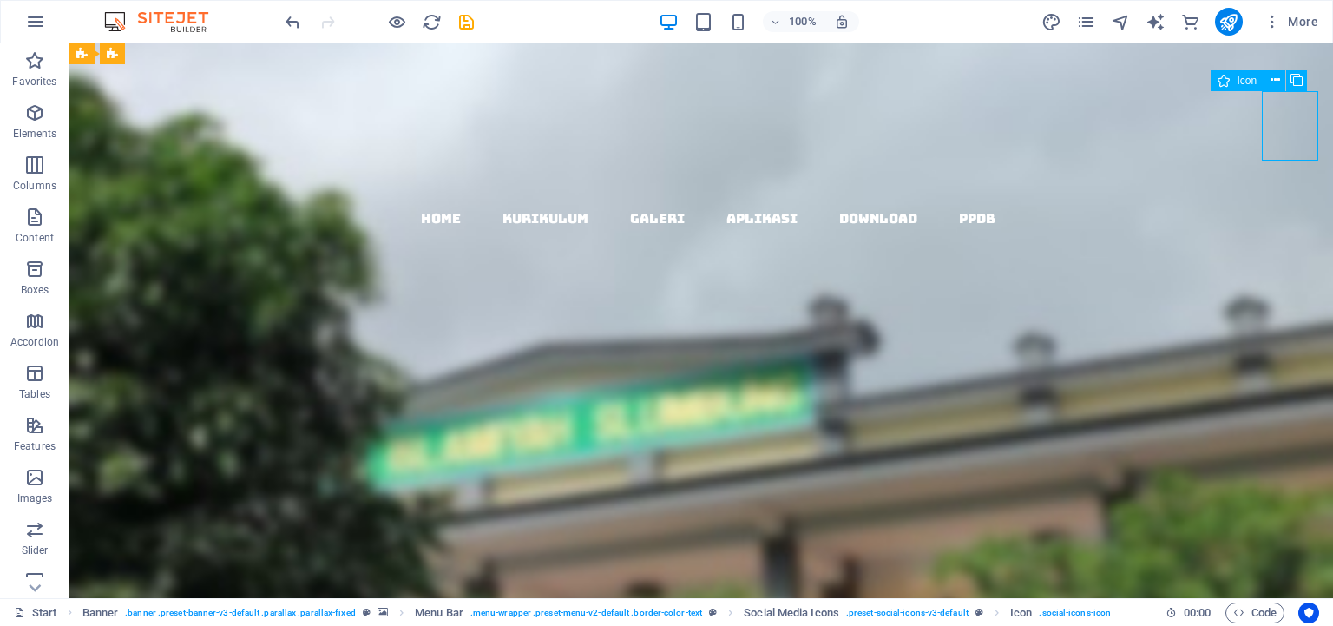
click at [1289, 369] on figure at bounding box center [708, 403] width 1250 height 69
select select "xMidYMid"
select select "px"
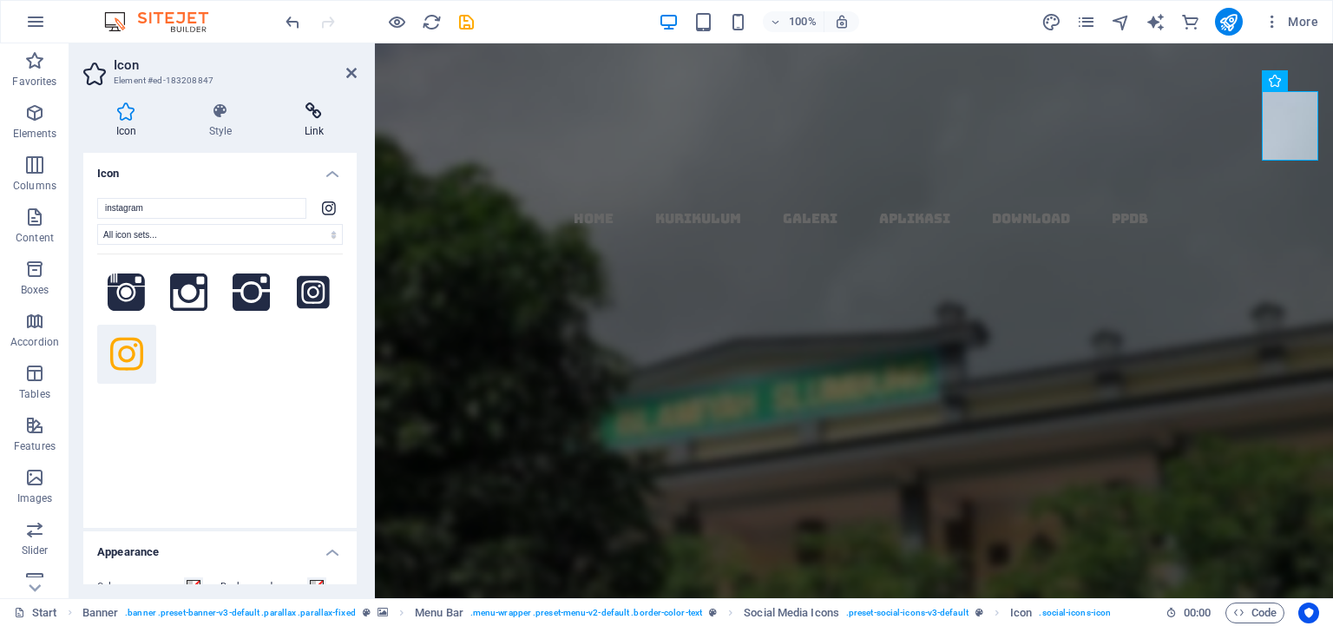
click at [317, 117] on icon at bounding box center [314, 110] width 85 height 17
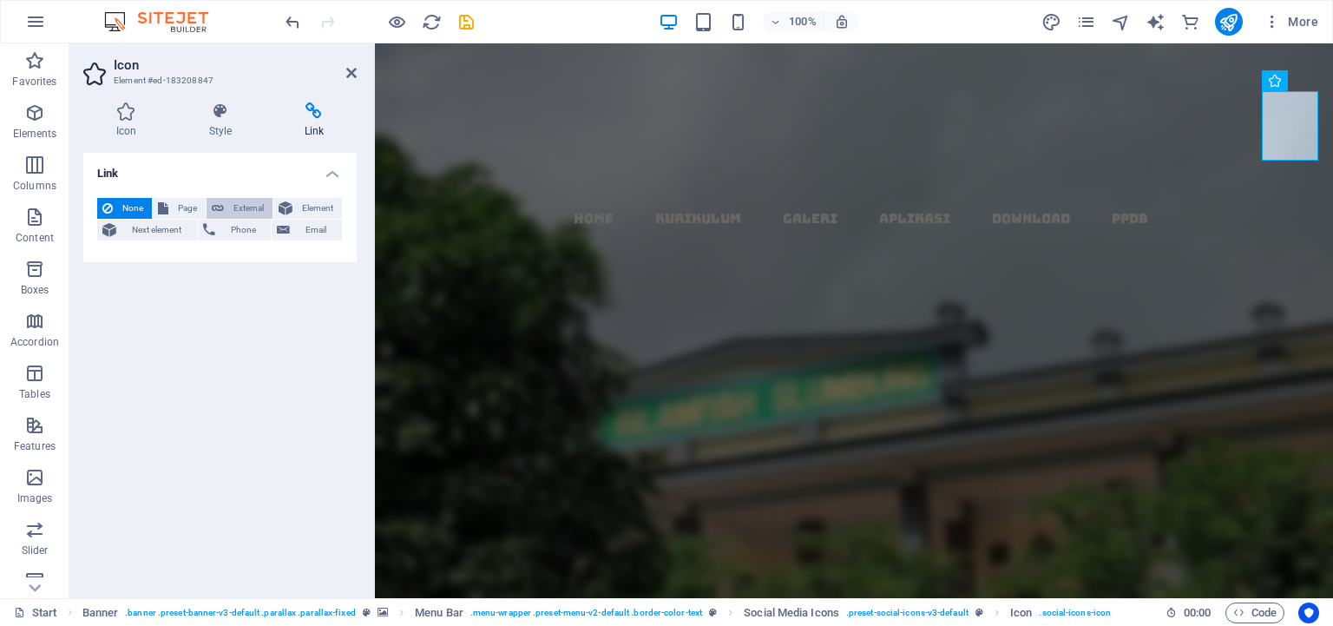
click at [239, 207] on span "External" at bounding box center [248, 208] width 38 height 21
select select "blank"
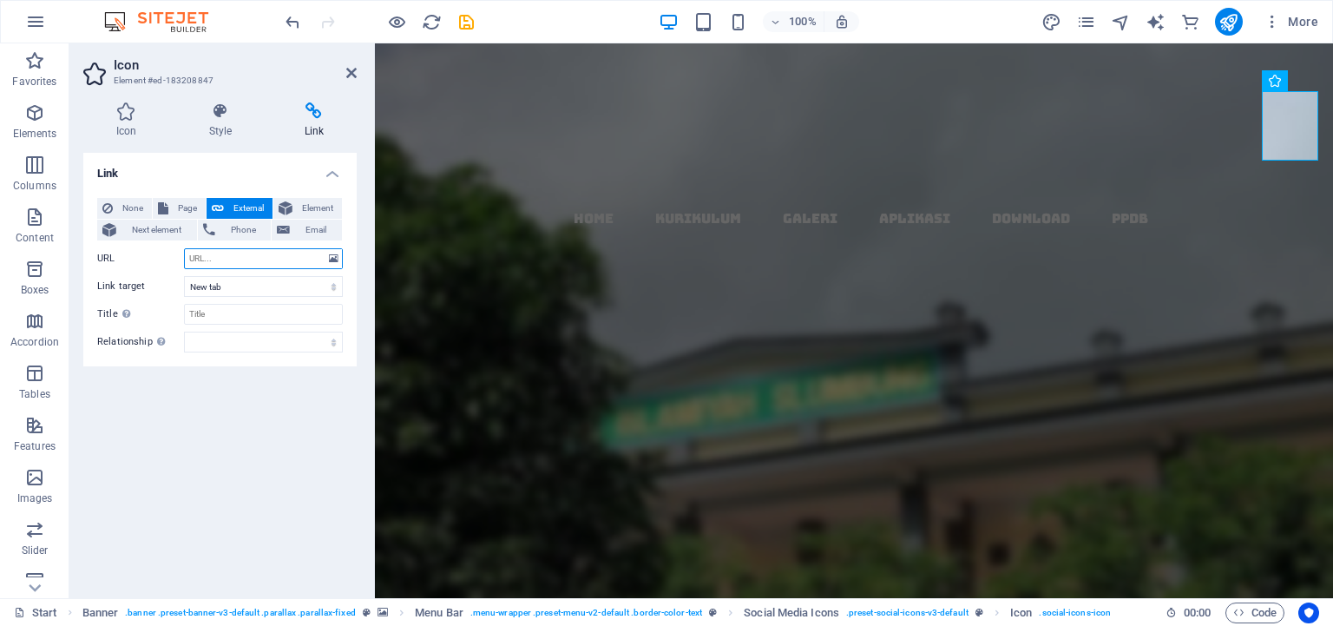
paste input "[URL][DOMAIN_NAME]"
type input "[URL][DOMAIN_NAME]"
click at [240, 401] on div "Link None Page External Element Next element Phone Email Page Start Subpage Leg…" at bounding box center [219, 368] width 273 height 431
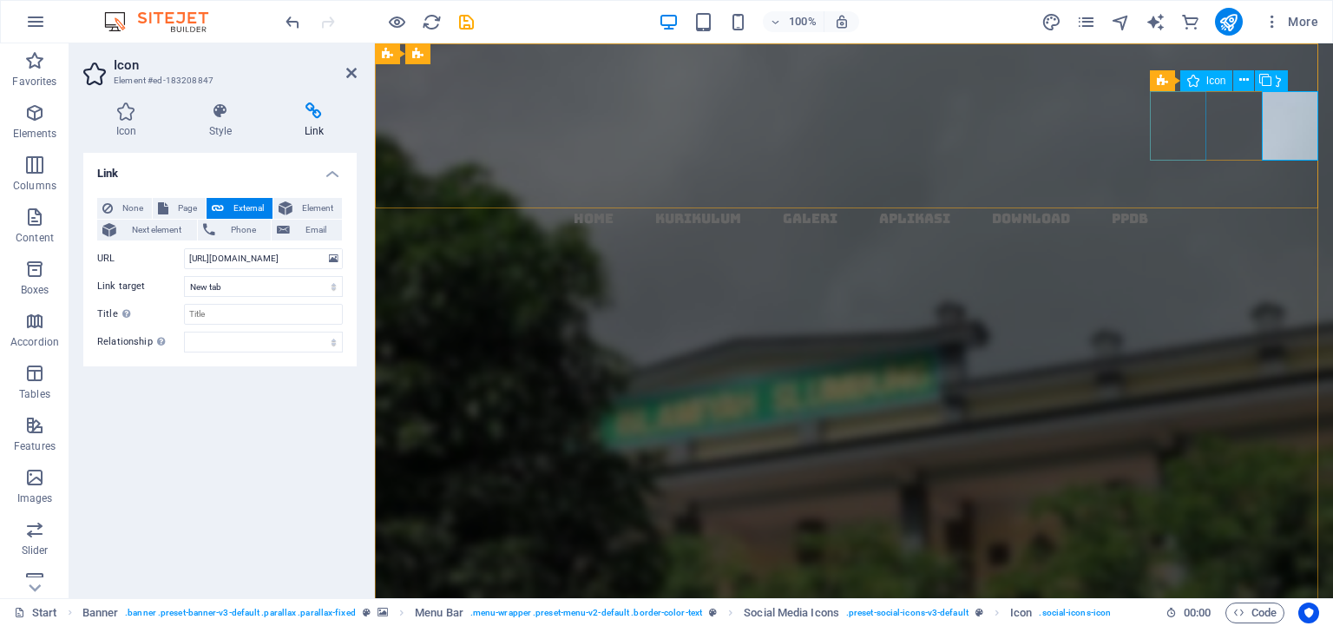
click at [1177, 230] on figure at bounding box center [861, 264] width 944 height 69
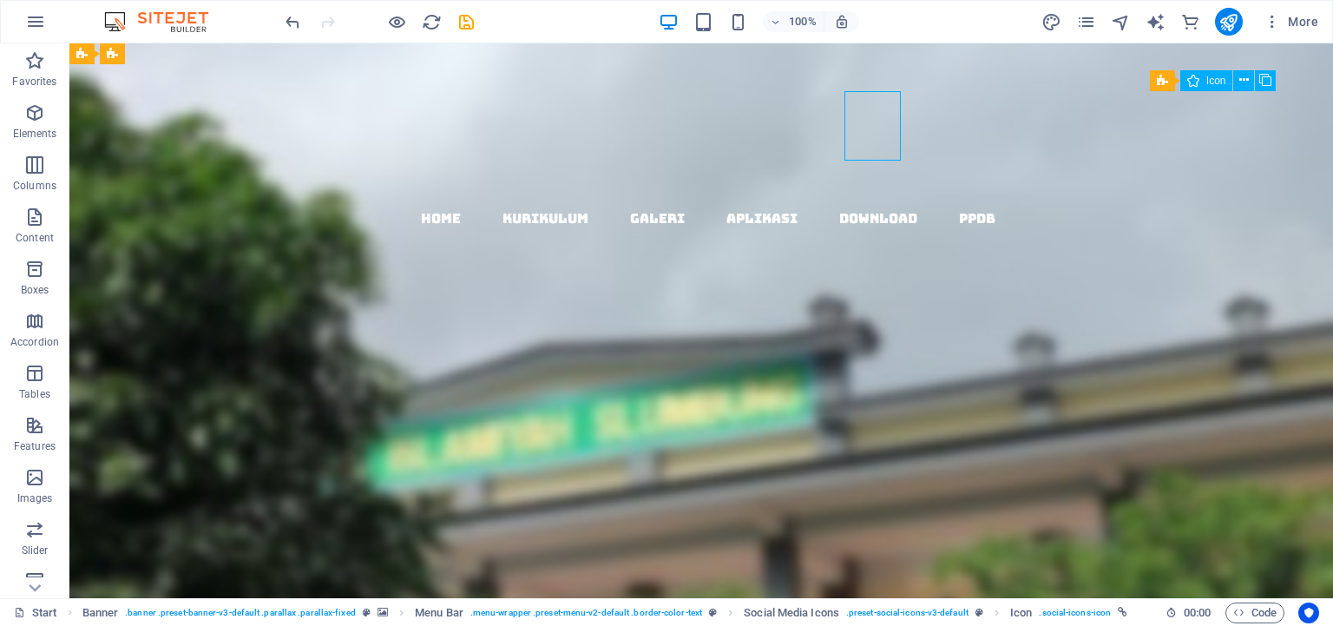
click at [1177, 230] on figure at bounding box center [708, 264] width 1250 height 69
select select "xMidYMid"
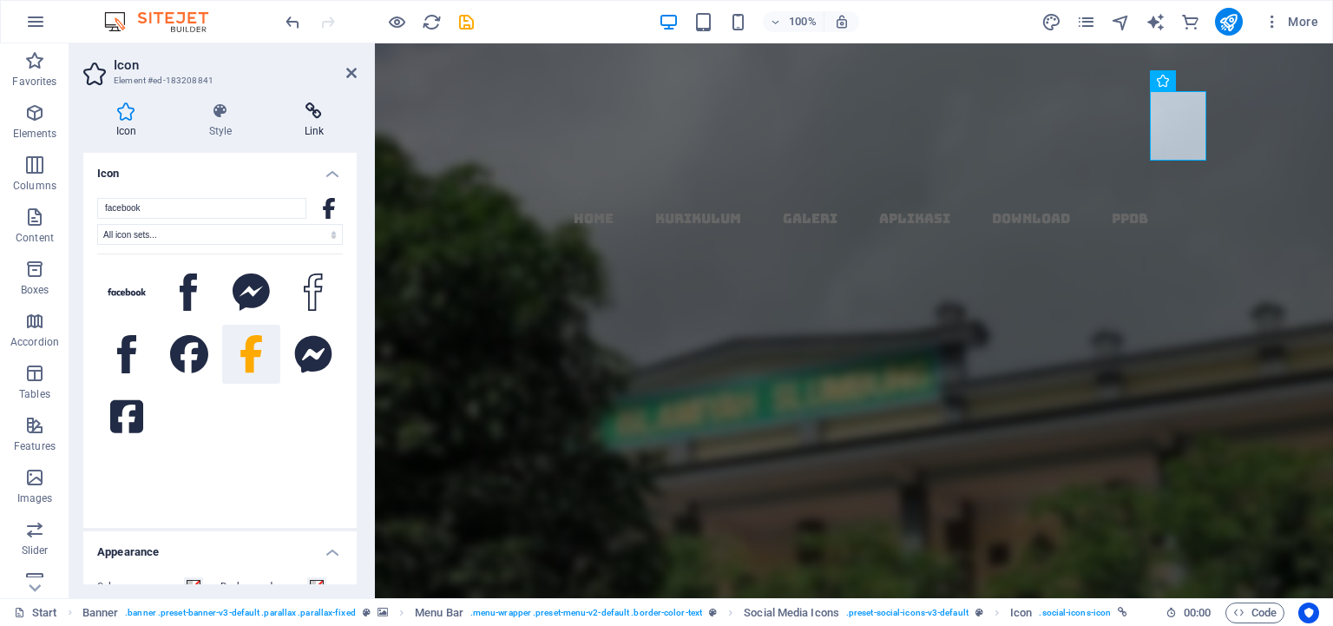
click at [310, 115] on icon at bounding box center [314, 110] width 85 height 17
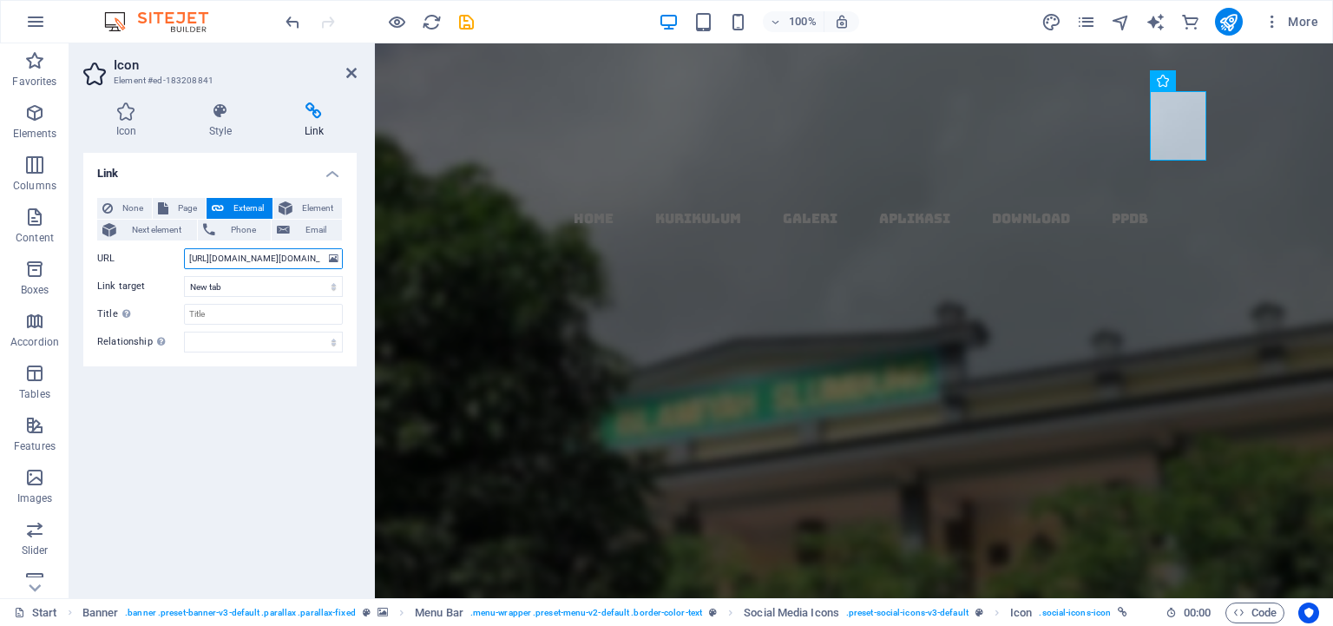
drag, startPoint x: 187, startPoint y: 256, endPoint x: 377, endPoint y: 266, distance: 190.3
click at [357, 266] on div "Link None Page External Element Next element Phone Email Page Start Subpage Leg…" at bounding box center [219, 368] width 273 height 431
type input ".slumbung/"
drag, startPoint x: 285, startPoint y: 262, endPoint x: 163, endPoint y: 248, distance: 122.3
click at [184, 248] on input ".slumbung/" at bounding box center [263, 258] width 159 height 21
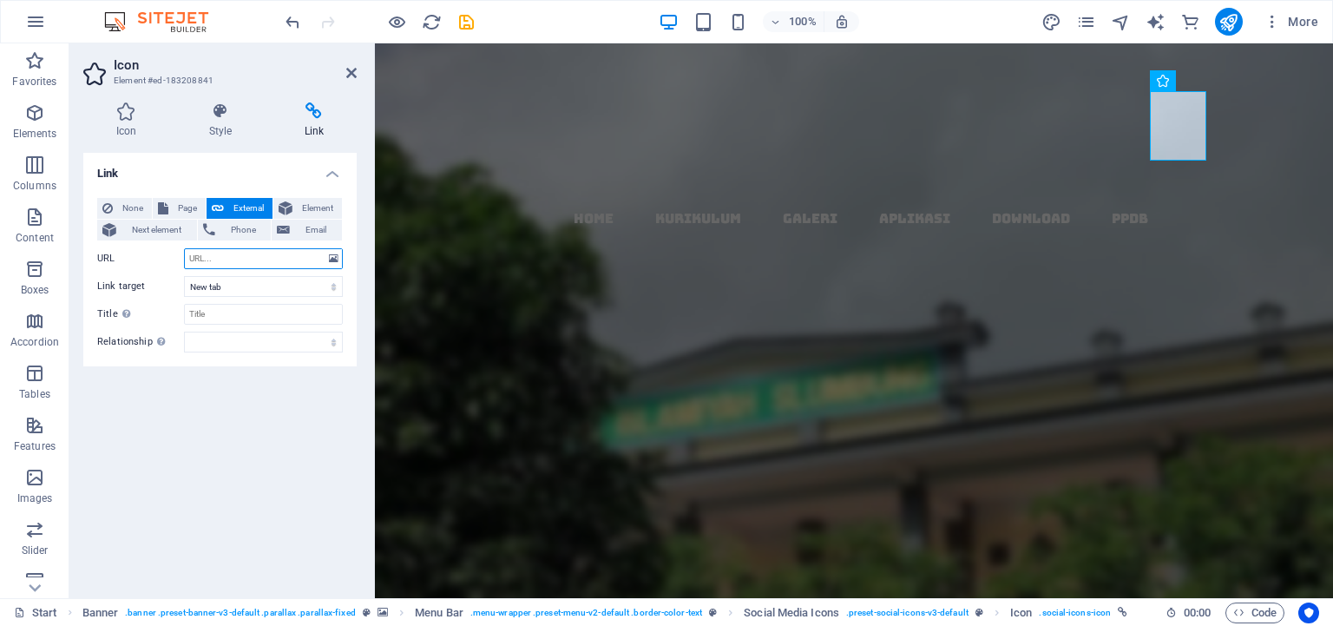
paste input "[URL][DOMAIN_NAME]"
type input "[URL][DOMAIN_NAME]"
click at [236, 423] on div "Link None Page External Element Next element Phone Email Page Start Subpage Leg…" at bounding box center [219, 368] width 273 height 431
click at [468, 23] on icon "save" at bounding box center [466, 22] width 20 height 20
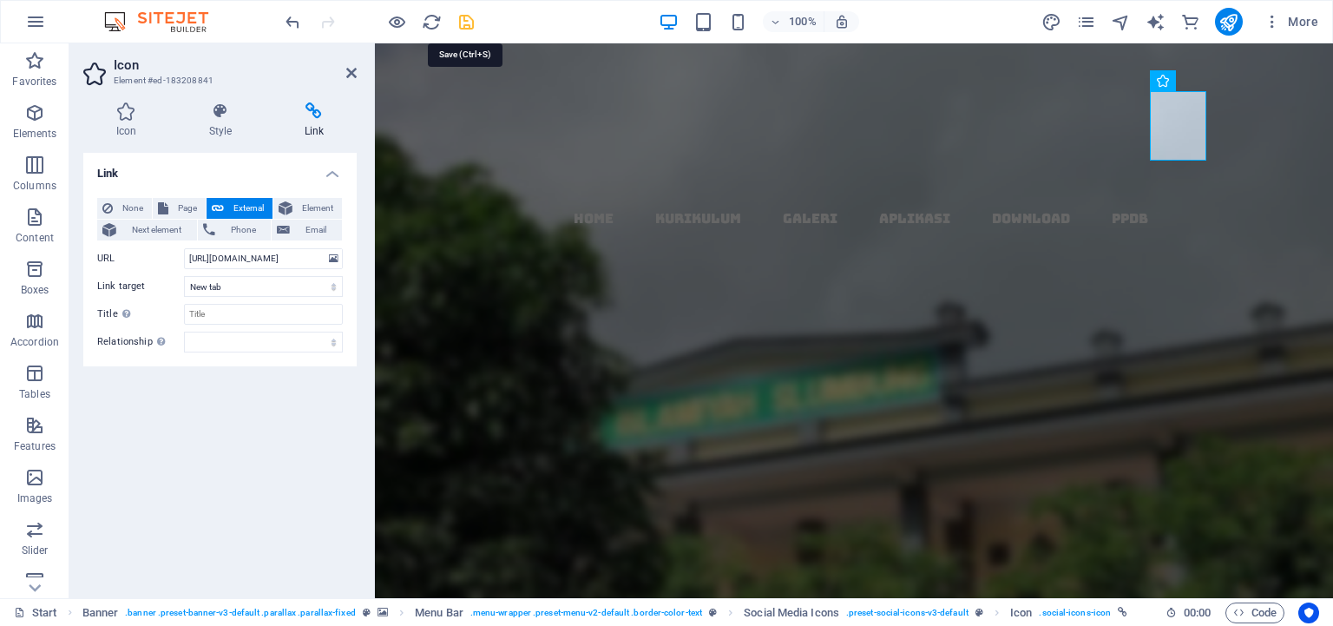
checkbox input "false"
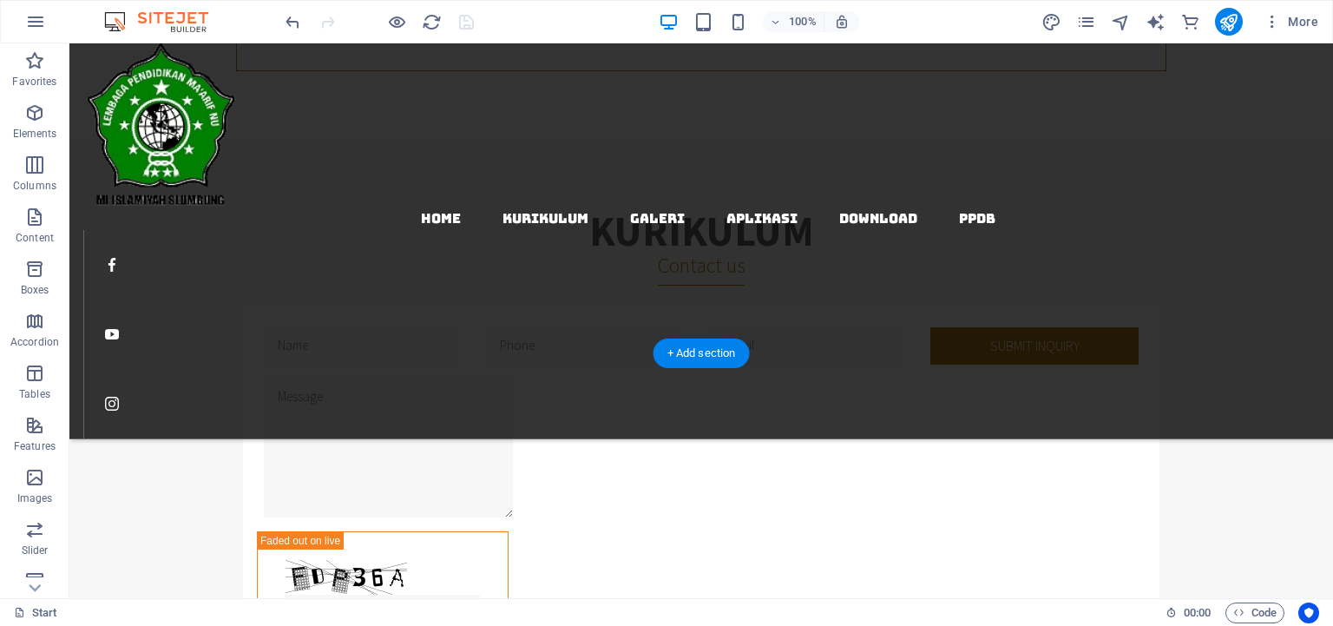
scroll to position [1374, 0]
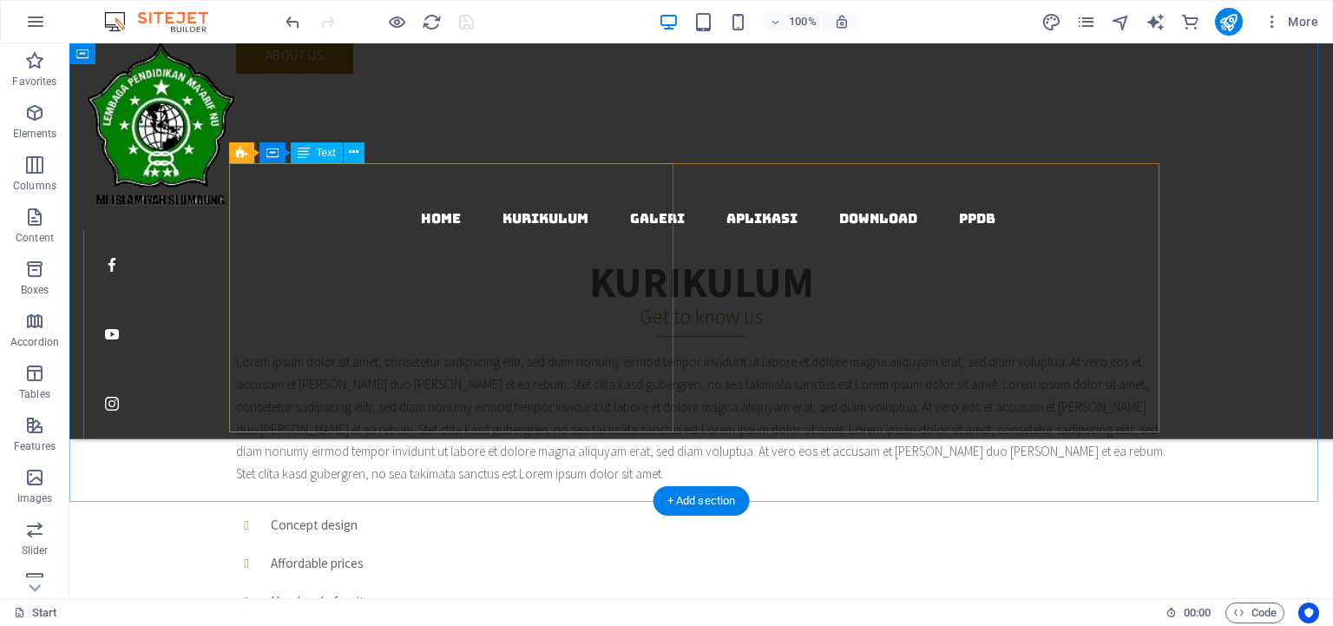
scroll to position [366, 0]
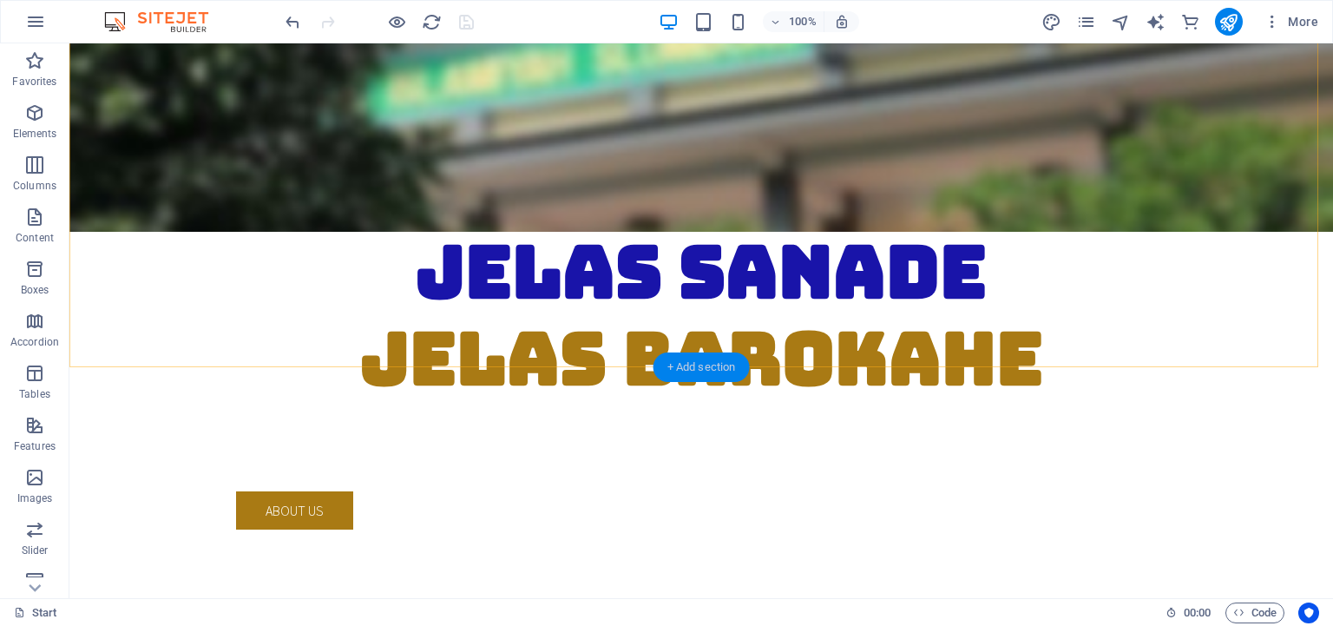
drag, startPoint x: 670, startPoint y: 370, endPoint x: 303, endPoint y: 324, distance: 369.9
click at [670, 370] on div "+ Add section" at bounding box center [701, 367] width 96 height 30
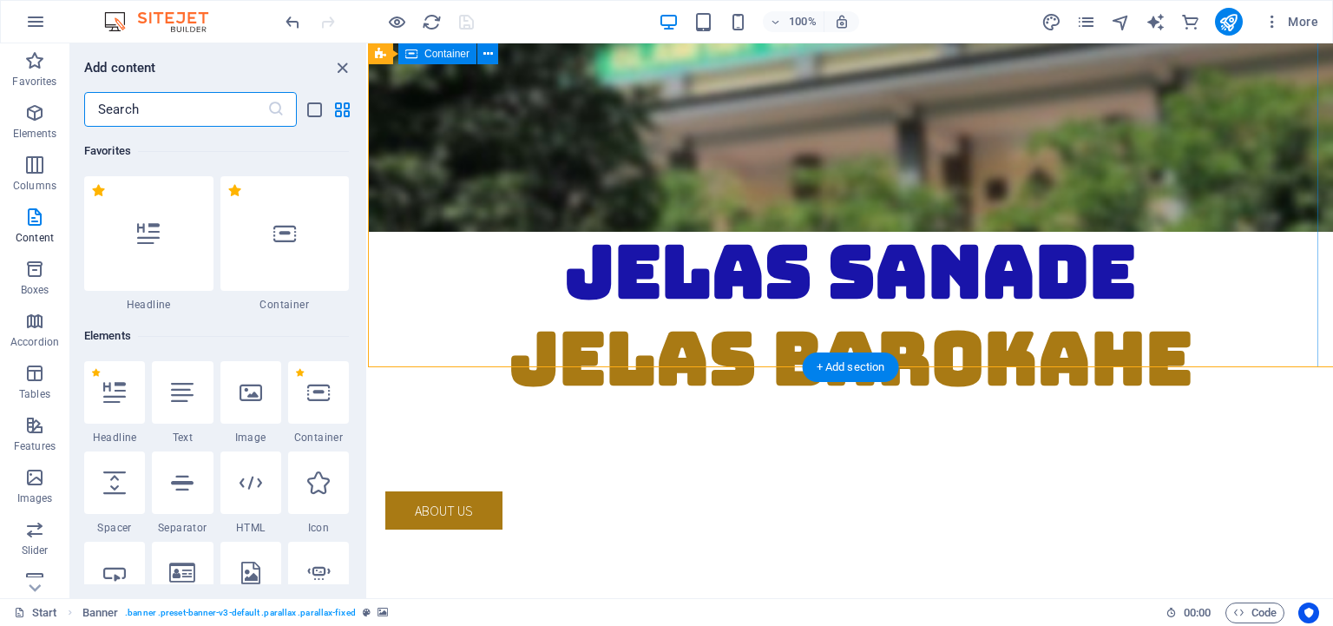
scroll to position [3035, 0]
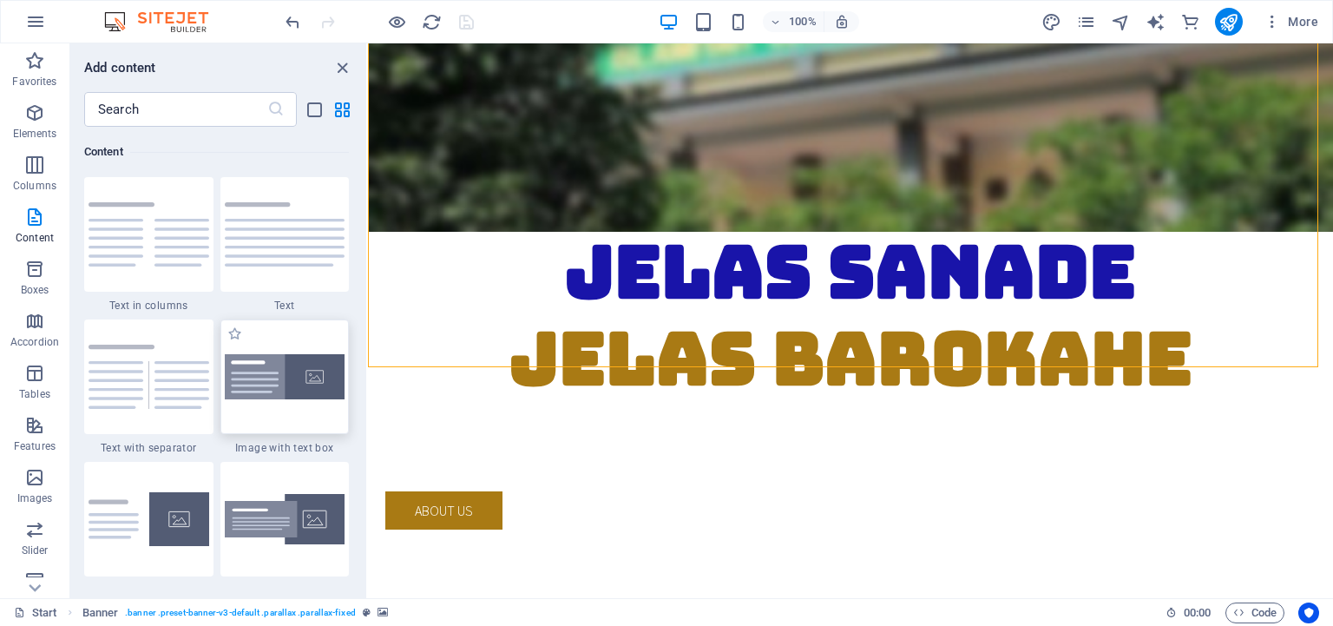
click at [297, 400] on img at bounding box center [285, 377] width 121 height 46
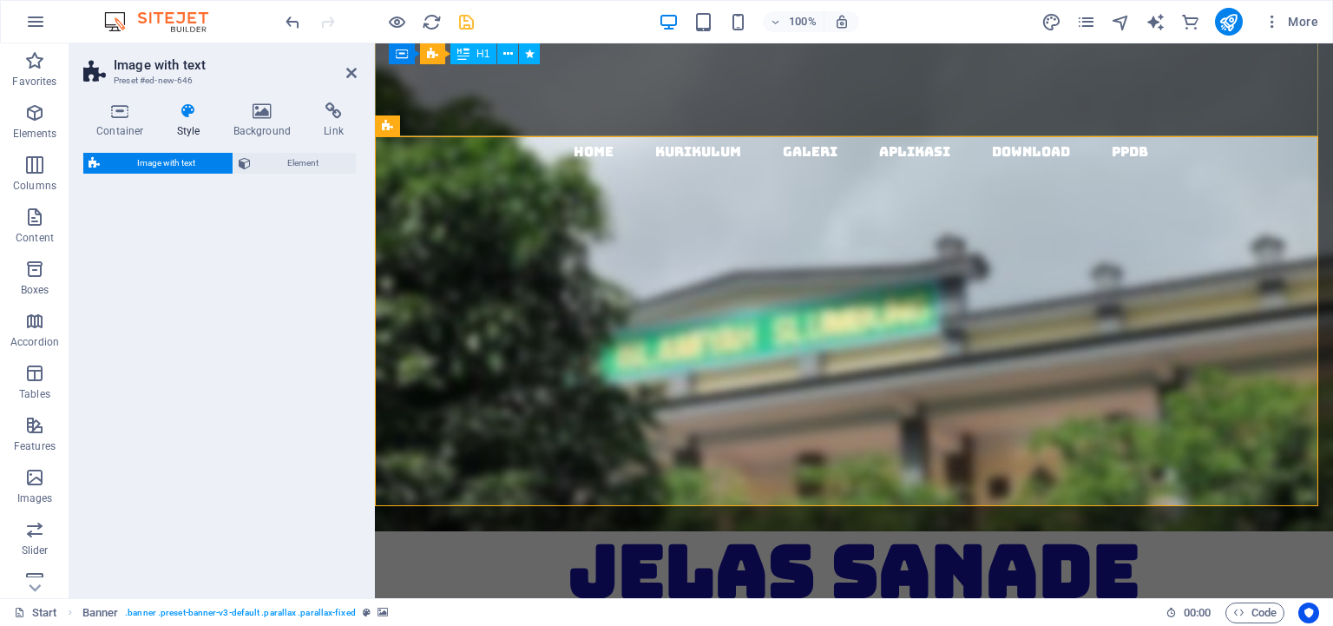
scroll to position [597, 0]
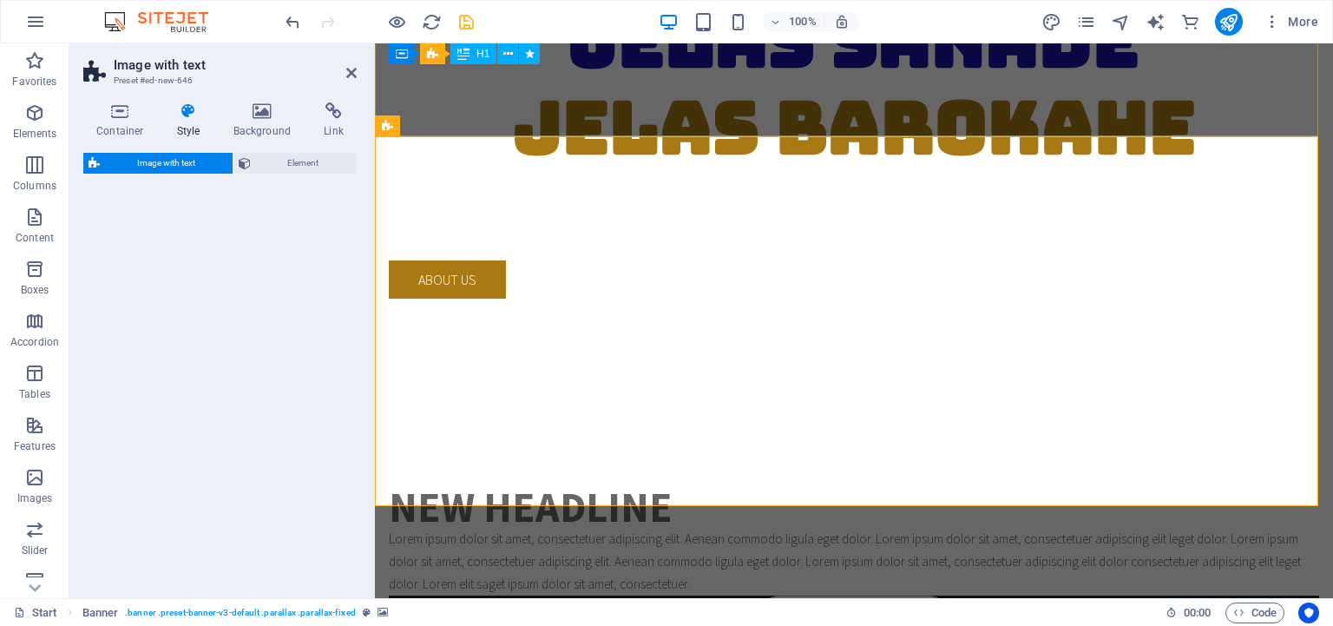
select select "rem"
select select "px"
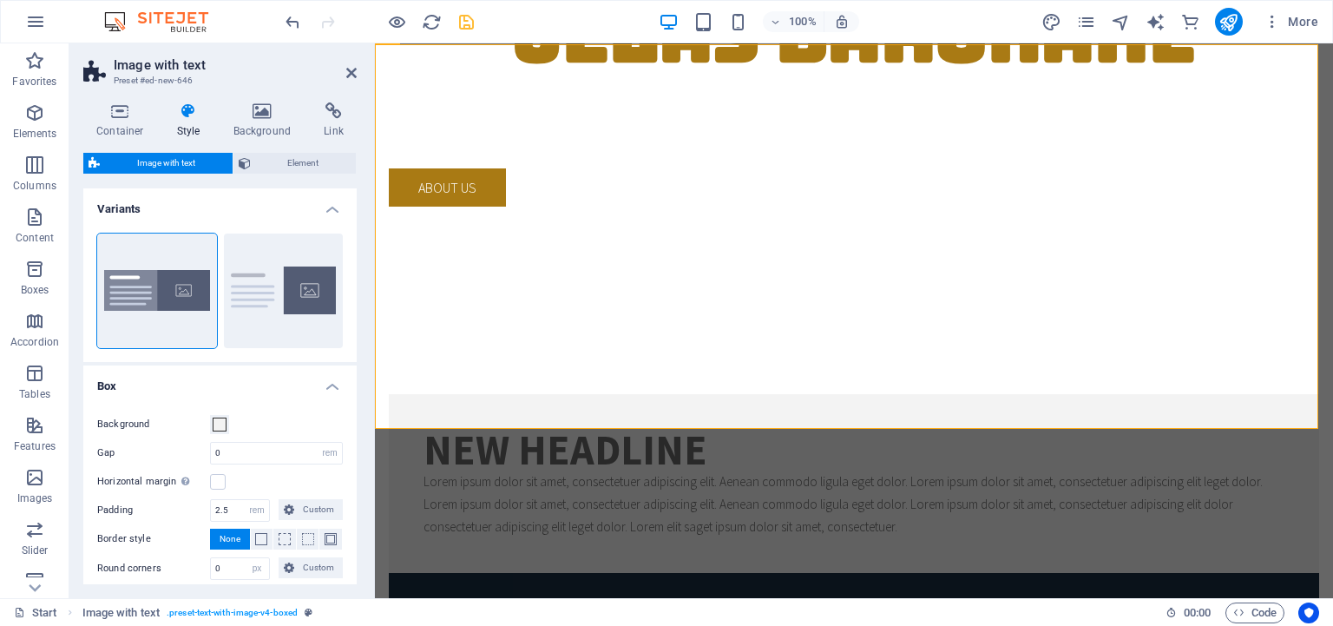
scroll to position [323, 0]
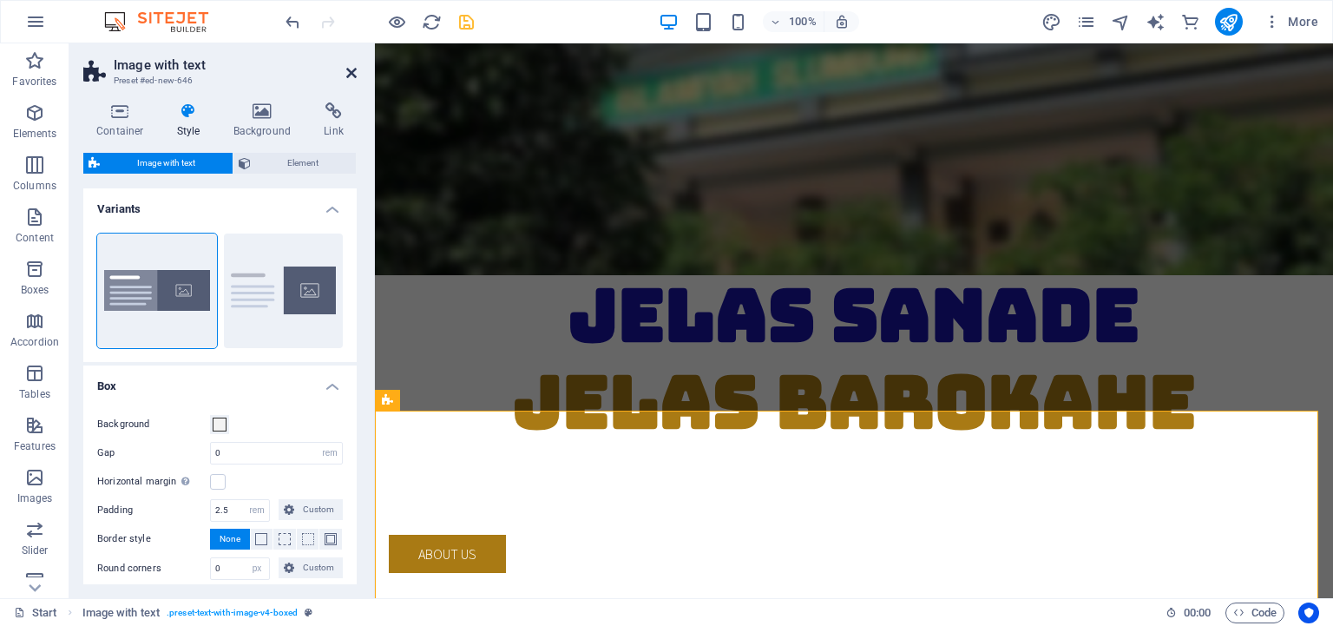
click at [350, 76] on icon at bounding box center [351, 73] width 10 height 14
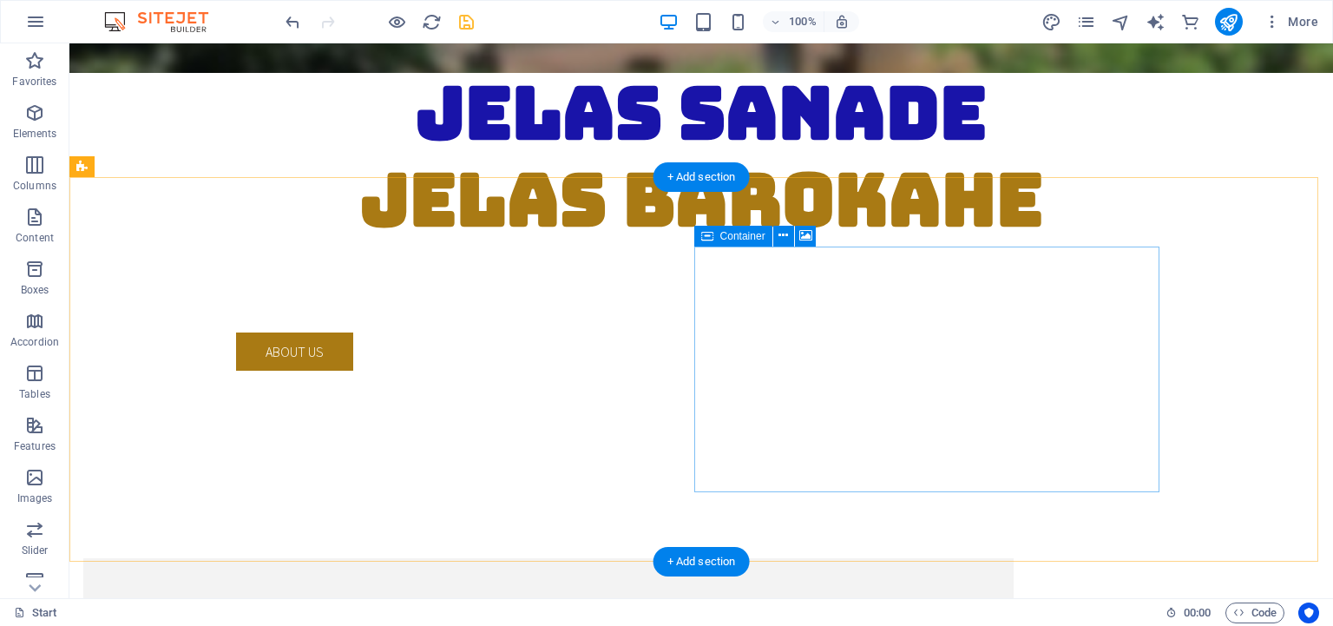
scroll to position [506, 0]
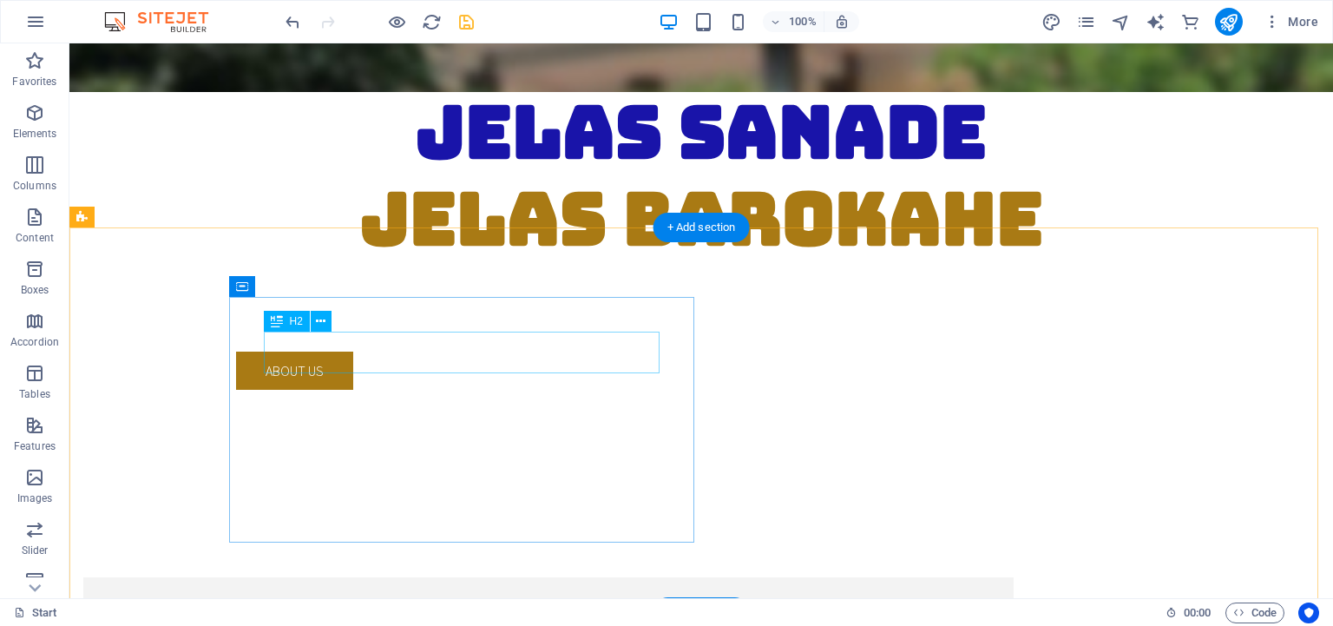
click at [351, 612] on div "New headline" at bounding box center [548, 633] width 861 height 42
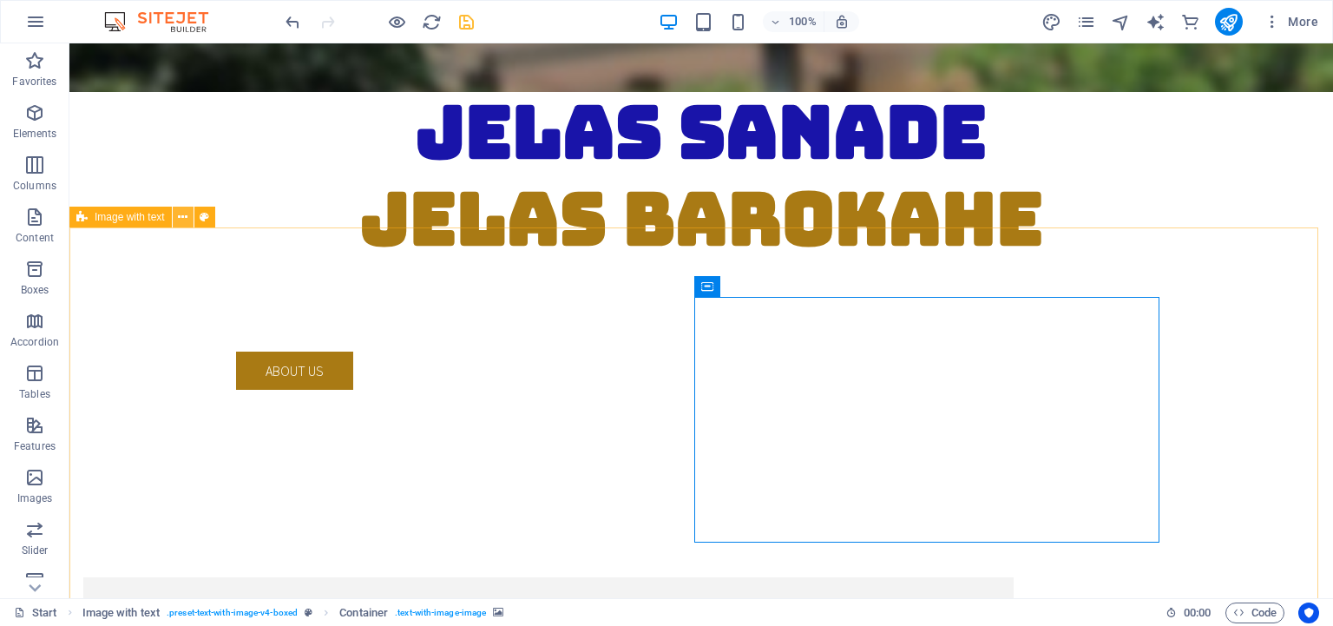
click at [179, 217] on icon at bounding box center [183, 217] width 10 height 18
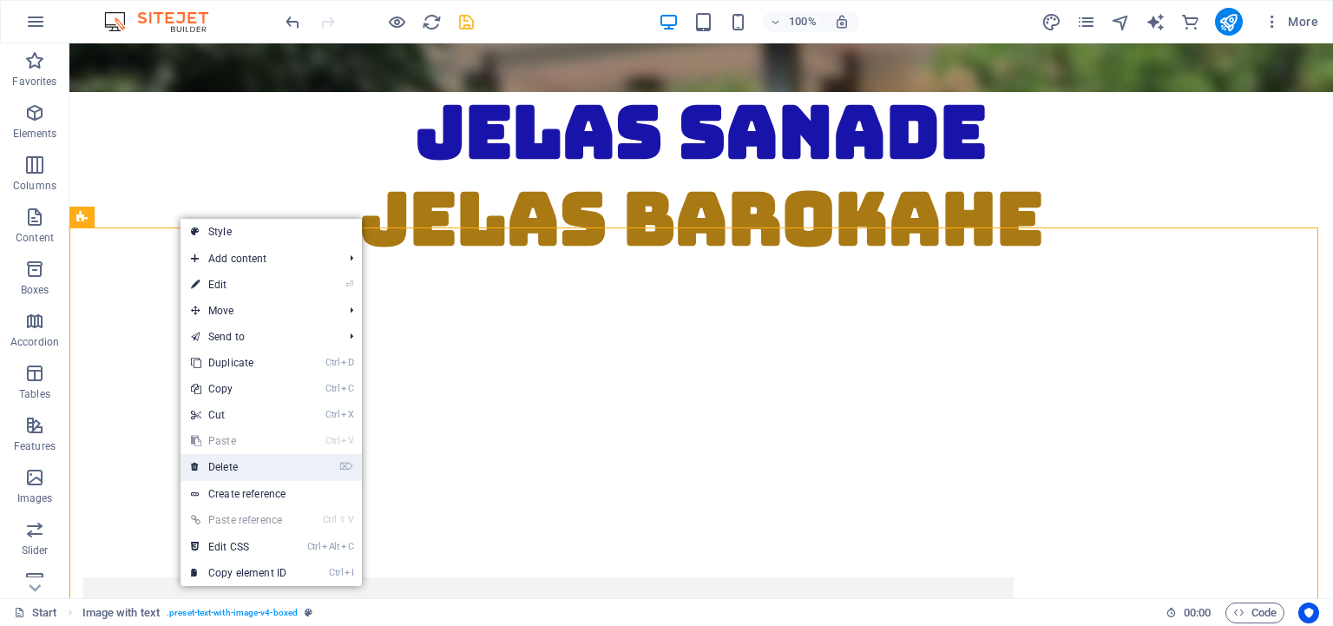
click at [237, 474] on link "⌦ Delete" at bounding box center [238, 467] width 116 height 26
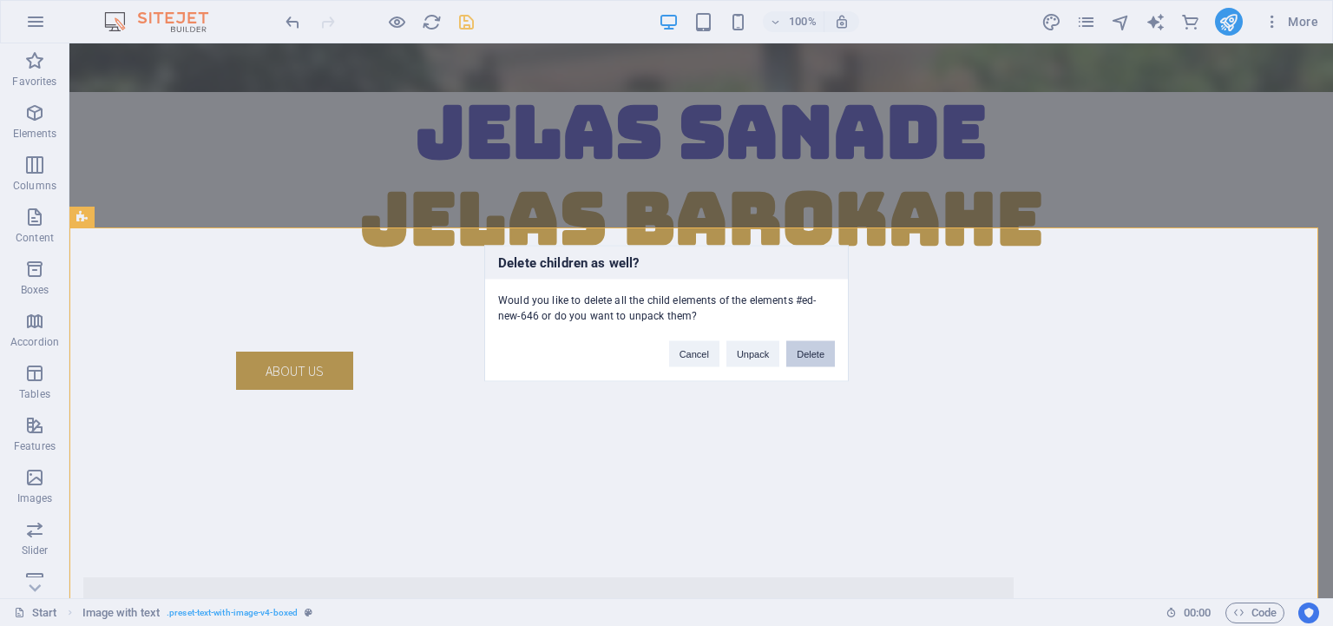
click at [809, 355] on button "Delete" at bounding box center [810, 353] width 49 height 26
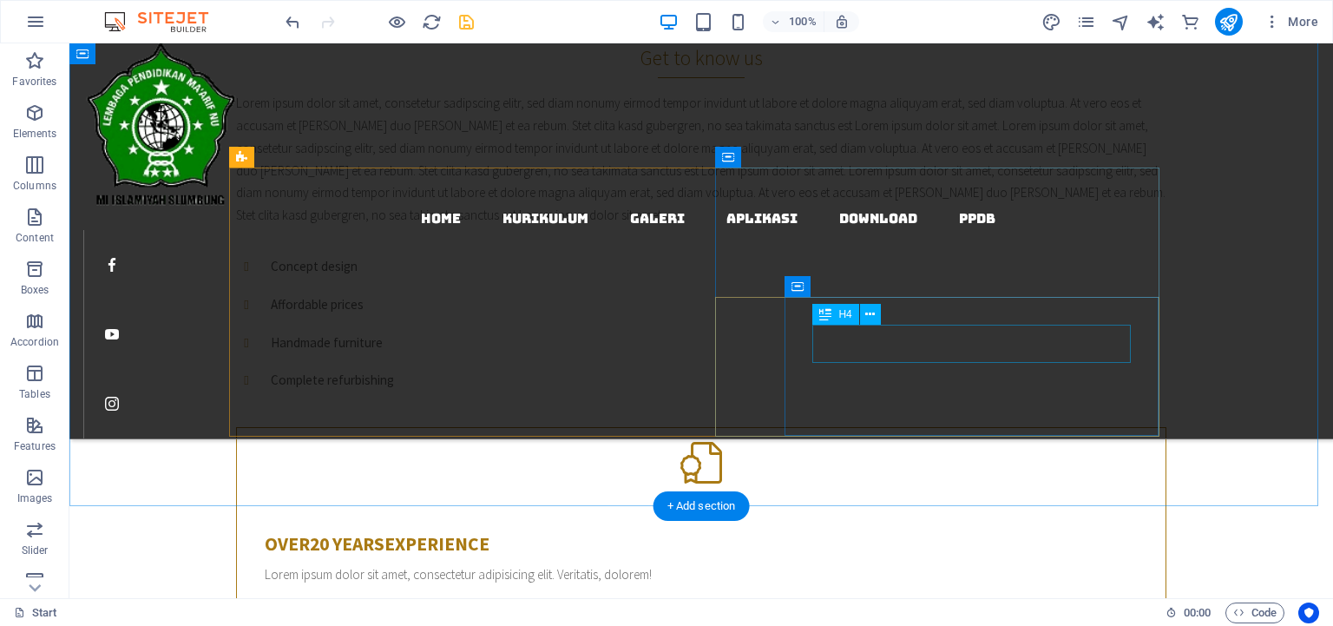
scroll to position [689, 0]
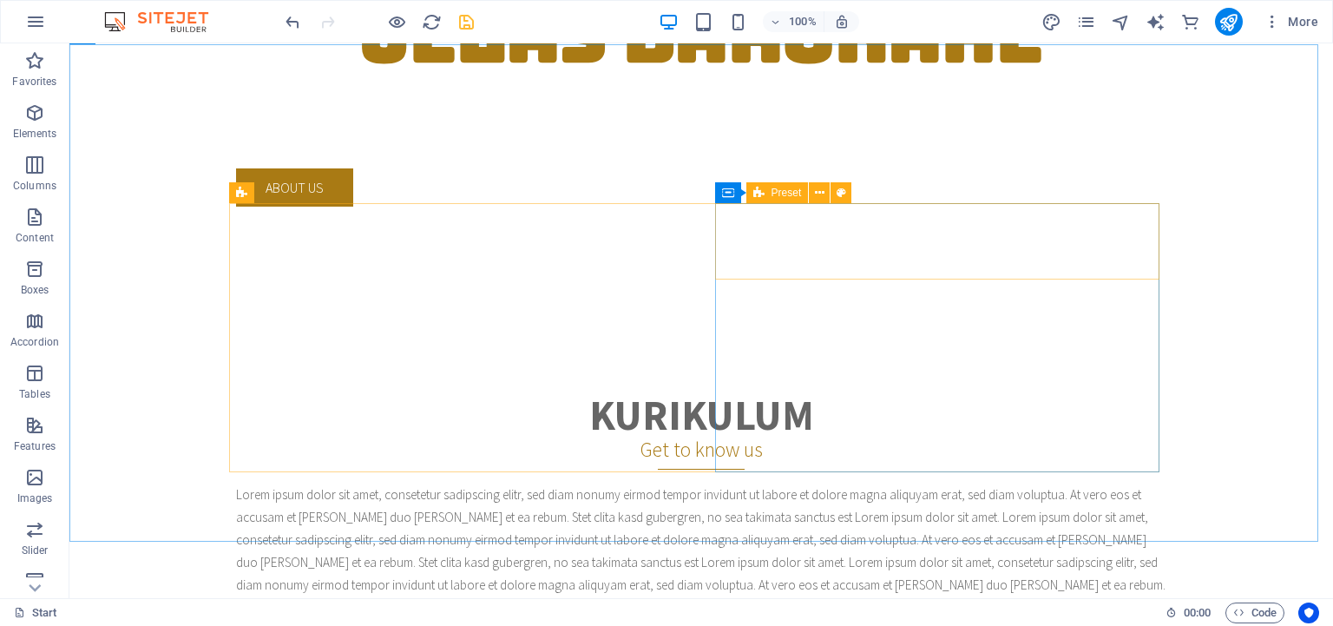
click at [789, 194] on span "Preset" at bounding box center [786, 192] width 30 height 10
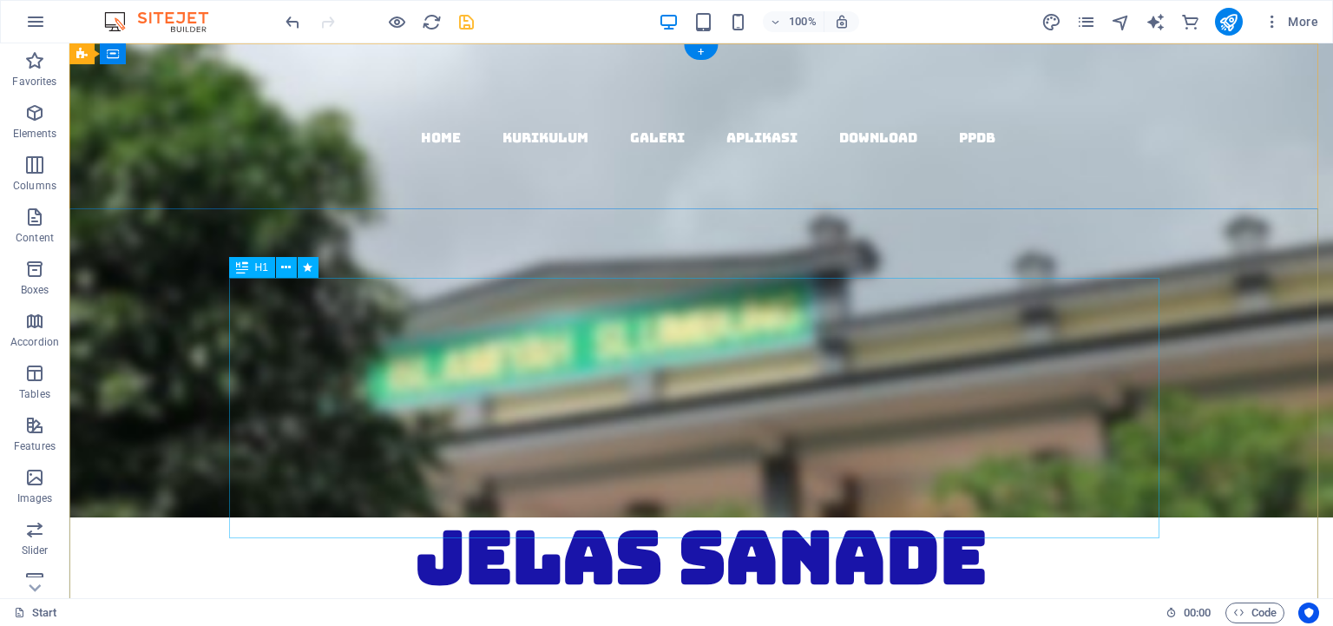
scroll to position [0, 0]
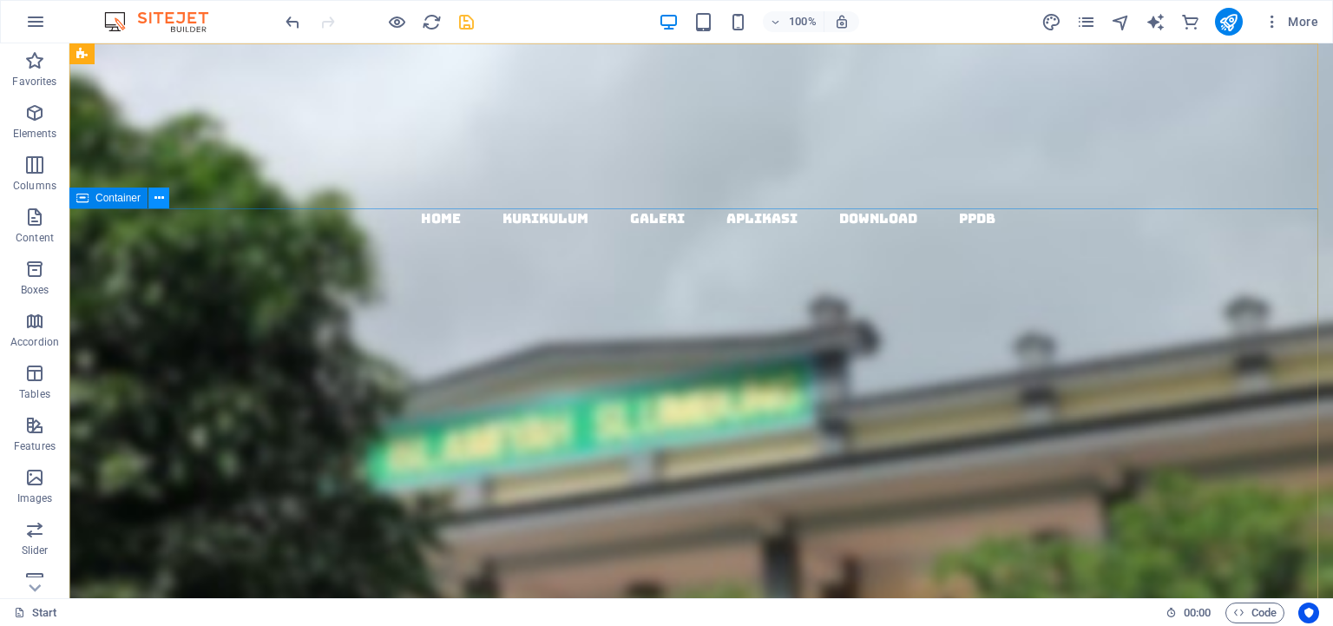
click at [160, 200] on icon at bounding box center [159, 198] width 10 height 18
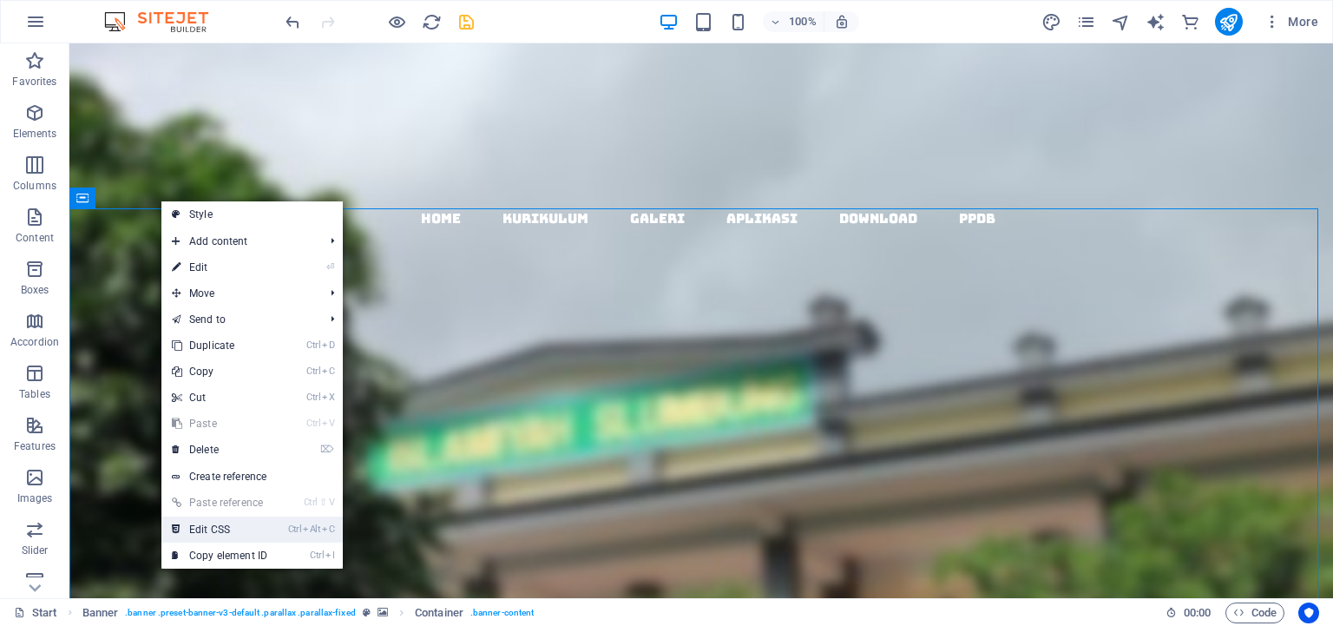
click at [256, 531] on link "Ctrl Alt C Edit CSS" at bounding box center [219, 529] width 116 height 26
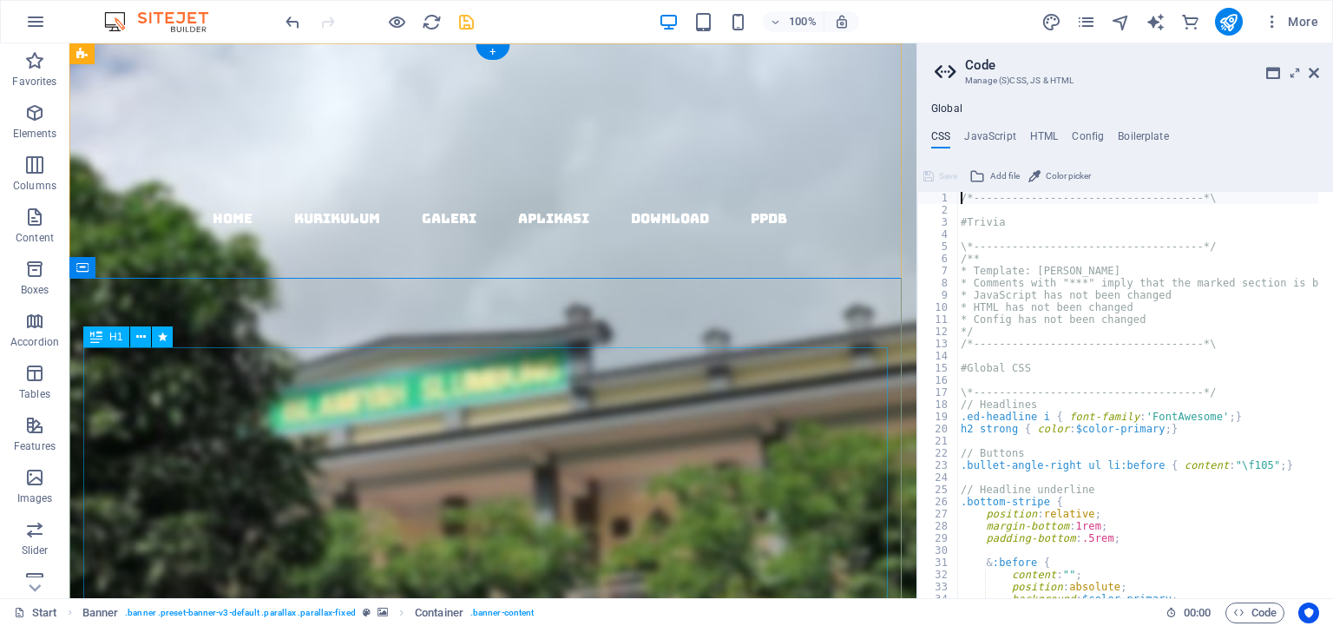
type textarea "@include button-column("
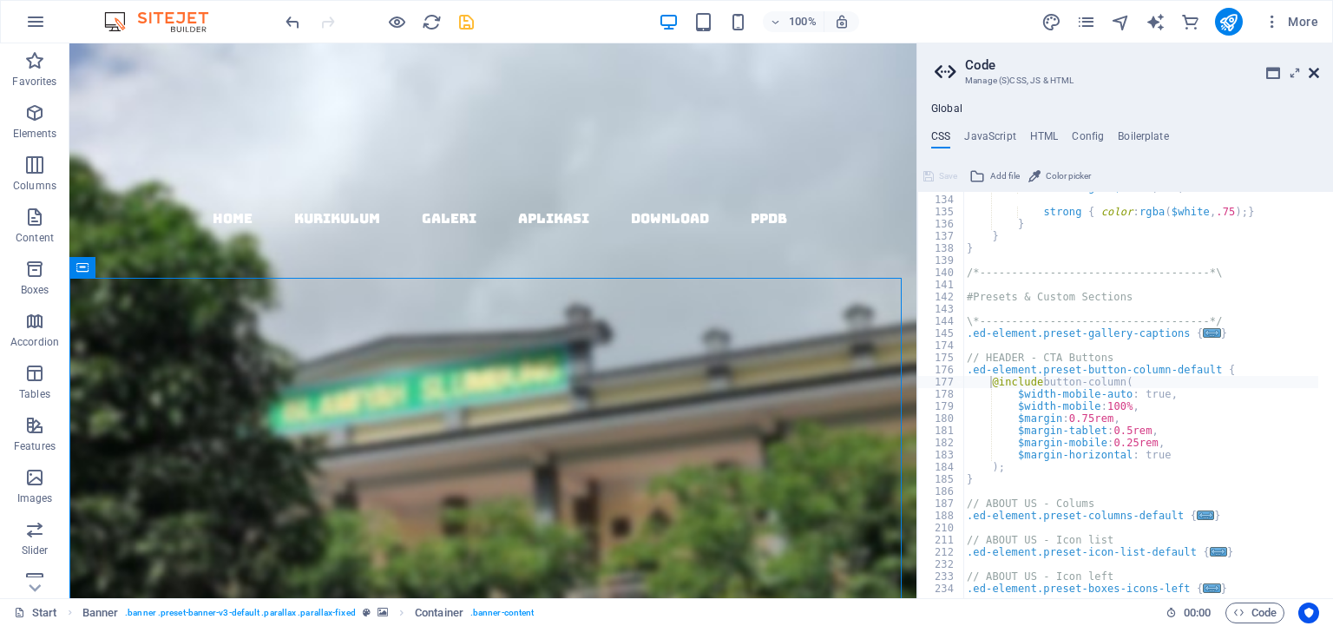
click at [1316, 71] on icon at bounding box center [1314, 73] width 10 height 14
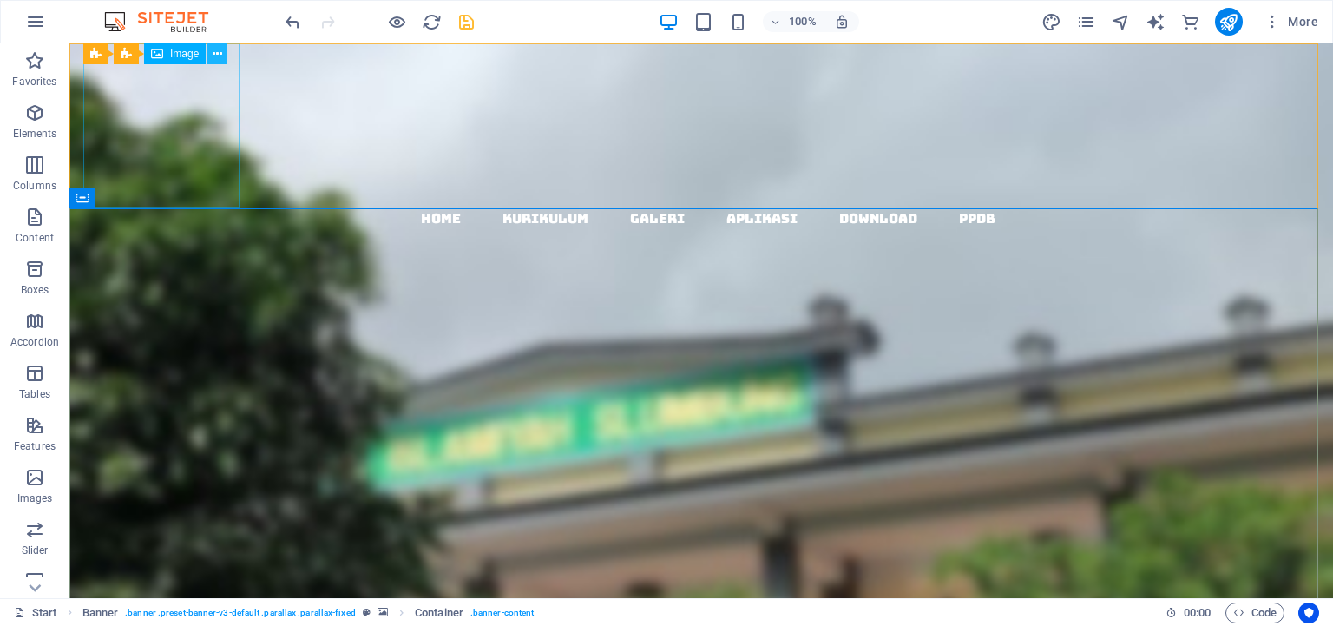
click at [215, 50] on icon at bounding box center [218, 54] width 10 height 18
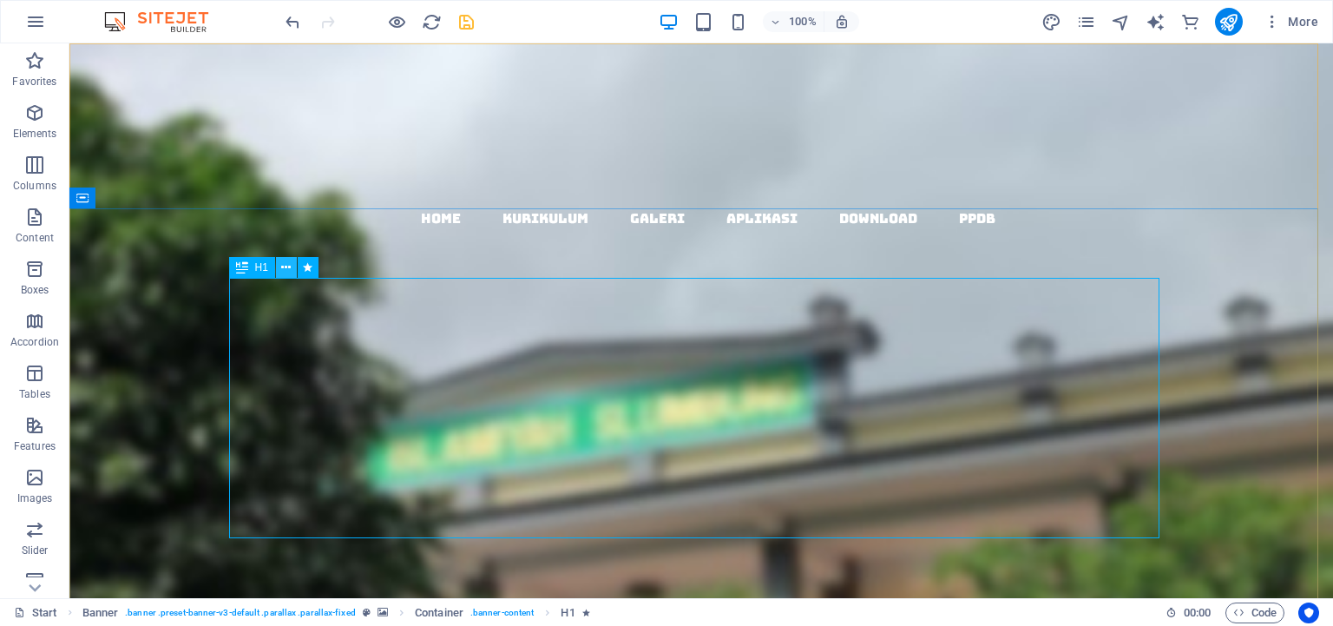
click at [287, 265] on icon at bounding box center [286, 268] width 10 height 18
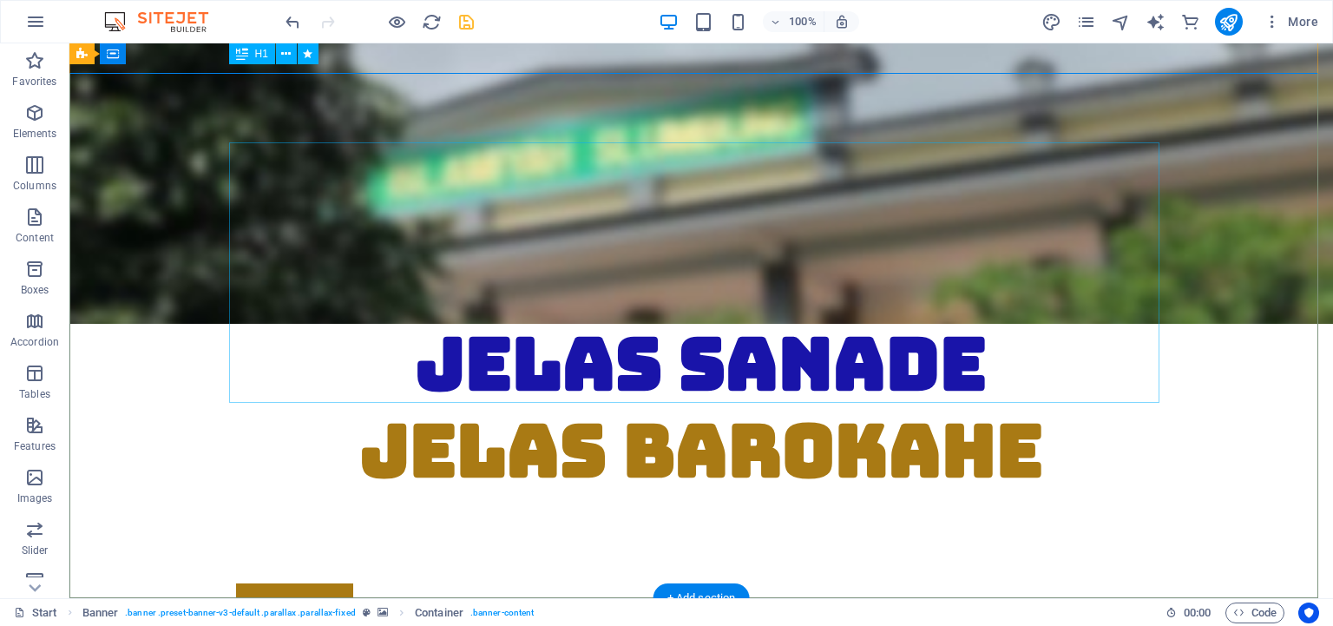
scroll to position [0, 0]
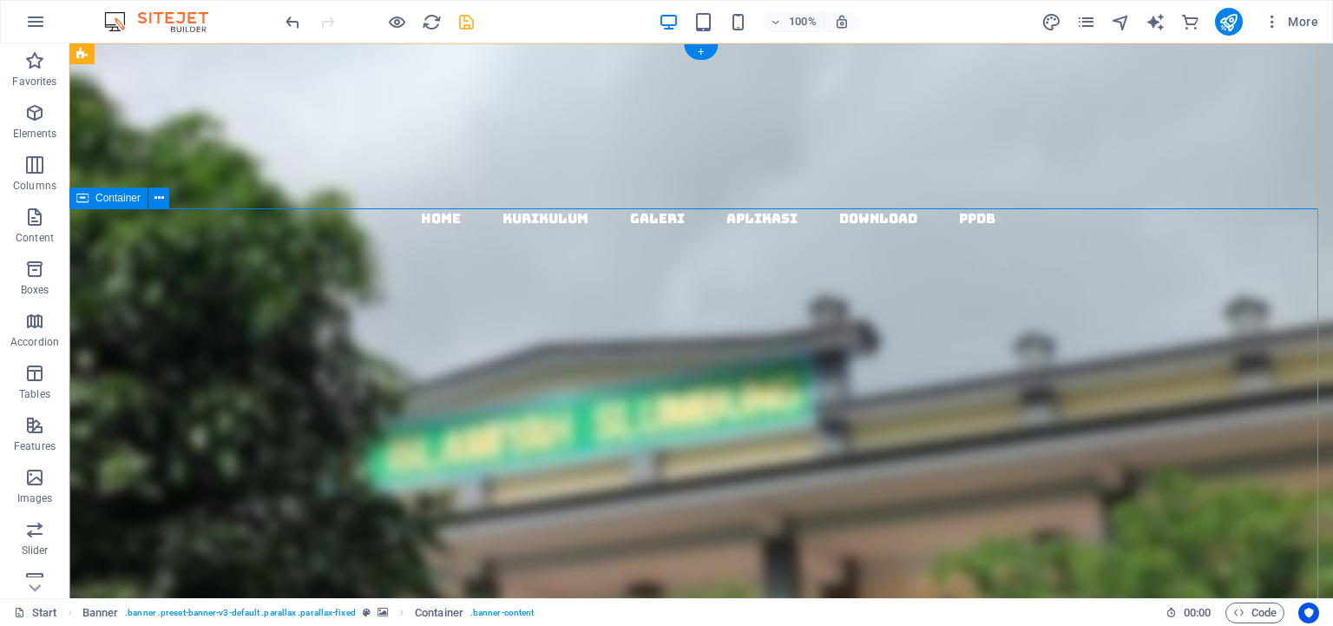
click at [85, 203] on icon at bounding box center [82, 197] width 12 height 21
click at [114, 200] on span "Container" at bounding box center [117, 198] width 45 height 10
click at [162, 200] on icon at bounding box center [159, 198] width 10 height 18
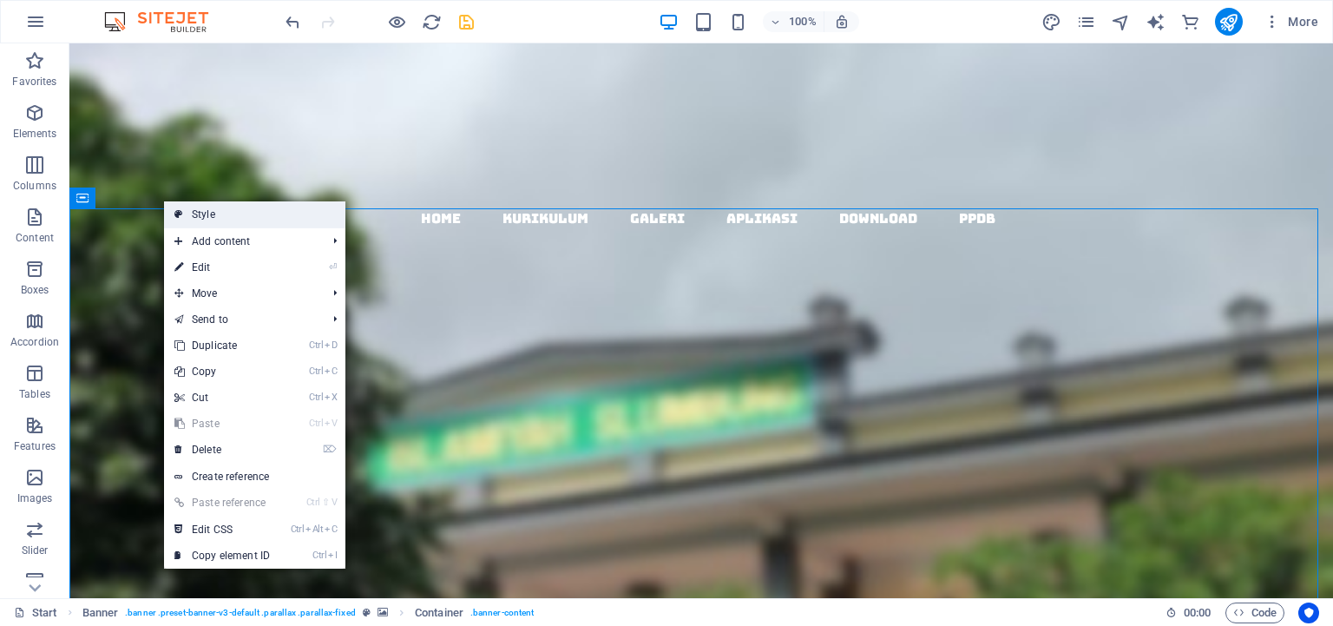
click at [199, 207] on link "Style" at bounding box center [254, 214] width 181 height 26
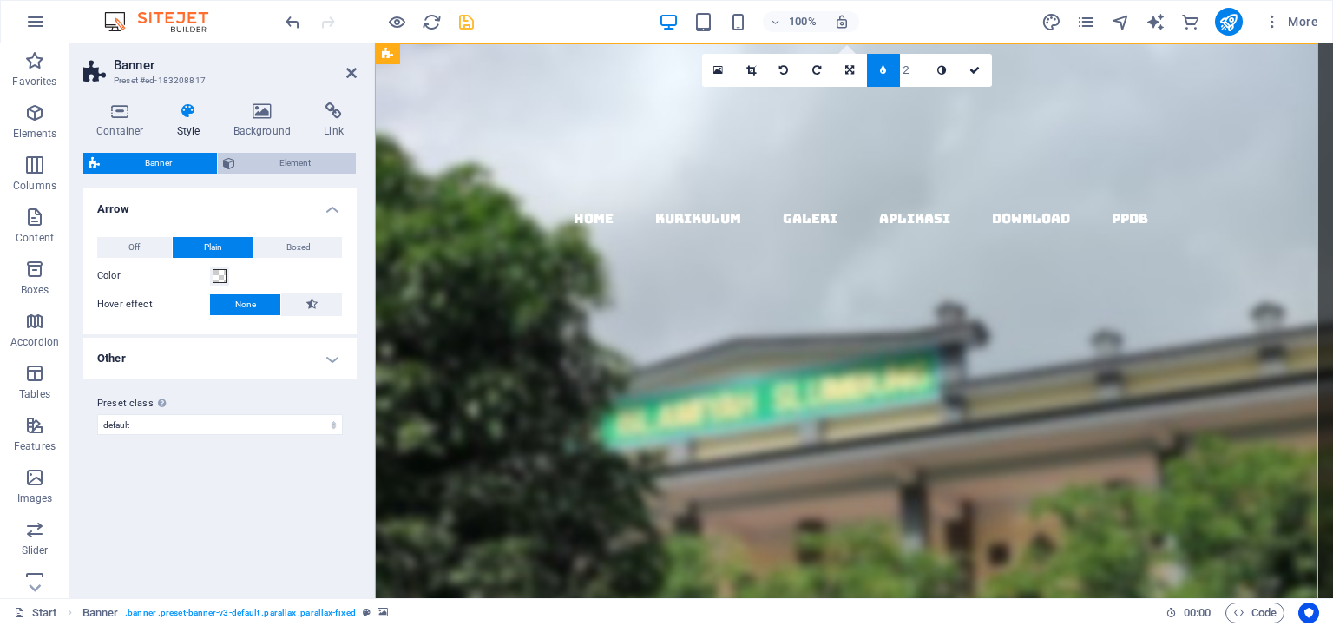
click at [231, 156] on icon at bounding box center [229, 163] width 12 height 21
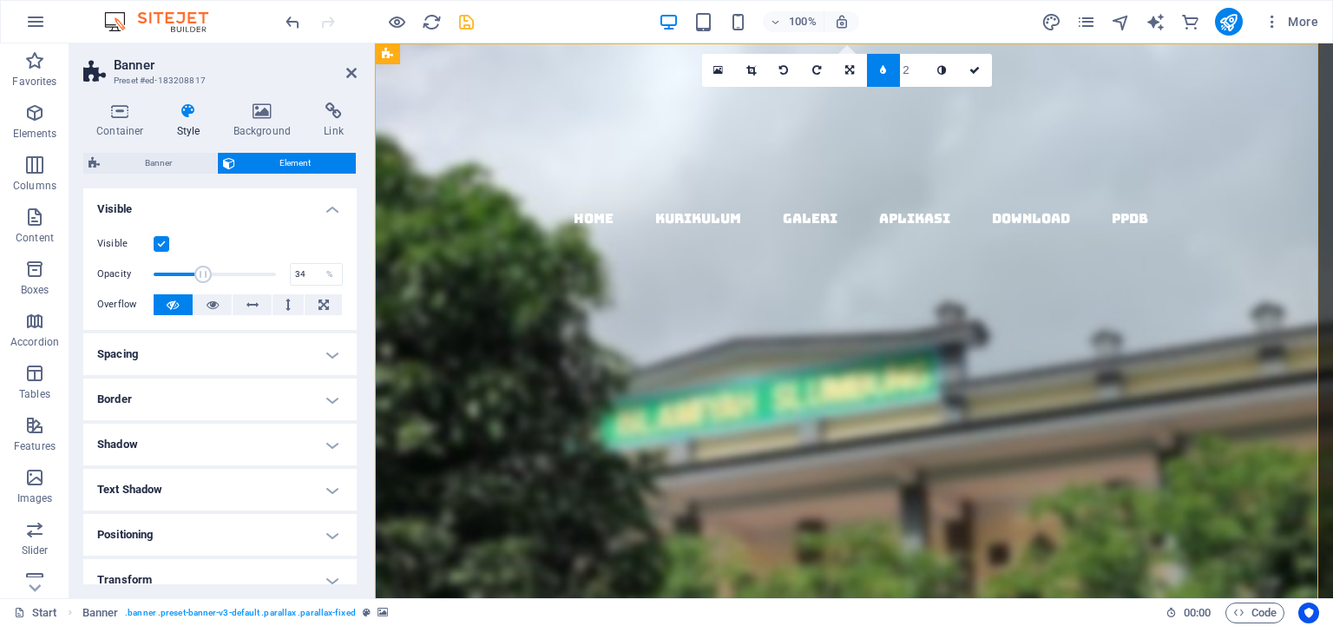
drag, startPoint x: 262, startPoint y: 272, endPoint x: 189, endPoint y: 280, distance: 73.3
click at [194, 280] on span at bounding box center [202, 274] width 17 height 17
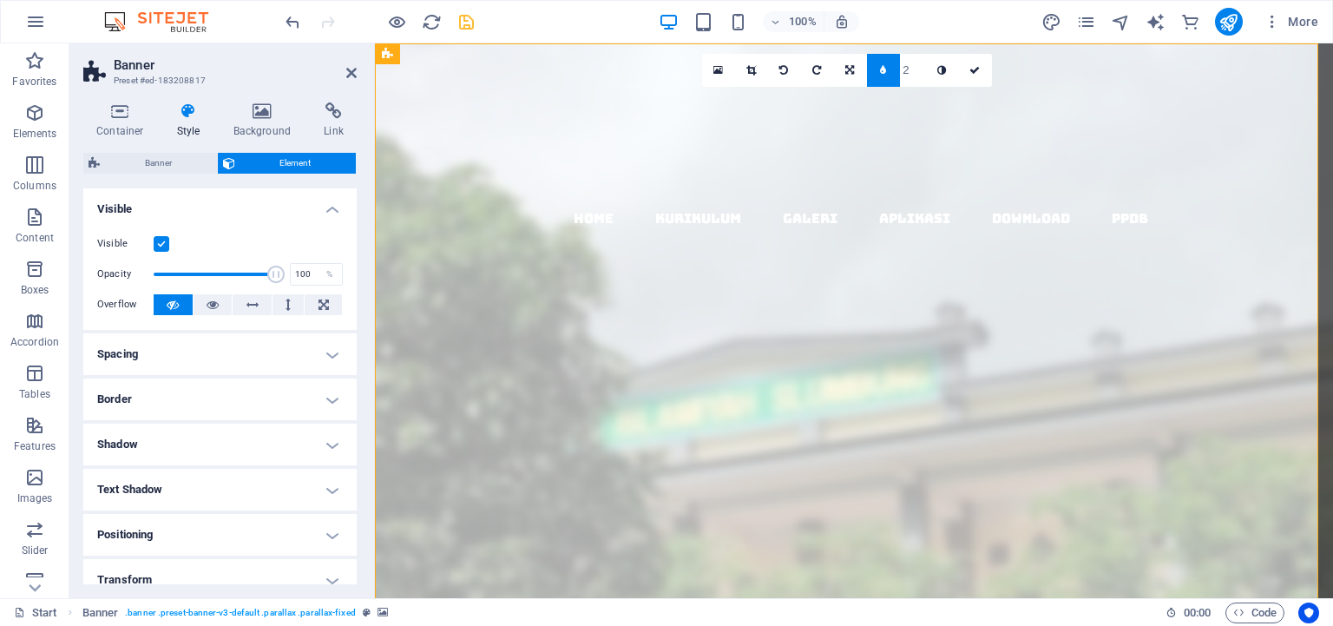
drag, startPoint x: 188, startPoint y: 280, endPoint x: 272, endPoint y: 280, distance: 83.3
click at [272, 280] on span at bounding box center [275, 274] width 17 height 17
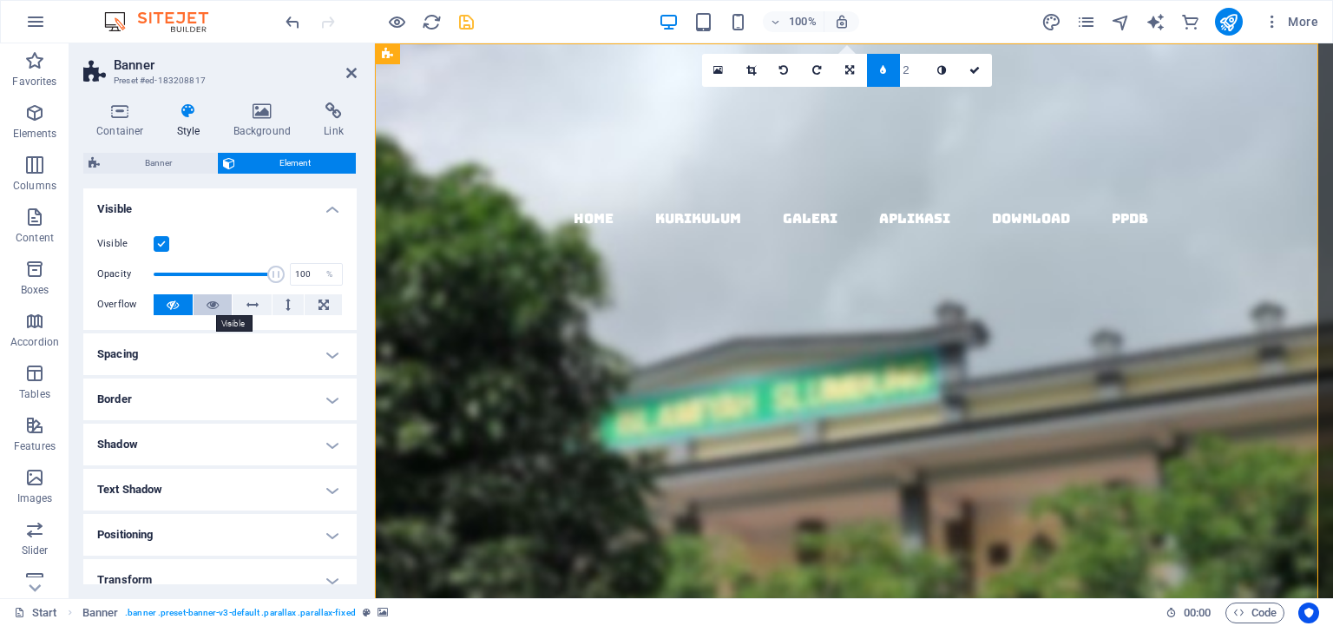
click at [207, 309] on icon at bounding box center [213, 304] width 12 height 21
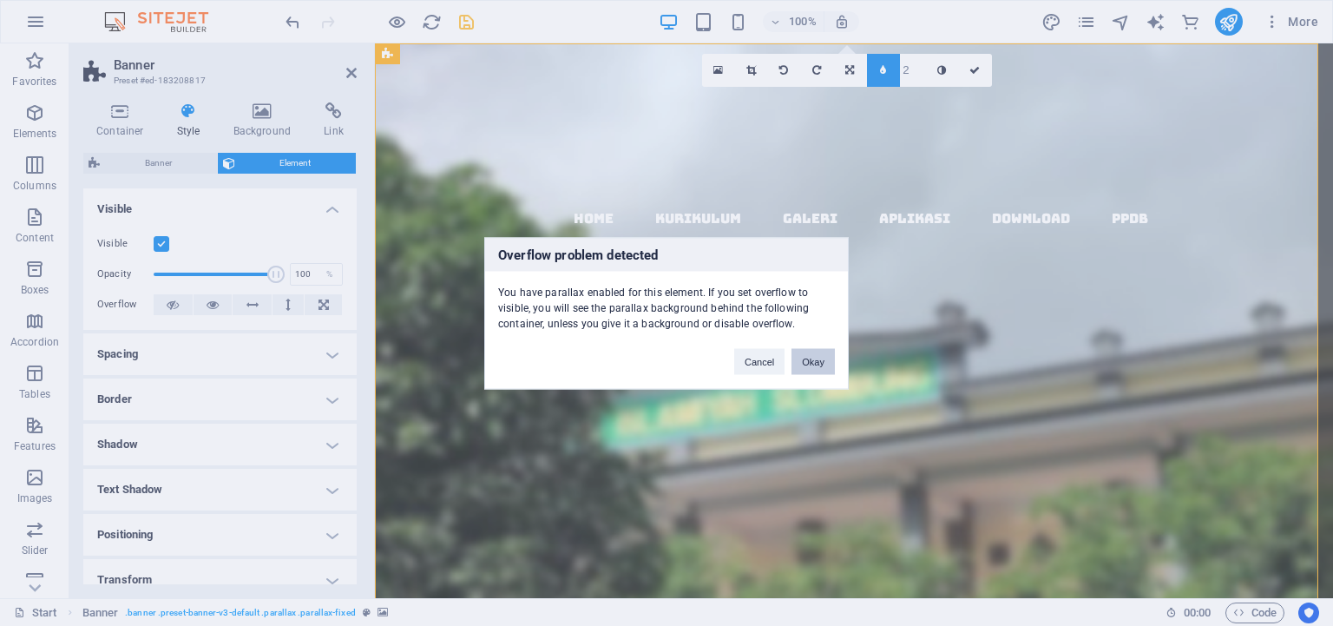
click at [820, 362] on button "Okay" at bounding box center [812, 361] width 43 height 26
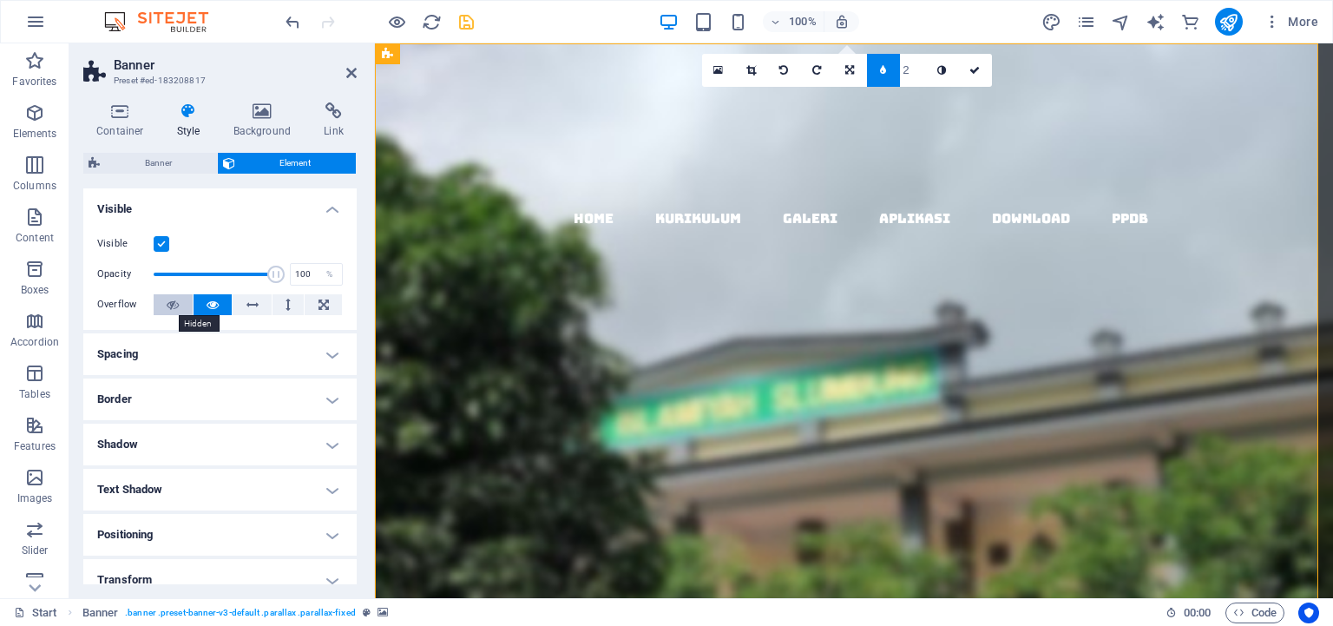
click at [167, 303] on icon at bounding box center [173, 304] width 12 height 21
drag, startPoint x: 259, startPoint y: 275, endPoint x: 209, endPoint y: 277, distance: 49.5
click at [209, 277] on span at bounding box center [217, 274] width 17 height 17
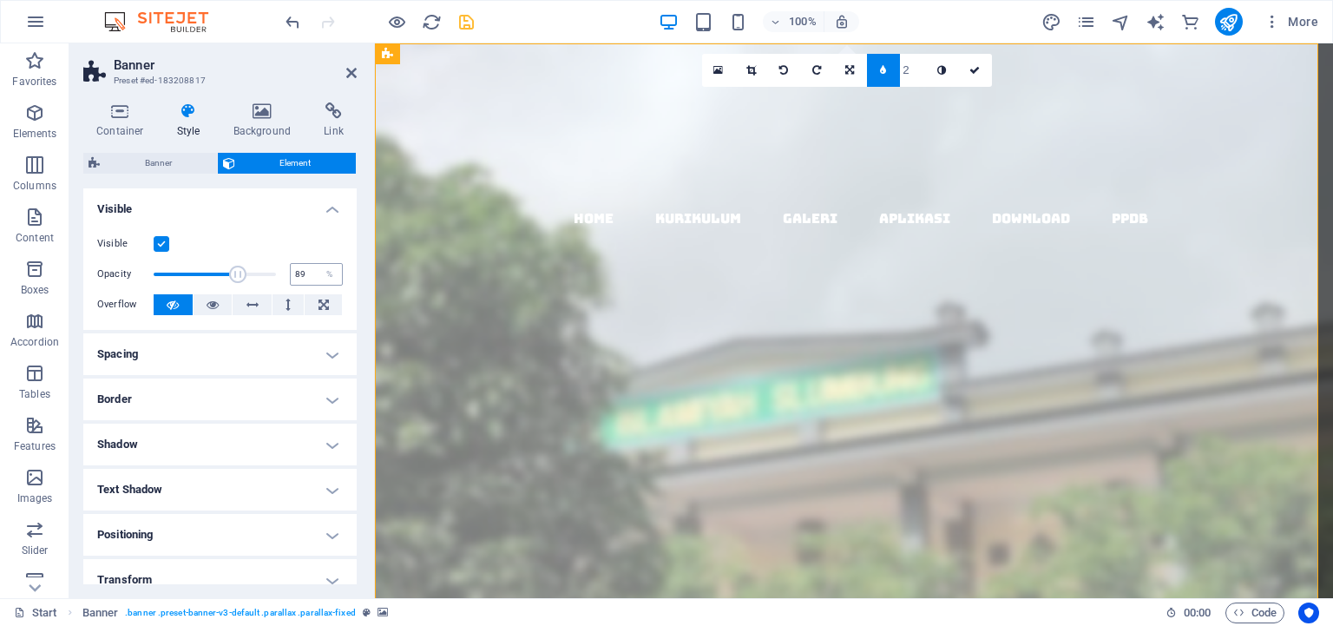
type input "100"
drag, startPoint x: 209, startPoint y: 278, endPoint x: 298, endPoint y: 279, distance: 89.4
click at [298, 279] on div "Opacity 100 %" at bounding box center [220, 274] width 246 height 26
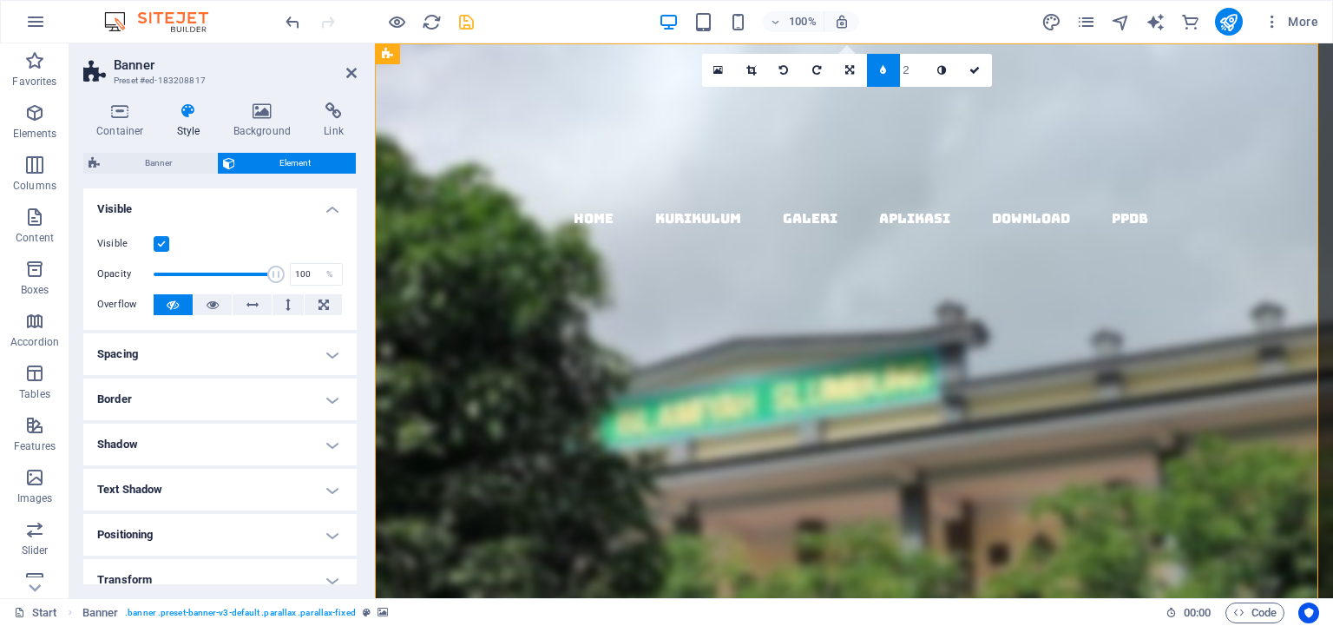
click at [161, 244] on label at bounding box center [162, 244] width 16 height 16
click at [0, 0] on input "Visible" at bounding box center [0, 0] width 0 height 0
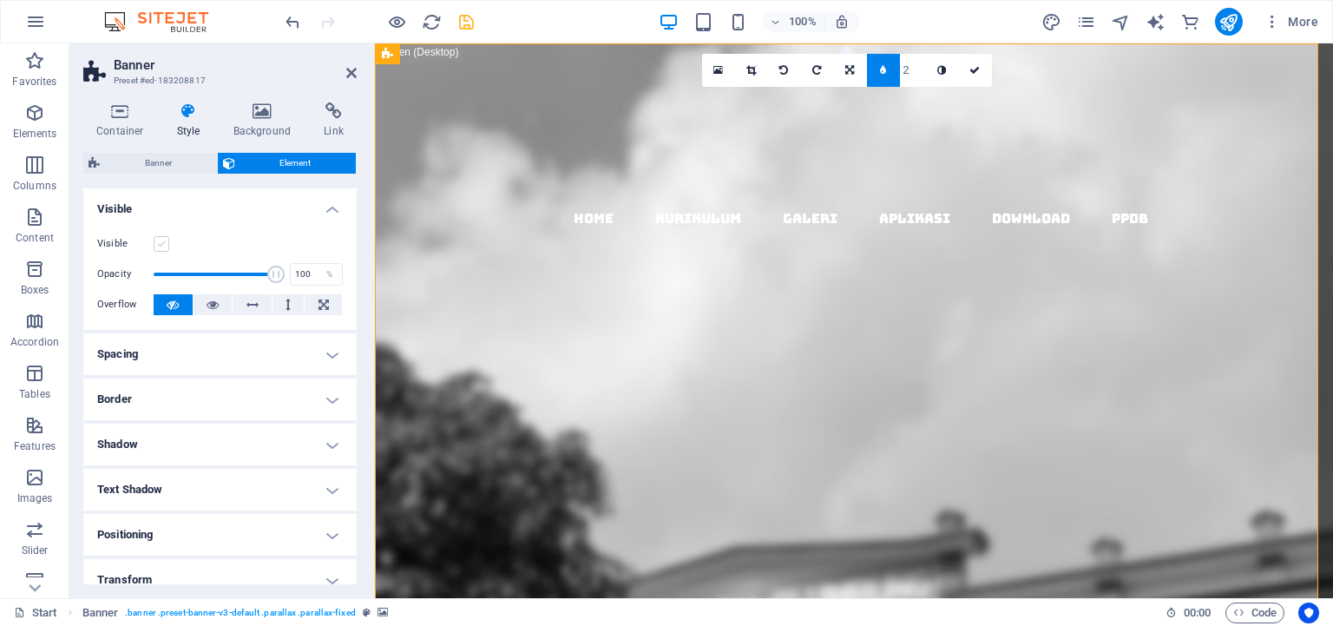
click at [161, 244] on label at bounding box center [162, 244] width 16 height 16
click at [0, 0] on input "Visible" at bounding box center [0, 0] width 0 height 0
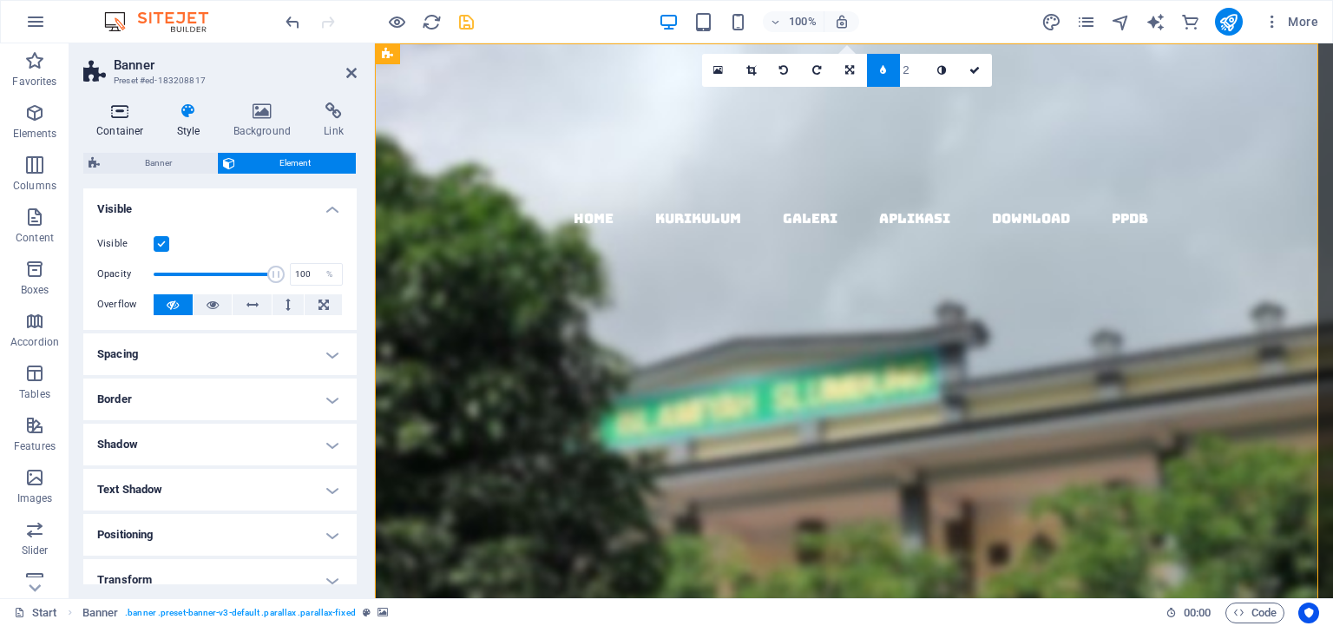
click at [132, 109] on icon at bounding box center [120, 110] width 74 height 17
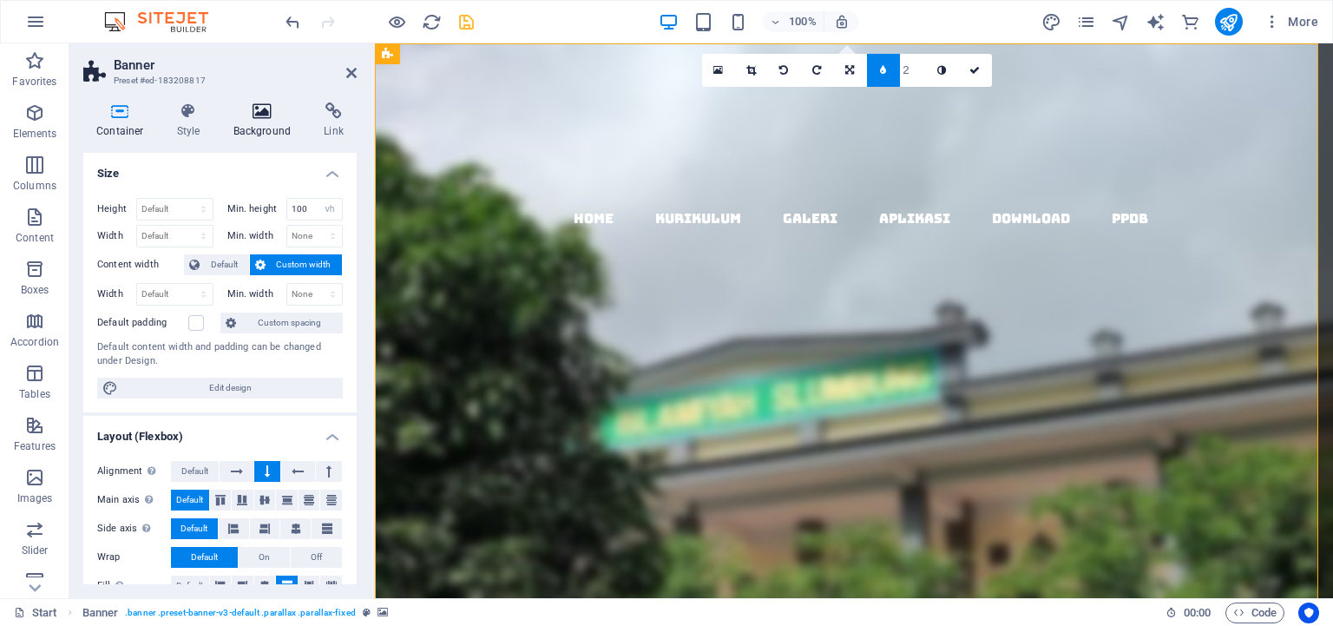
click at [266, 126] on h4 "Background" at bounding box center [265, 120] width 91 height 36
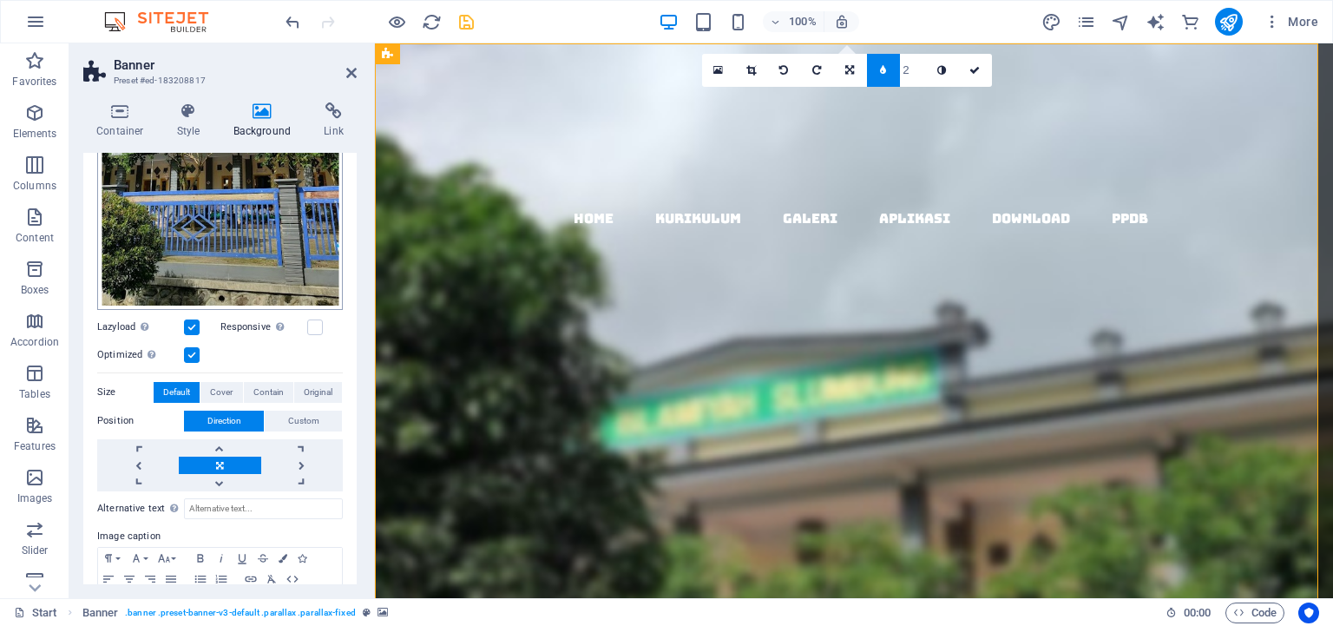
scroll to position [554, 0]
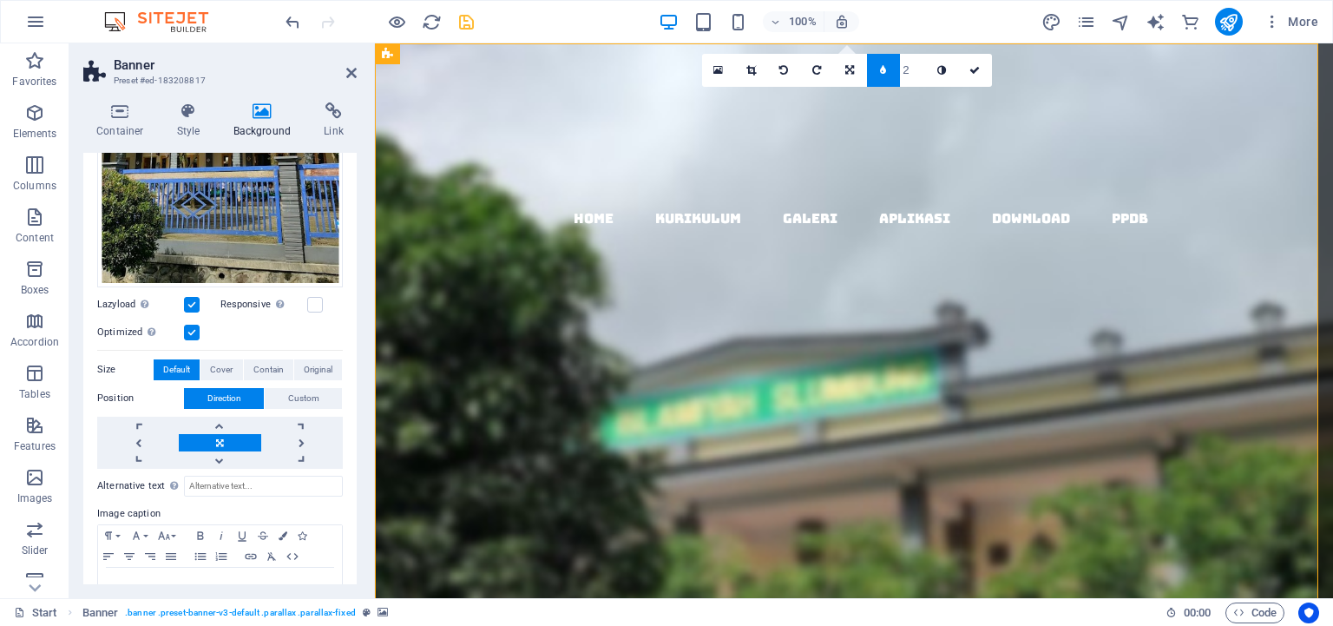
click at [189, 325] on label at bounding box center [192, 333] width 16 height 16
click at [0, 0] on input "Optimized Images are compressed to improve page speed." at bounding box center [0, 0] width 0 height 0
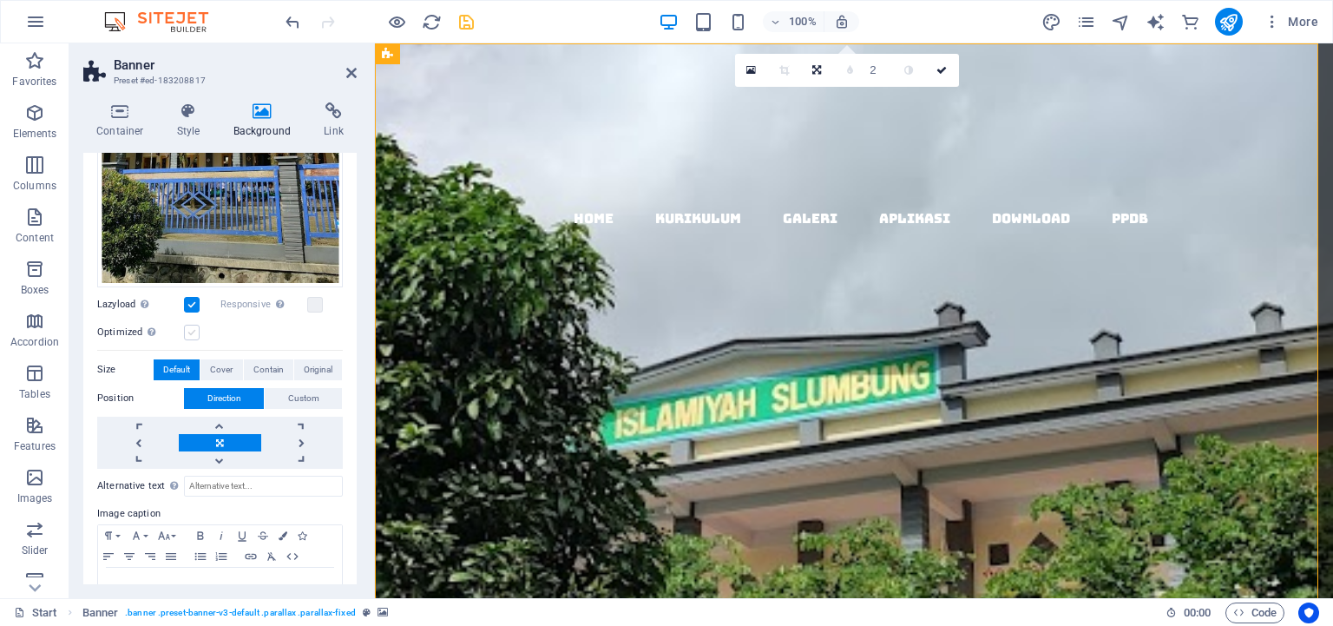
click at [189, 325] on label at bounding box center [192, 333] width 16 height 16
click at [0, 0] on input "Optimized Images are compressed to improve page speed." at bounding box center [0, 0] width 0 height 0
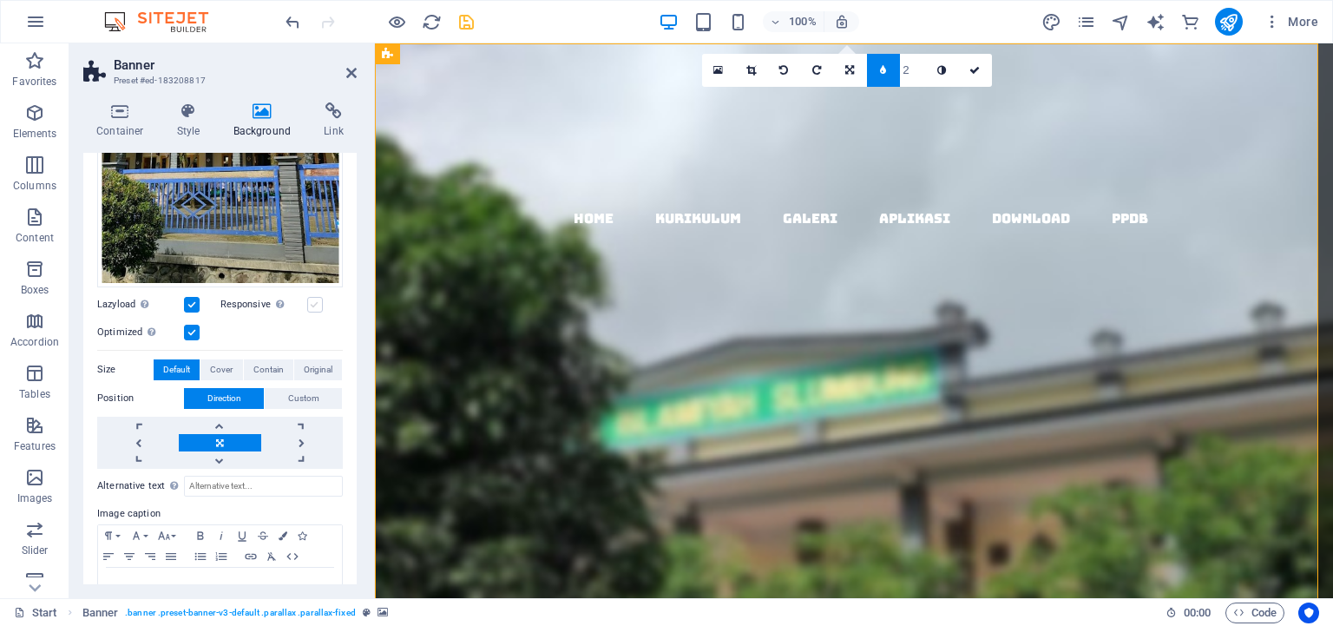
click at [310, 297] on label at bounding box center [315, 305] width 16 height 16
click at [0, 0] on input "Responsive Automatically load retina image and smartphone optimized sizes." at bounding box center [0, 0] width 0 height 0
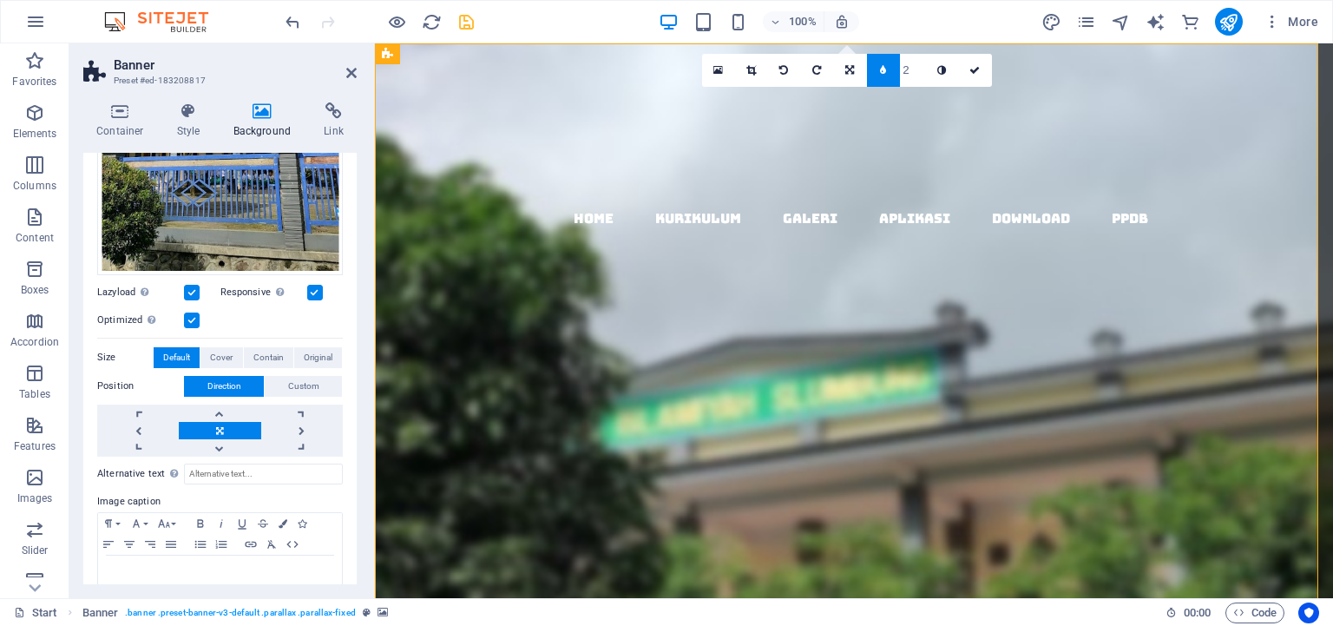
scroll to position [572, 0]
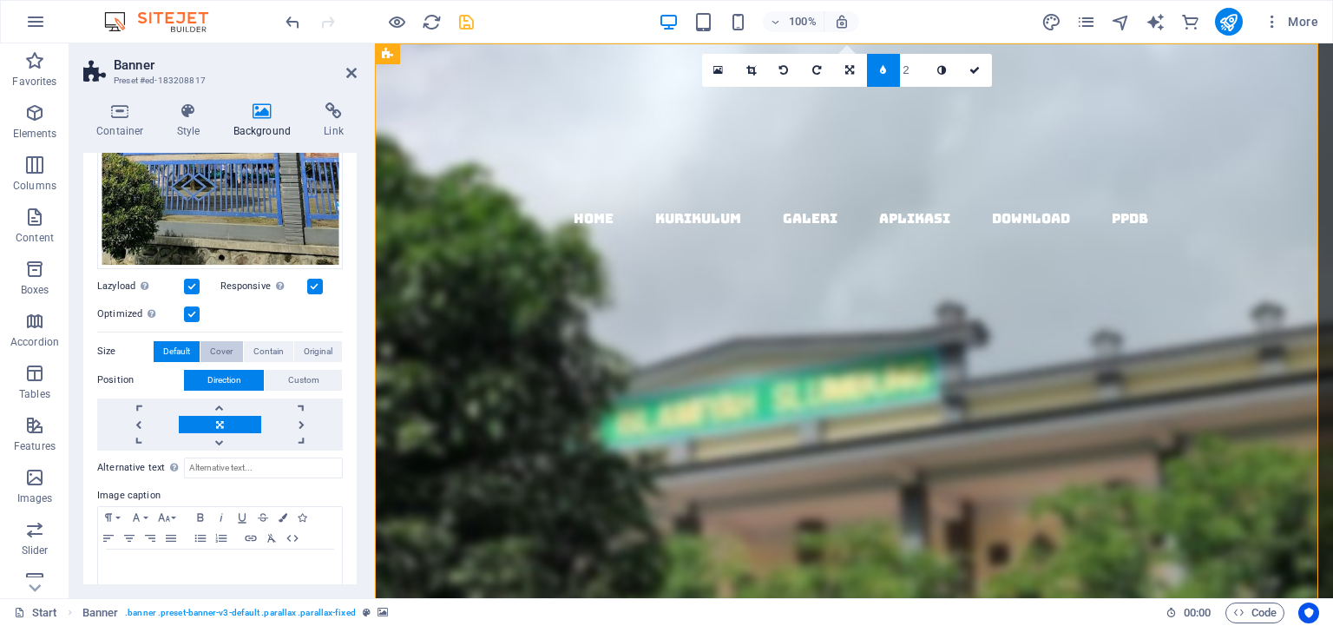
click at [219, 341] on span "Cover" at bounding box center [221, 351] width 23 height 21
click at [254, 341] on span "Contain" at bounding box center [268, 351] width 30 height 21
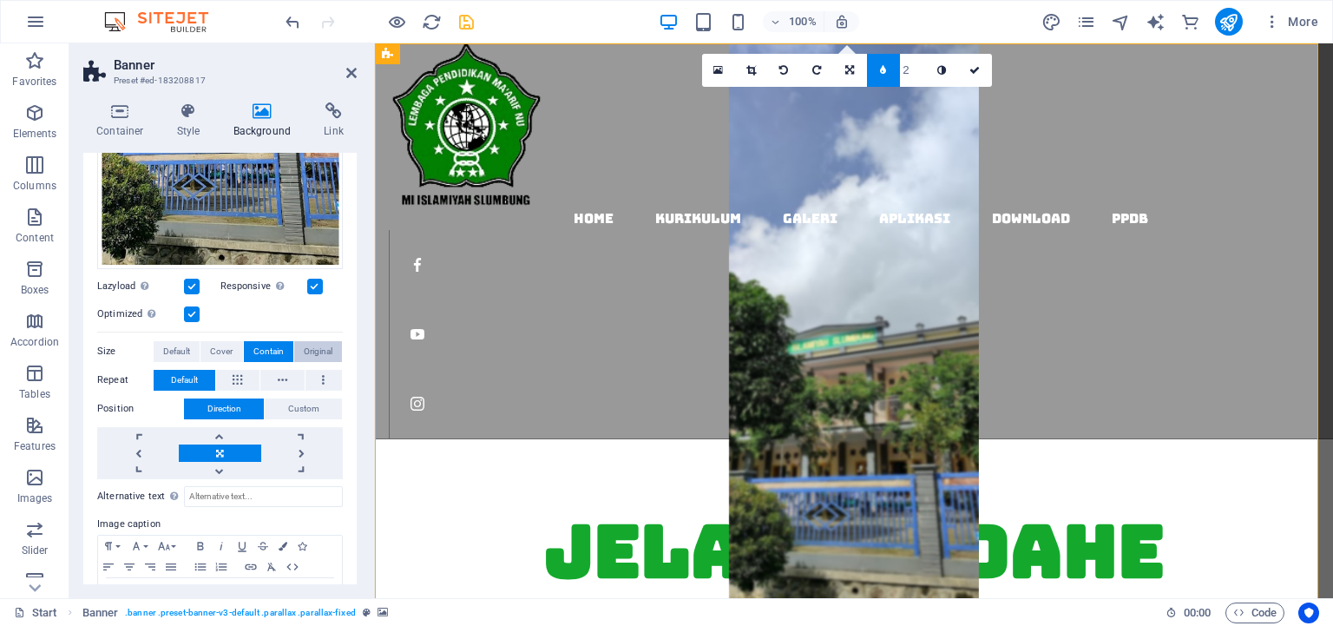
click at [304, 341] on span "Original" at bounding box center [318, 351] width 29 height 21
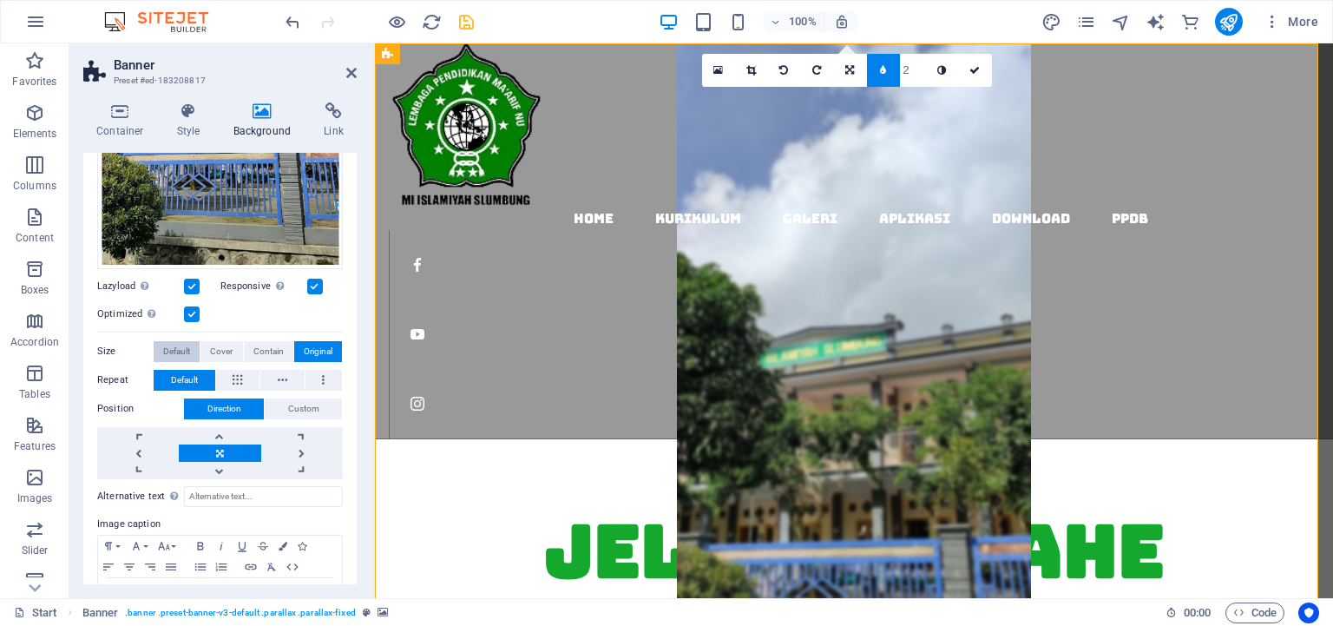
click at [171, 341] on span "Default" at bounding box center [176, 351] width 27 height 21
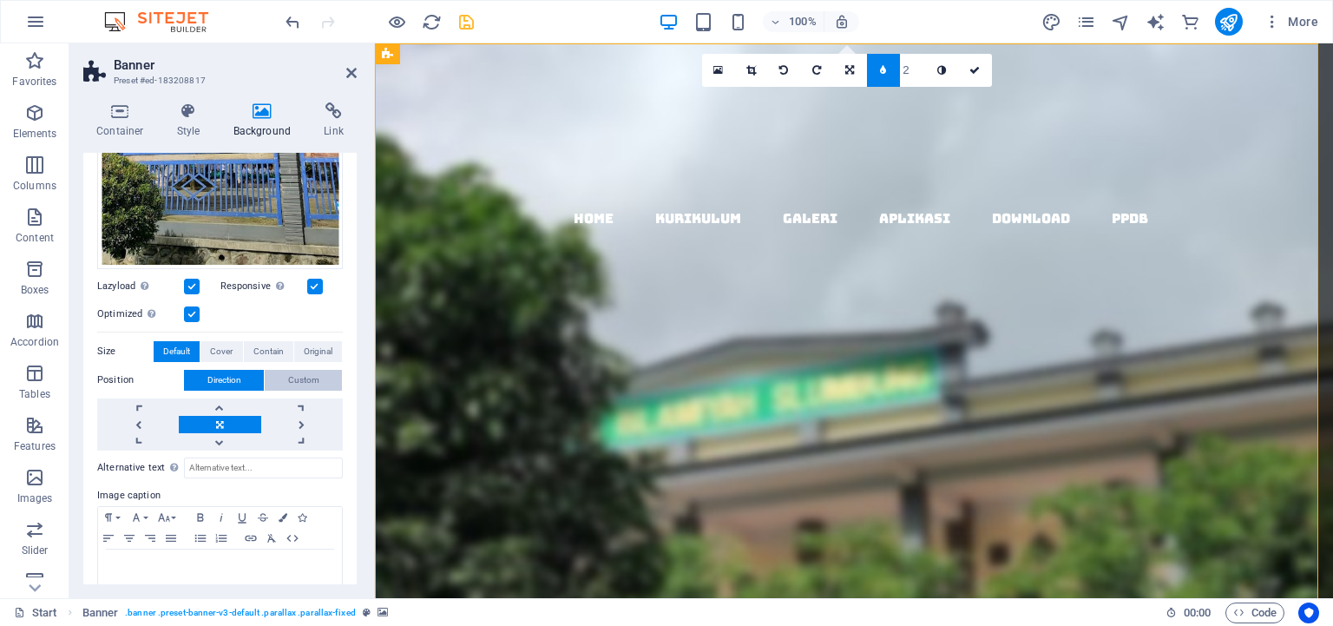
click at [288, 370] on span "Custom" at bounding box center [303, 380] width 31 height 21
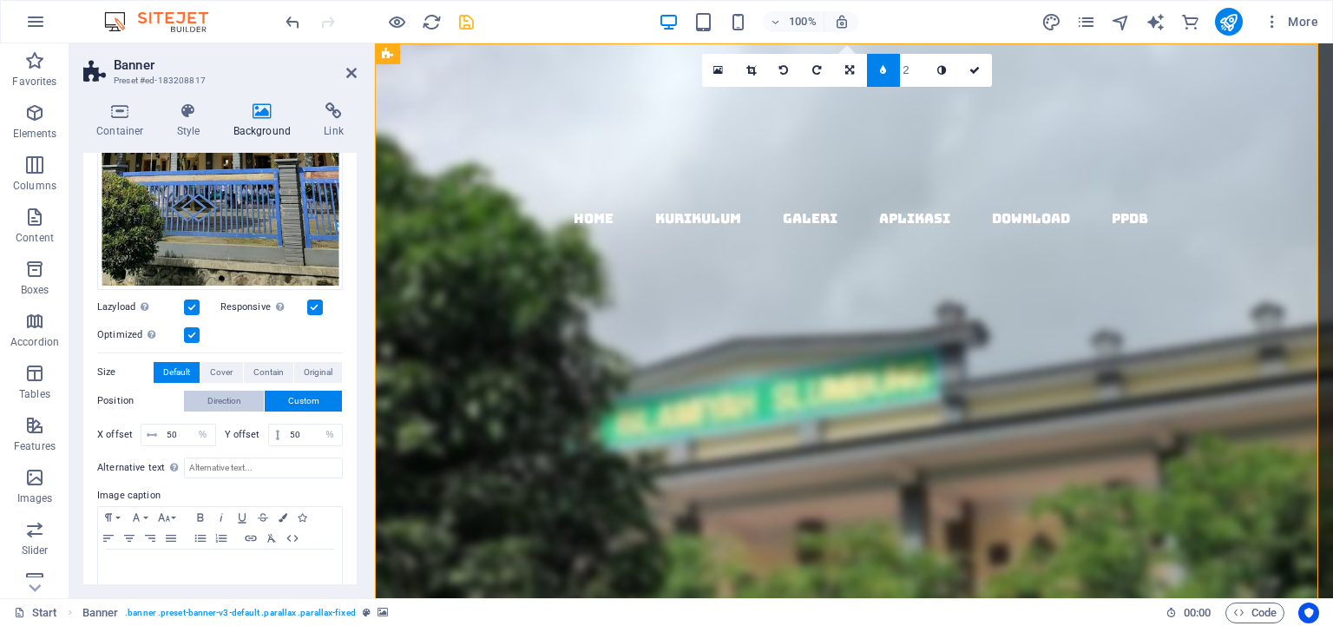
click at [233, 390] on span "Direction" at bounding box center [224, 400] width 34 height 21
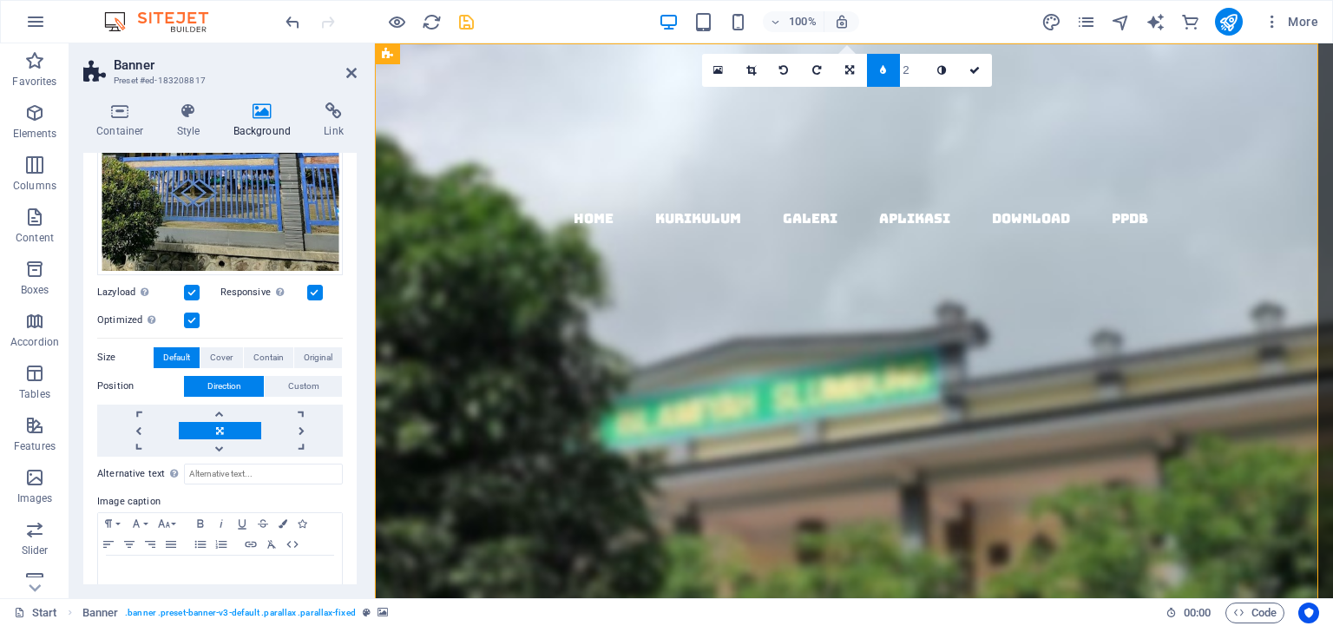
scroll to position [572, 0]
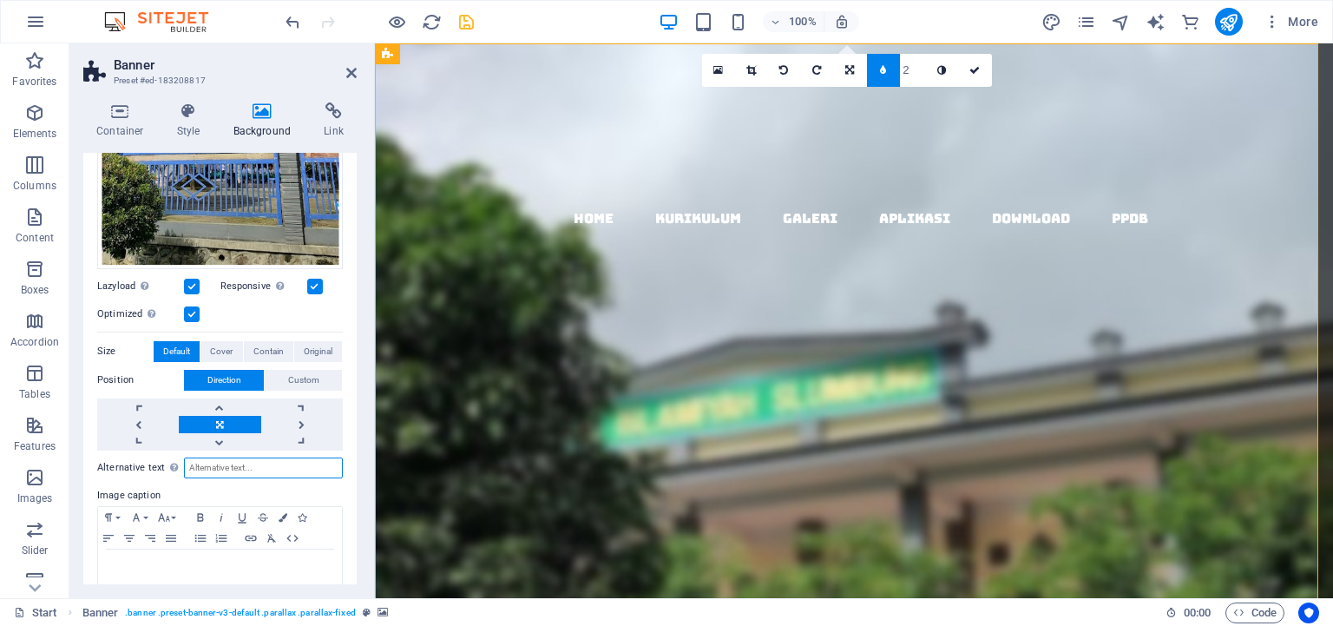
click at [249, 457] on input "Alternative text The alternative text is used by devices that cannot display im…" at bounding box center [263, 467] width 159 height 21
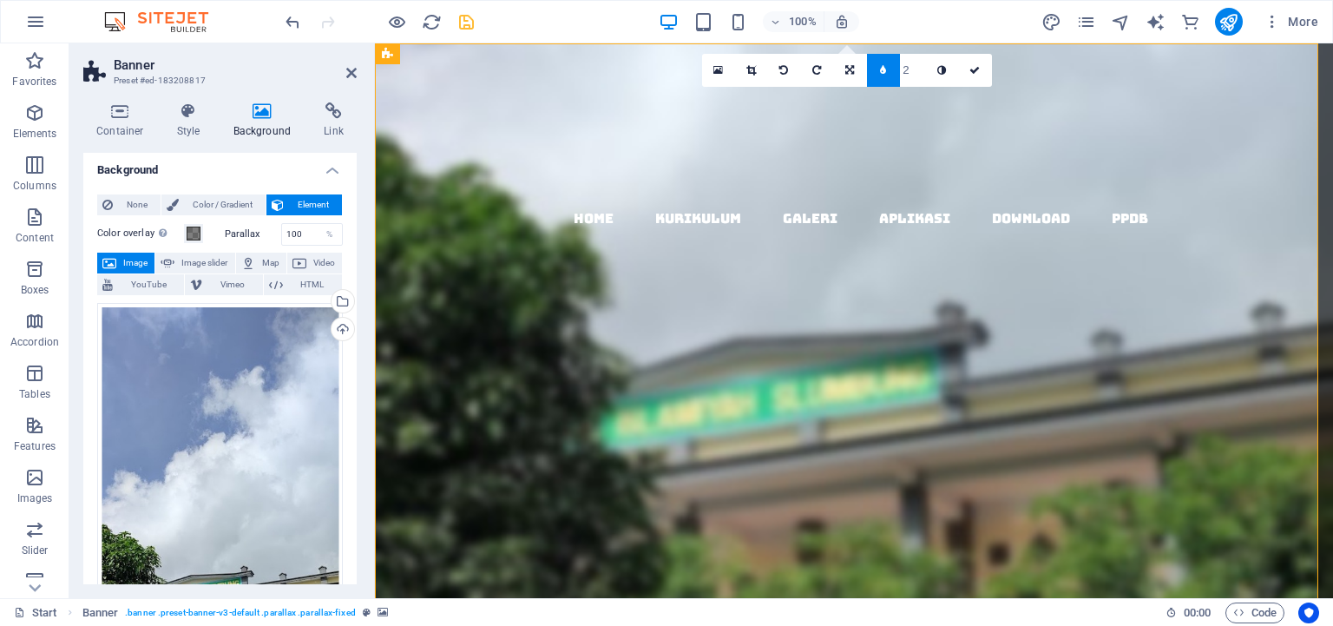
scroll to position [0, 0]
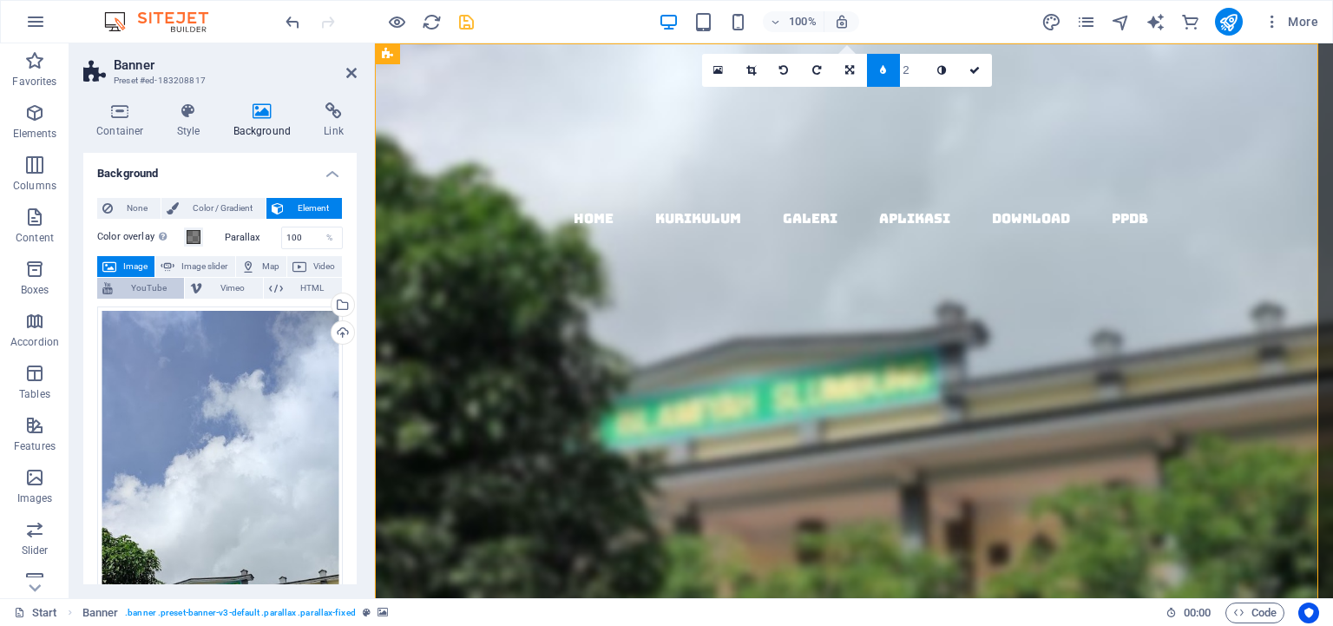
click at [179, 283] on span "YouTube" at bounding box center [148, 288] width 61 height 21
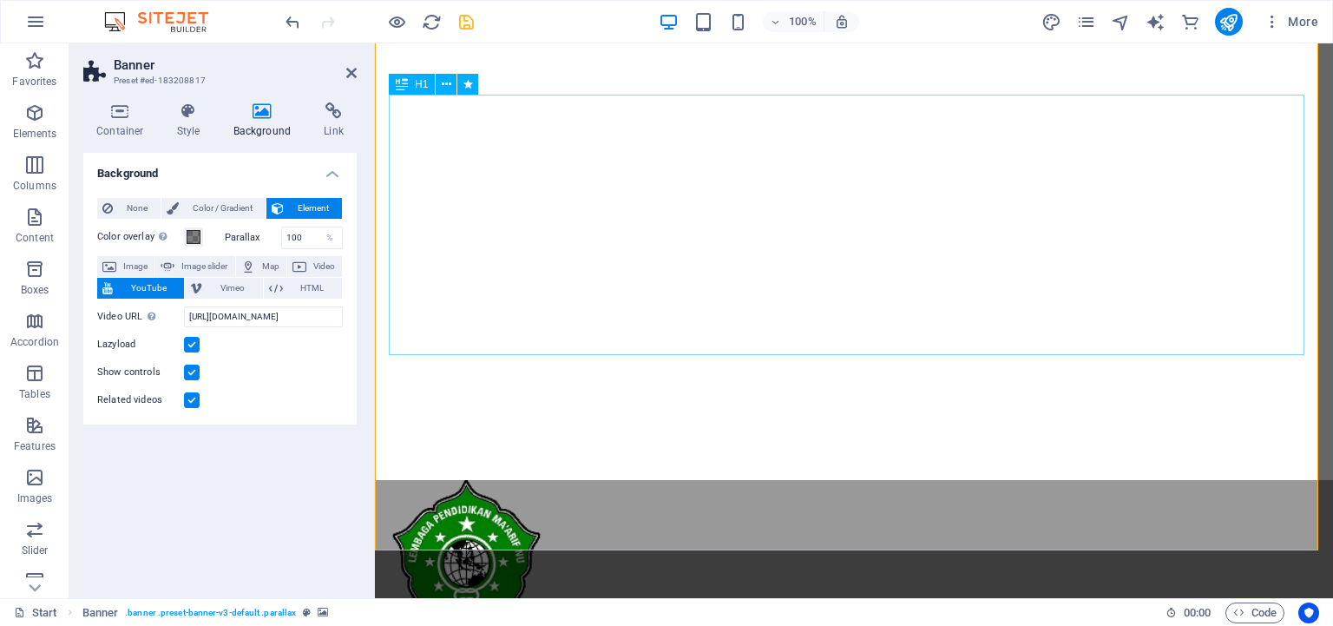
scroll to position [183, 0]
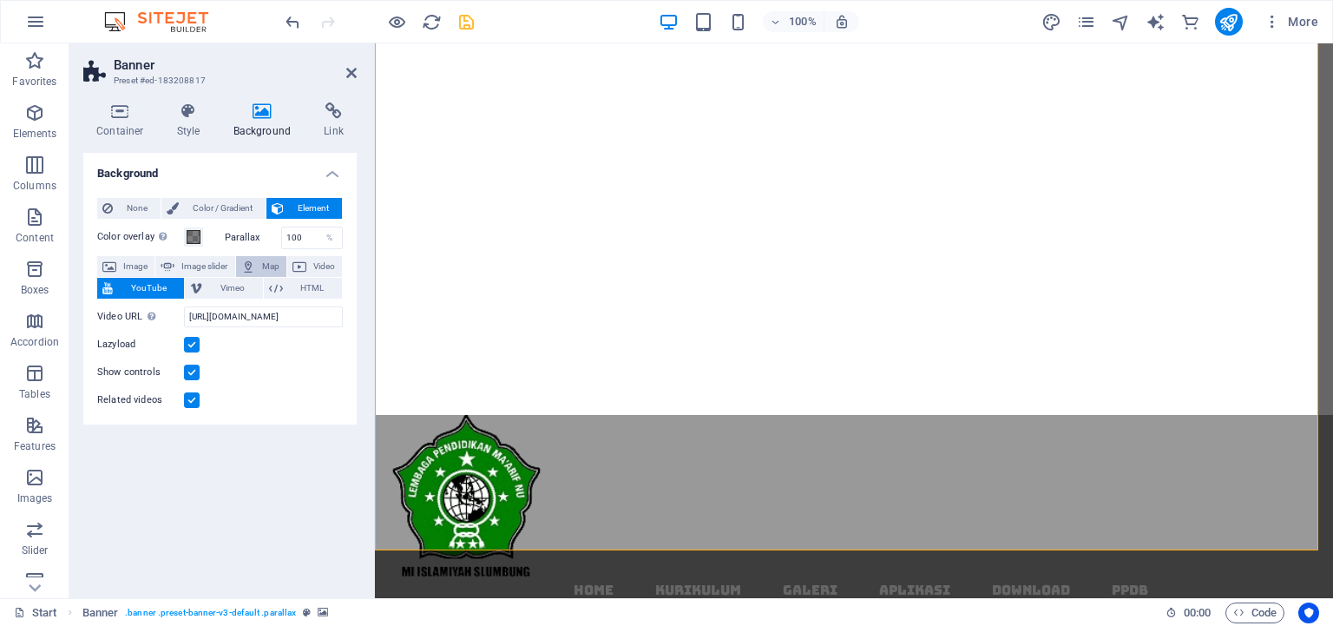
click at [259, 262] on button "Map" at bounding box center [261, 266] width 50 height 21
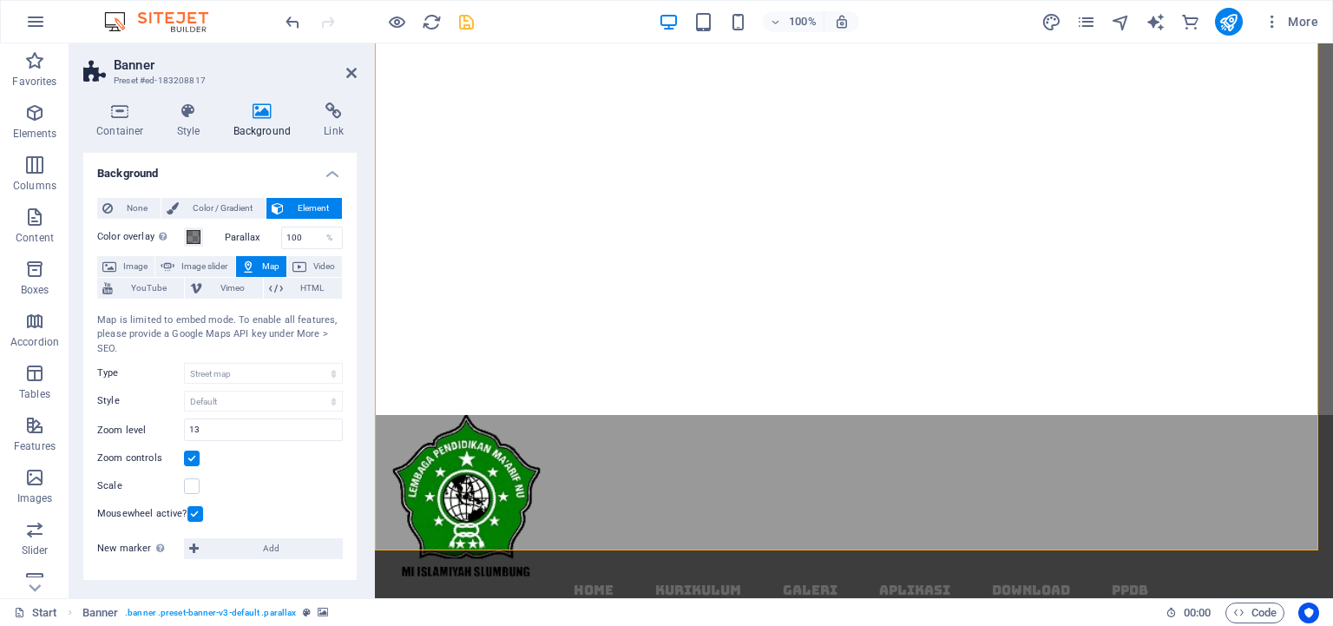
click at [249, 264] on icon at bounding box center [248, 266] width 14 height 21
click at [323, 327] on div "Map is limited to embed mode. To enable all features, please provide a Google M…" at bounding box center [220, 334] width 246 height 43
click at [316, 266] on span "Video" at bounding box center [324, 266] width 25 height 21
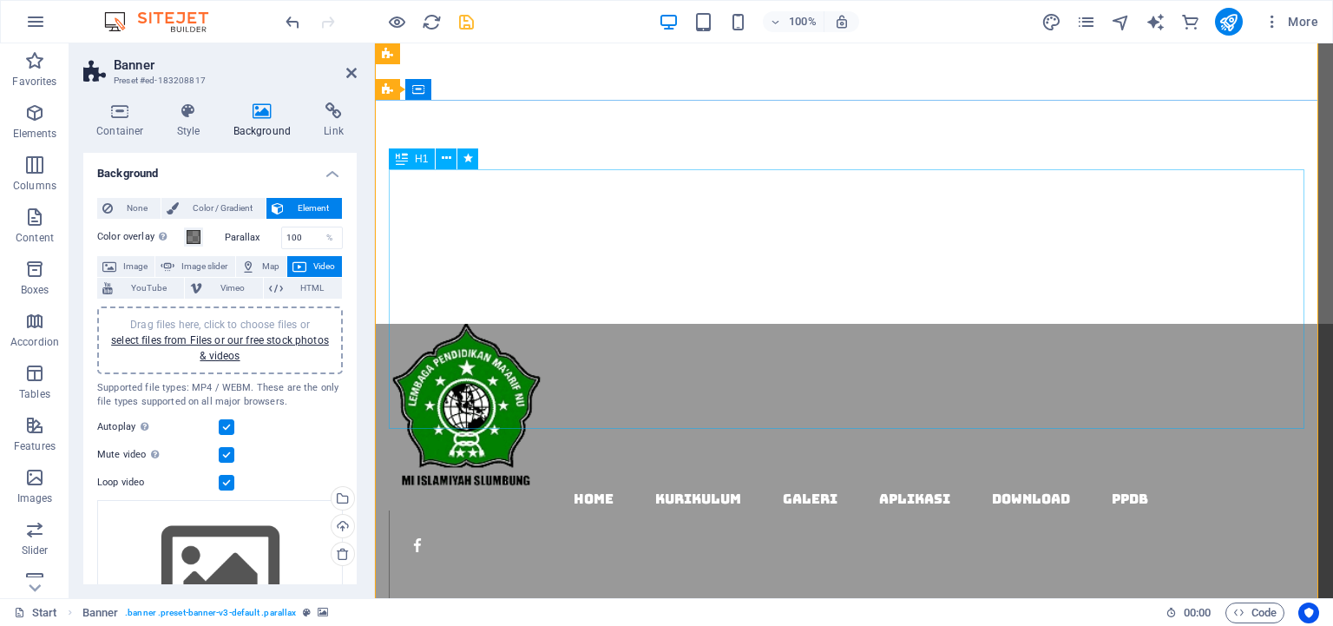
scroll to position [0, 0]
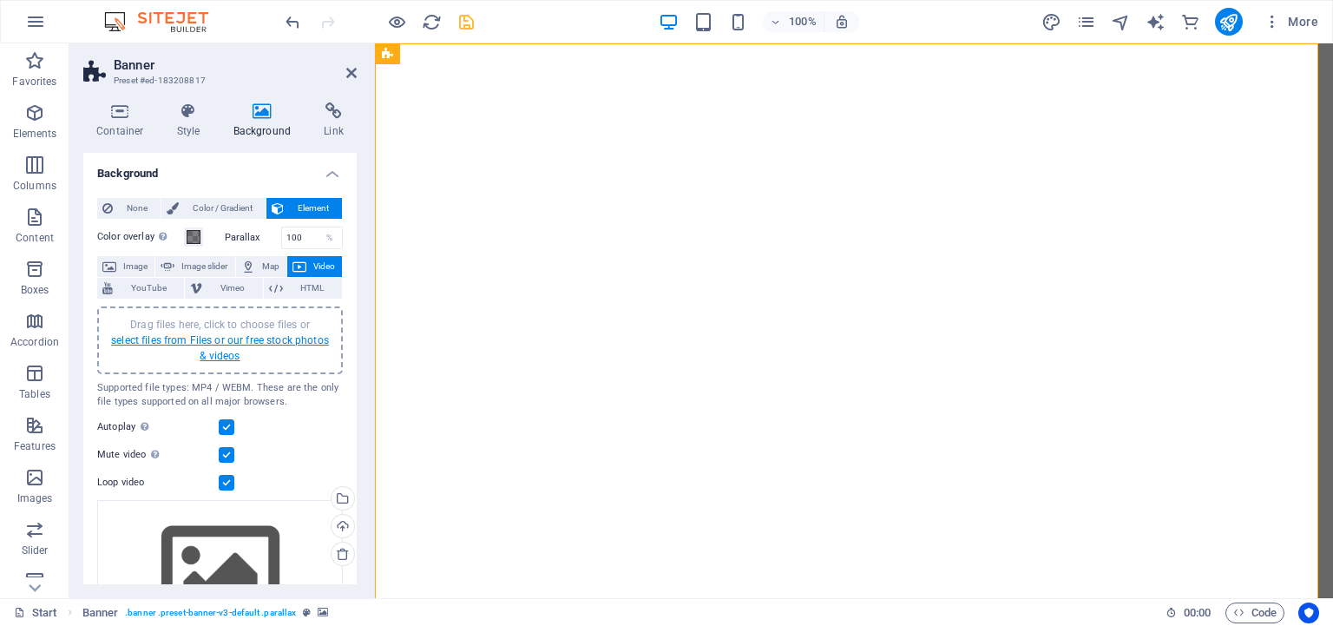
click at [210, 339] on link "select files from Files or our free stock photos & videos" at bounding box center [220, 348] width 218 height 28
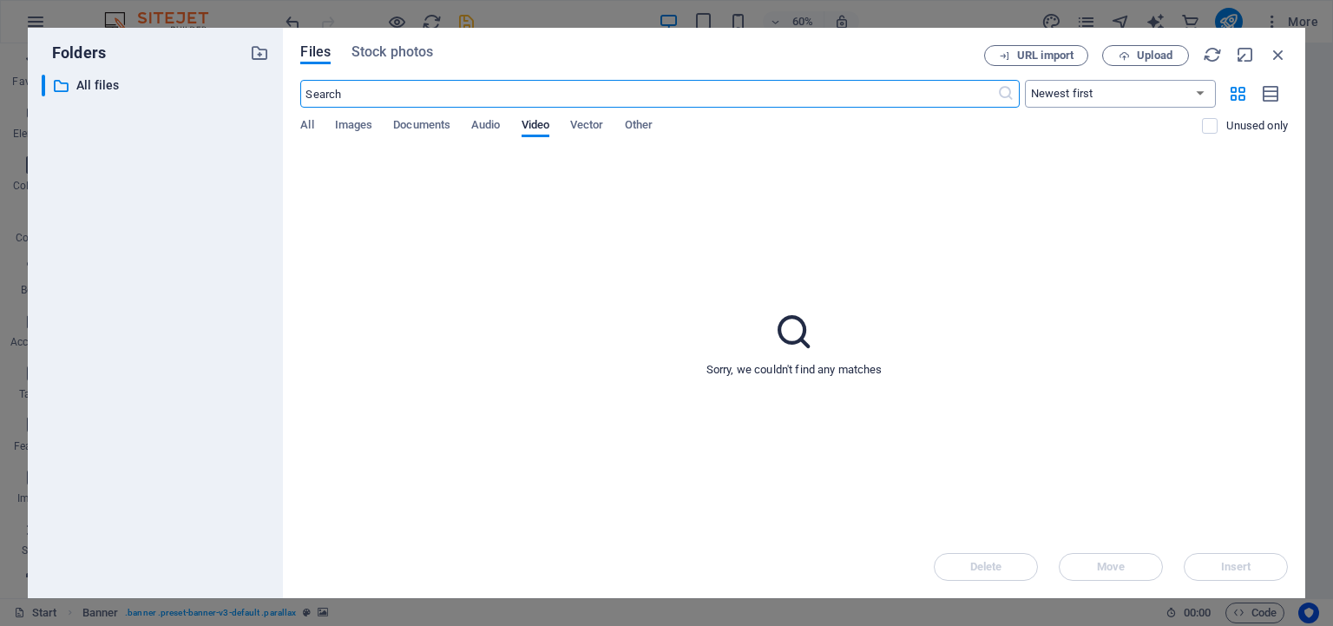
click at [1025, 80] on select "Newest first Oldest first Name (A-Z) Name (Z-A) Size (0-9) Size (9-0) Resolutio…" at bounding box center [1120, 94] width 191 height 28
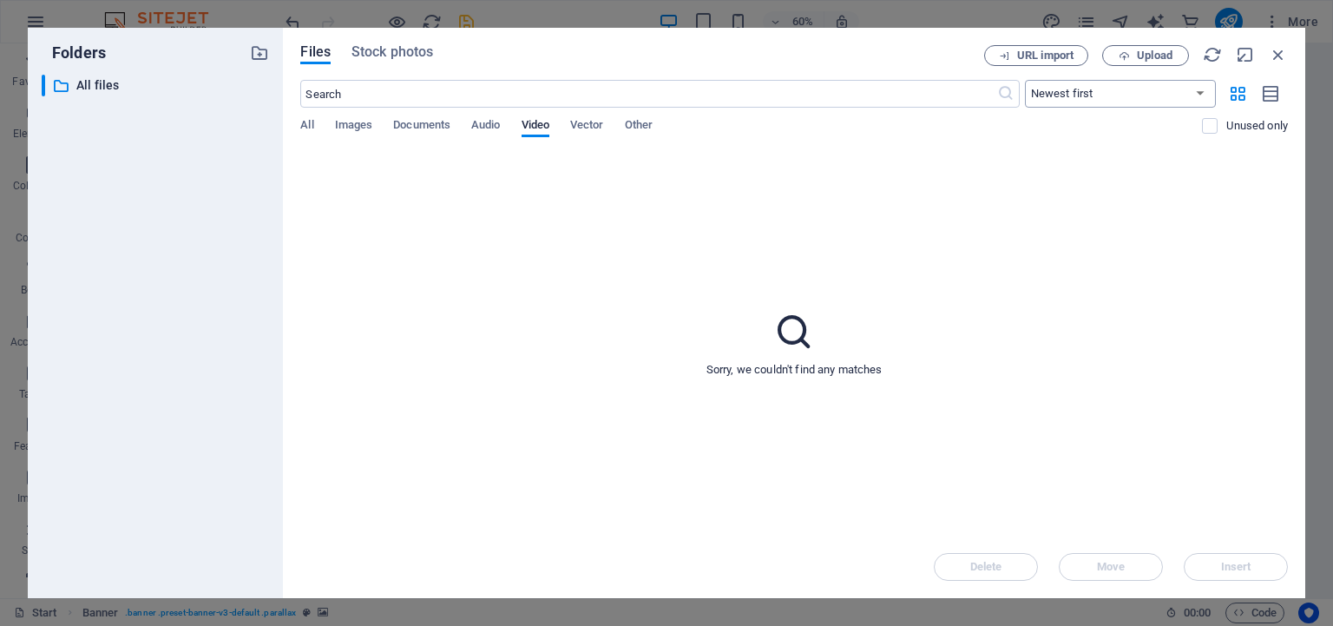
click at [1272, 96] on icon "button" at bounding box center [1271, 94] width 19 height 20
click at [1272, 95] on icon "button" at bounding box center [1271, 94] width 19 height 20
click at [1145, 57] on span "Upload" at bounding box center [1155, 55] width 36 height 10
click at [1273, 55] on icon "button" at bounding box center [1278, 54] width 19 height 19
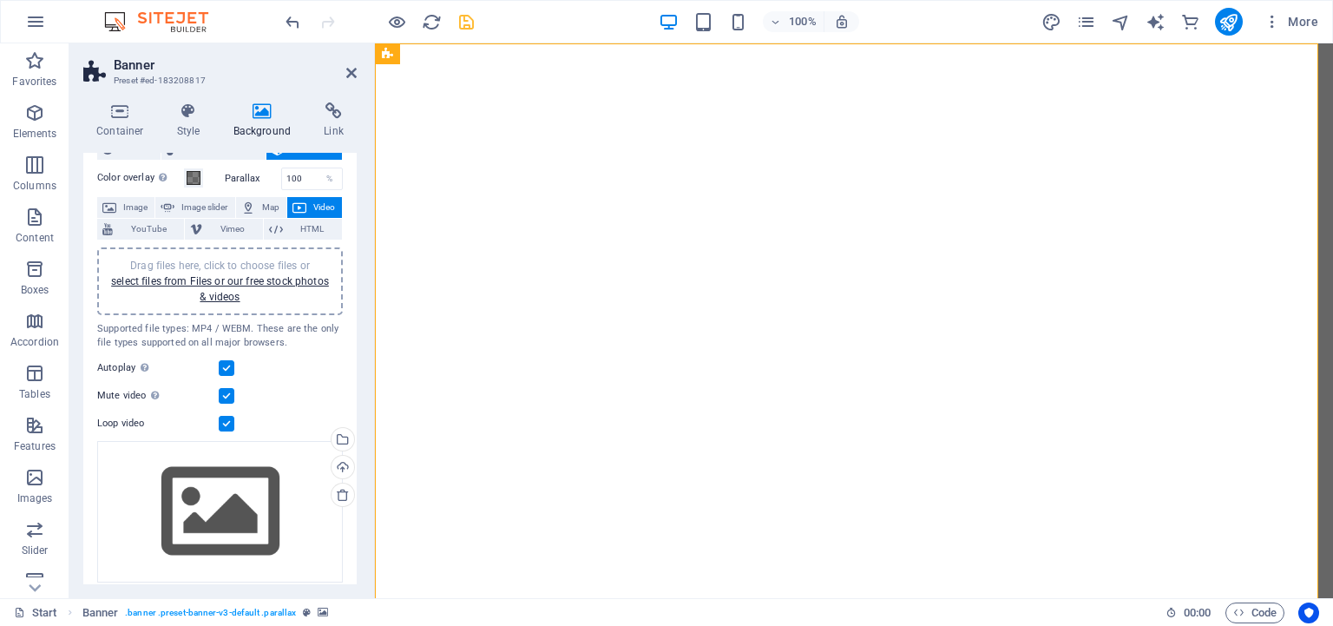
scroll to position [97, 0]
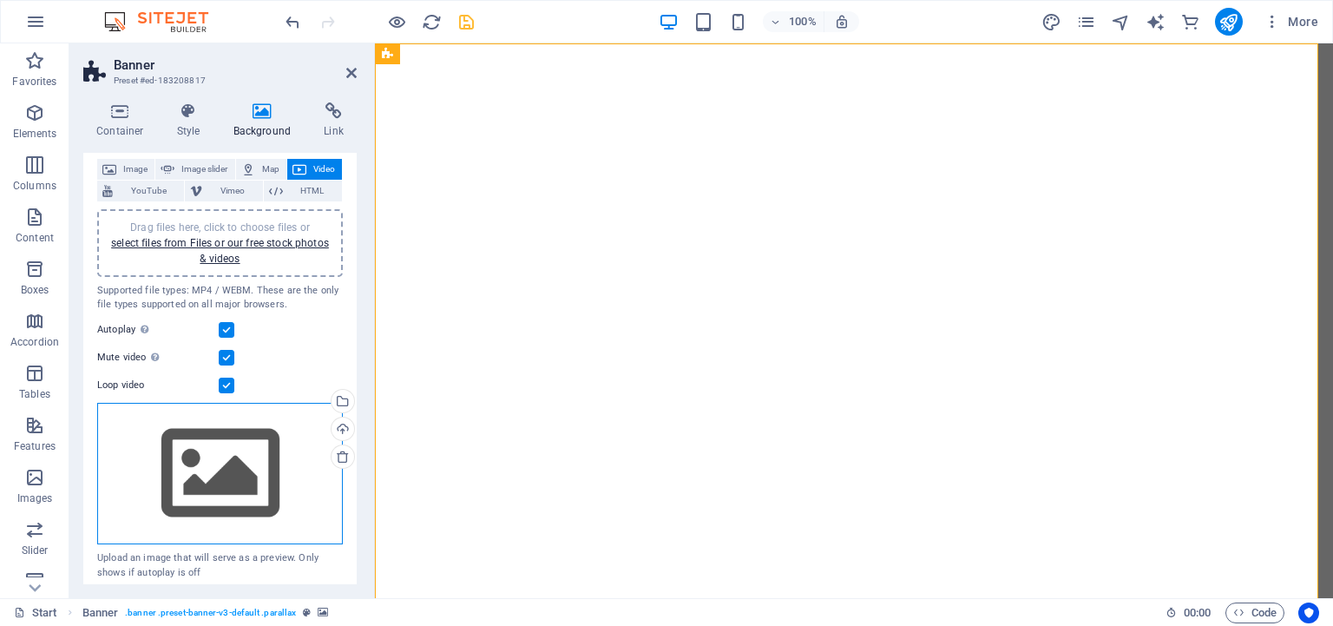
click at [210, 457] on div "Drag files here, click to choose files or select files from Files or our free s…" at bounding box center [220, 474] width 246 height 142
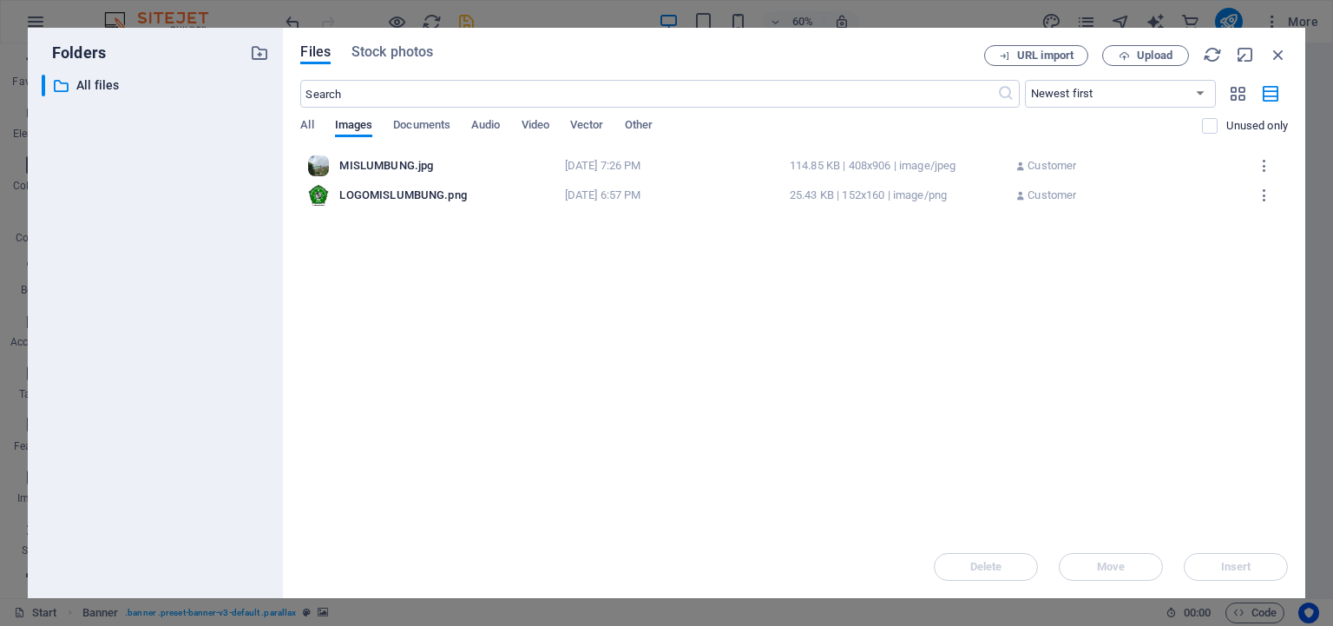
click at [415, 167] on div "MISLUMBUNG.jpg" at bounding box center [446, 166] width 214 height 16
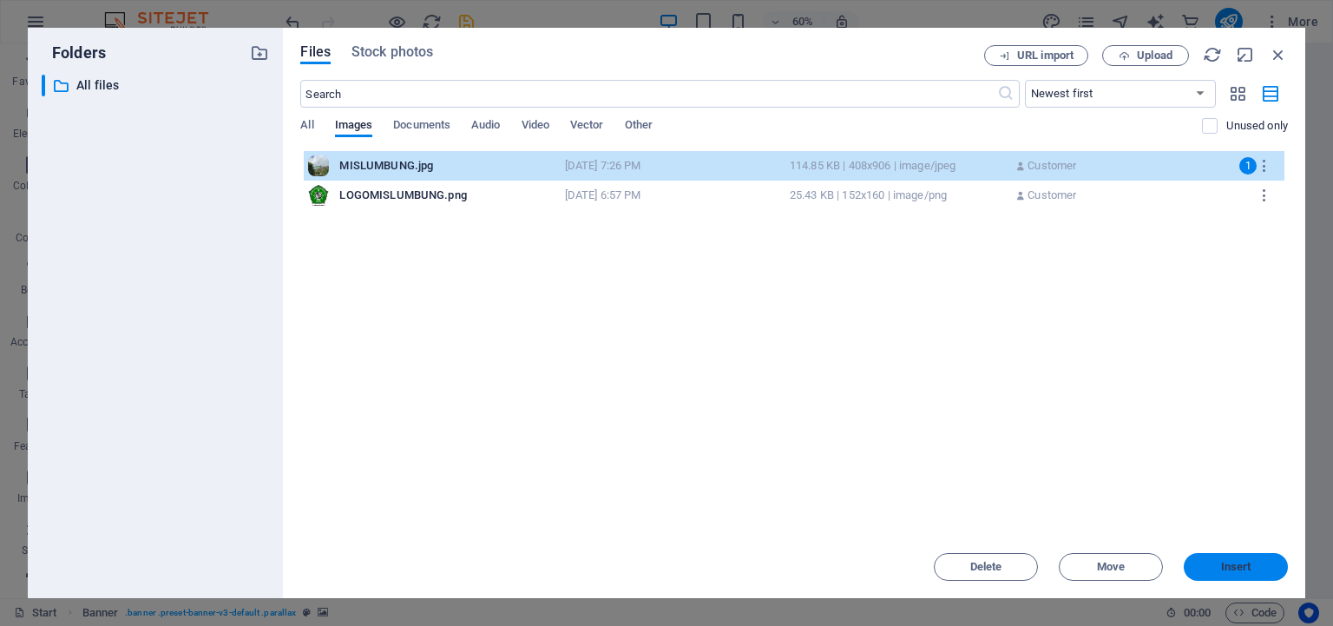
click at [1227, 567] on span "Insert" at bounding box center [1236, 566] width 30 height 10
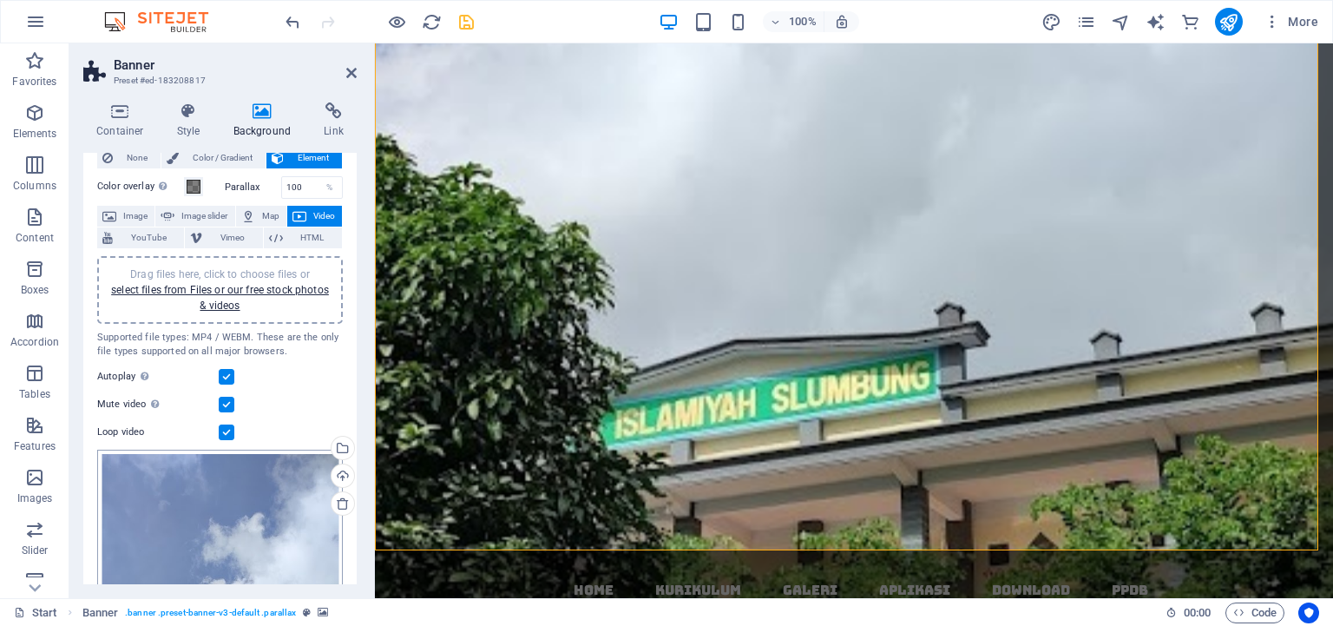
scroll to position [0, 0]
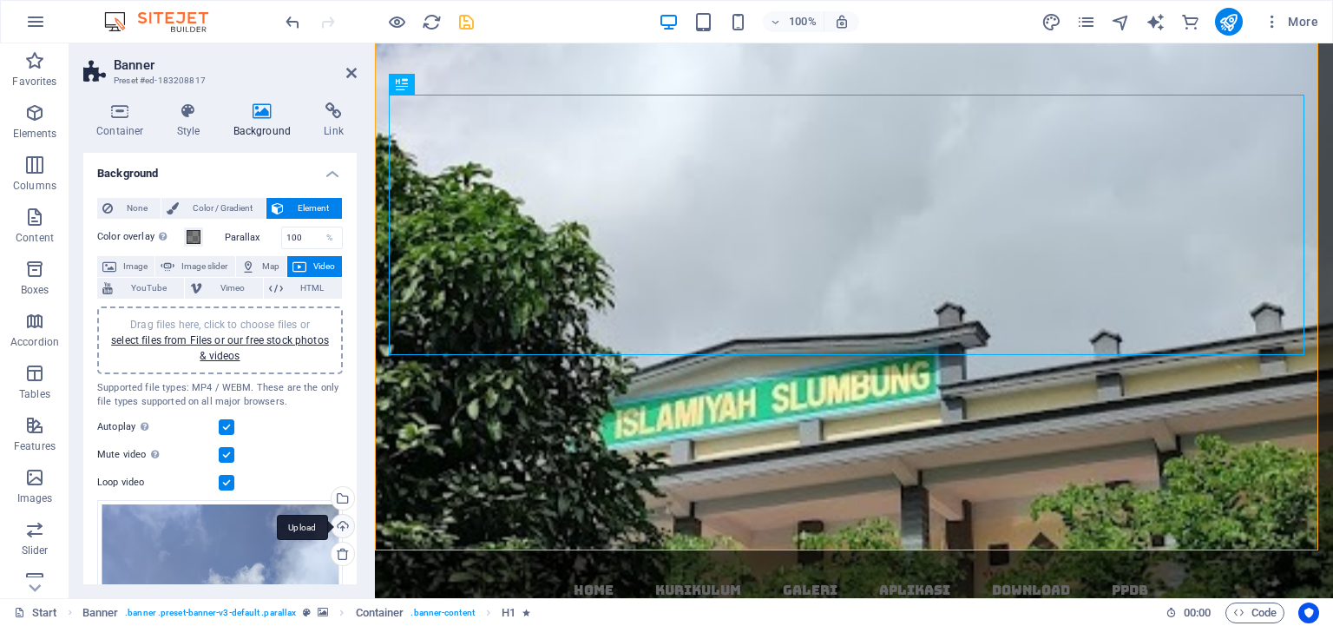
click at [328, 527] on div "Upload" at bounding box center [341, 528] width 26 height 26
click at [179, 282] on span "YouTube" at bounding box center [148, 288] width 61 height 21
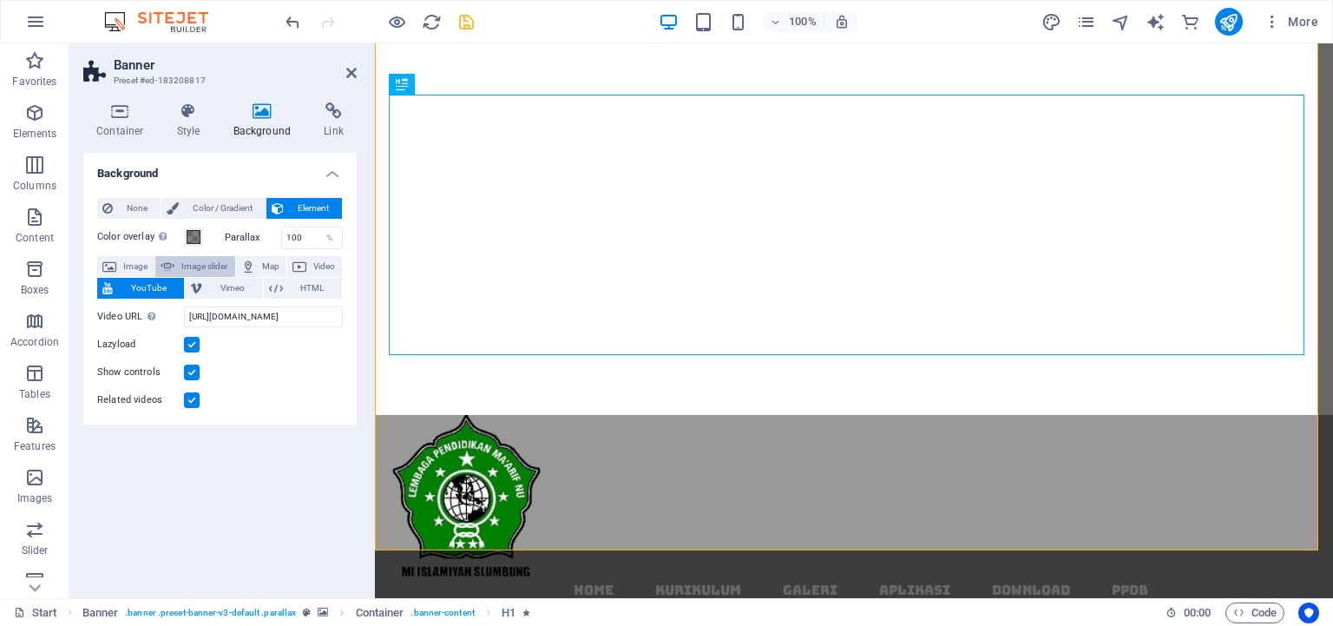
click at [208, 269] on span "Image slider" at bounding box center [204, 266] width 49 height 21
select select "ms"
select select "s"
select select "progressive"
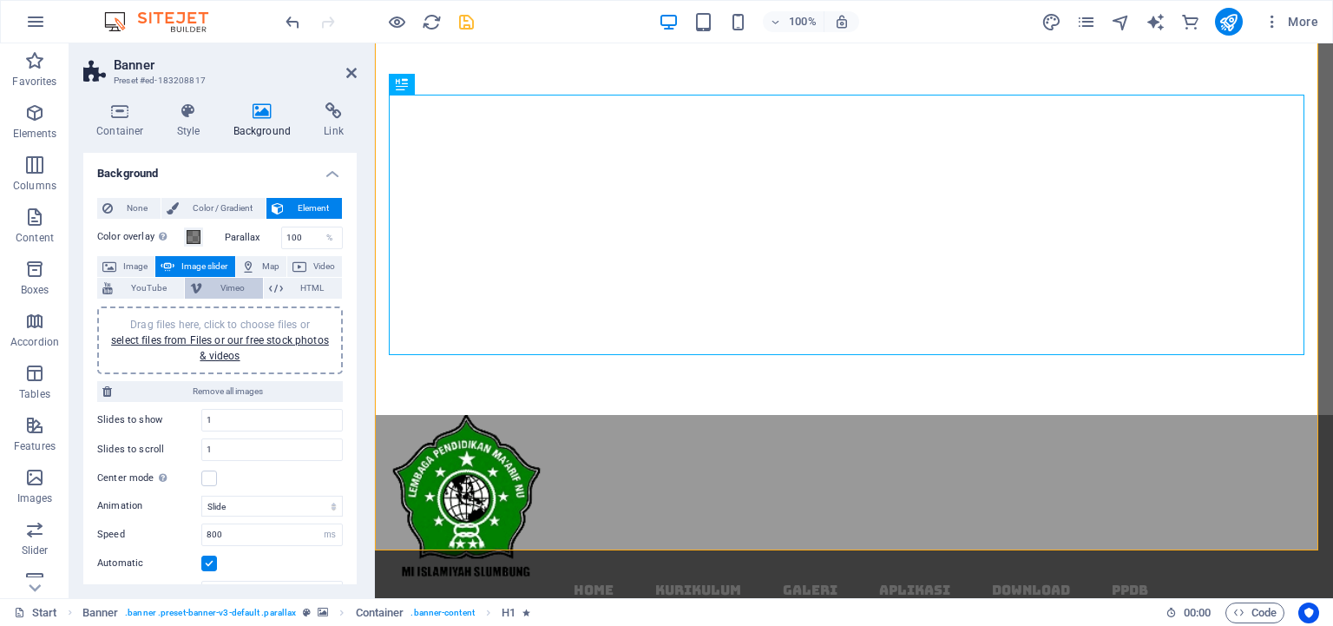
click at [238, 287] on button "Vimeo" at bounding box center [223, 288] width 77 height 21
select select "ar16_9"
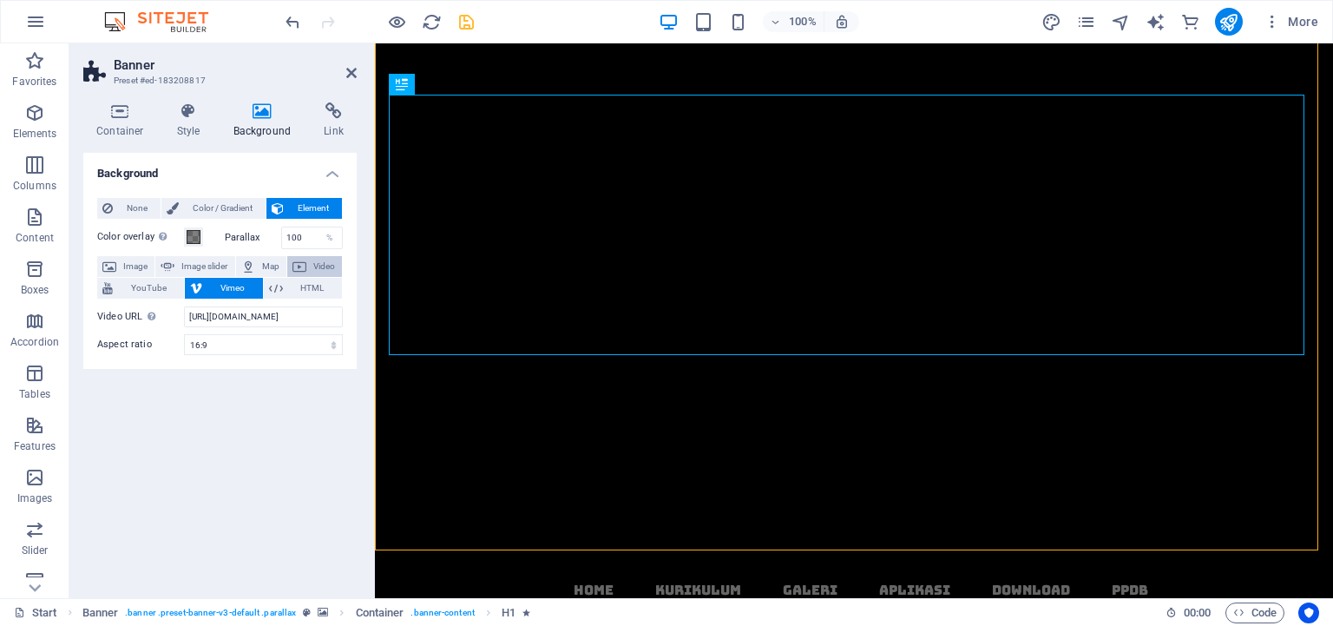
click at [309, 262] on button "Video" at bounding box center [314, 266] width 55 height 21
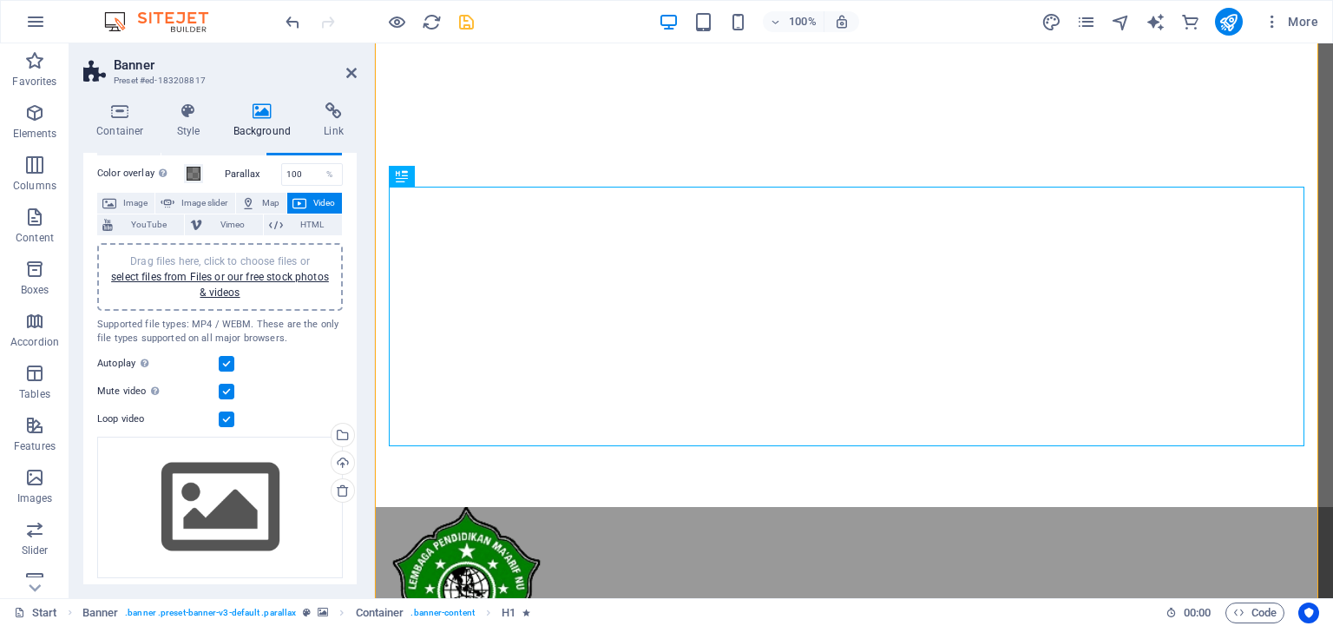
scroll to position [97, 0]
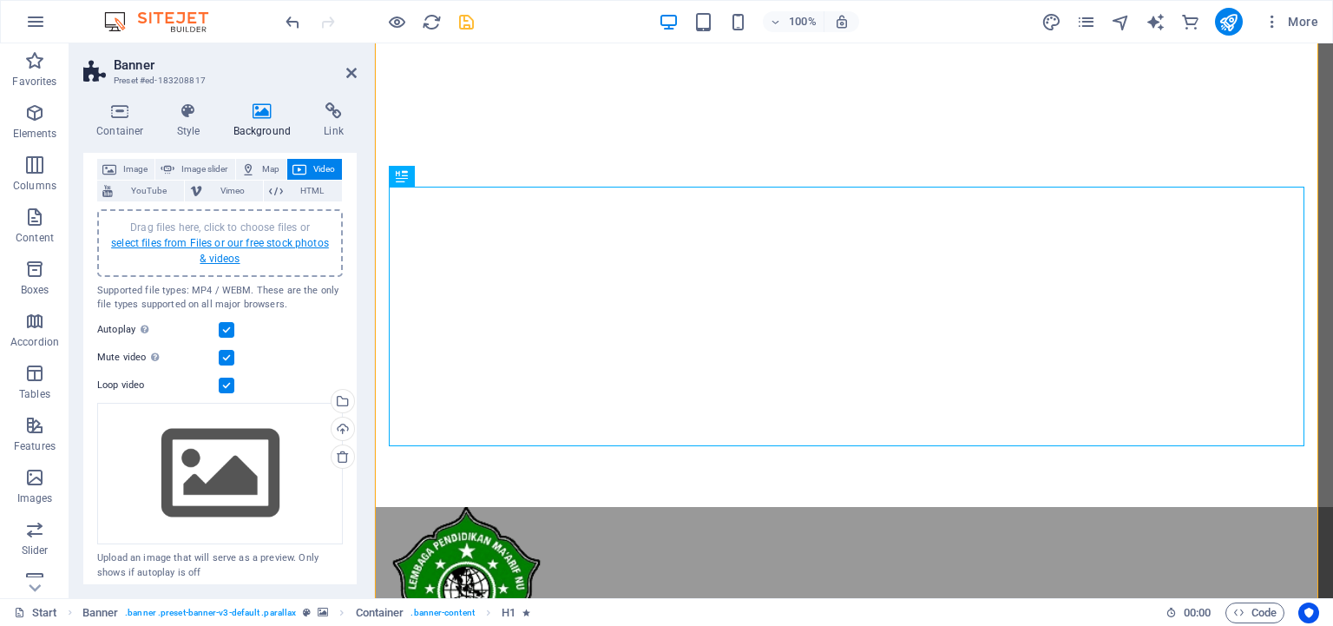
click at [233, 241] on link "select files from Files or our free stock photos & videos" at bounding box center [220, 251] width 218 height 28
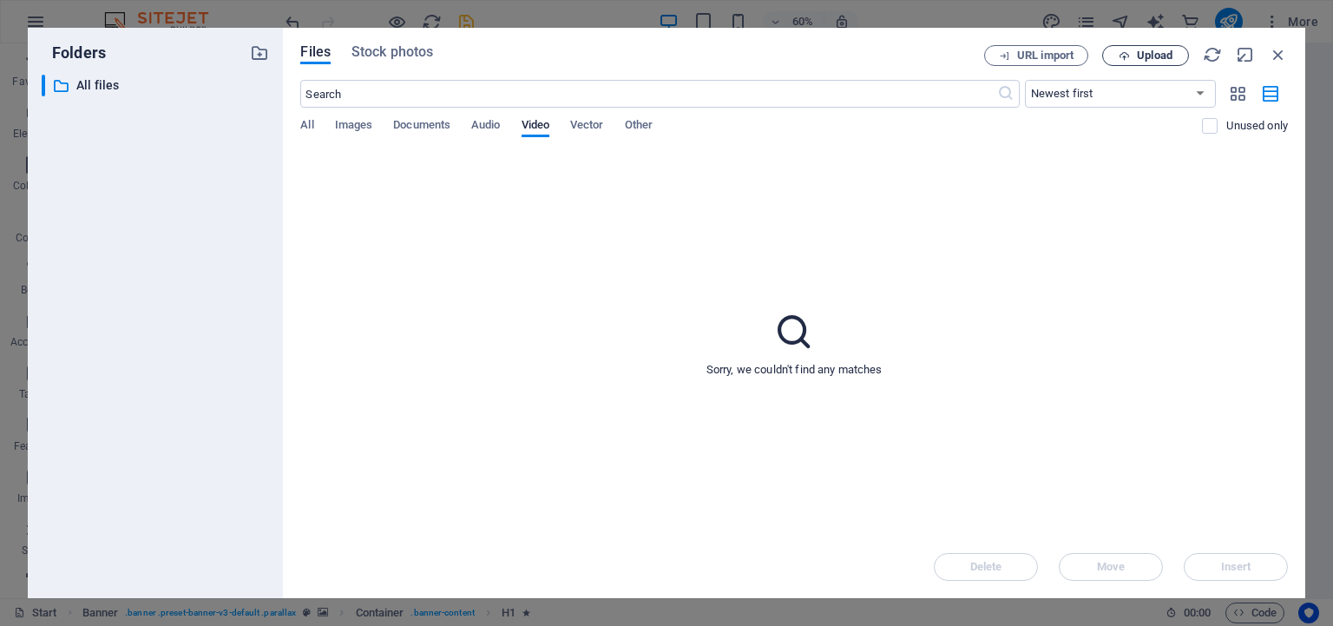
click at [1126, 56] on icon "button" at bounding box center [1123, 55] width 11 height 11
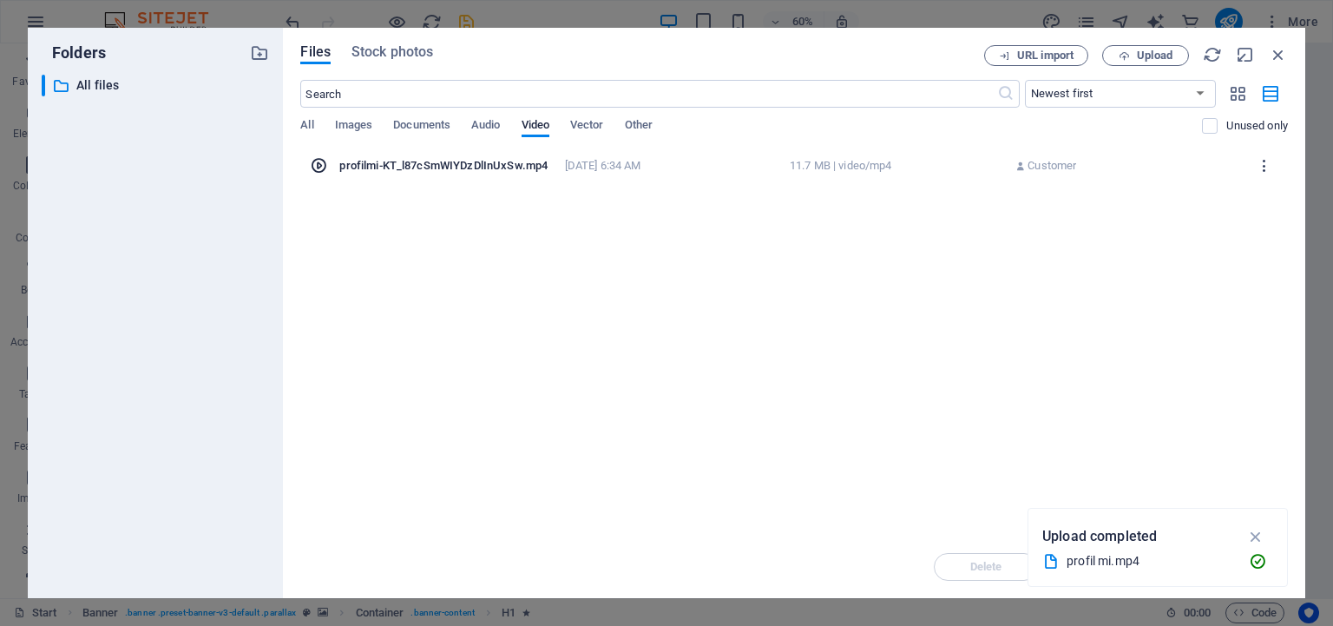
click at [1256, 171] on icon "button" at bounding box center [1264, 166] width 16 height 16
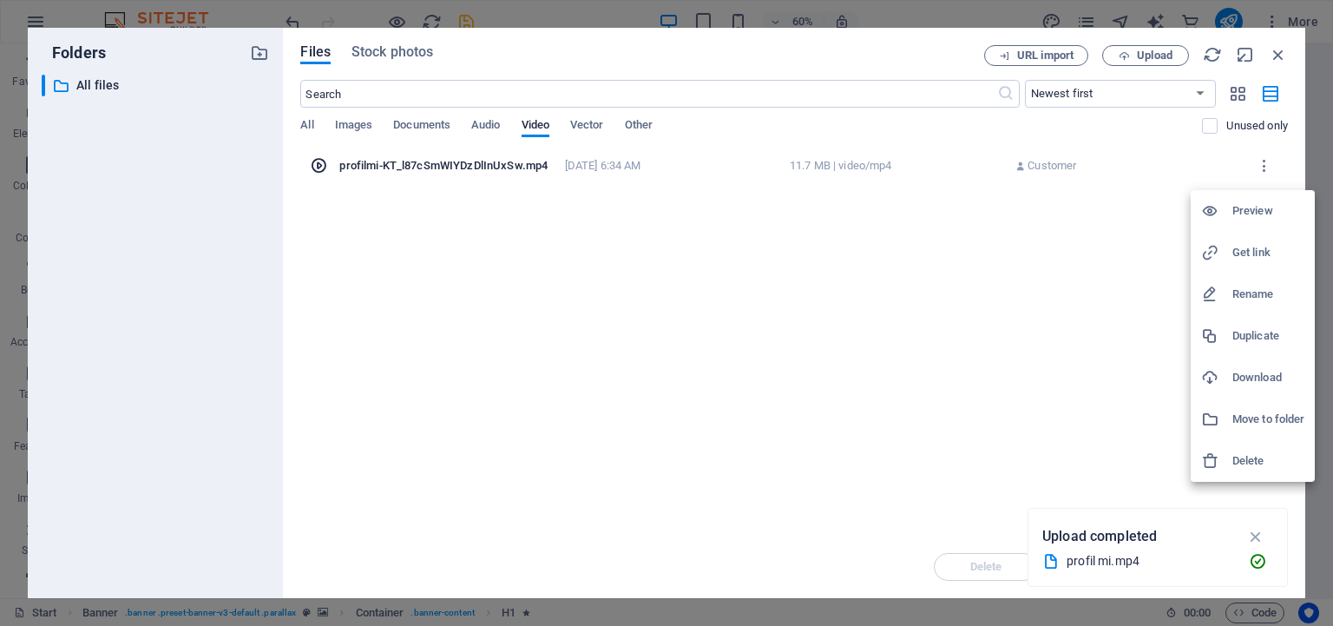
click at [1024, 327] on div at bounding box center [666, 313] width 1333 height 626
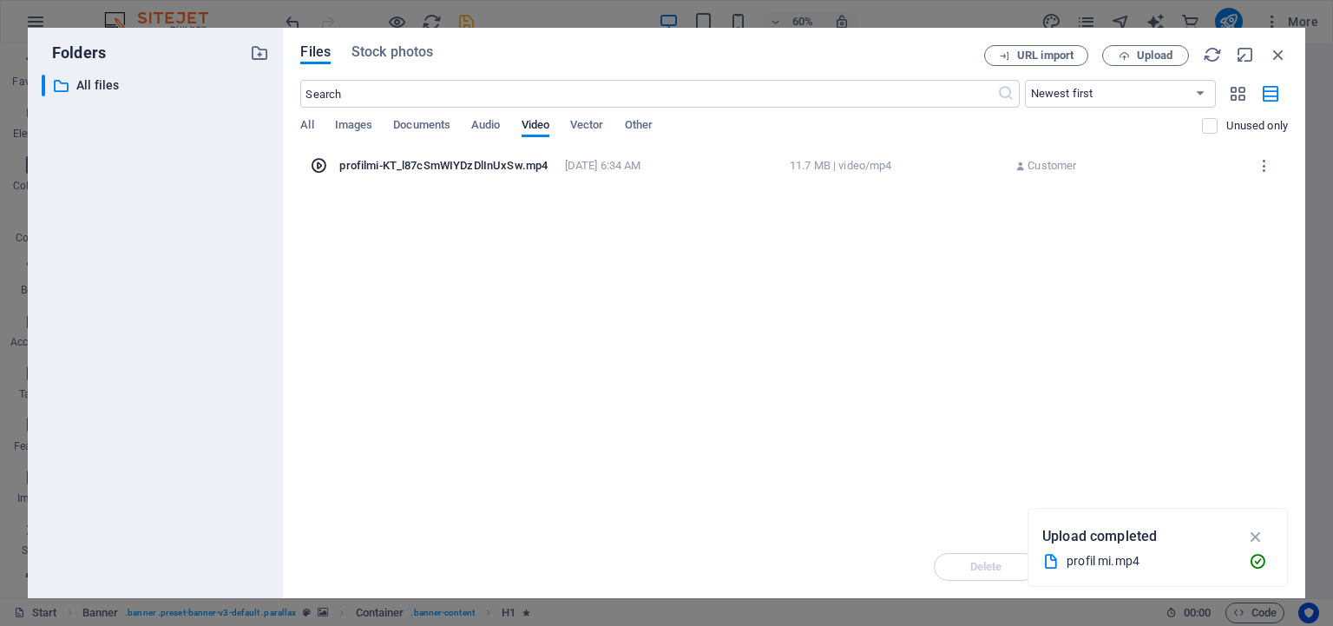
click at [498, 170] on div "profilmi-KT_l87cSmWIYDzDlInUxSw.mp4" at bounding box center [446, 166] width 214 height 16
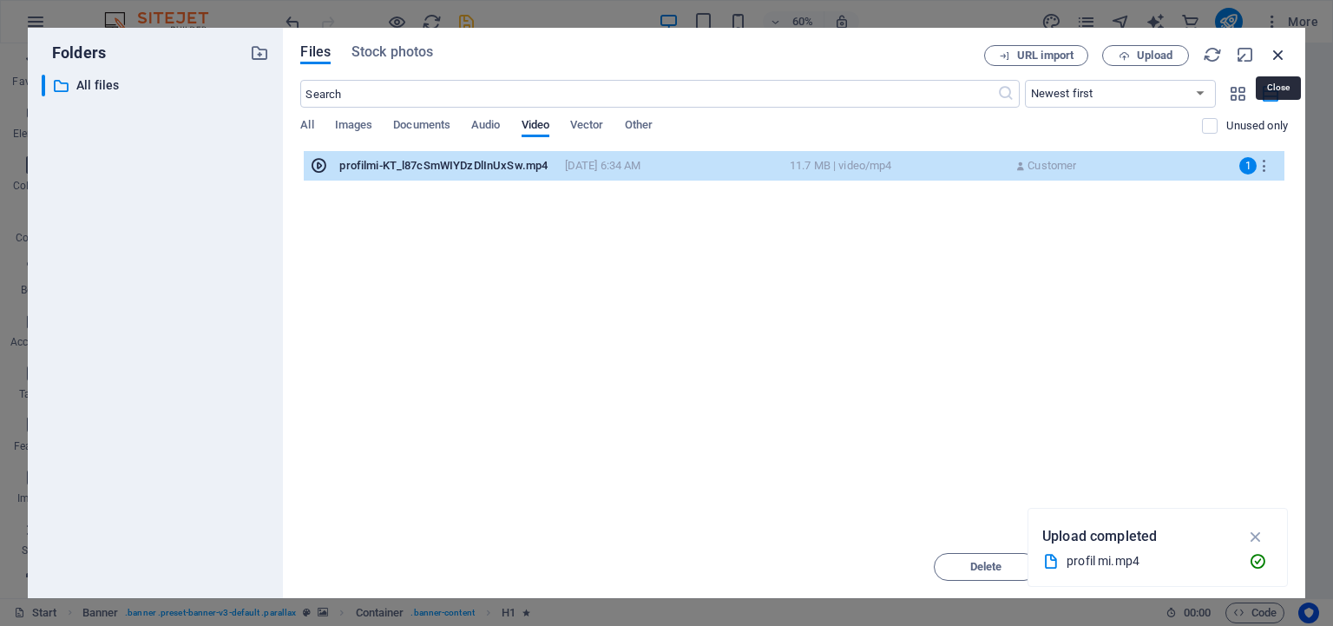
click at [1274, 52] on icon "button" at bounding box center [1278, 54] width 19 height 19
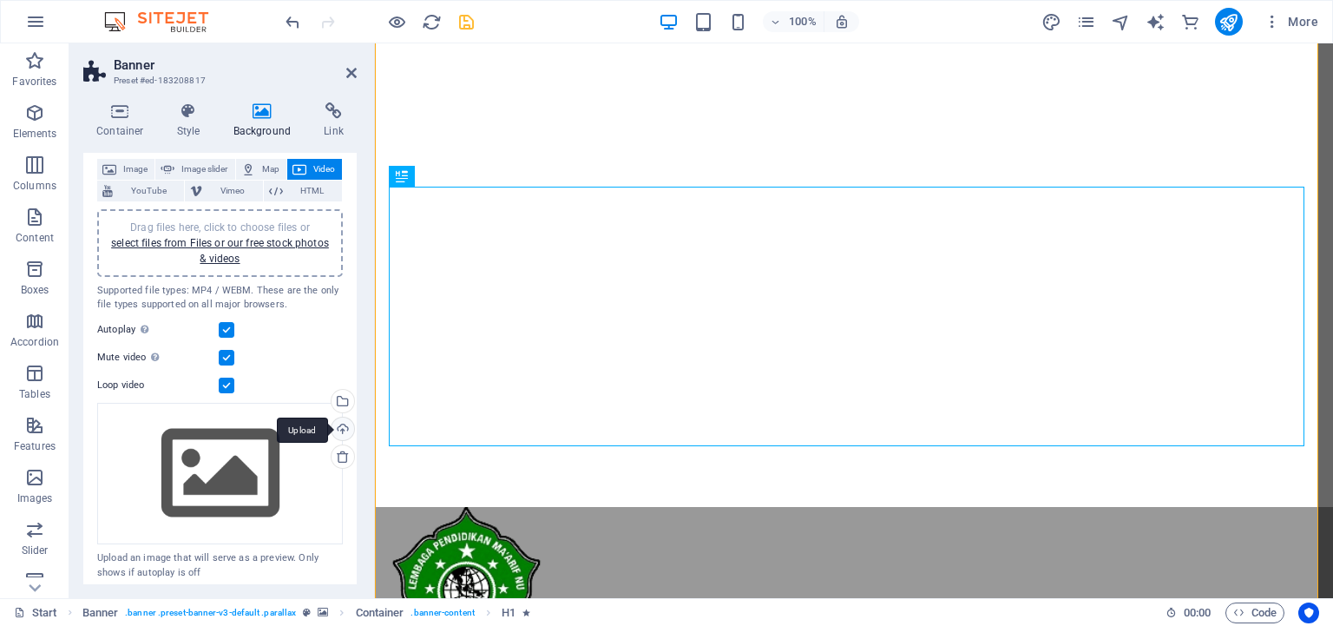
click at [330, 422] on div "Upload" at bounding box center [341, 430] width 26 height 26
click at [312, 180] on span "Video" at bounding box center [324, 169] width 25 height 21
click at [197, 244] on link "select files from Files or our free stock photos & videos" at bounding box center [220, 251] width 218 height 28
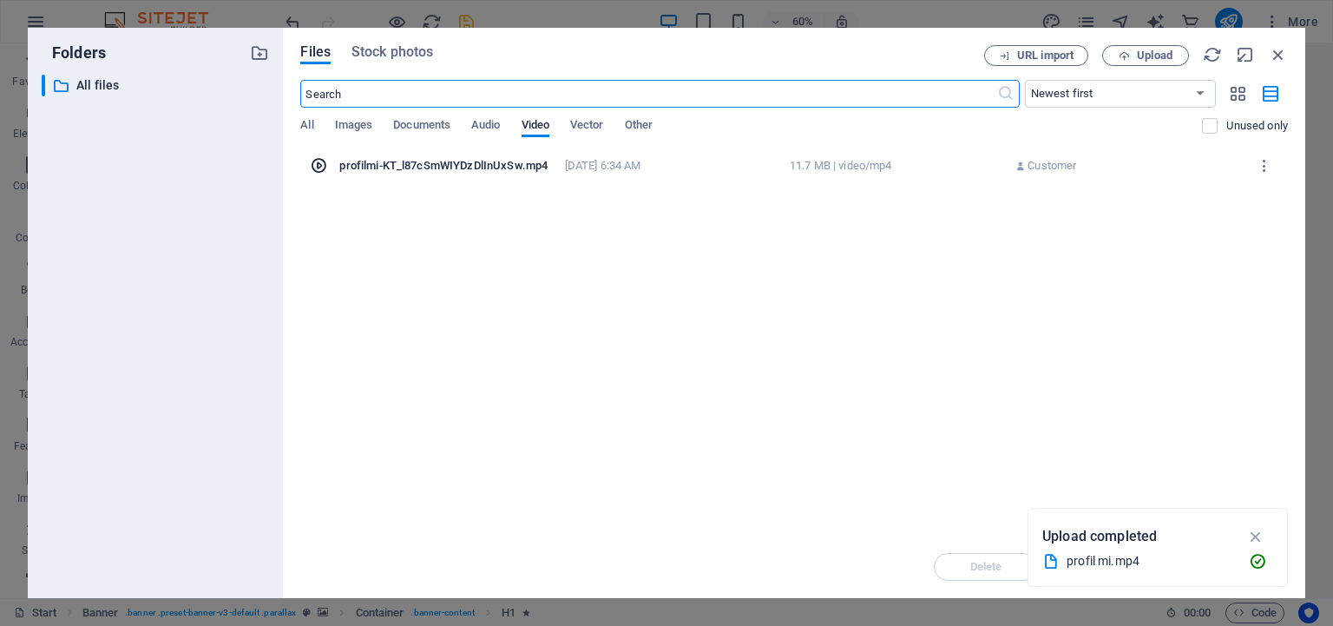
click at [326, 168] on icon at bounding box center [318, 165] width 17 height 17
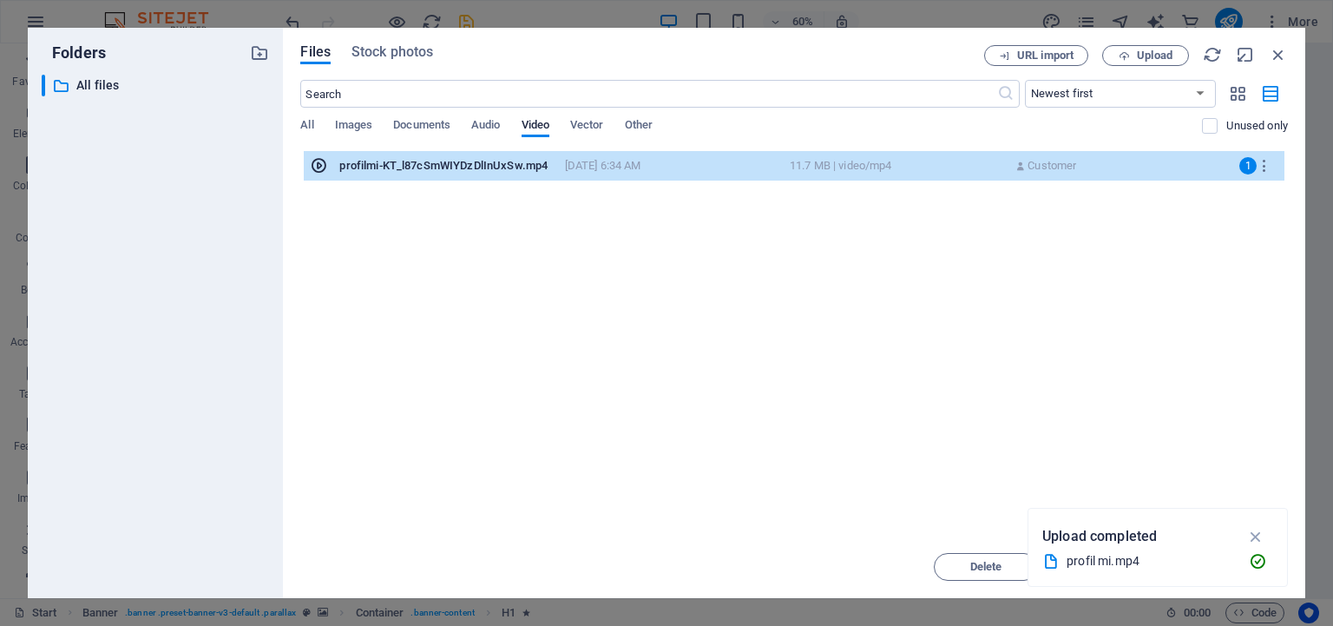
click at [326, 168] on icon at bounding box center [318, 165] width 17 height 17
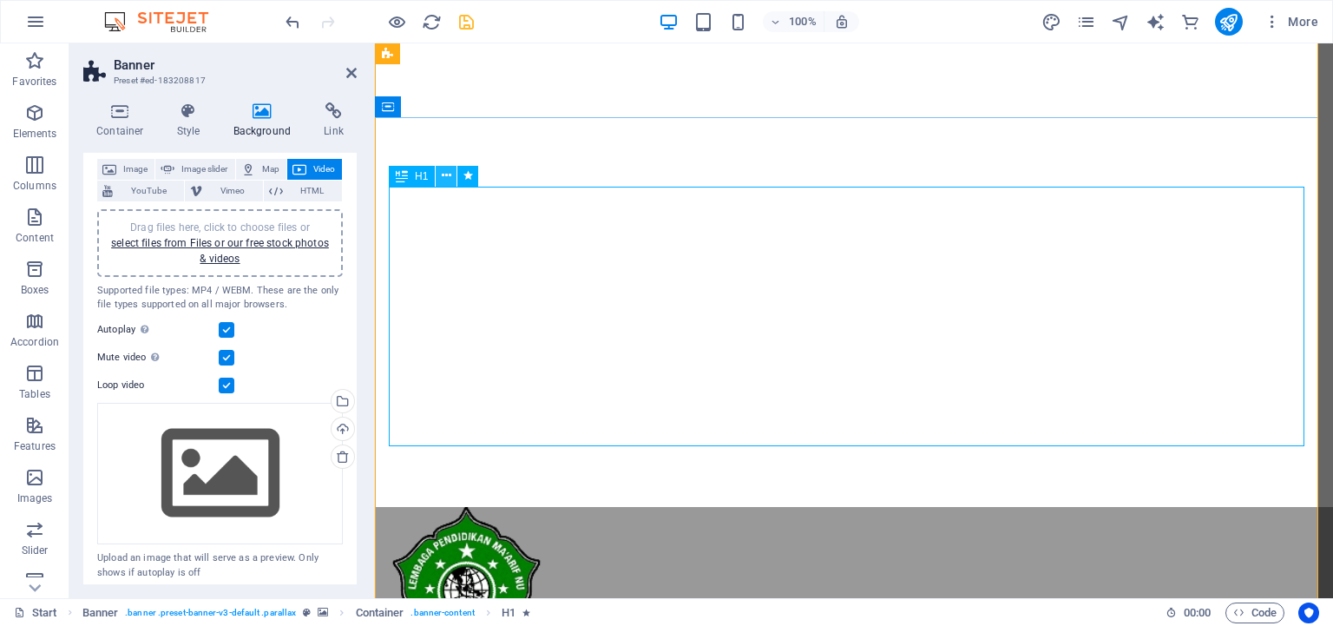
click at [444, 179] on icon at bounding box center [447, 176] width 10 height 18
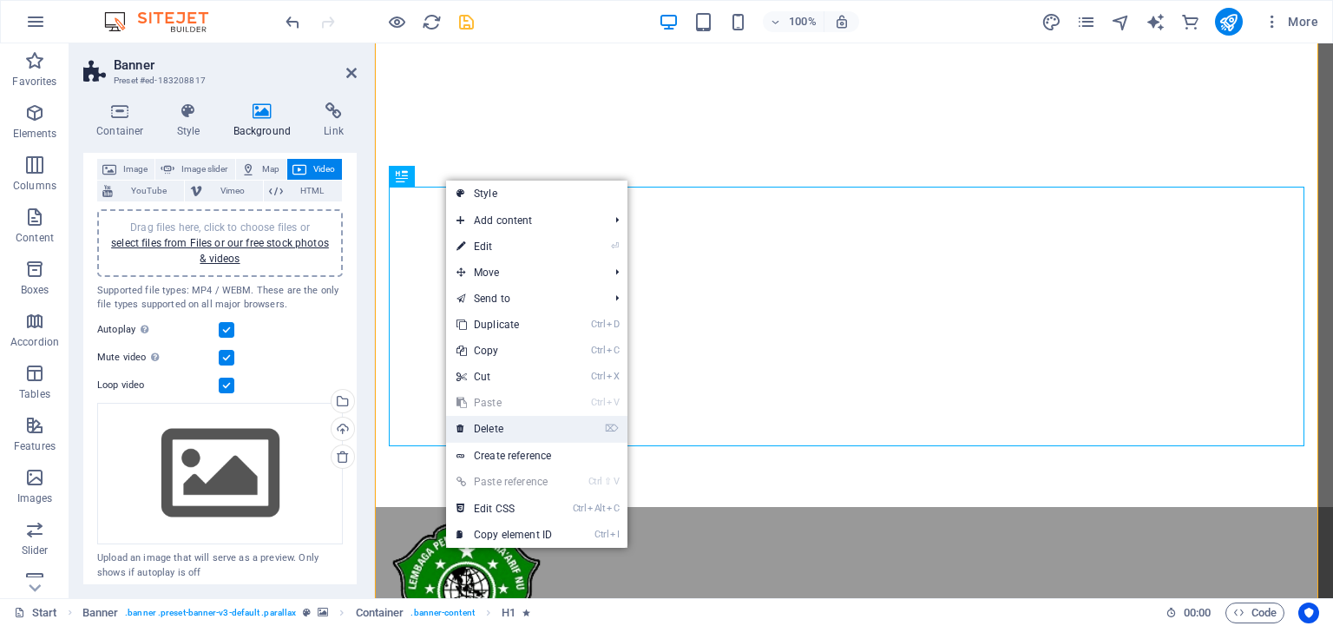
click at [502, 430] on link "⌦ Delete" at bounding box center [504, 429] width 116 height 26
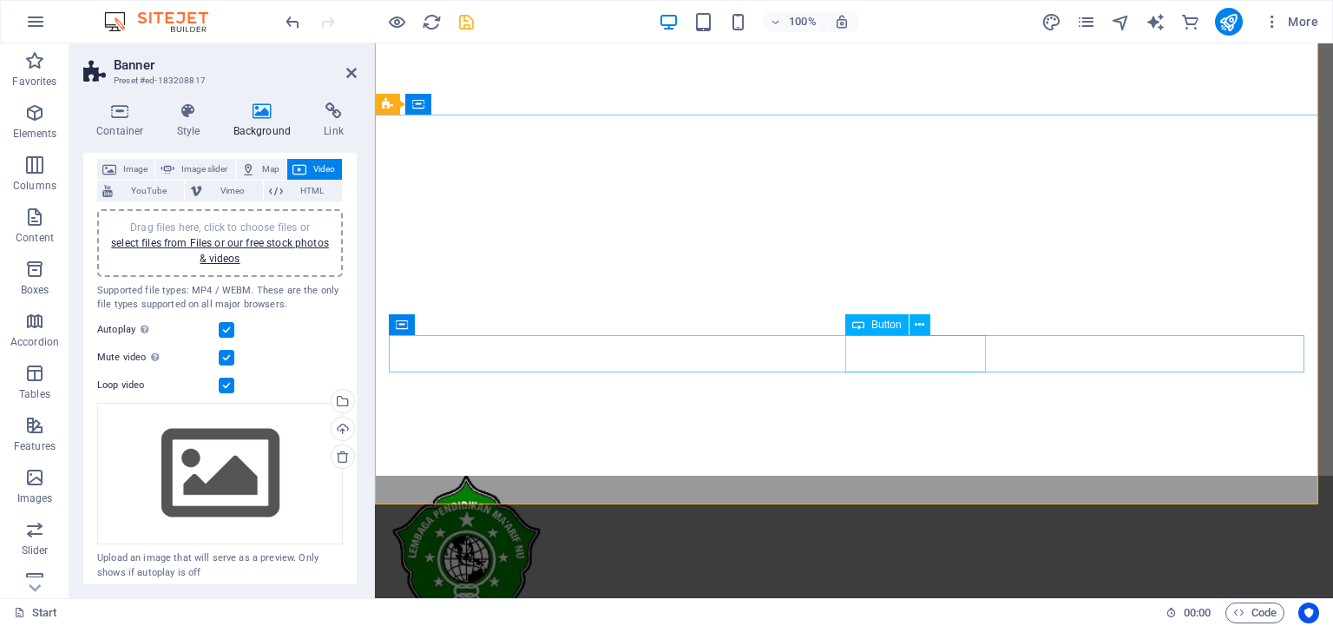
scroll to position [91, 0]
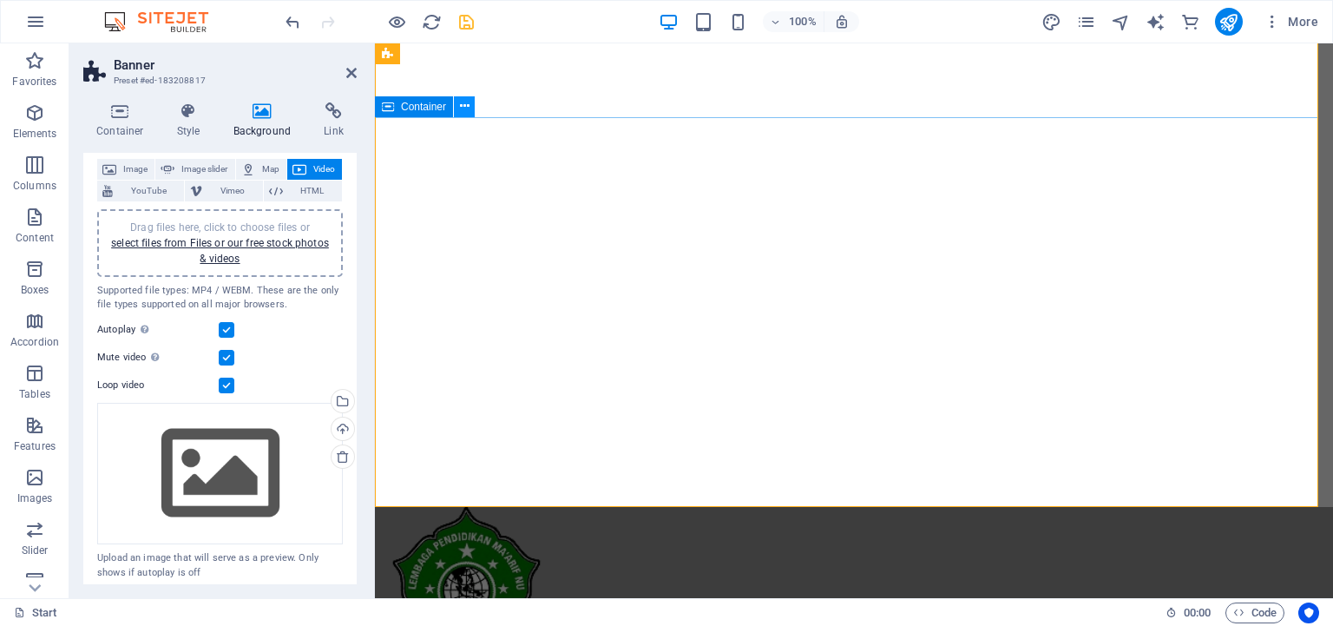
click at [464, 106] on icon at bounding box center [465, 106] width 10 height 18
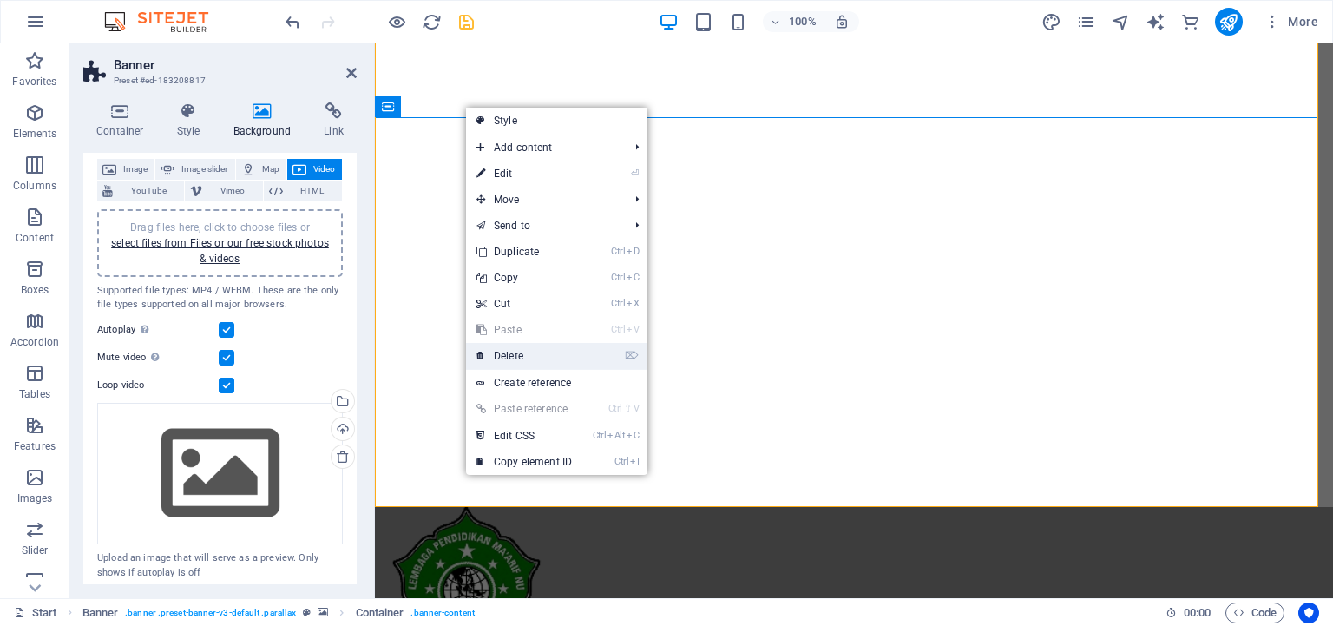
click at [522, 349] on link "⌦ Delete" at bounding box center [524, 356] width 116 height 26
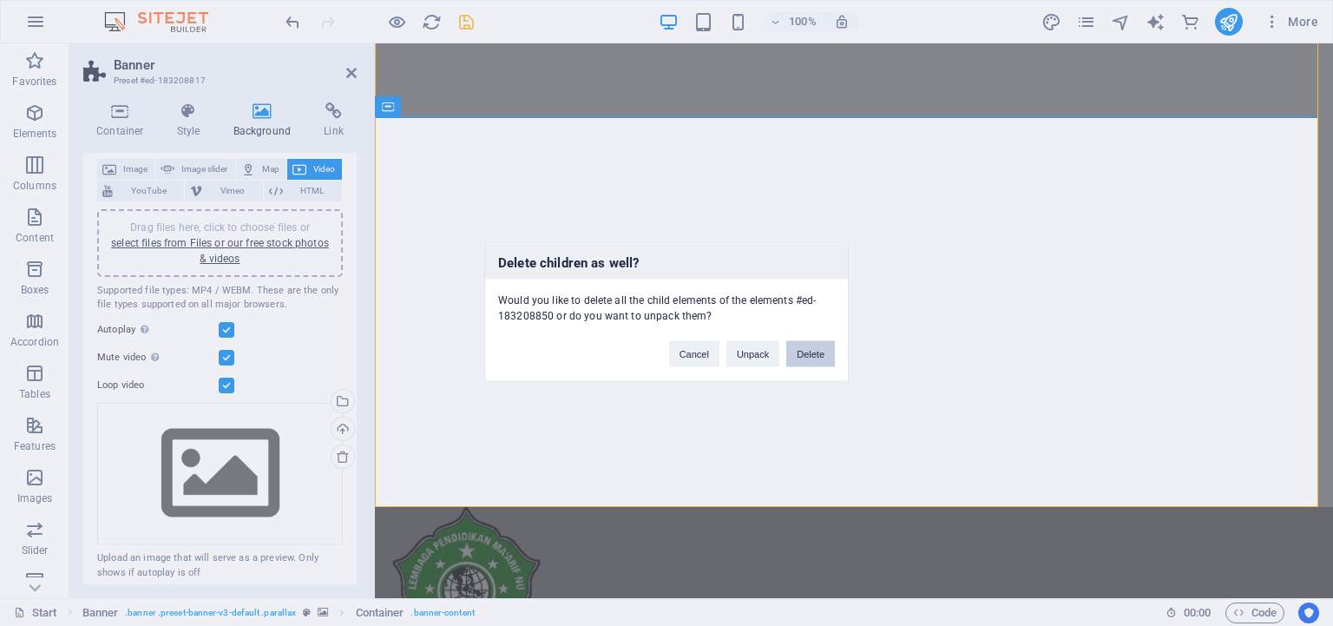
click at [803, 357] on button "Delete" at bounding box center [810, 353] width 49 height 26
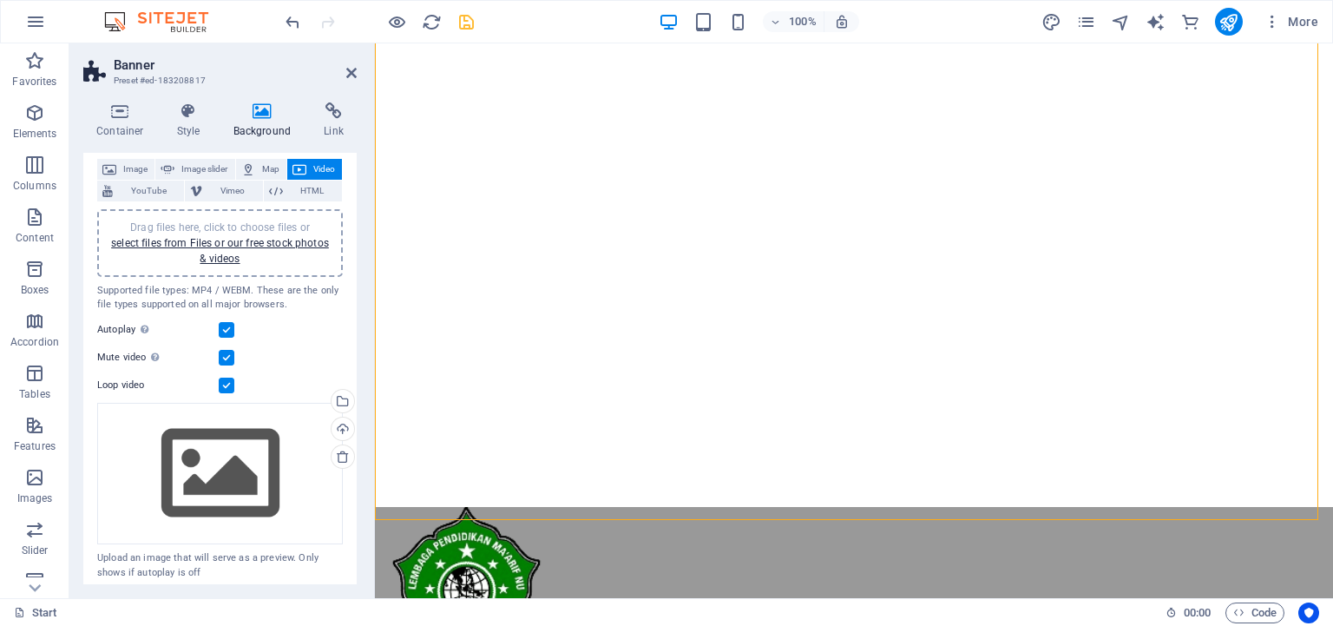
scroll to position [0, 0]
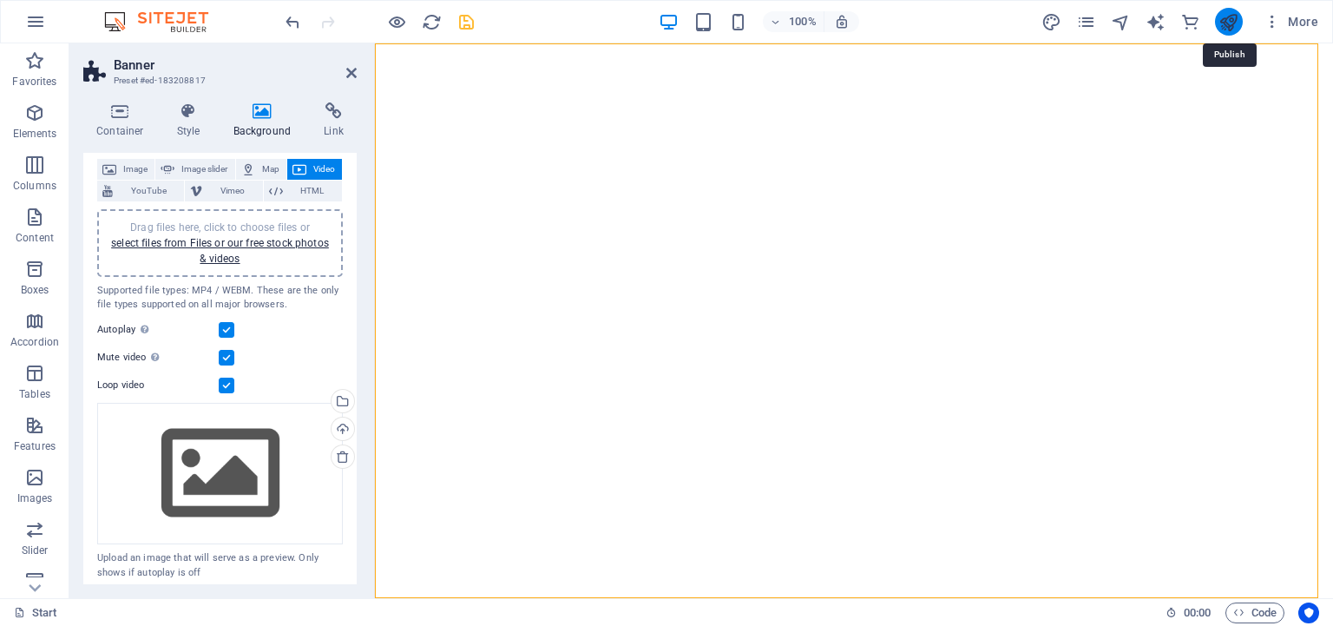
click at [1228, 23] on icon "publish" at bounding box center [1228, 22] width 20 height 20
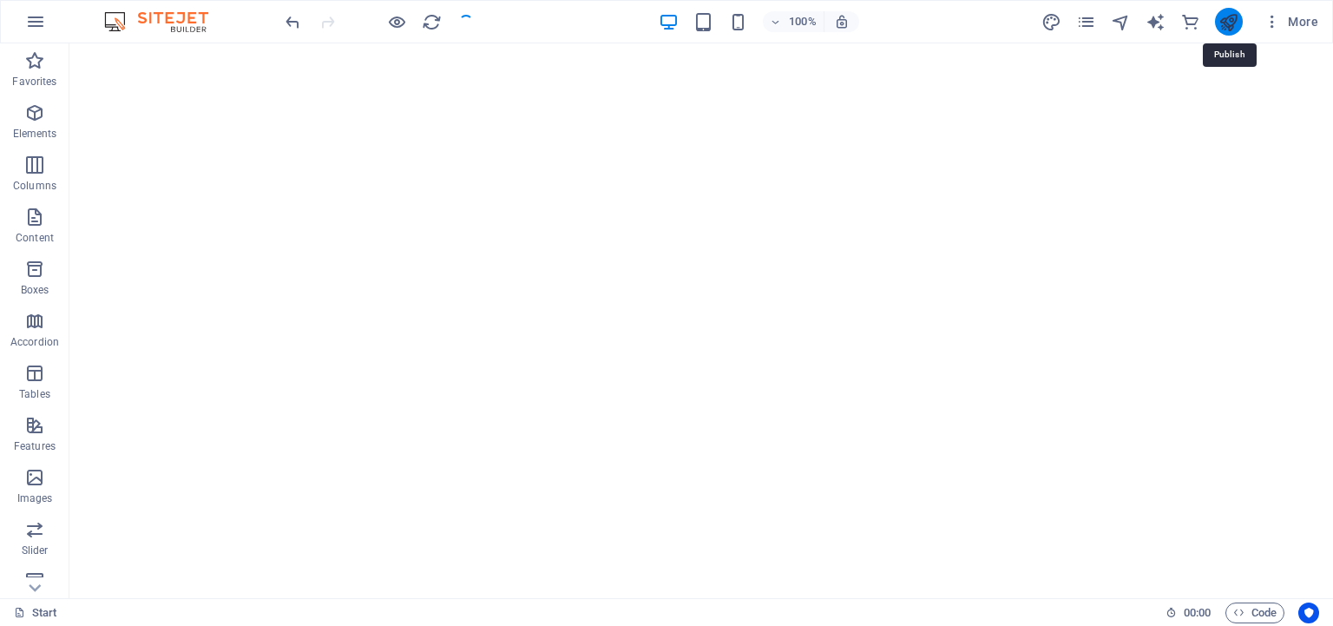
checkbox input "false"
